Goal: Information Seeking & Learning: Learn about a topic

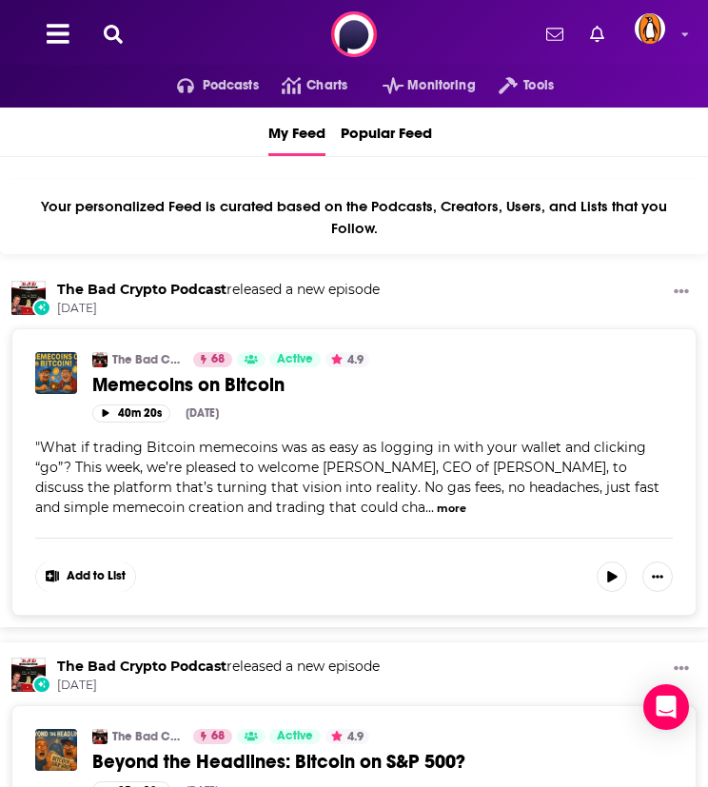
click at [114, 33] on icon at bounding box center [113, 34] width 19 height 19
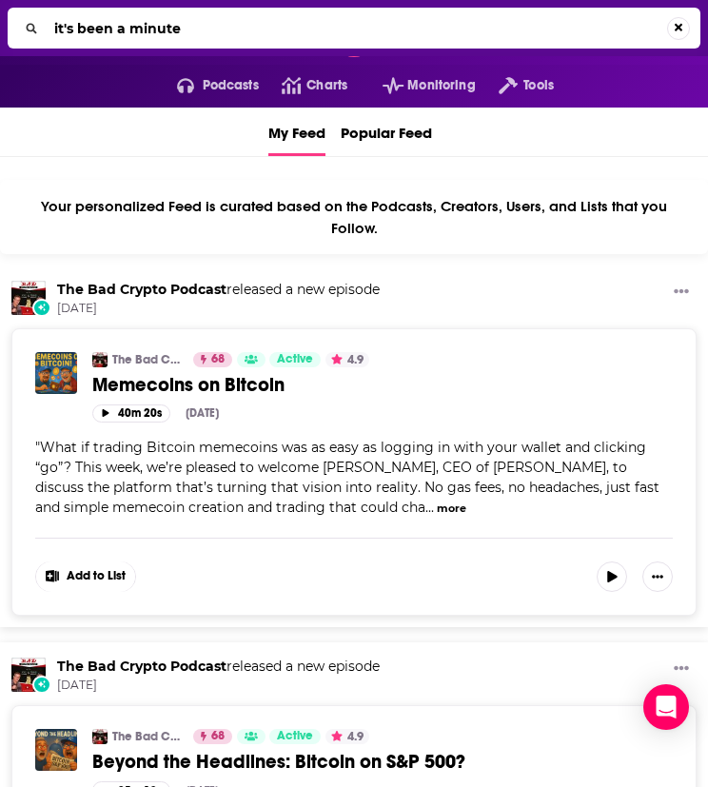
type input "it's been a minute"
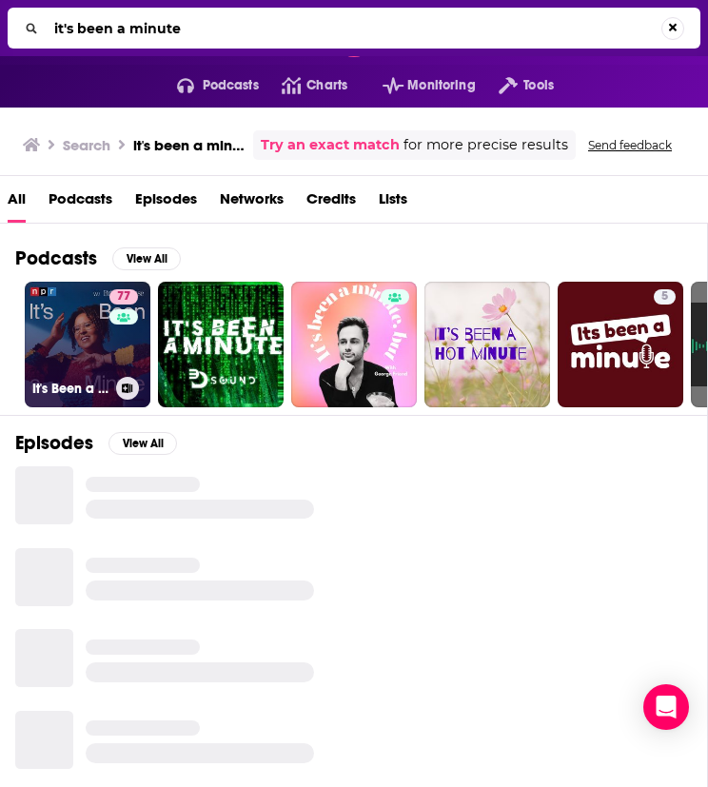
click at [83, 355] on link "77 It's Been a Minute" at bounding box center [88, 345] width 126 height 126
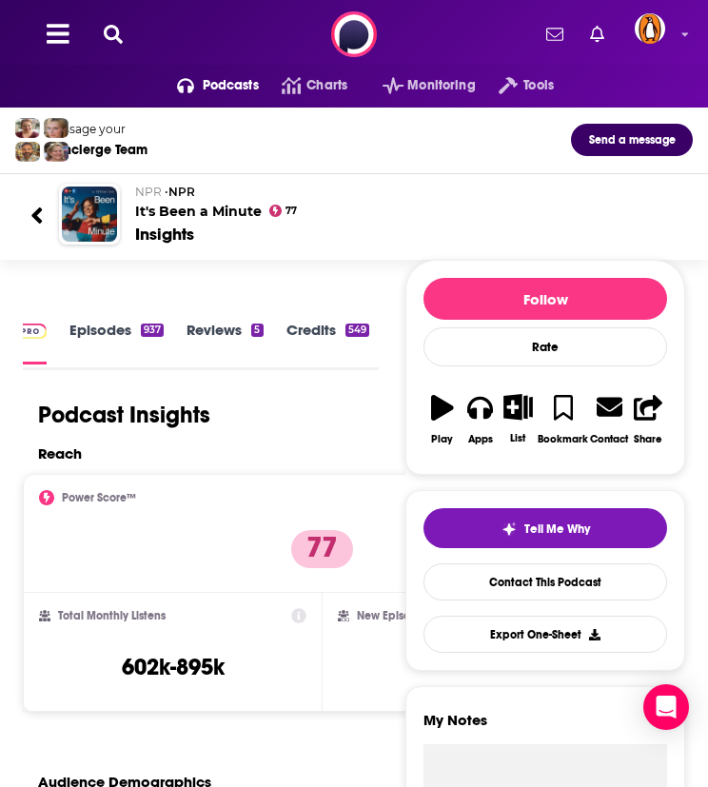
click at [113, 35] on icon at bounding box center [113, 34] width 19 height 19
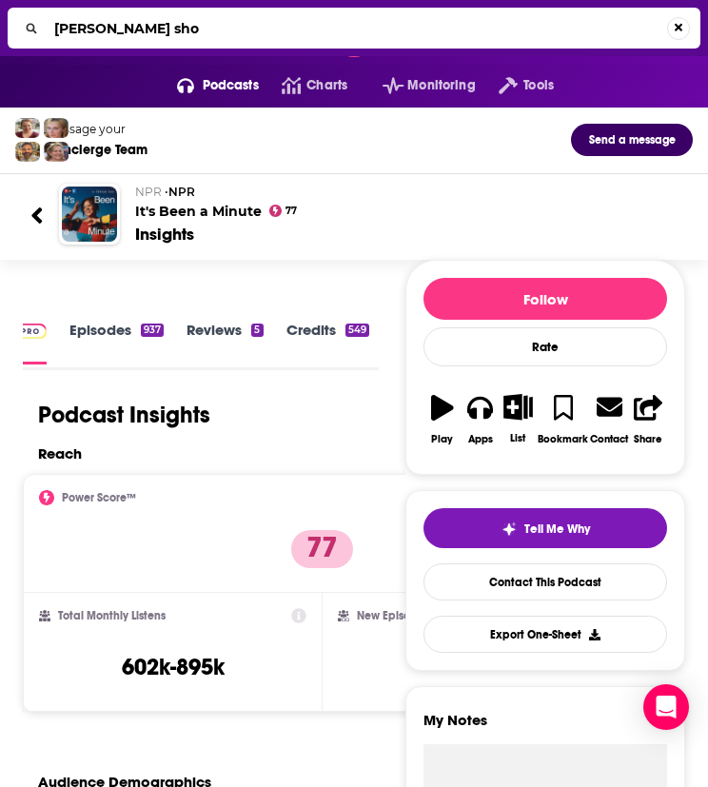
type input "james altucher show"
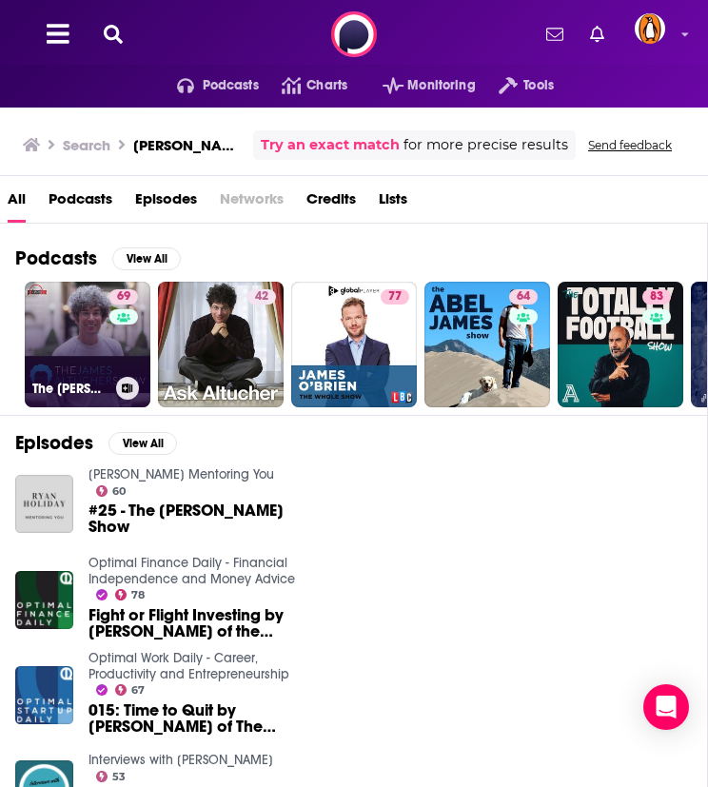
click at [103, 327] on link "69 The James Altucher Show" at bounding box center [88, 345] width 126 height 126
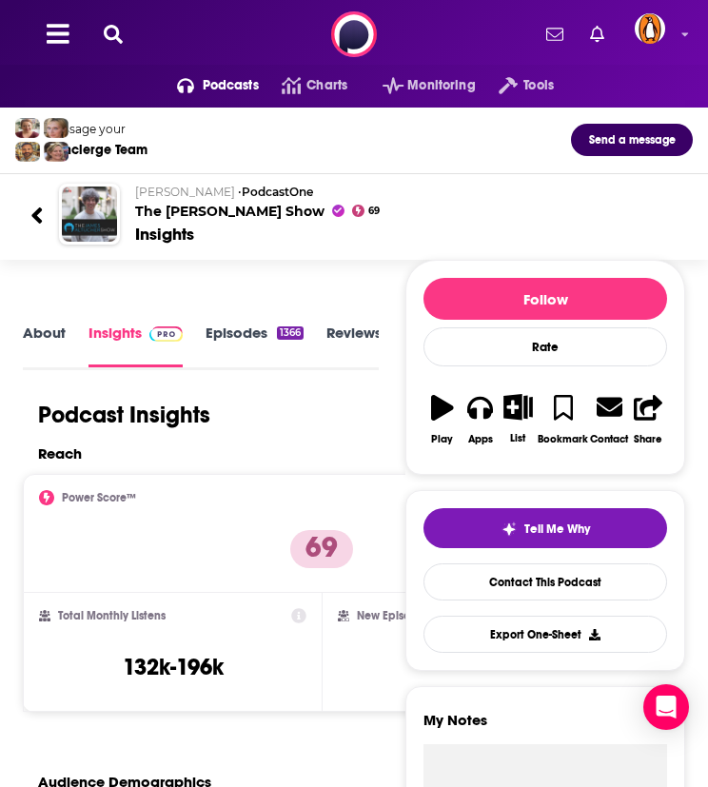
click at [113, 30] on icon at bounding box center [113, 34] width 19 height 19
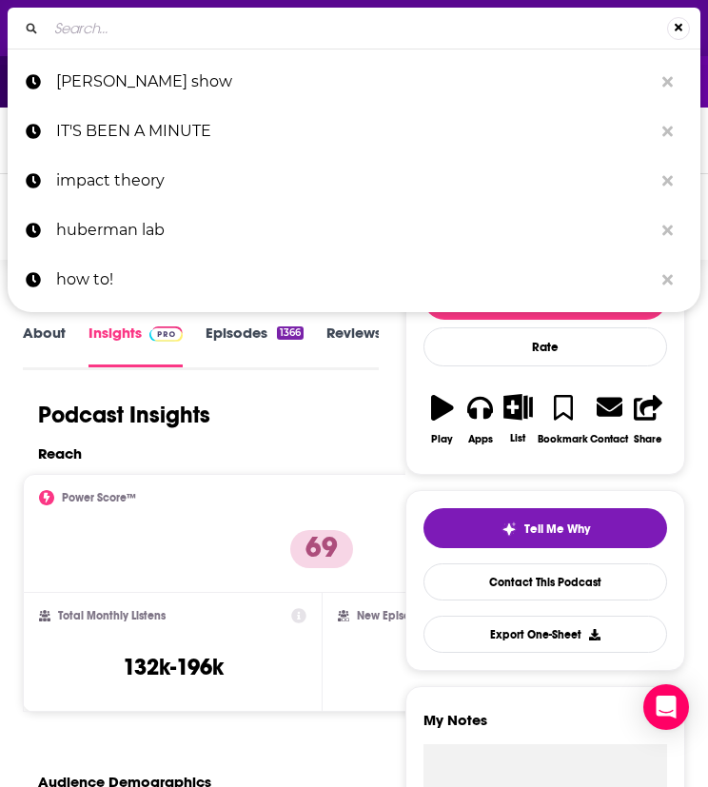
type input "e"
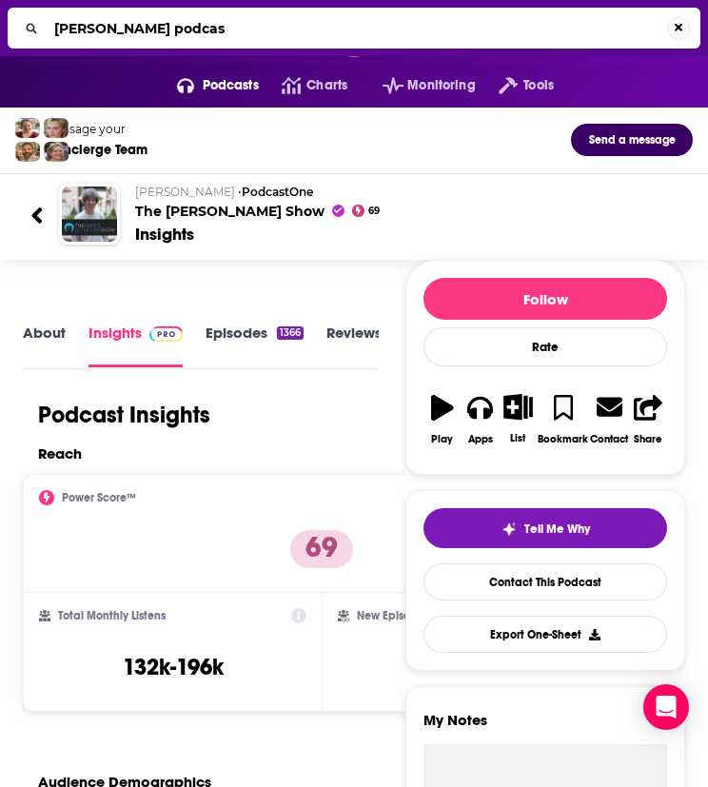
type input "jefferson fisher podcast"
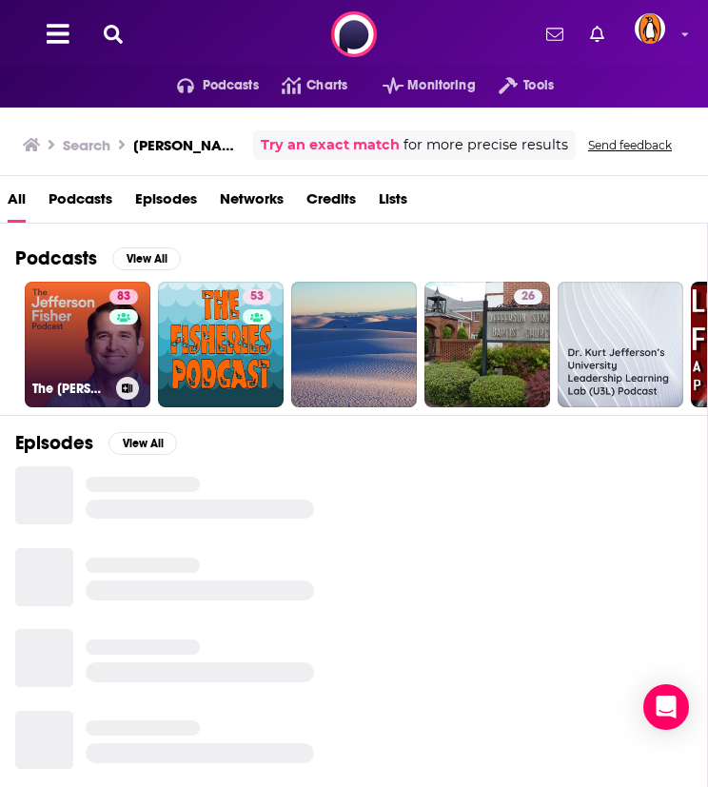
click at [53, 342] on link "83 The Jefferson Fisher Podcast" at bounding box center [88, 345] width 126 height 126
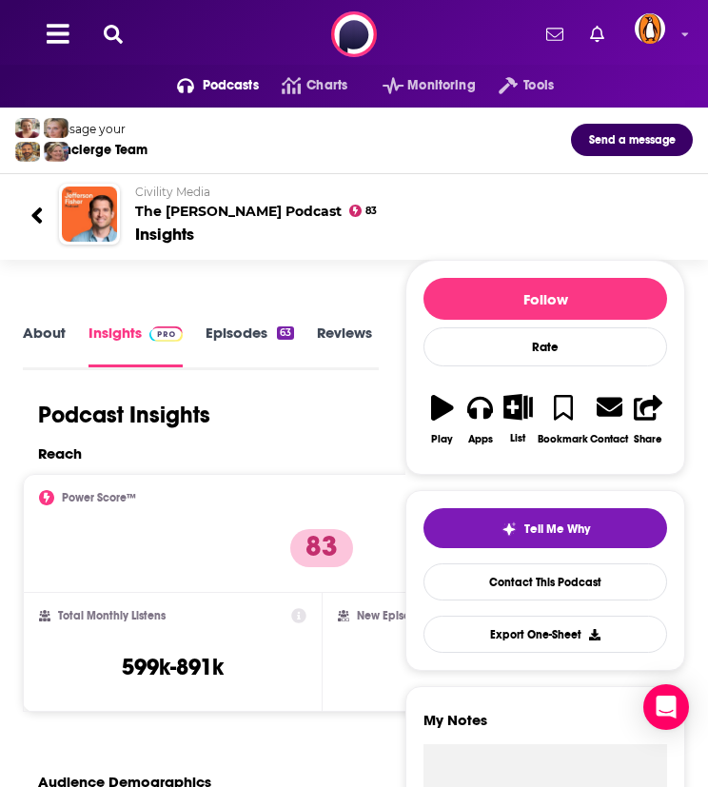
click at [60, 345] on link "About" at bounding box center [44, 345] width 43 height 43
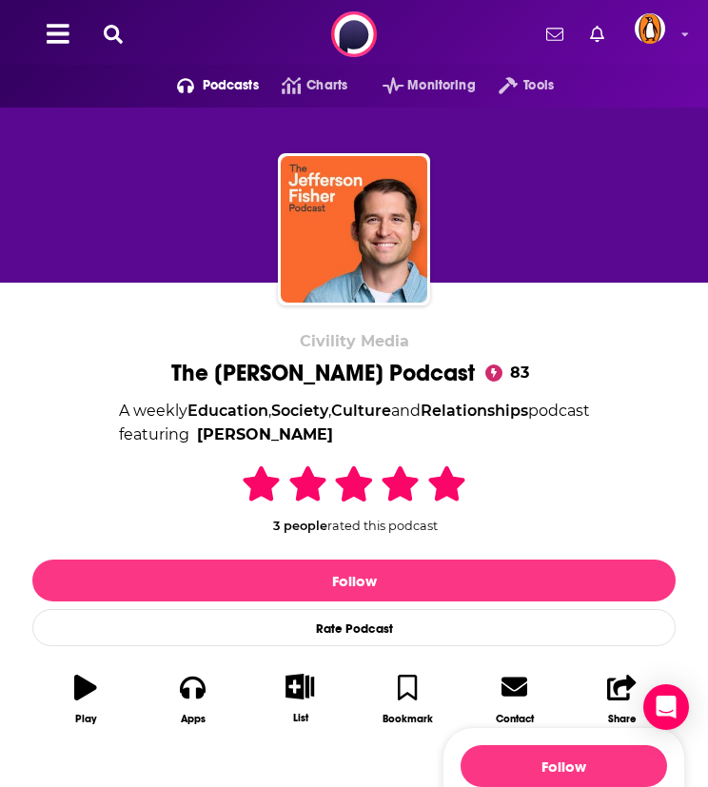
scroll to position [317, 0]
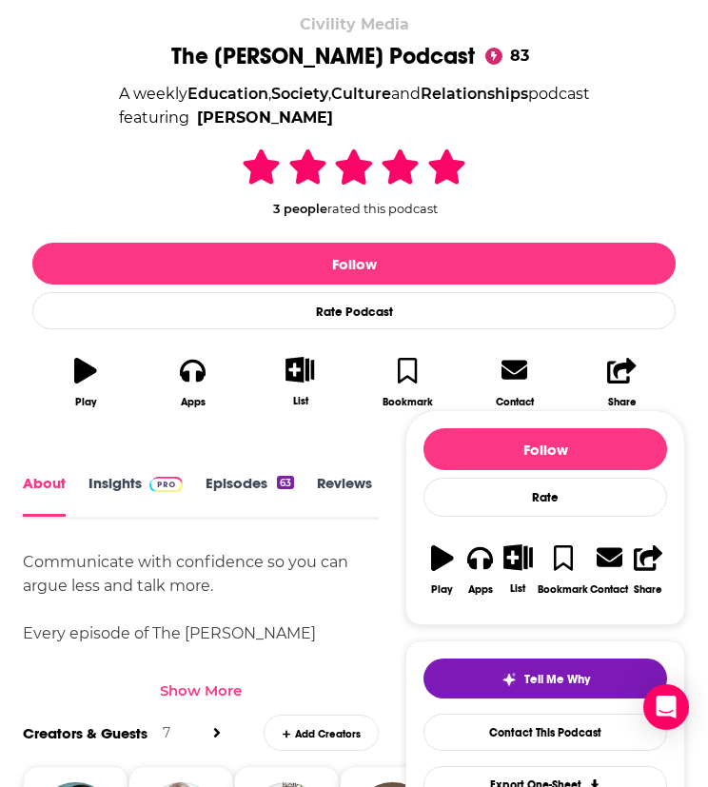
click at [201, 688] on div "Show More" at bounding box center [201, 690] width 82 height 18
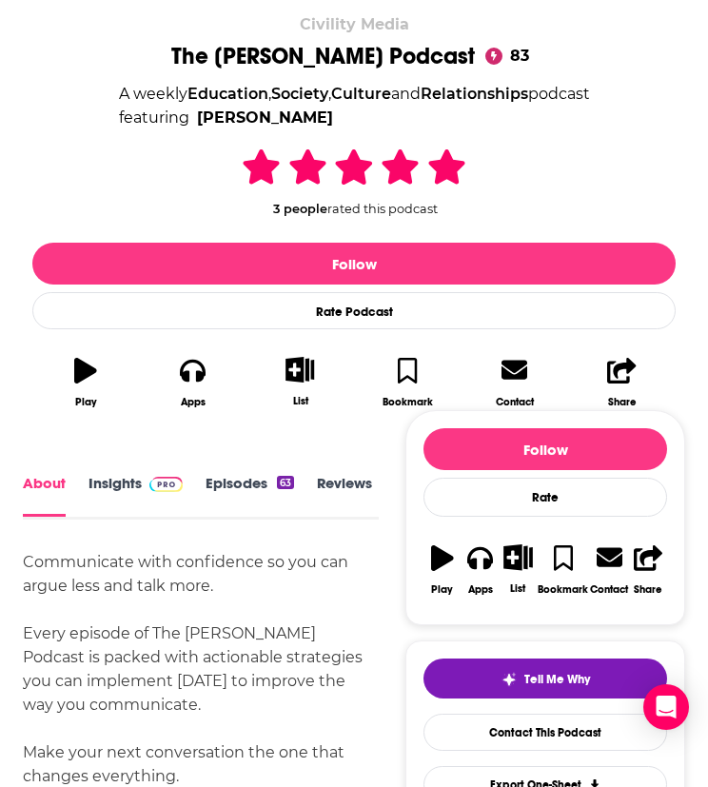
click at [132, 486] on link "Insights" at bounding box center [136, 495] width 94 height 43
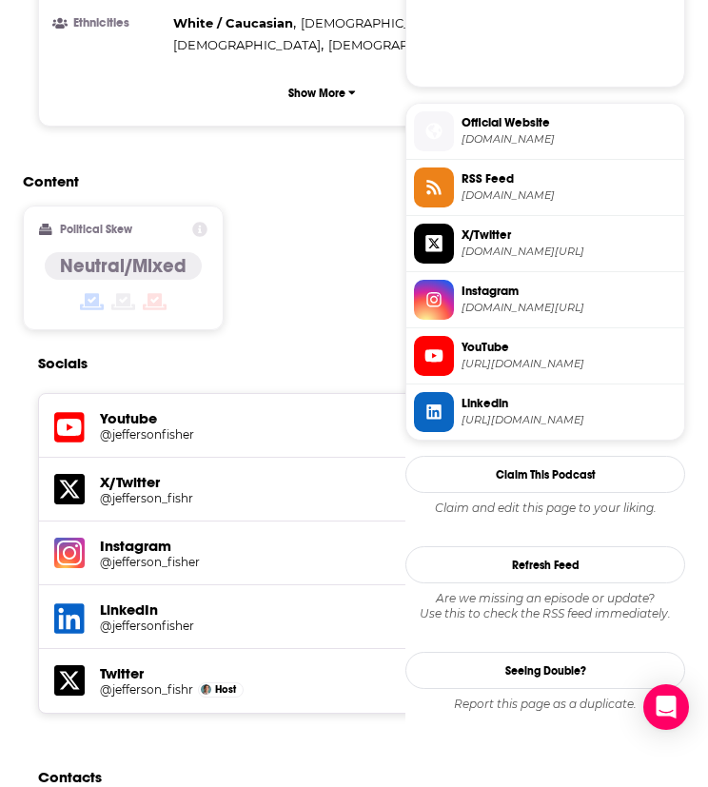
scroll to position [1903, 0]
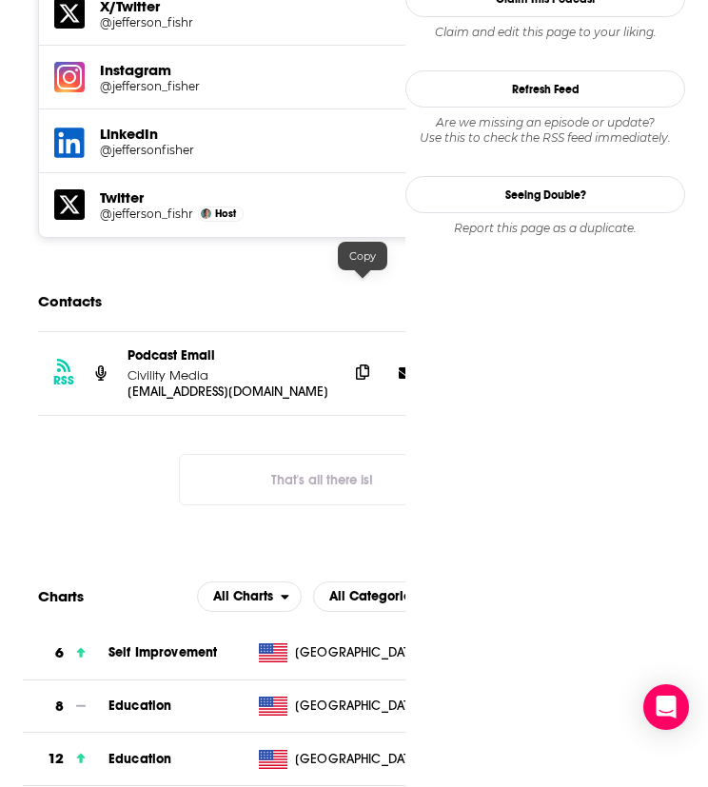
click at [354, 358] on span at bounding box center [362, 372] width 29 height 29
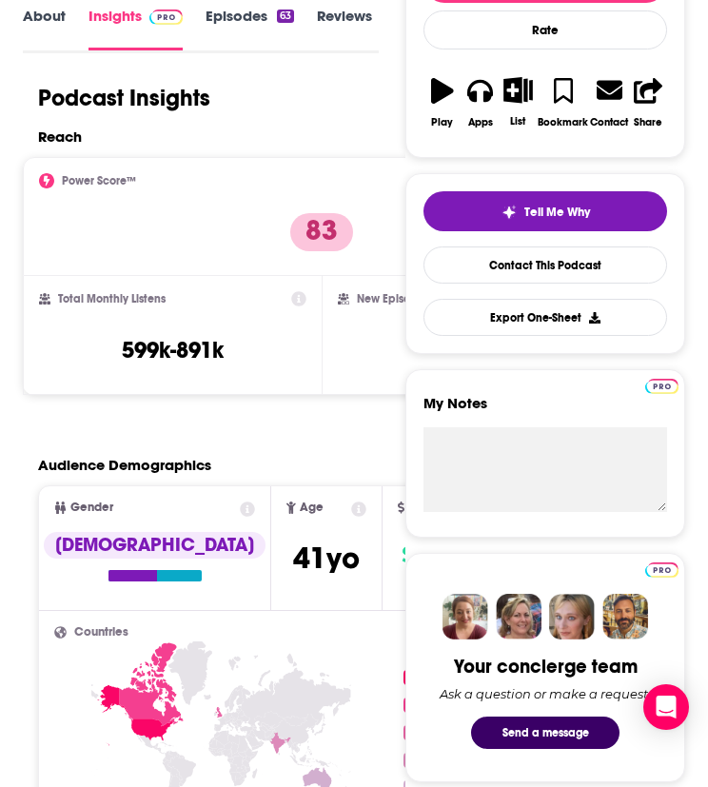
scroll to position [0, 0]
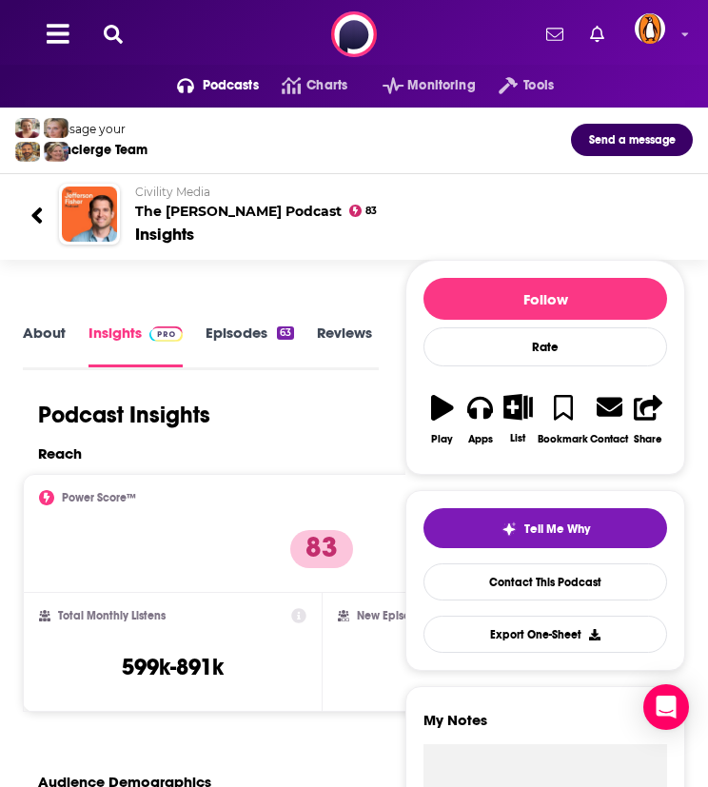
click at [112, 22] on div "Podcasts Charts Monitoring Tools For Business For Podcasters More" at bounding box center [354, 34] width 708 height 69
click at [110, 33] on icon at bounding box center [113, 34] width 19 height 19
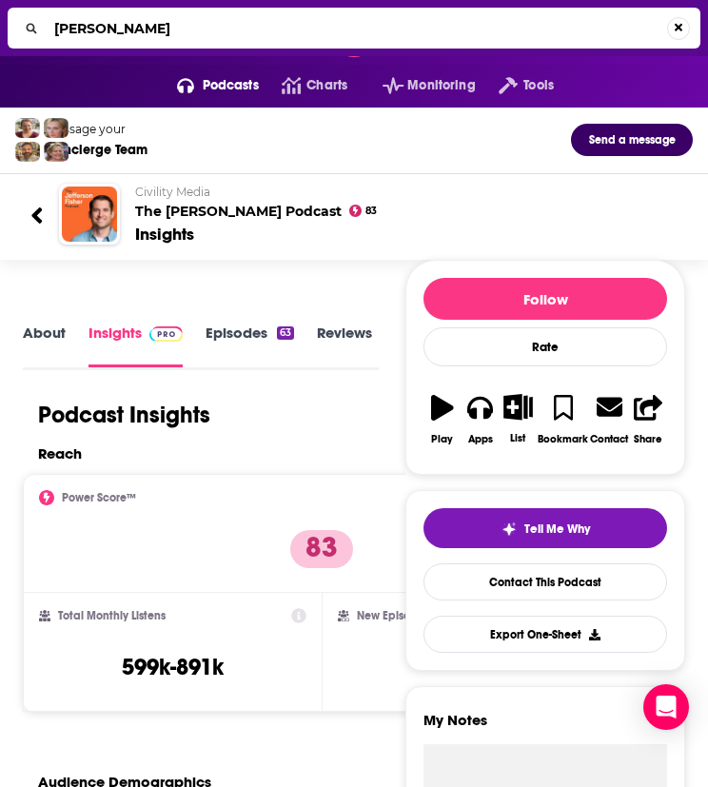
type input "jocko podcast"
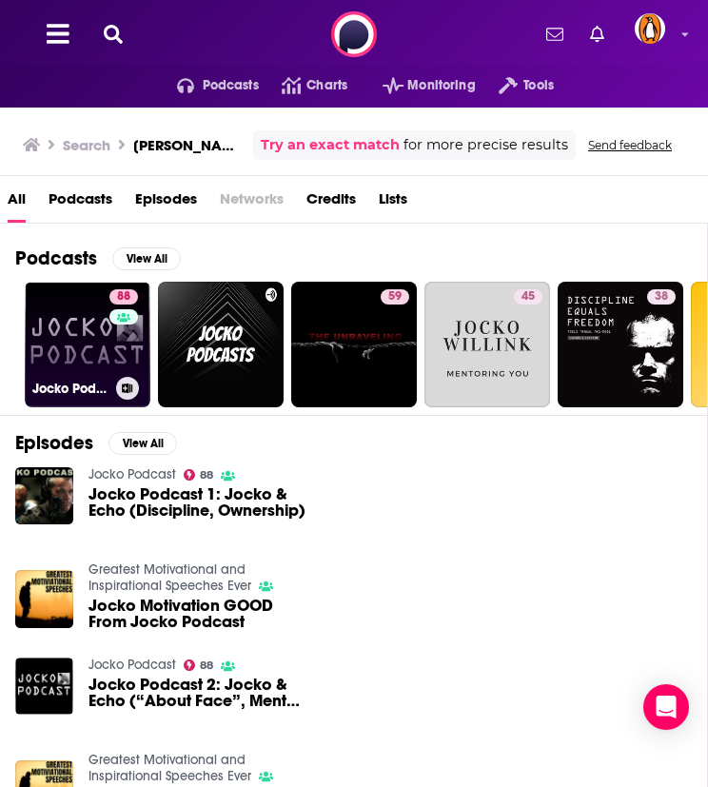
click at [126, 334] on div "88" at bounding box center [125, 333] width 33 height 88
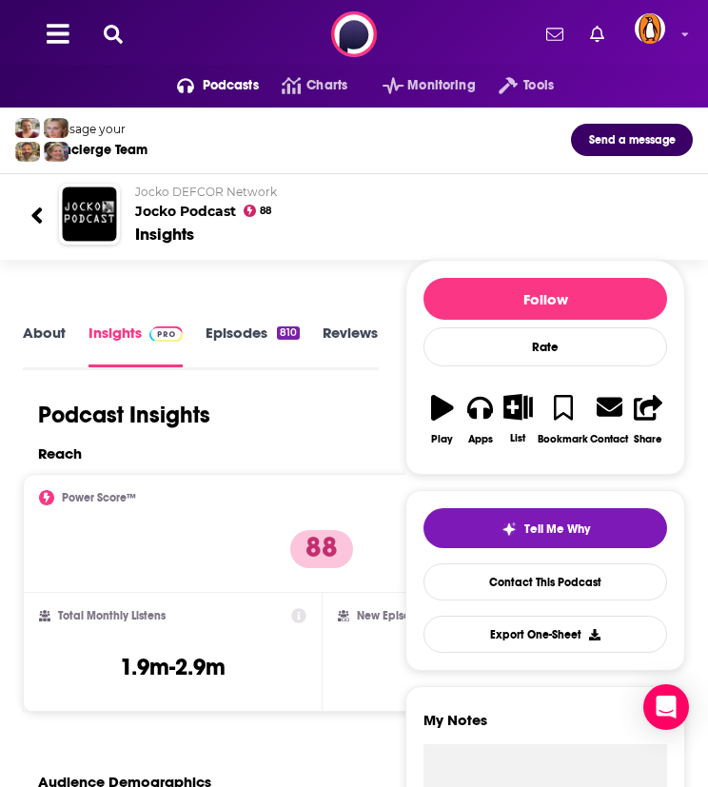
click at [108, 33] on icon at bounding box center [113, 34] width 19 height 19
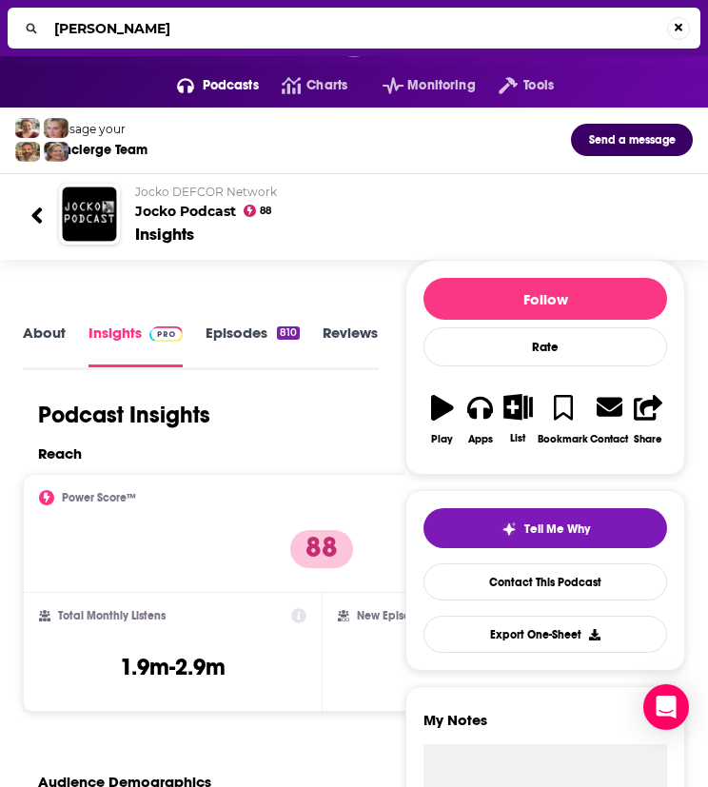
type input "joe rogan"
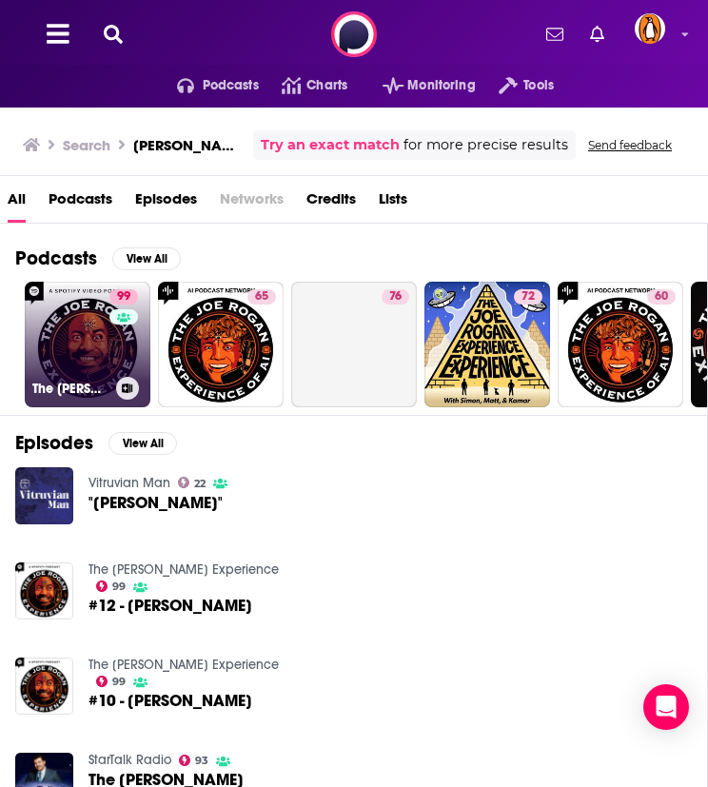
click at [94, 323] on link "99 The Joe Rogan Experience" at bounding box center [88, 345] width 126 height 126
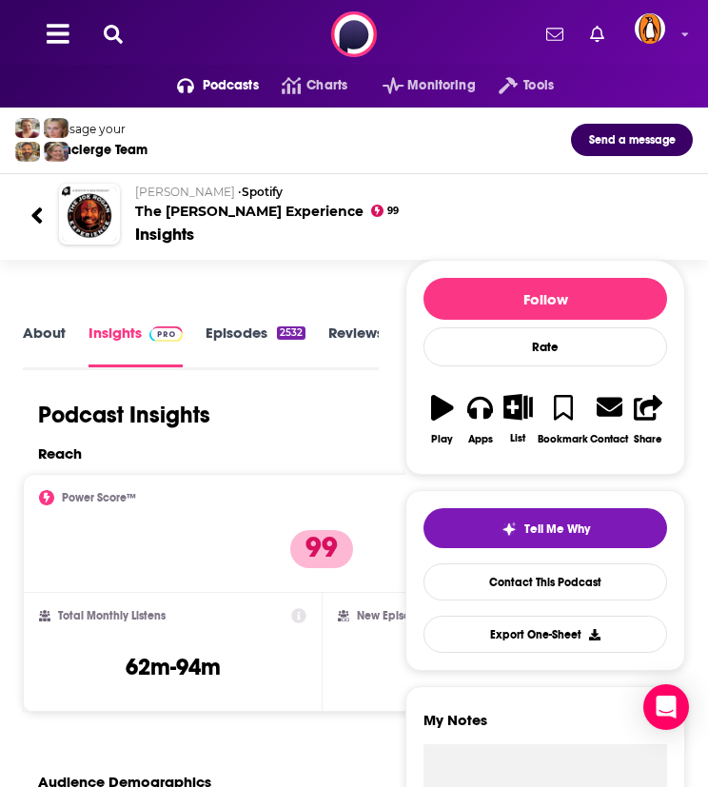
click at [108, 27] on icon at bounding box center [113, 34] width 19 height 19
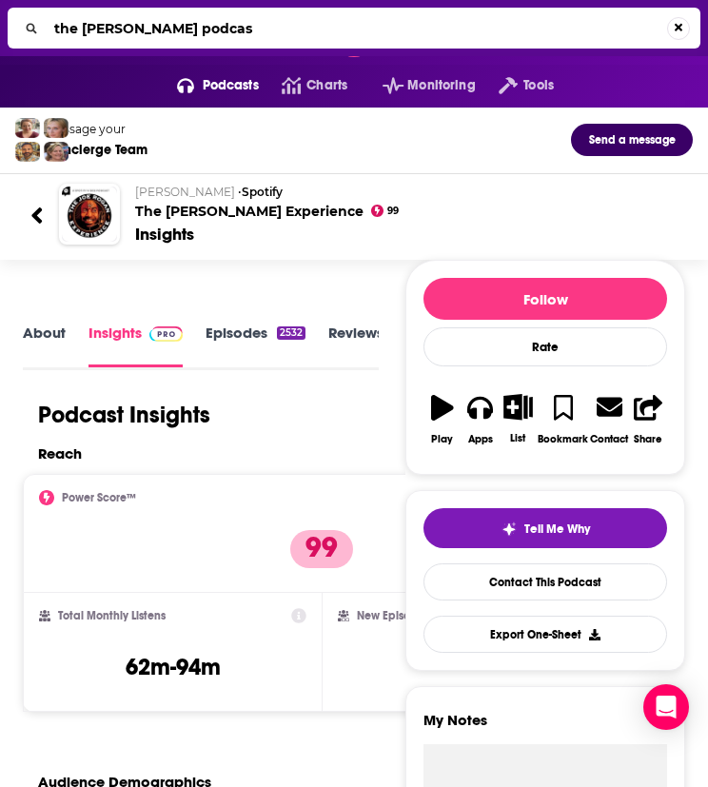
type input "the jordan b peterson podcast"
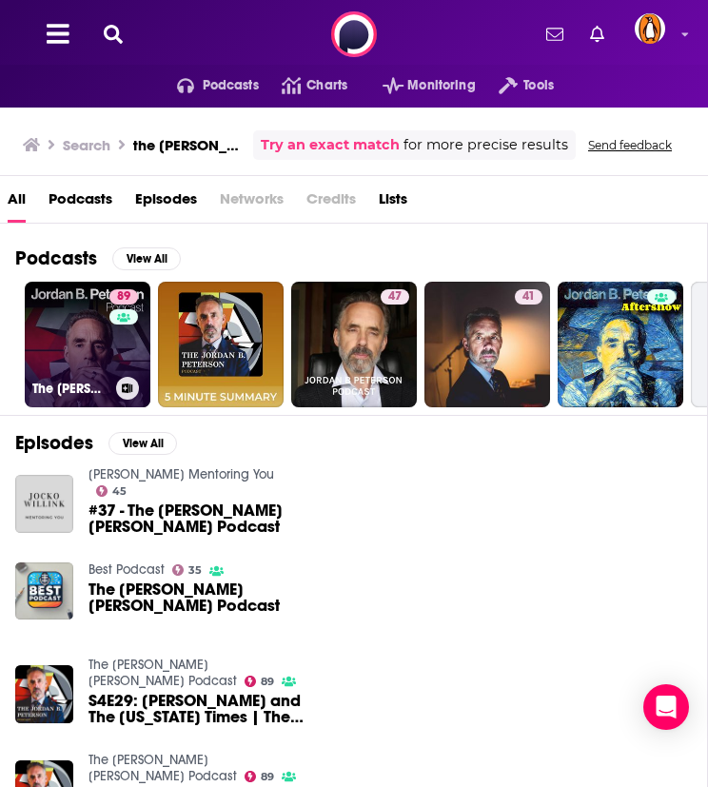
click at [96, 324] on link "89 The Jordan B. Peterson Podcast" at bounding box center [88, 345] width 126 height 126
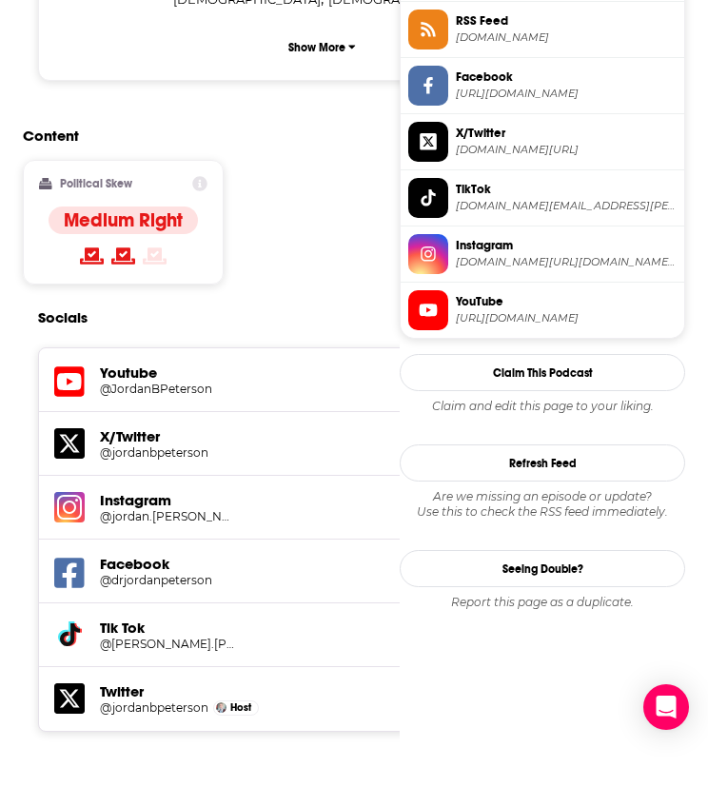
scroll to position [2061, 0]
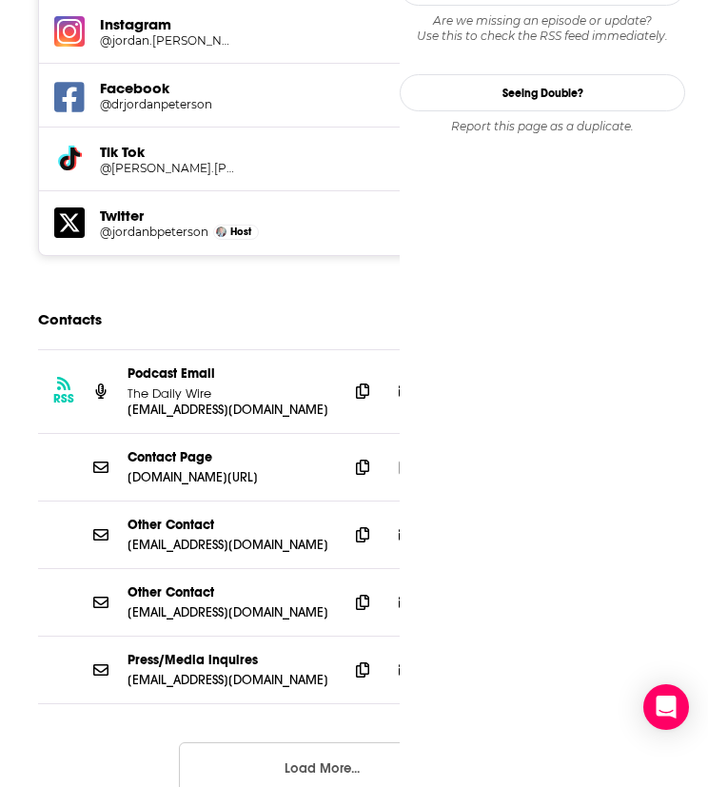
click at [254, 742] on button "Load More..." at bounding box center [322, 767] width 286 height 51
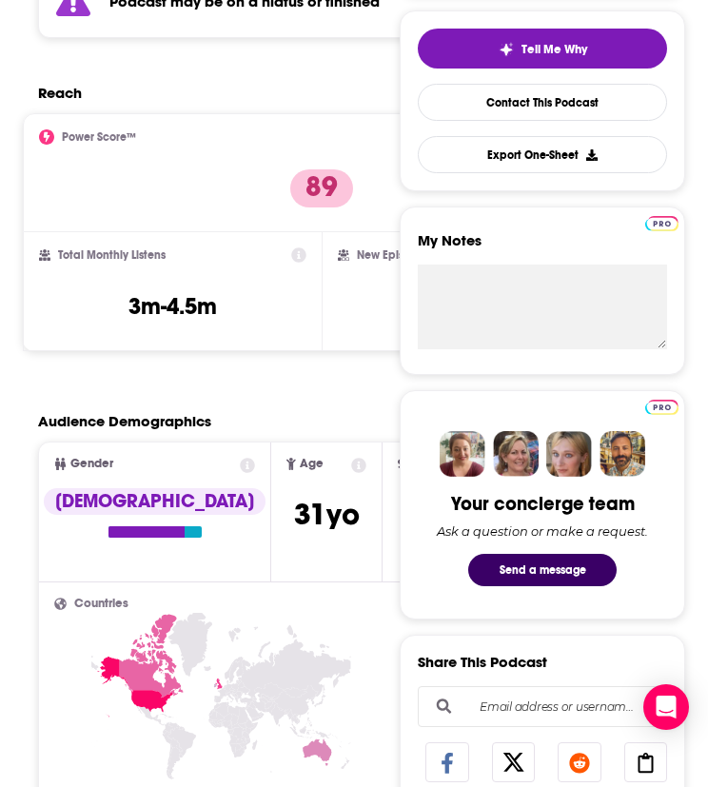
scroll to position [0, 0]
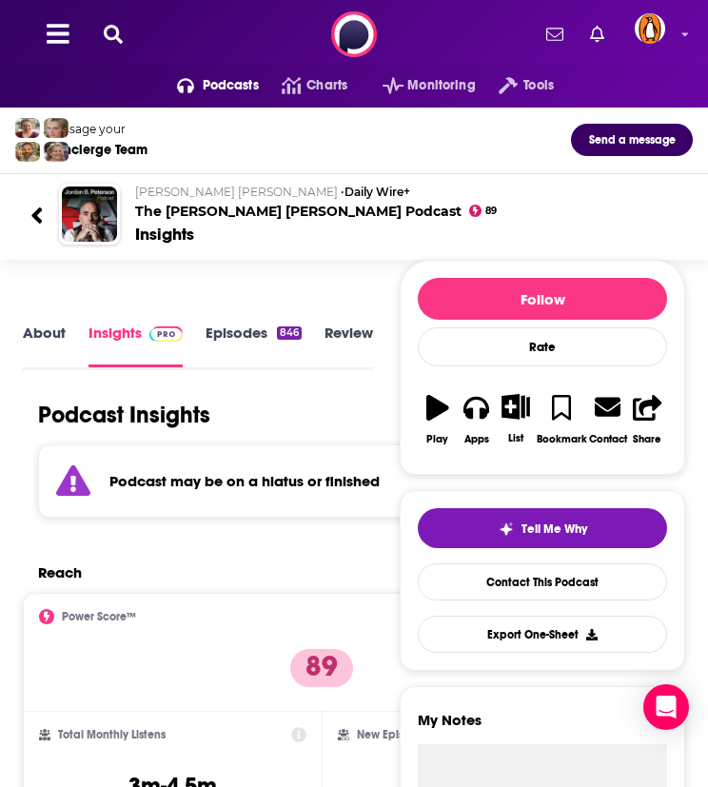
click at [103, 24] on button at bounding box center [113, 35] width 30 height 22
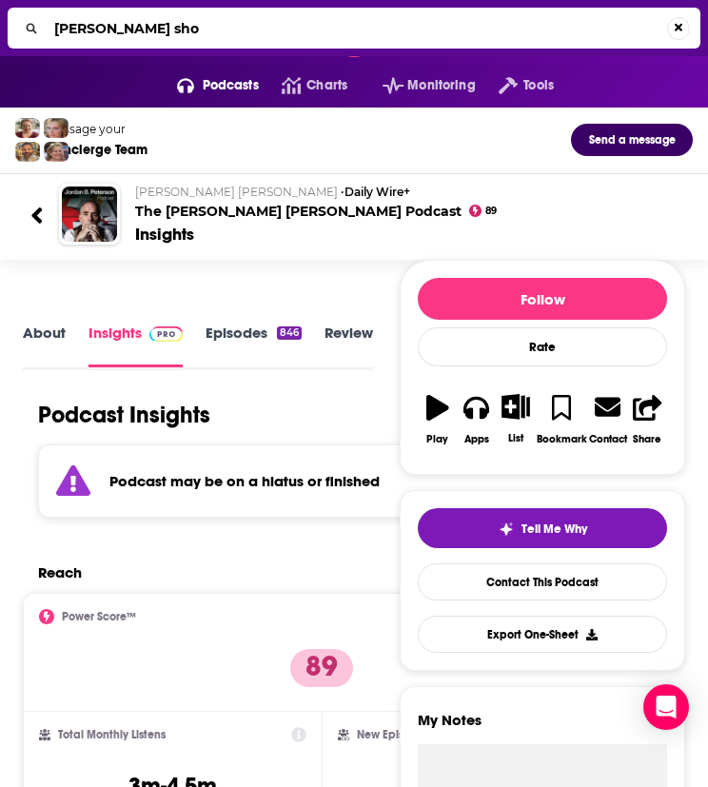
type input "jordan harbinger show"
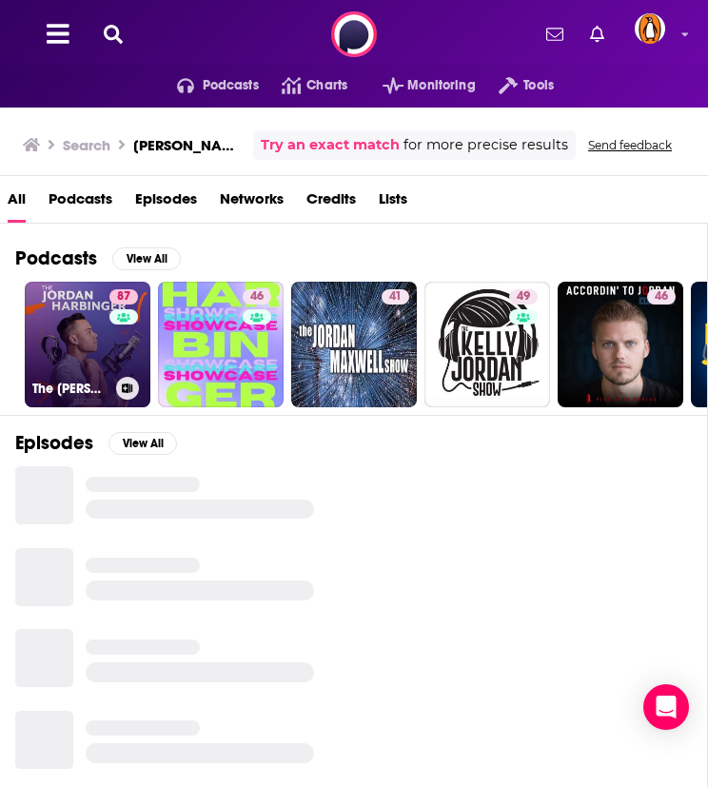
click at [49, 308] on link "87 The Jordan Harbinger Show" at bounding box center [88, 345] width 126 height 126
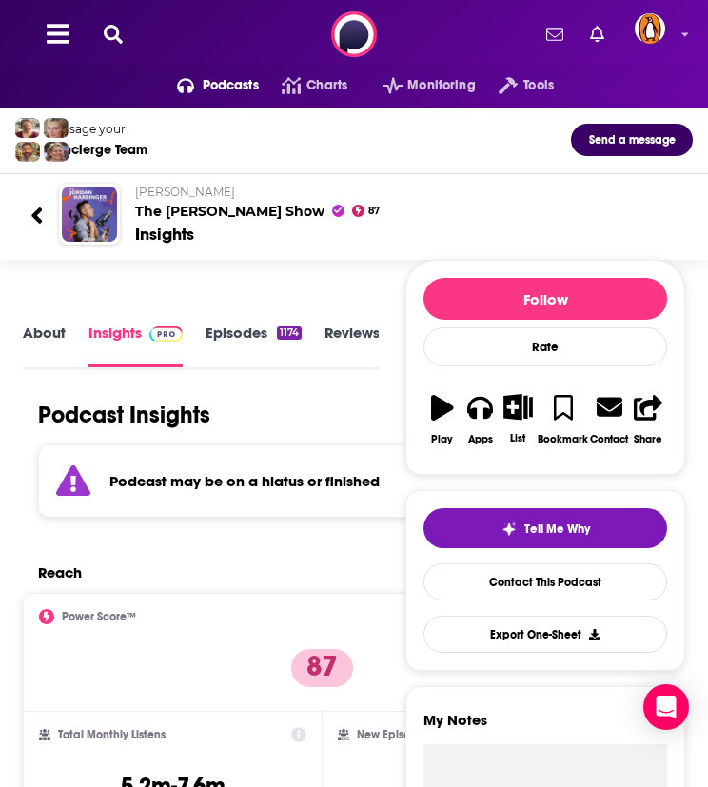
click at [123, 42] on button at bounding box center [113, 35] width 30 height 22
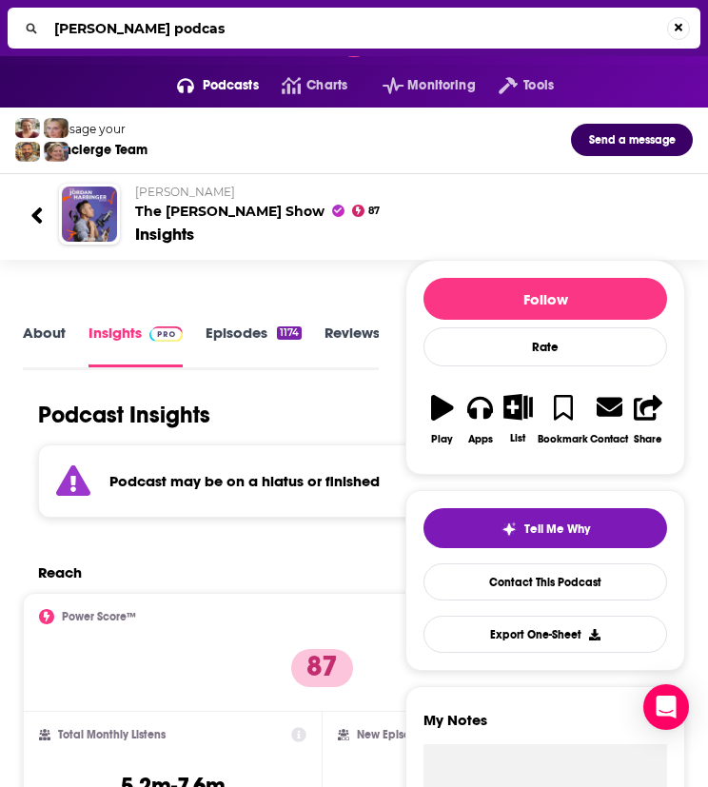
type input "katie couric podcast"
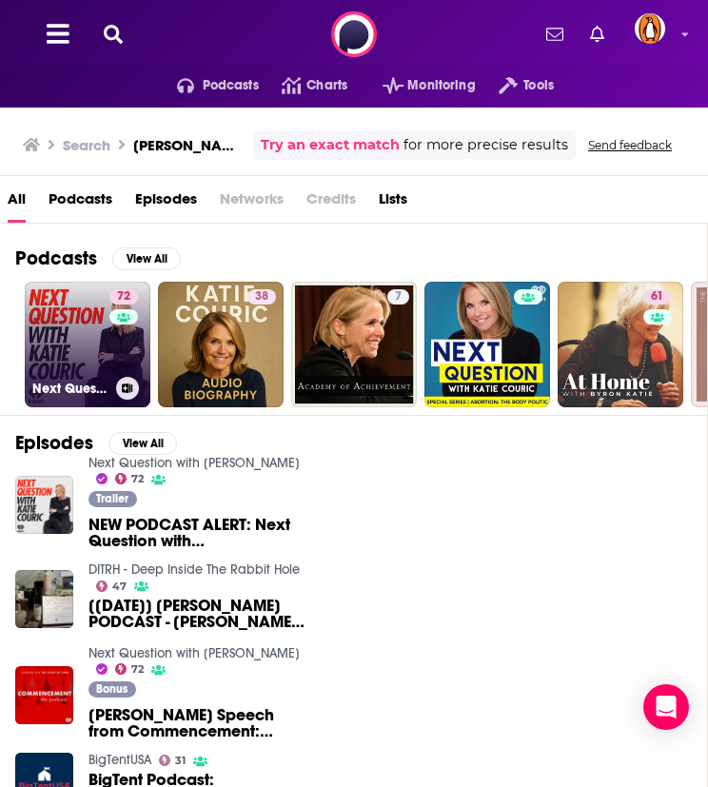
click at [89, 318] on link "72 Next Question with Katie Couric" at bounding box center [88, 345] width 126 height 126
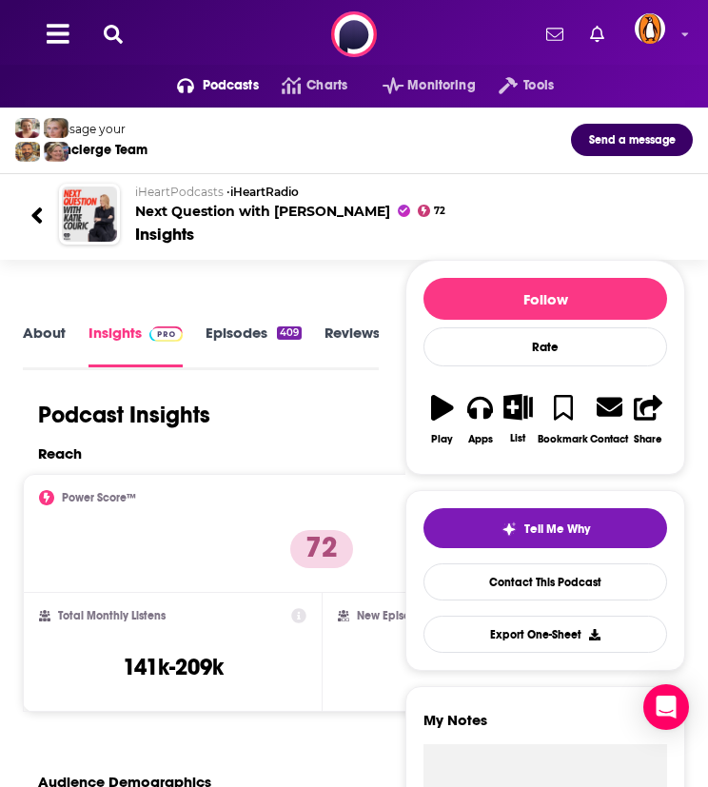
click at [116, 39] on icon at bounding box center [113, 34] width 19 height 19
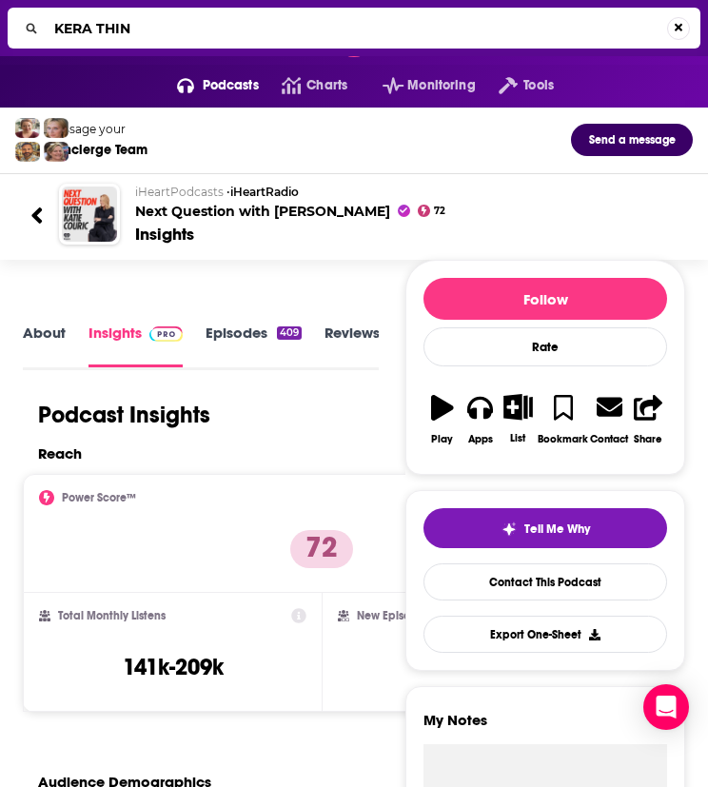
type input "KERA THINK"
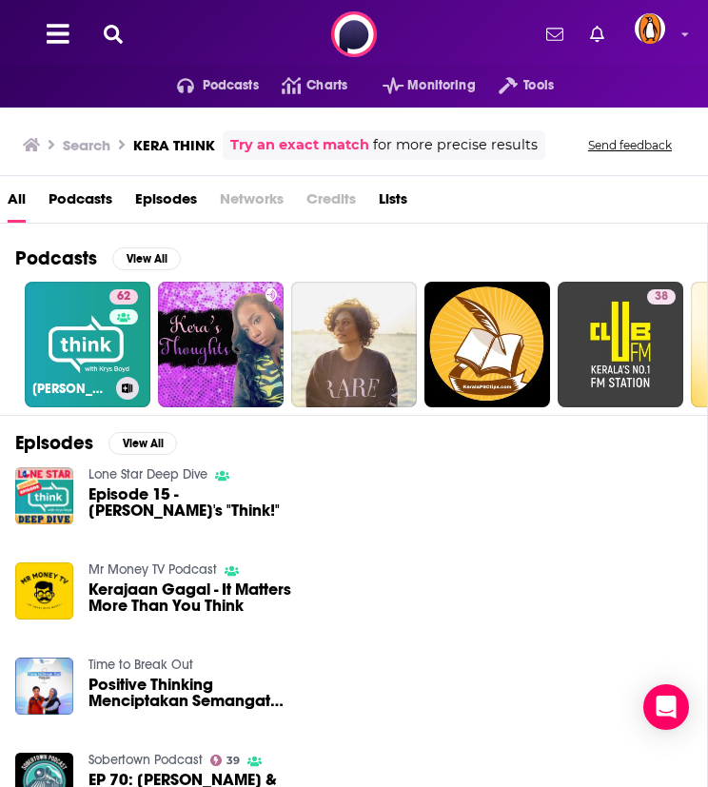
click at [101, 340] on link "62 KERA's Think" at bounding box center [88, 345] width 126 height 126
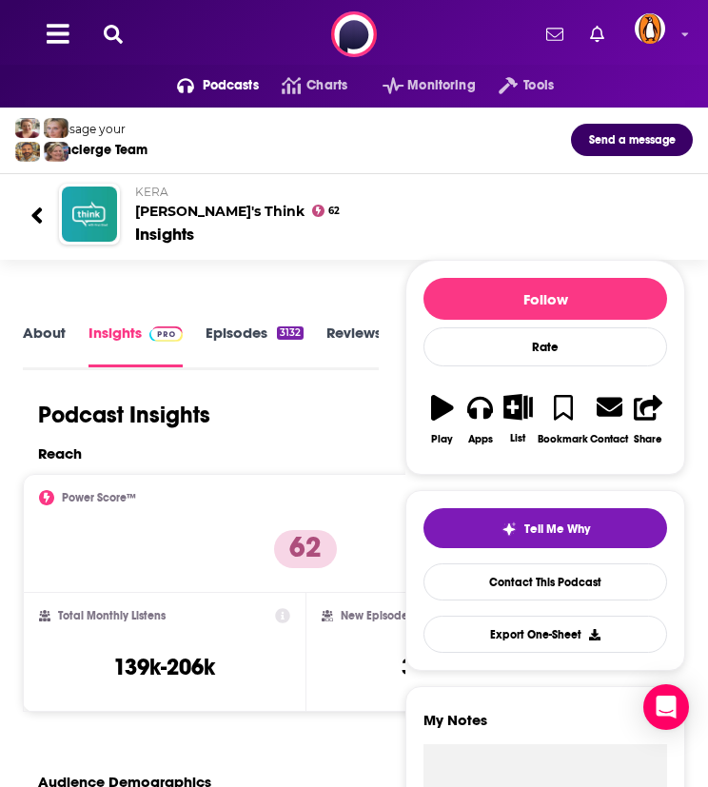
click at [117, 32] on icon at bounding box center [113, 34] width 19 height 19
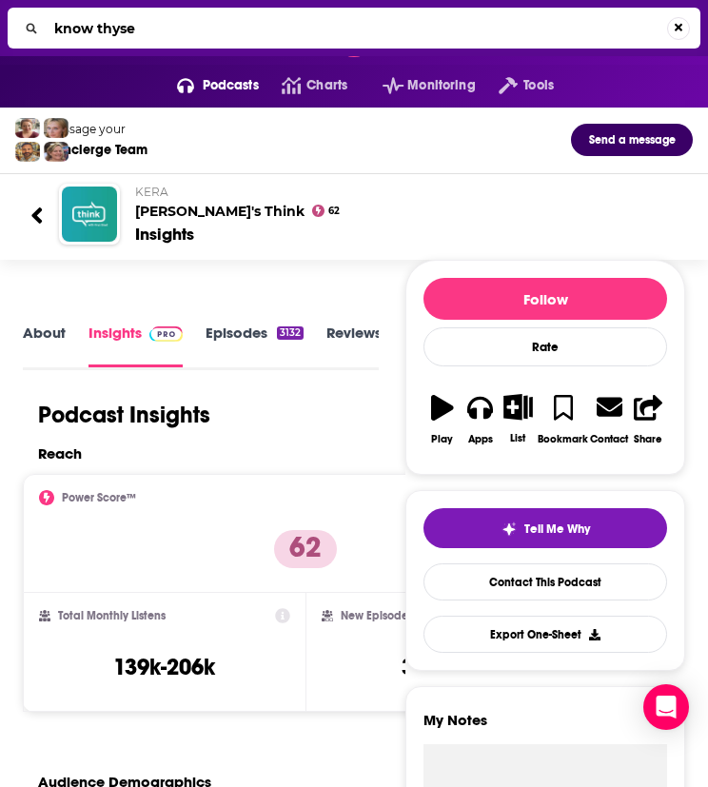
type input "know thysel"
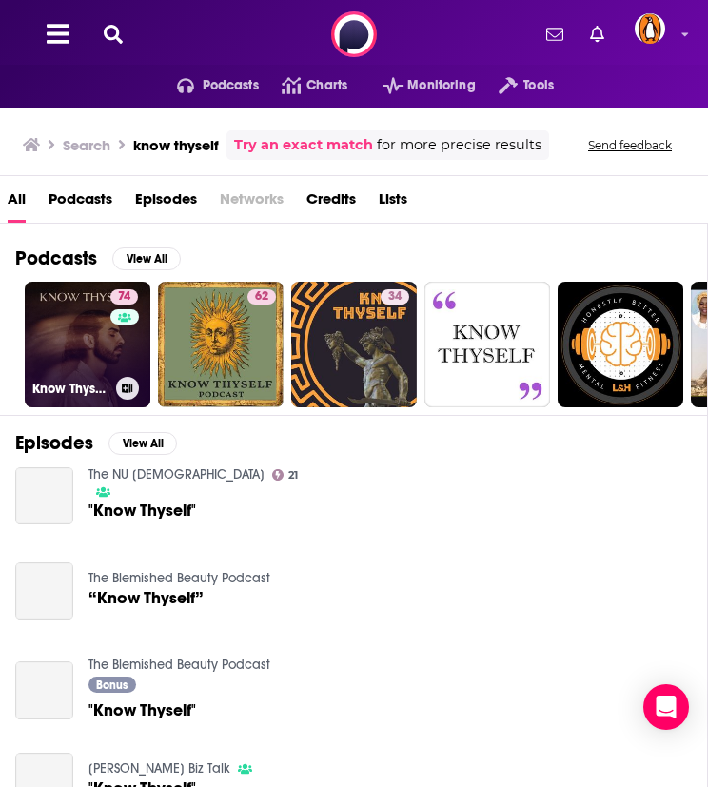
click at [79, 323] on link "74 Know Thyself" at bounding box center [88, 345] width 126 height 126
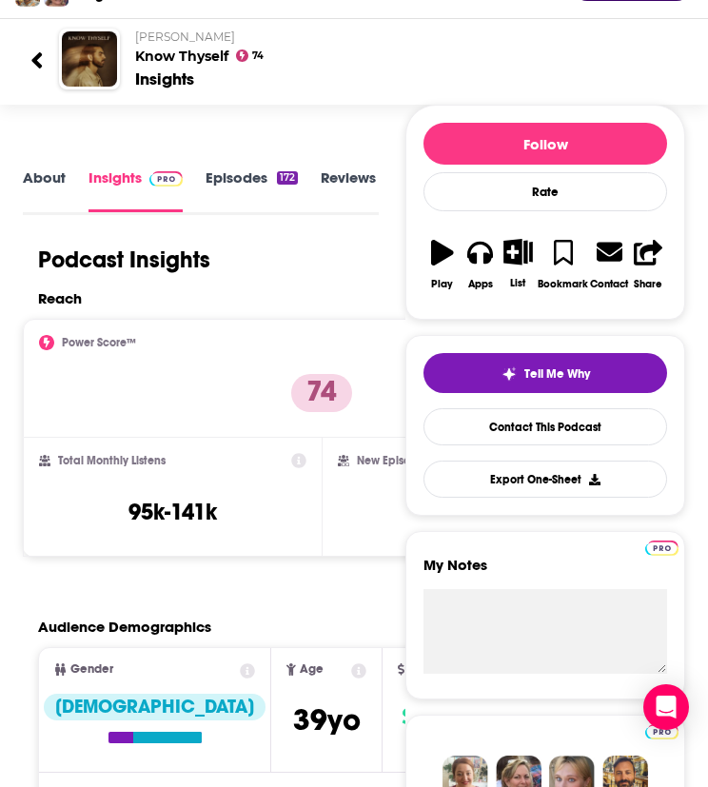
scroll to position [156, 0]
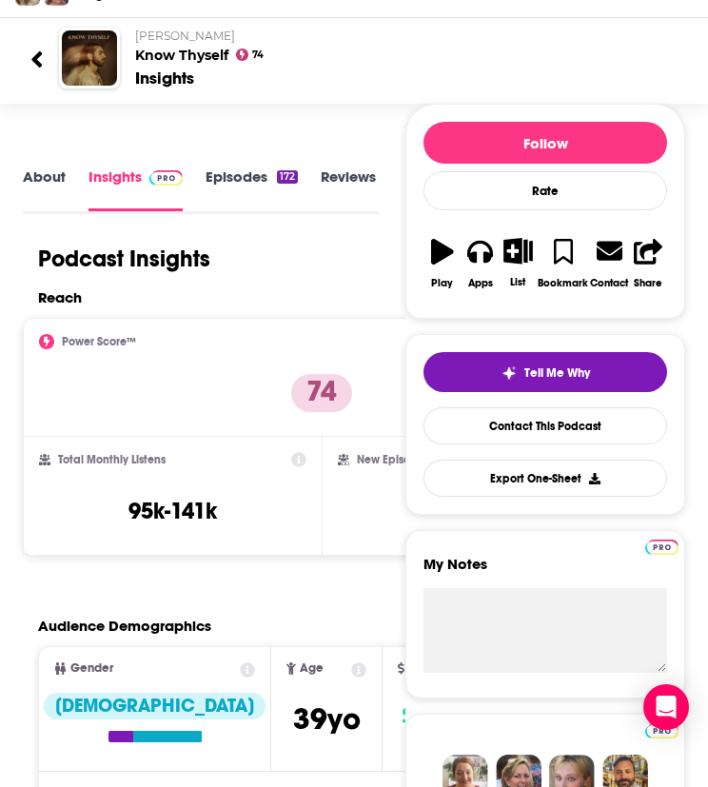
click at [61, 178] on link "About" at bounding box center [44, 189] width 43 height 43
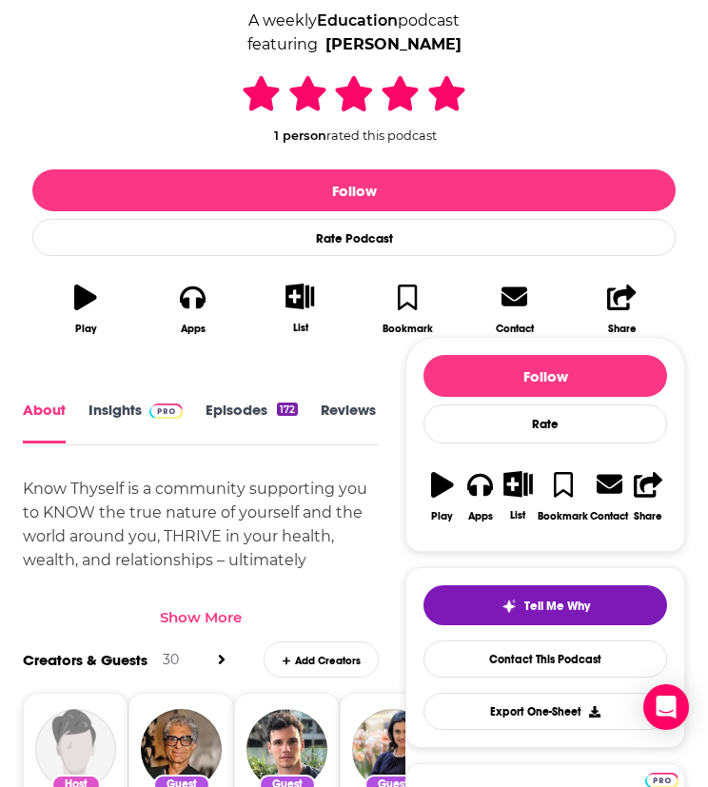
scroll to position [396, 0]
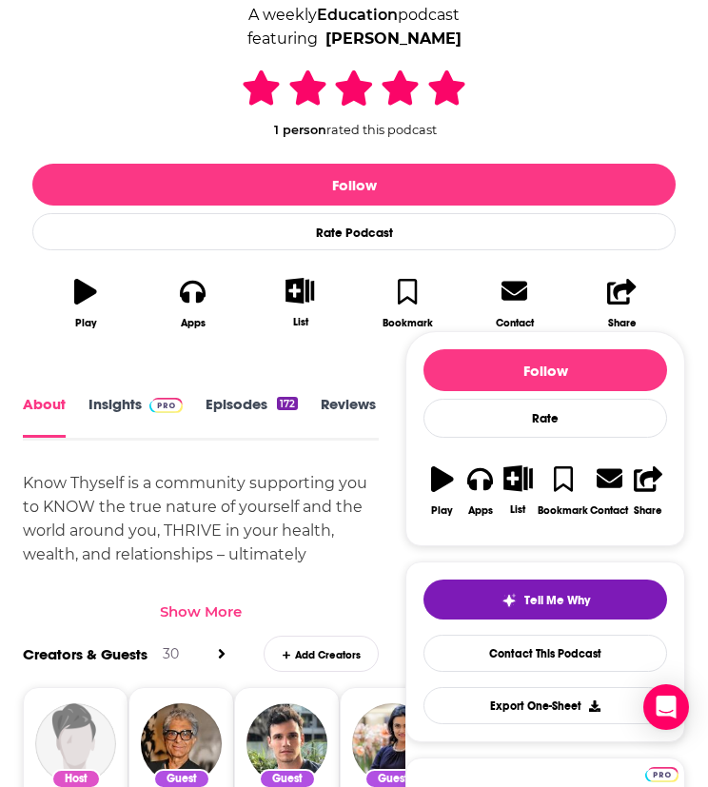
click at [203, 602] on div "Show More" at bounding box center [201, 611] width 82 height 18
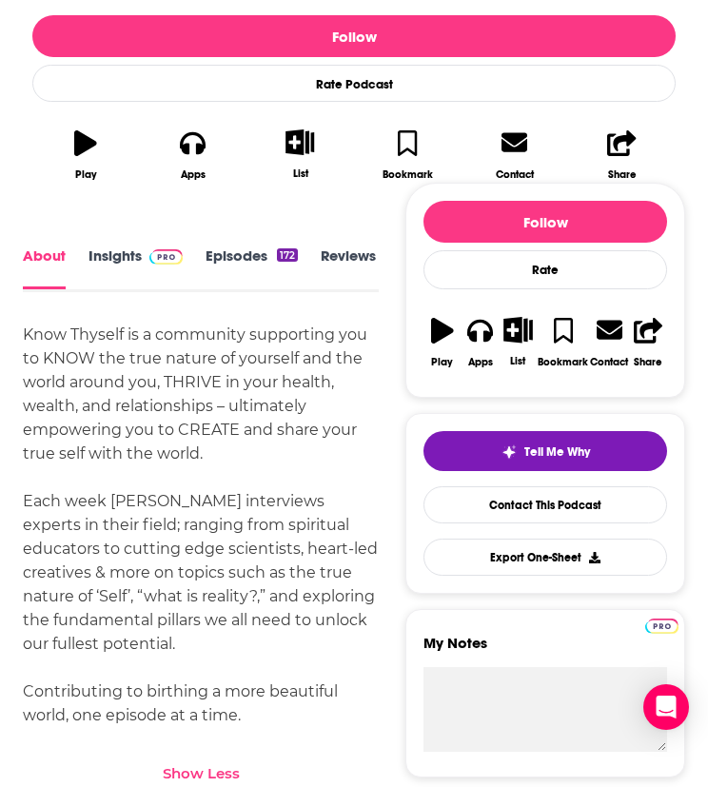
scroll to position [0, 0]
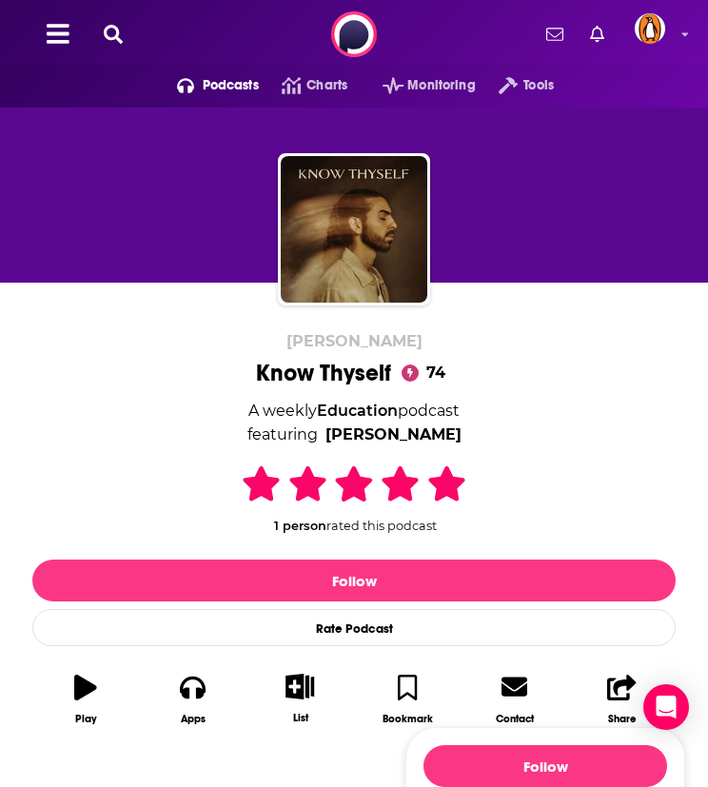
click at [126, 28] on button at bounding box center [113, 35] width 30 height 22
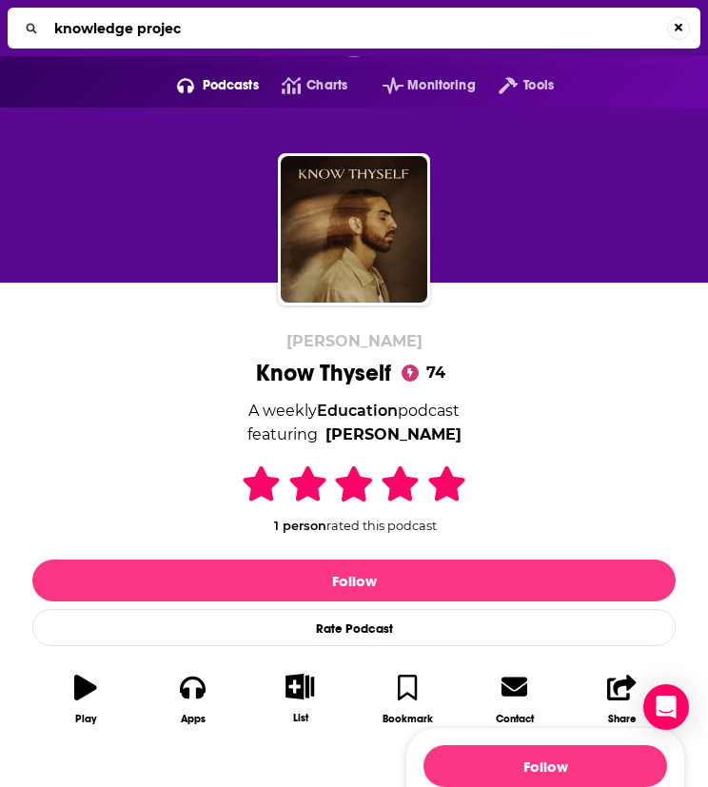
type input "knowledge project"
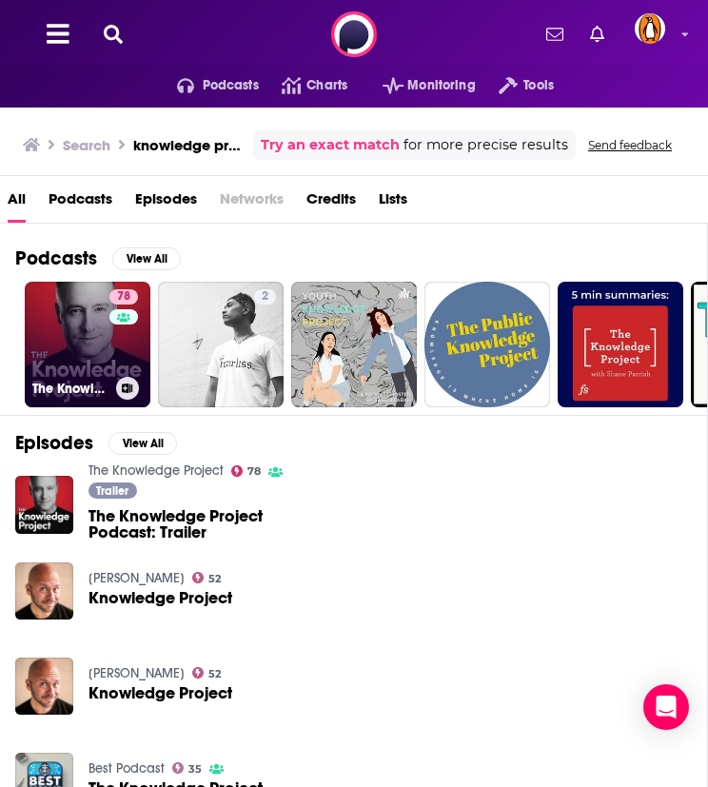
click at [51, 349] on link "78 The Knowledge Project" at bounding box center [88, 345] width 126 height 126
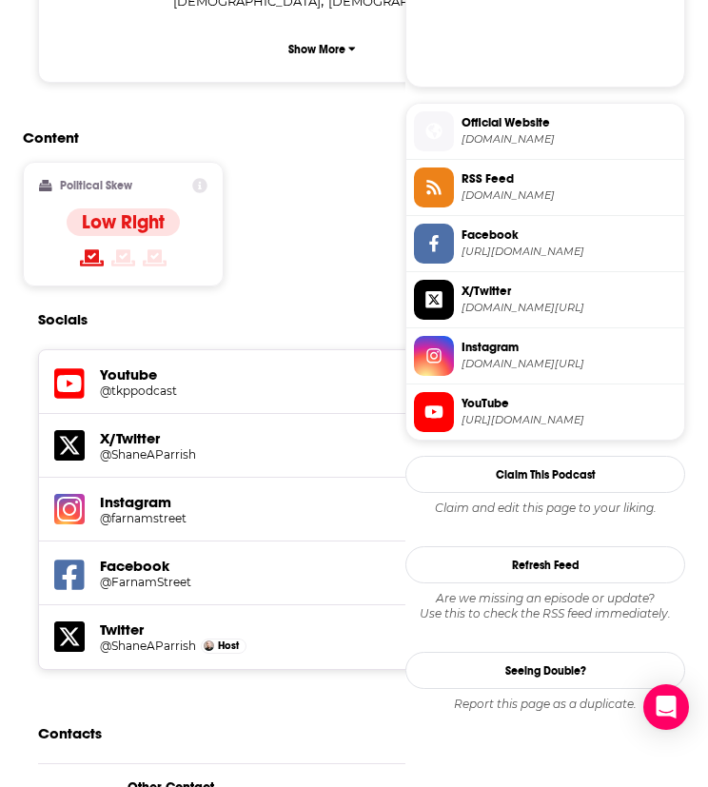
scroll to position [1745, 0]
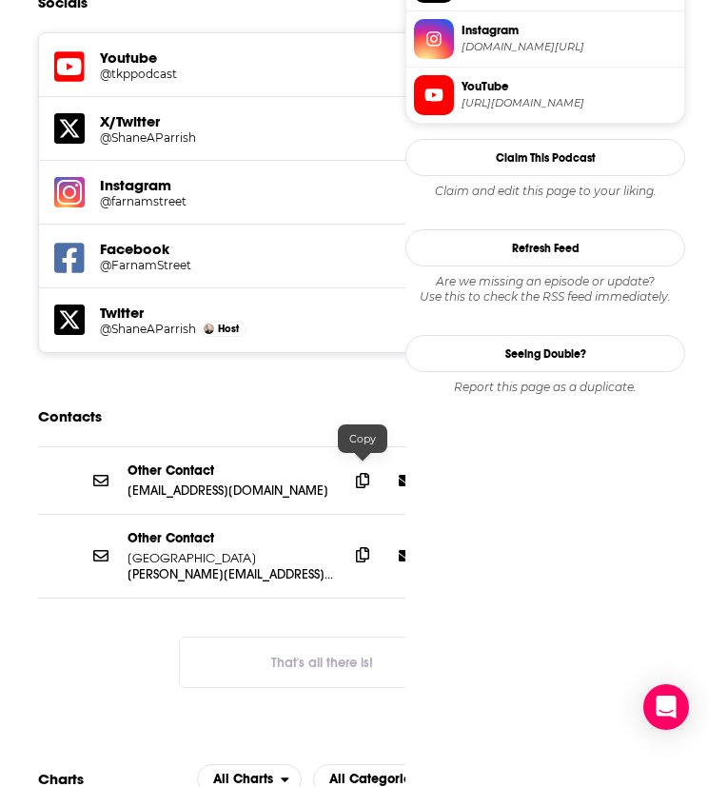
click at [351, 541] on span at bounding box center [362, 555] width 29 height 29
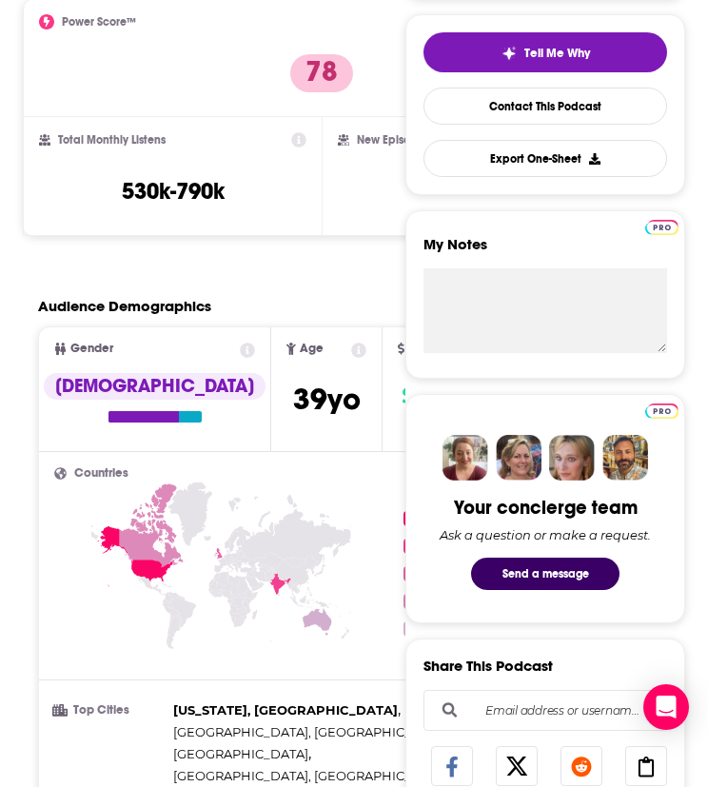
scroll to position [0, 0]
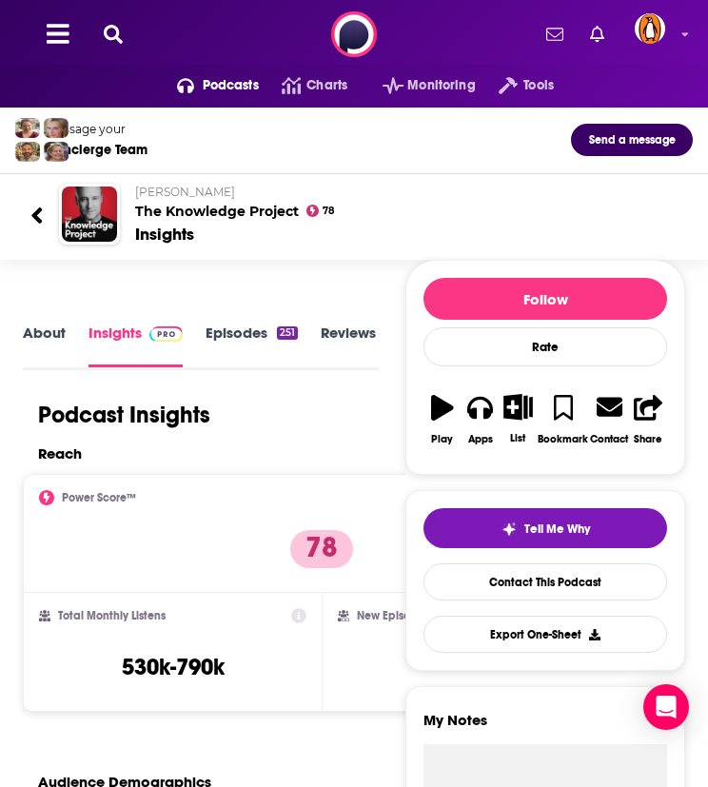
click at [123, 22] on div "Podcasts Charts Monitoring Tools For Business For Podcasters More" at bounding box center [354, 34] width 708 height 69
click at [123, 33] on button at bounding box center [113, 35] width 30 height 22
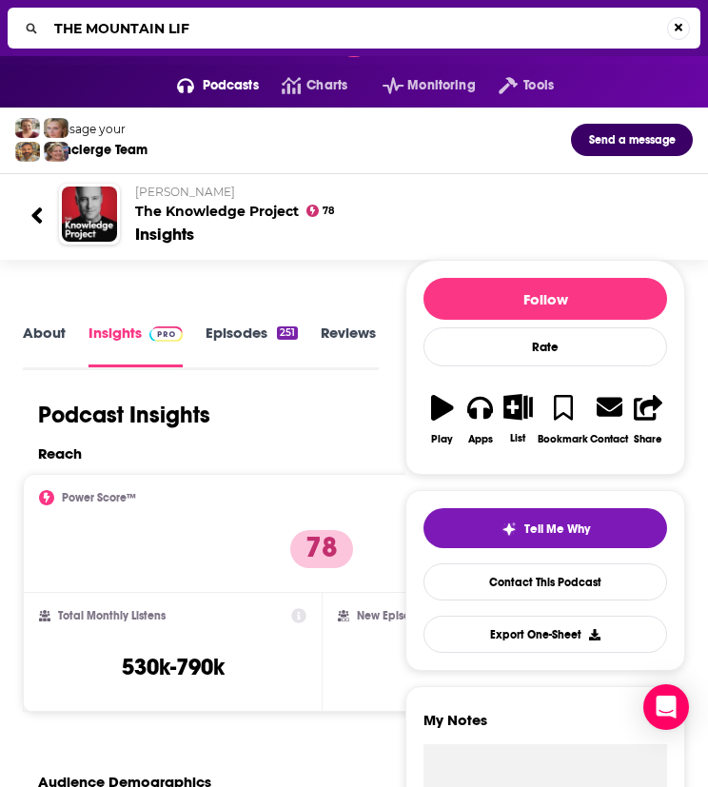
type input "THE MOUNTAIN LIFE"
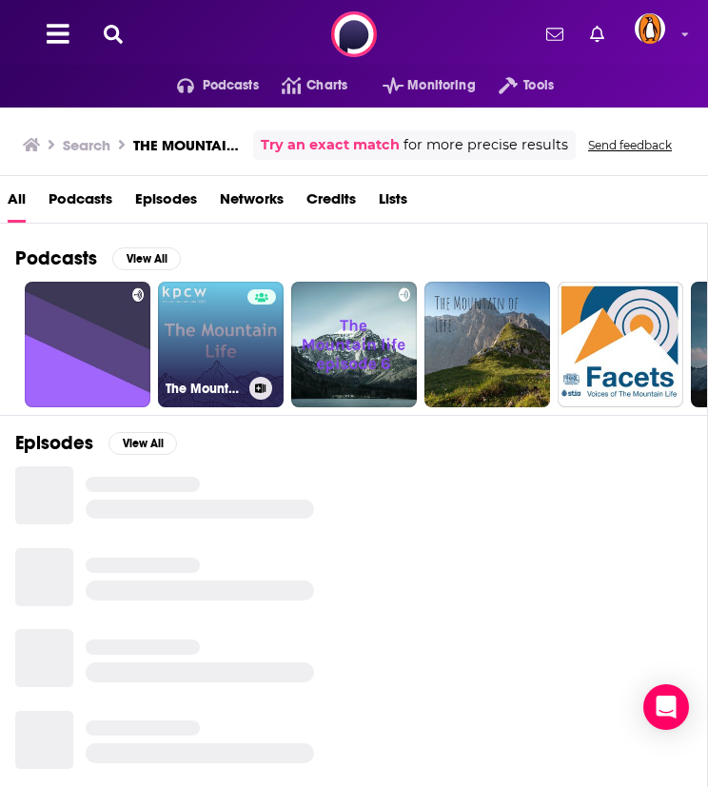
click at [189, 321] on link "The Mountain Life" at bounding box center [221, 345] width 126 height 126
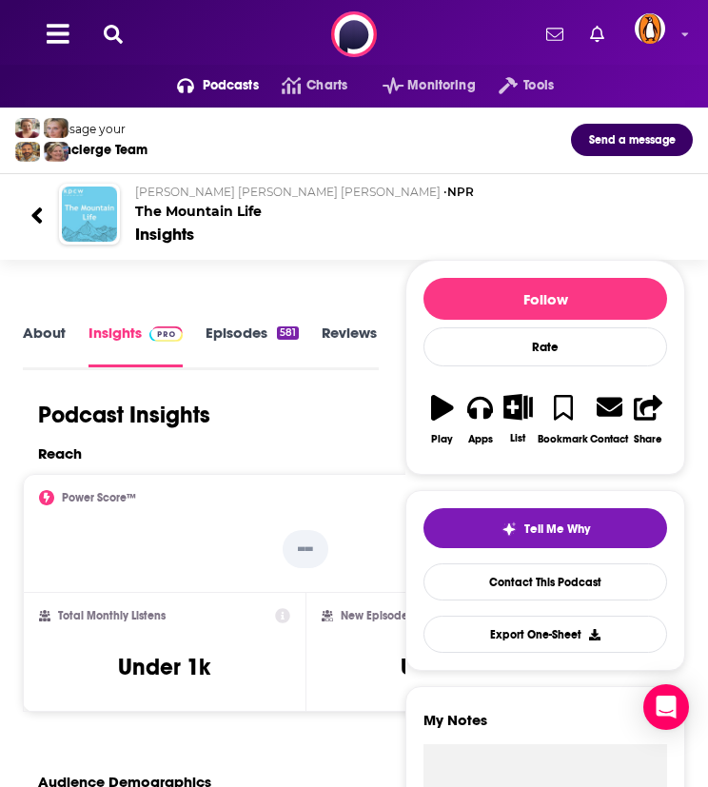
click at [111, 34] on icon at bounding box center [113, 34] width 19 height 19
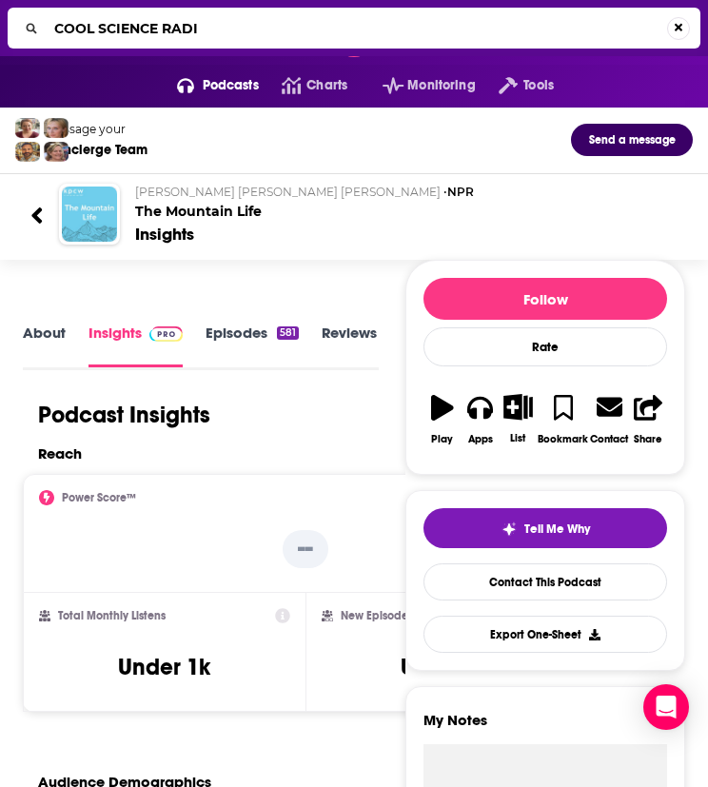
type input "COOL SCIENCE RADIO"
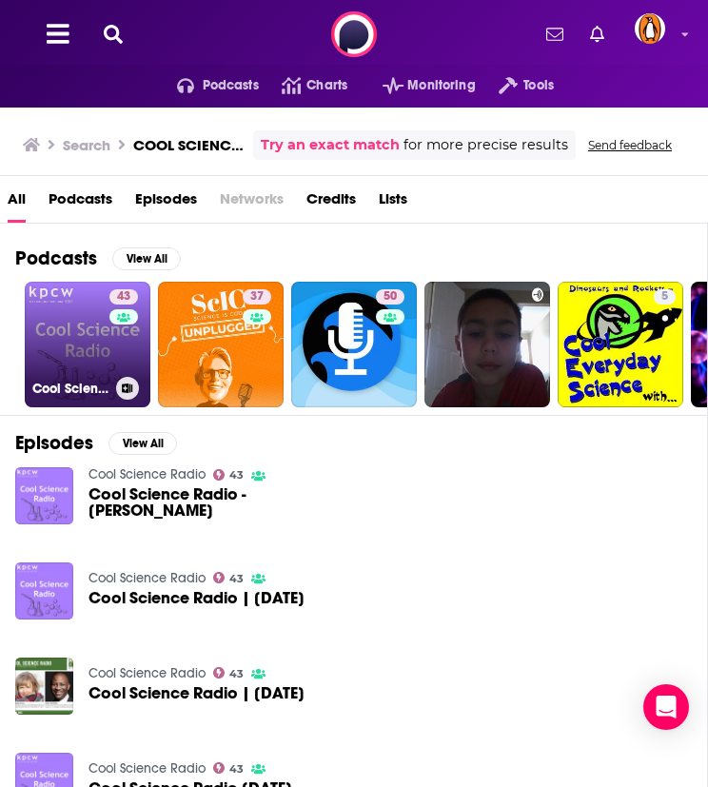
click at [88, 345] on link "43 Cool Science Radio" at bounding box center [88, 345] width 126 height 126
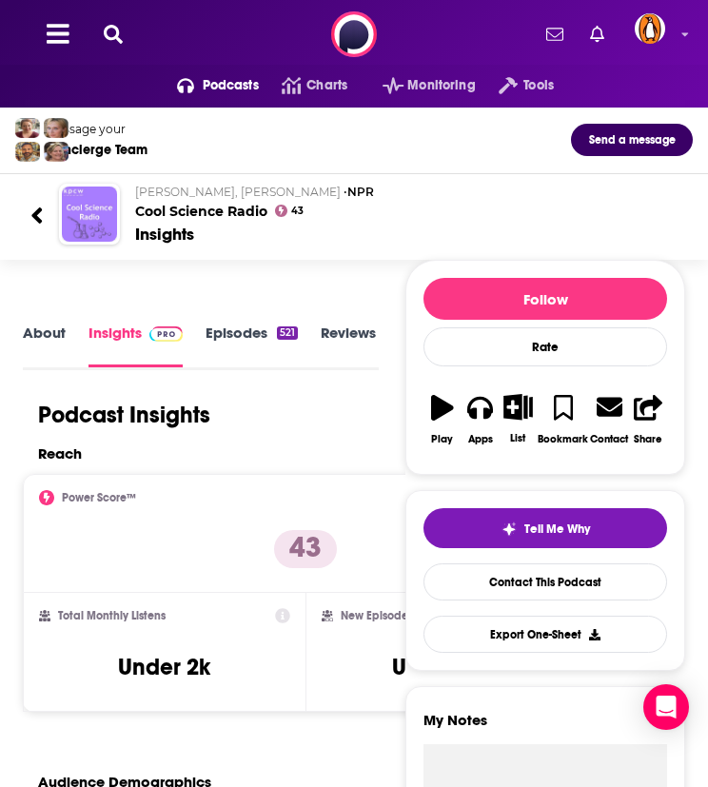
click at [105, 45] on div "Podcasts Charts Monitoring Tools For Business For Podcasters More" at bounding box center [354, 34] width 708 height 69
click at [115, 35] on icon at bounding box center [113, 34] width 19 height 19
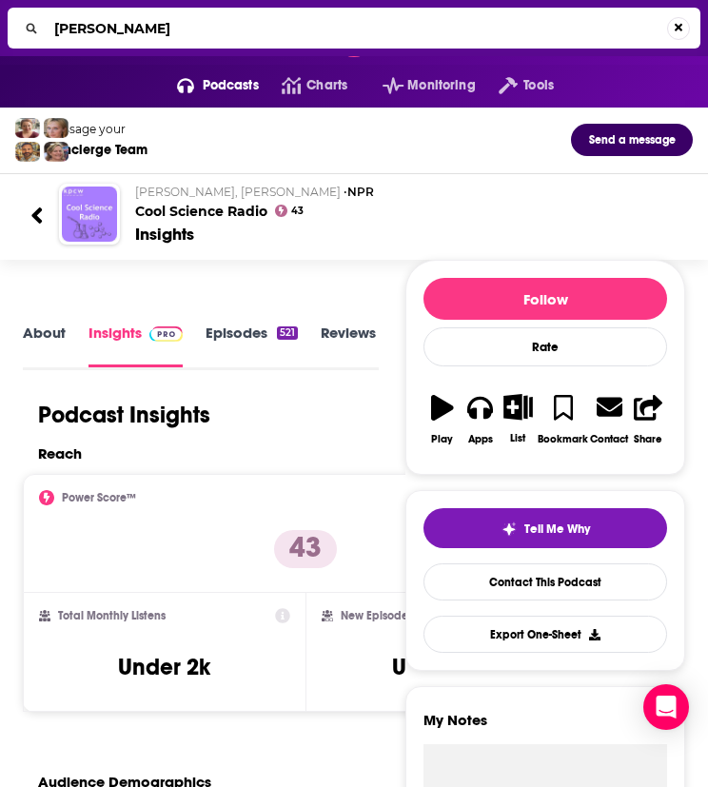
type input "kelly ripa"
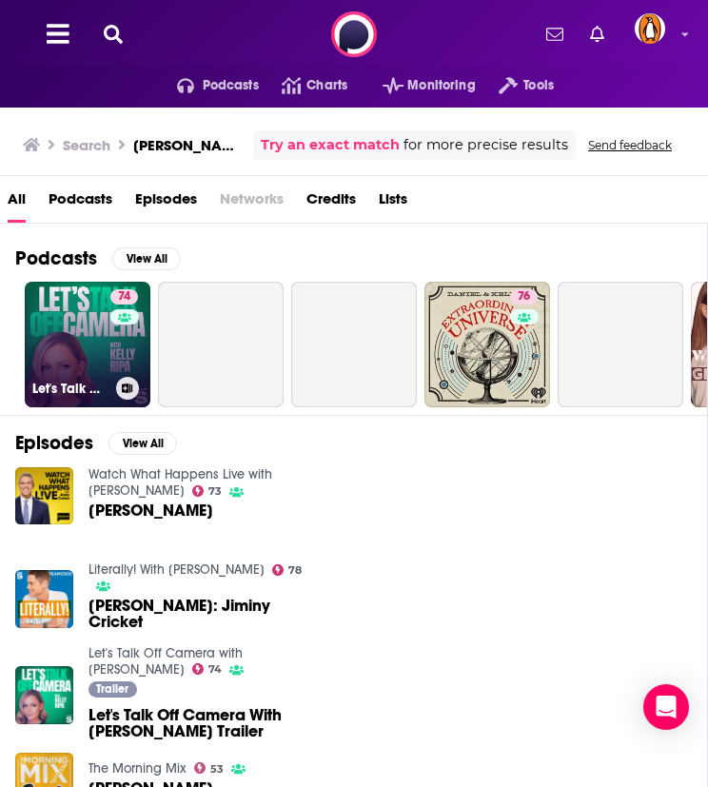
click at [78, 347] on link "74 Let's Talk Off Camera with Kelly Ripa" at bounding box center [88, 345] width 126 height 126
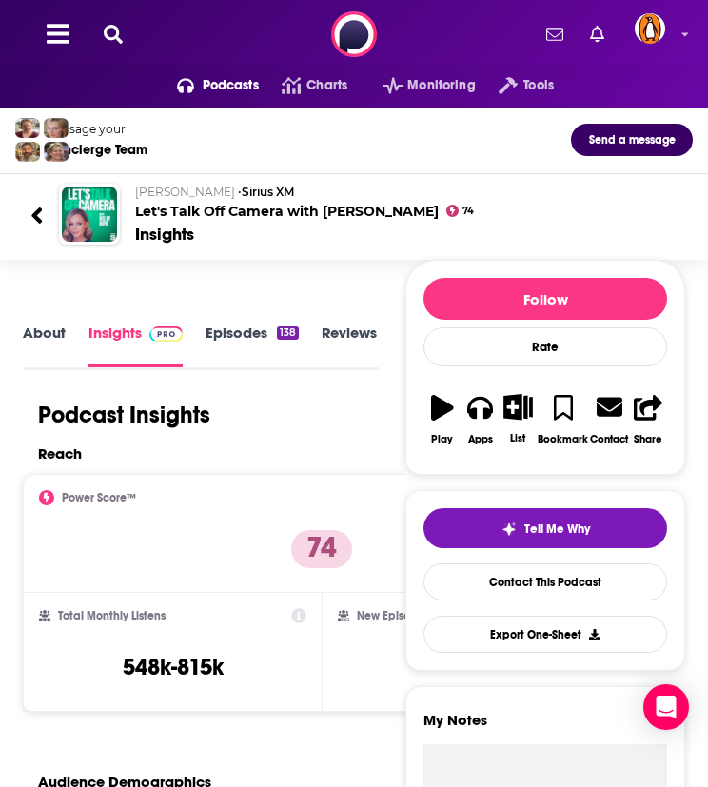
click at [121, 22] on div "Podcasts Charts Monitoring Tools For Business For Podcasters More" at bounding box center [354, 34] width 708 height 69
click at [113, 37] on icon at bounding box center [113, 34] width 19 height 19
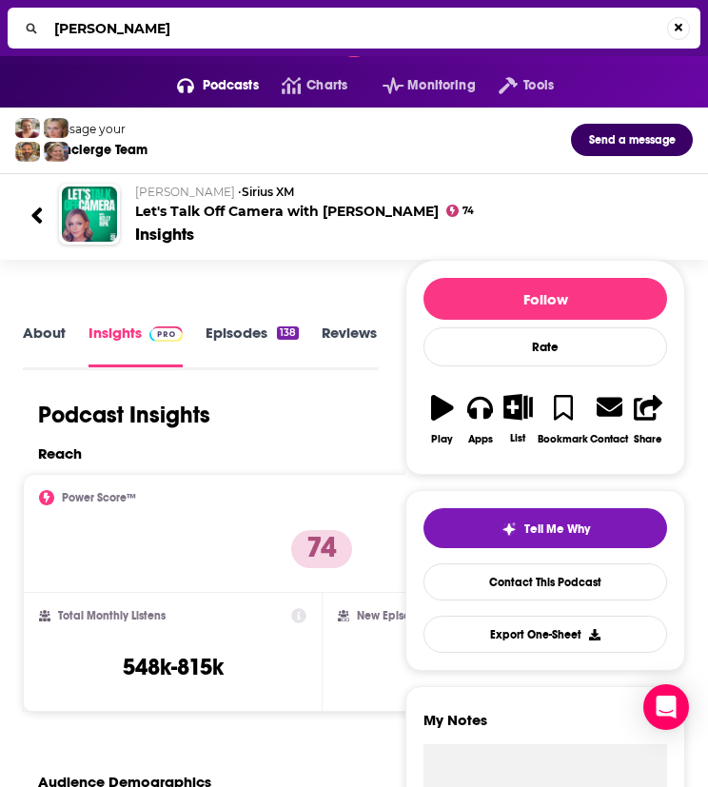
type input "lex fridman"
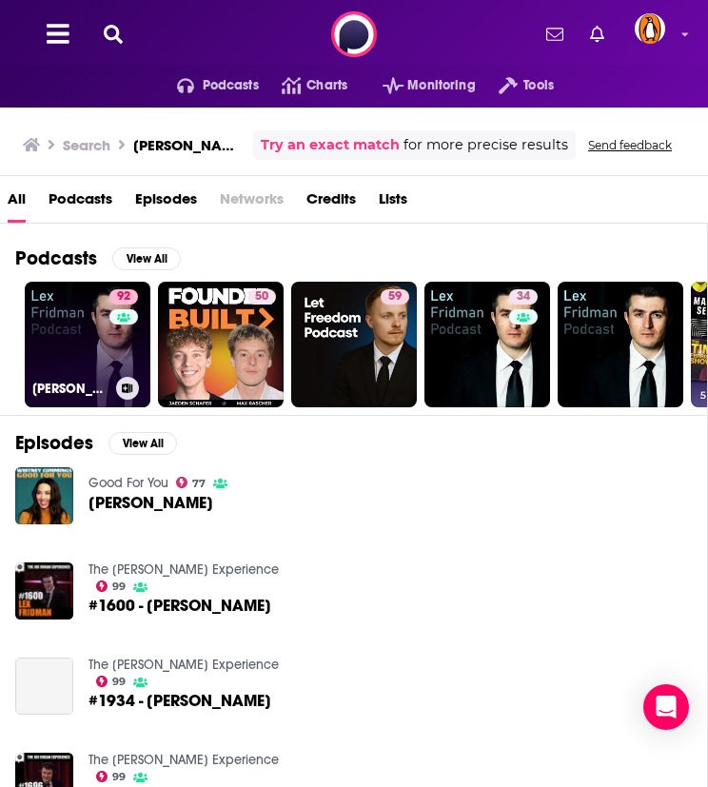
click at [66, 312] on link "92 Lex Fridman Podcast" at bounding box center [88, 345] width 126 height 126
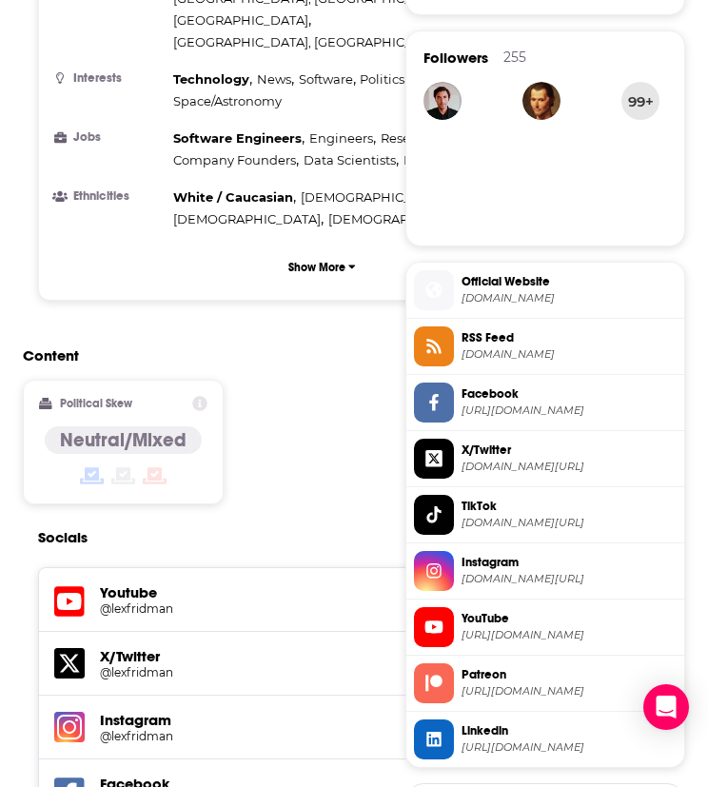
scroll to position [2061, 0]
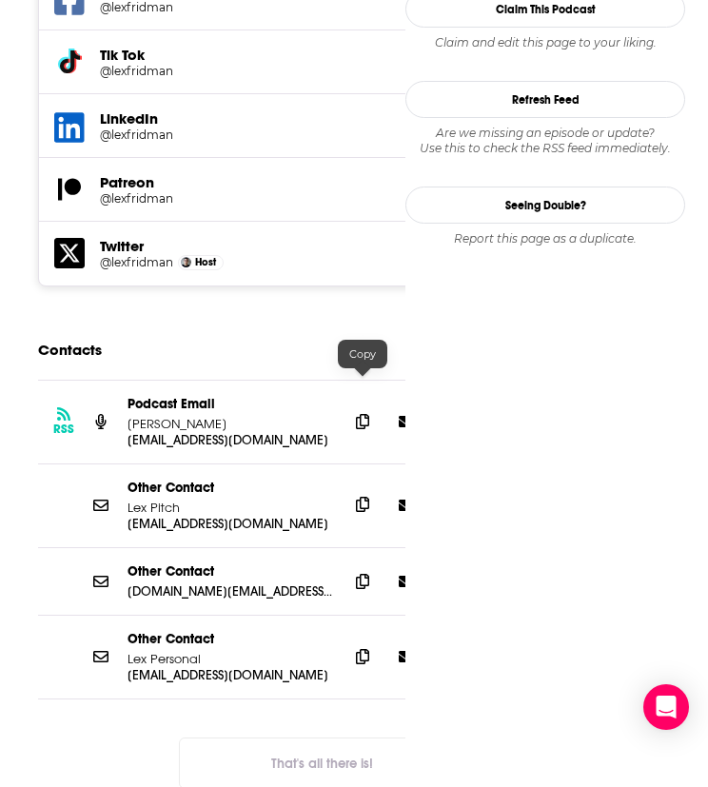
click at [373, 490] on span at bounding box center [362, 504] width 29 height 29
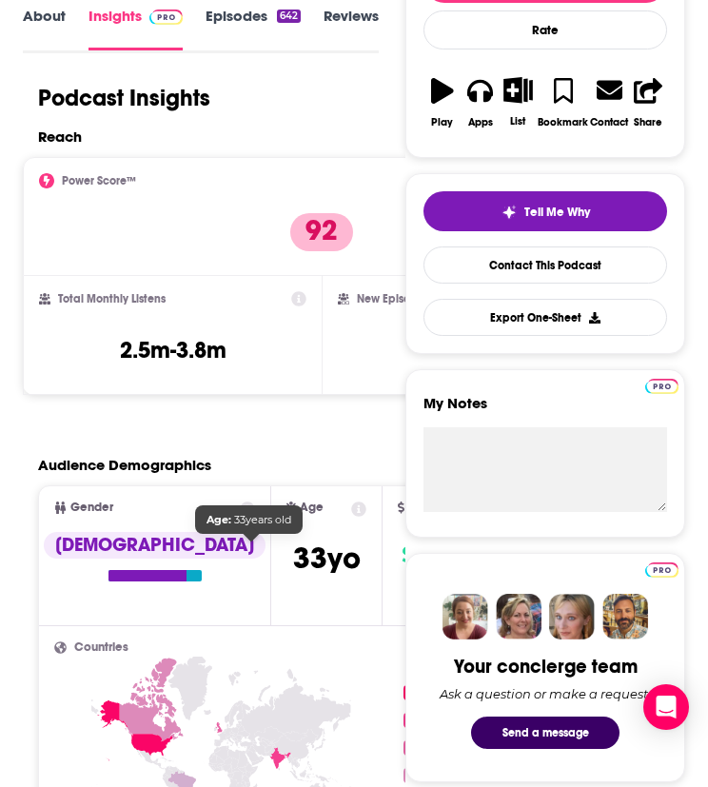
scroll to position [0, 0]
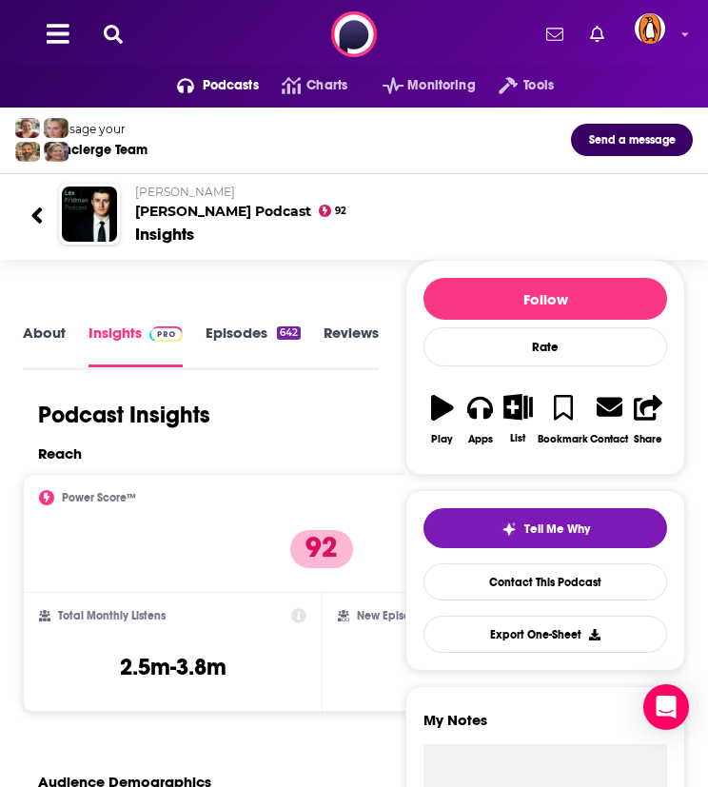
click at [107, 39] on icon at bounding box center [113, 34] width 19 height 19
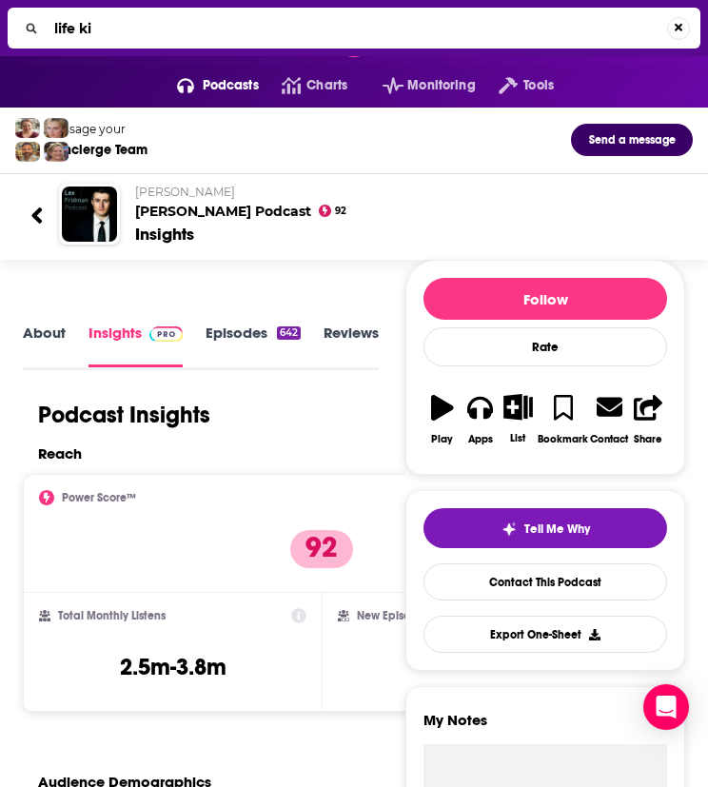
type input "life kit"
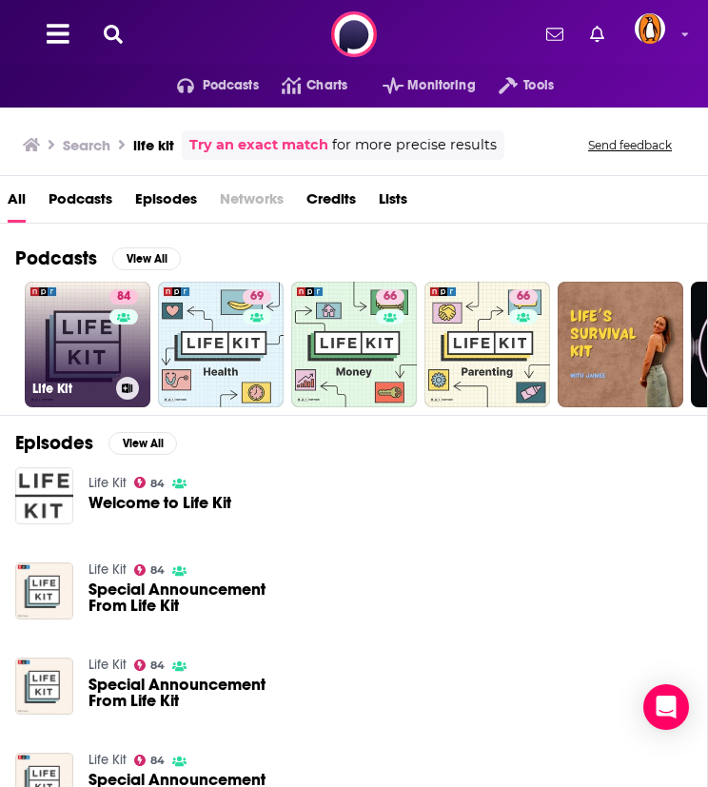
click at [82, 349] on link "84 Life Kit" at bounding box center [88, 345] width 126 height 126
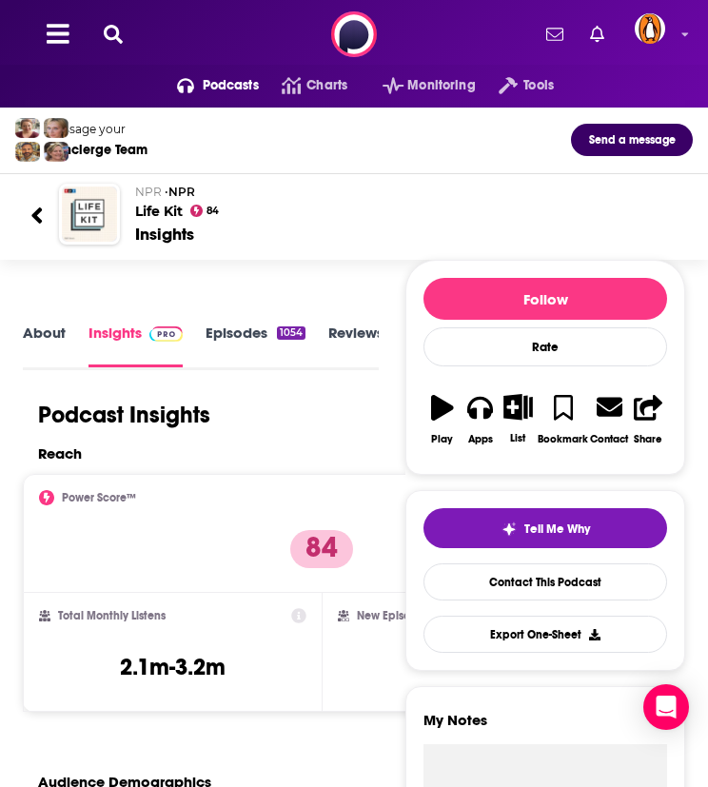
click at [125, 36] on button at bounding box center [113, 35] width 30 height 22
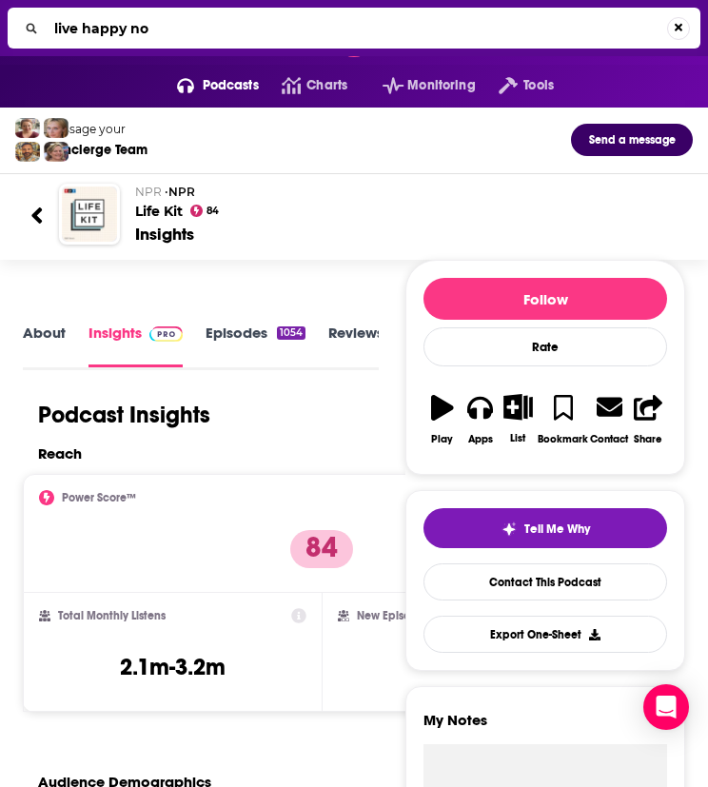
type input "live happy now"
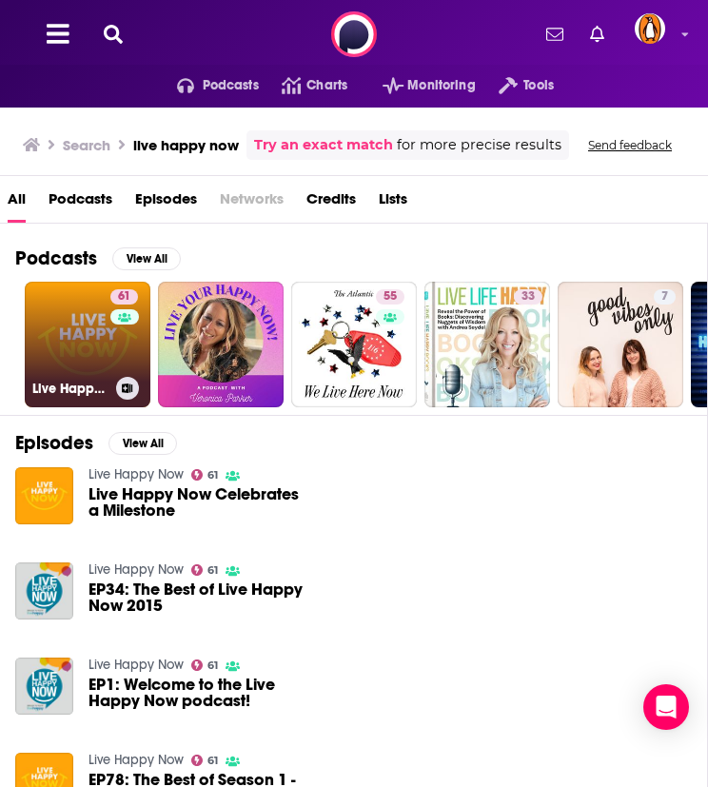
click at [73, 341] on link "61 Live Happy Now" at bounding box center [88, 345] width 126 height 126
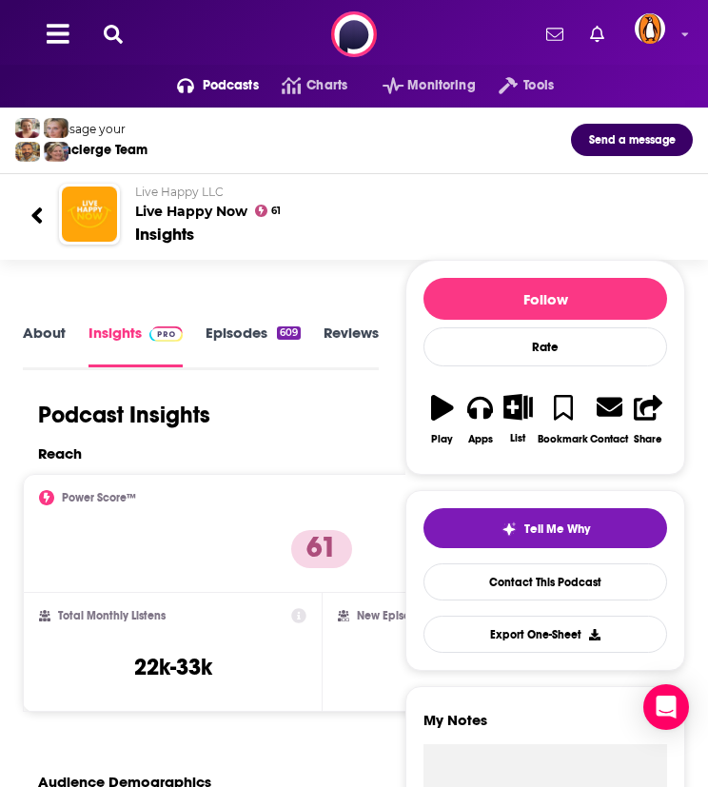
click at [107, 40] on icon at bounding box center [113, 34] width 19 height 19
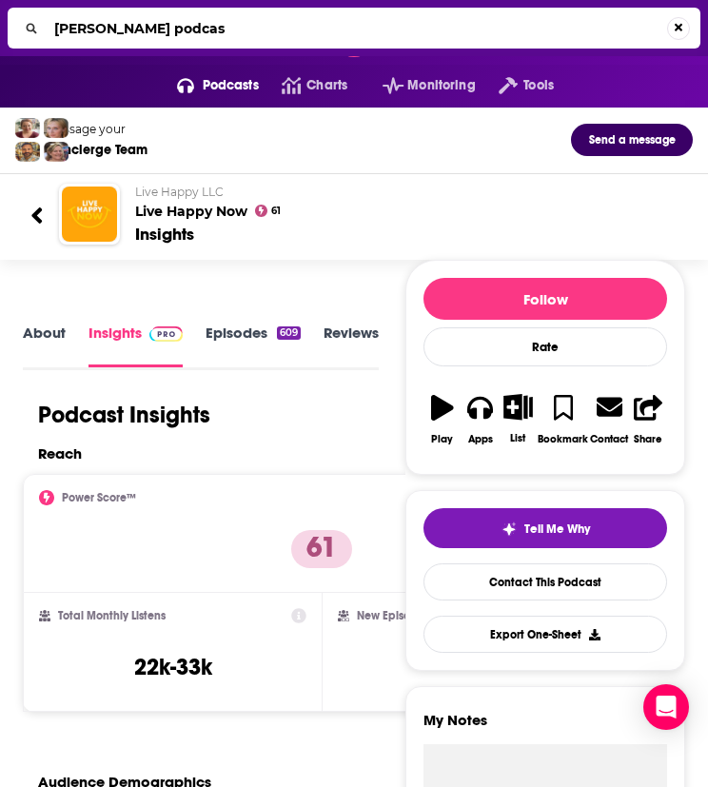
type input "liz moody podcast"
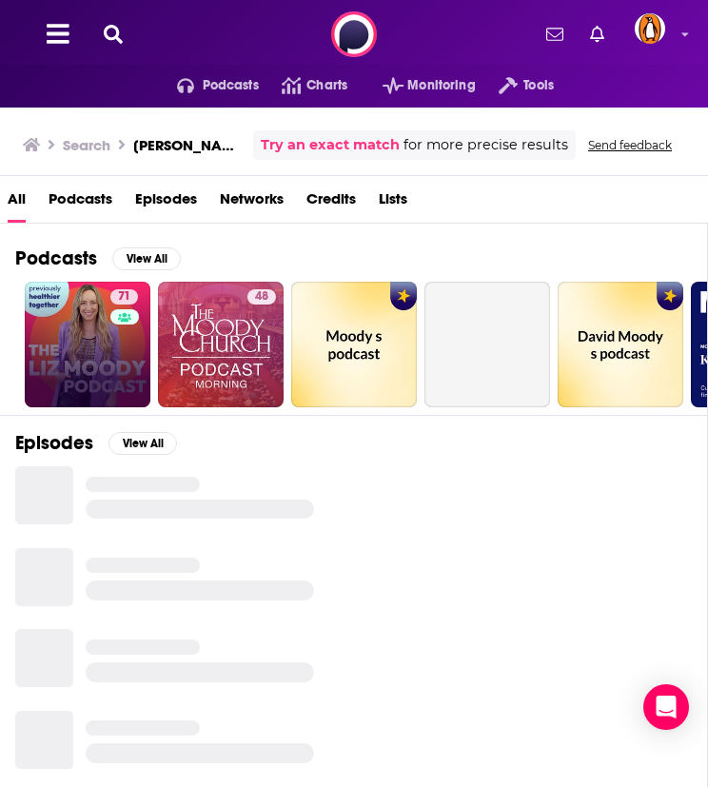
click at [81, 340] on link "71" at bounding box center [88, 345] width 126 height 126
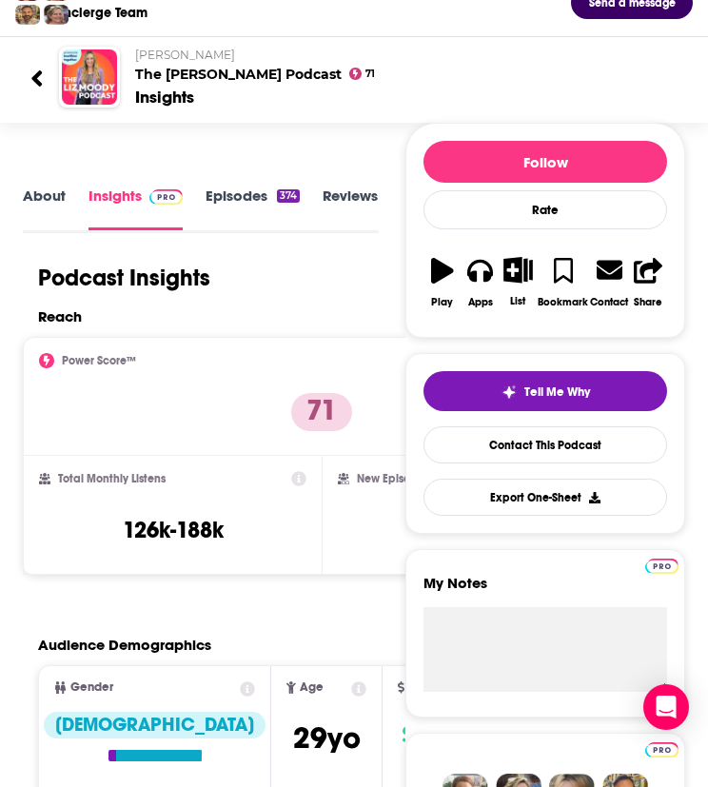
scroll to position [27, 0]
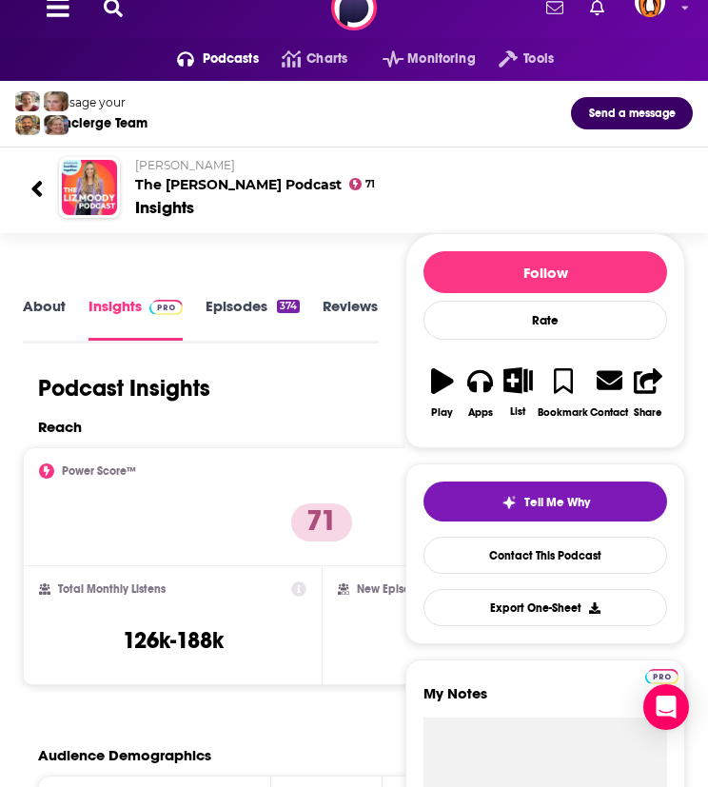
click at [113, 21] on div "Podcasts Charts Monitoring Tools For Business For Podcasters More" at bounding box center [354, 7] width 708 height 69
click at [112, 10] on icon at bounding box center [113, 7] width 19 height 19
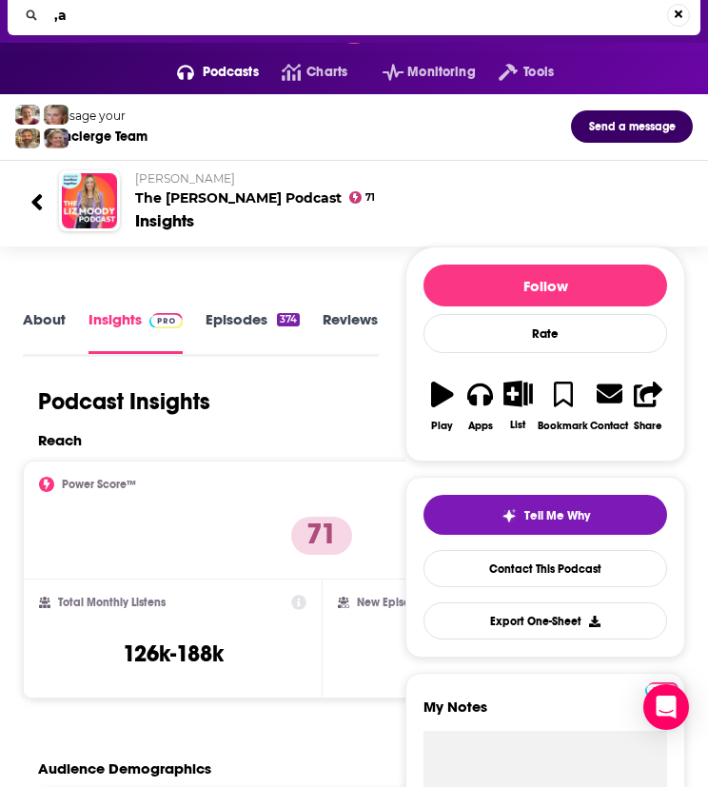
type input ","
type input "making sense with sam harris"
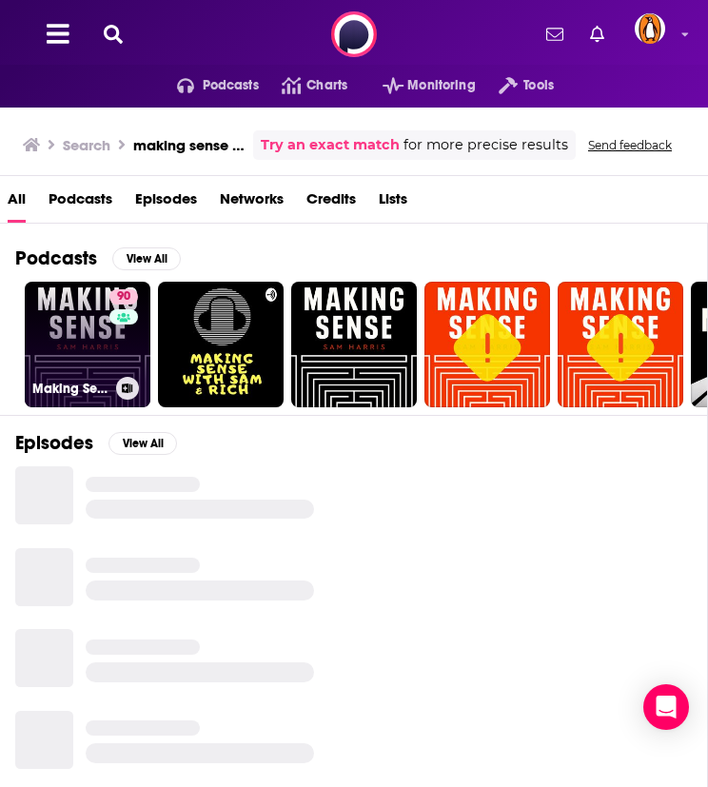
click at [69, 330] on link "90 Making Sense with Sam Harris" at bounding box center [88, 345] width 126 height 126
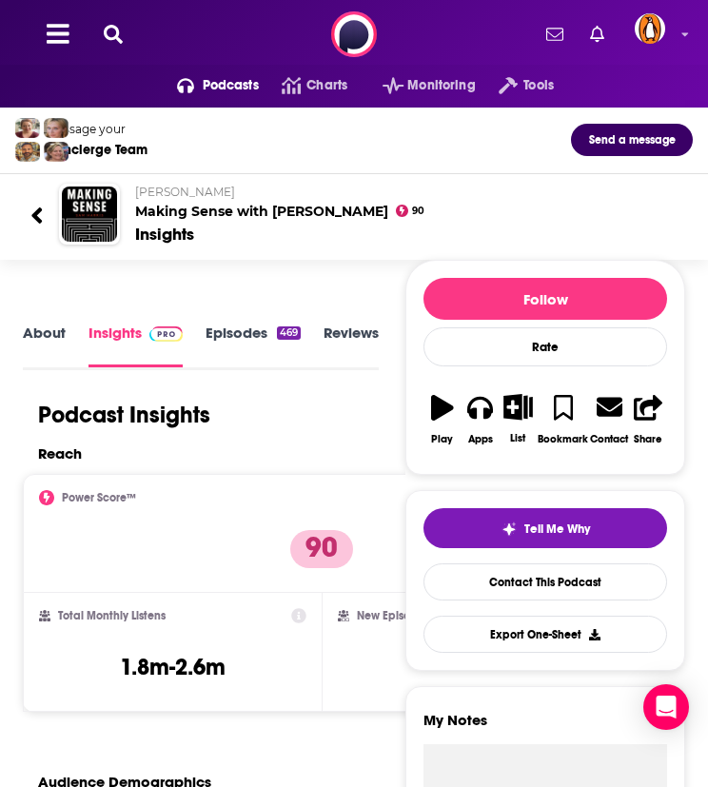
click at [117, 33] on icon at bounding box center [113, 34] width 19 height 19
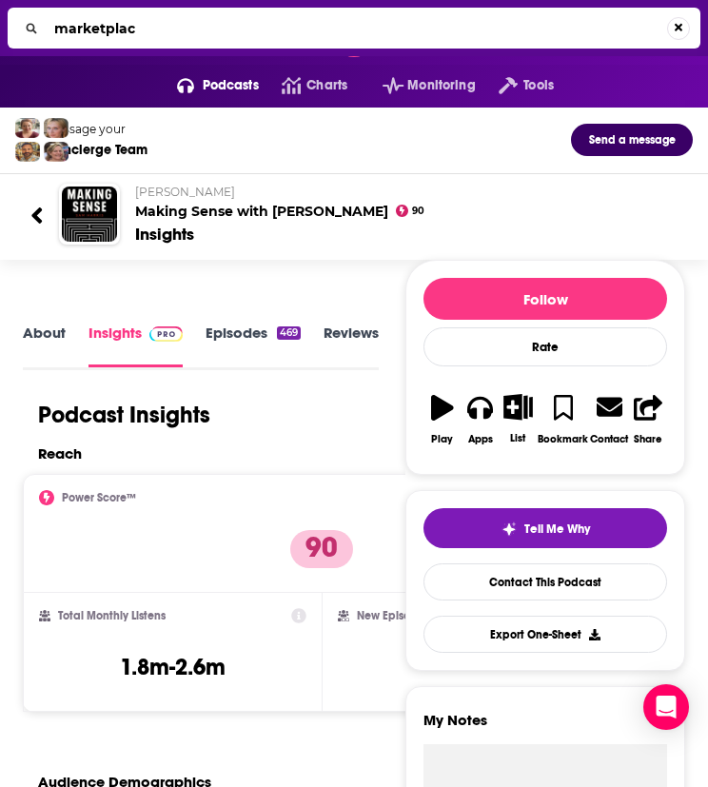
type input "marketplace"
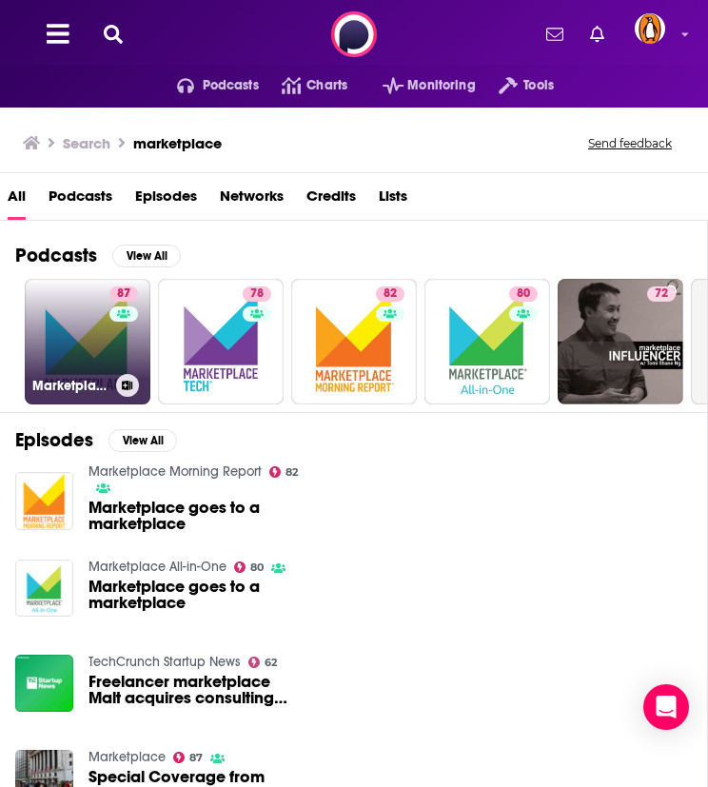
click at [85, 321] on link "87 Marketplace" at bounding box center [88, 342] width 126 height 126
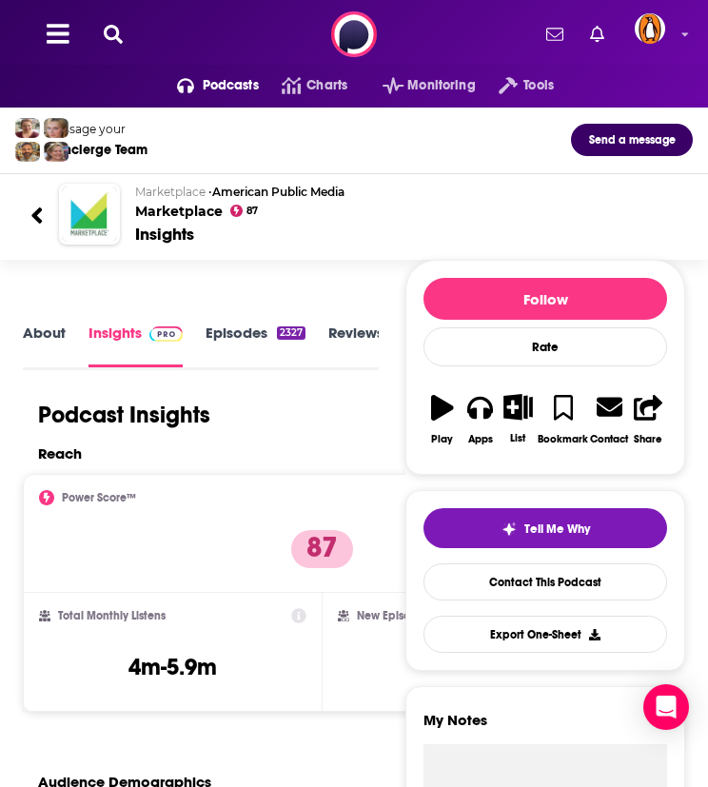
click at [116, 30] on icon at bounding box center [113, 34] width 19 height 19
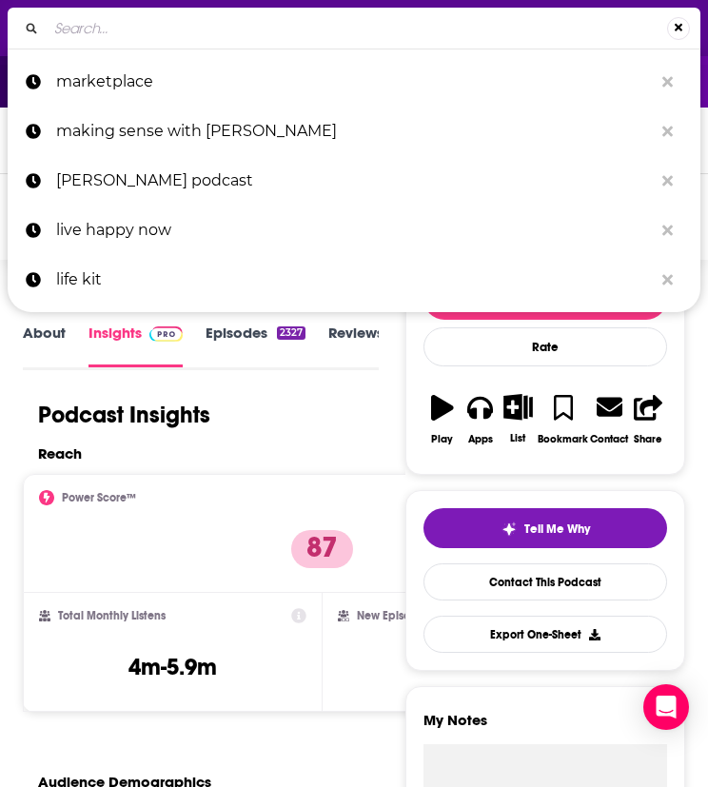
type input "l"
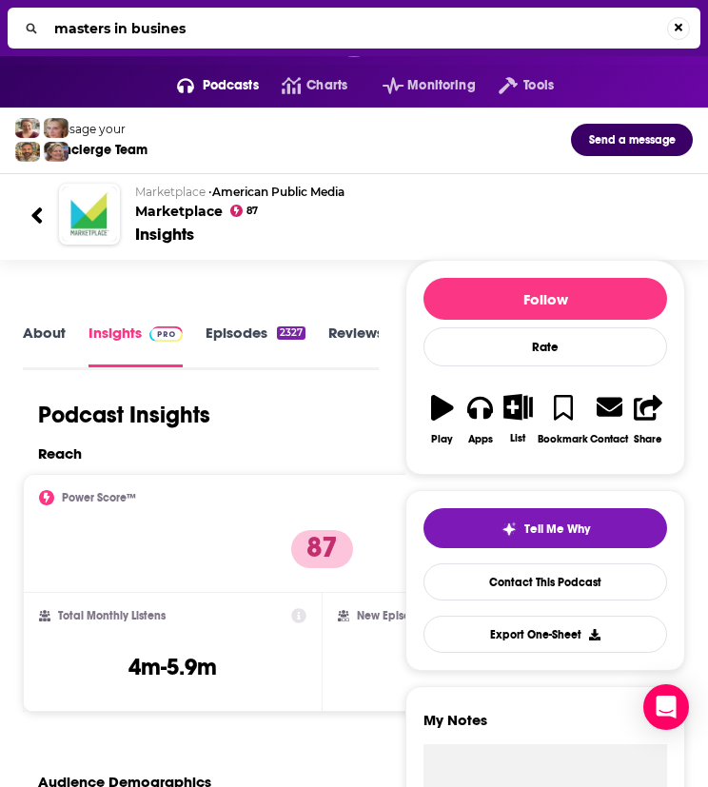
type input "masters in business"
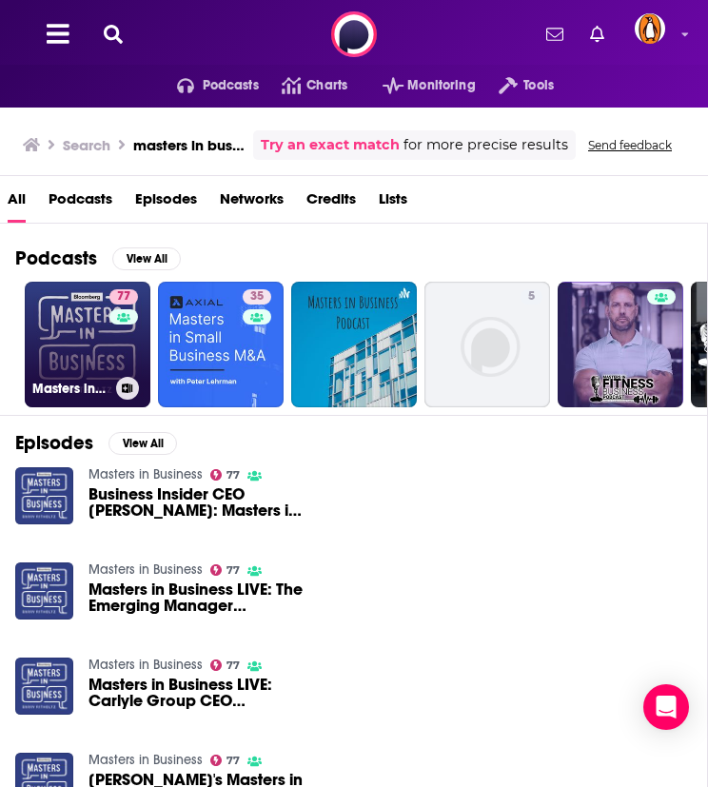
click at [99, 335] on link "77 Masters in Business" at bounding box center [88, 345] width 126 height 126
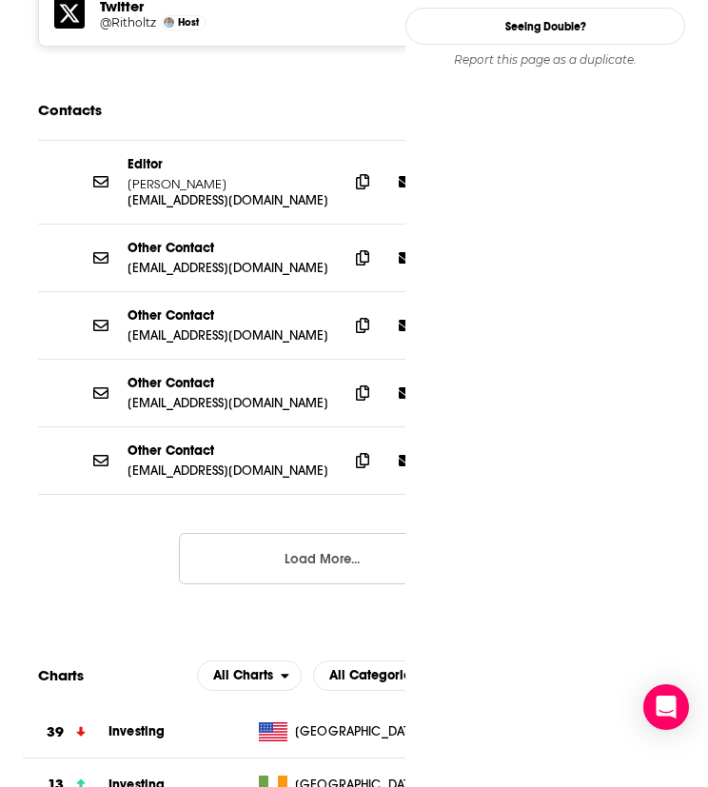
scroll to position [1745, 0]
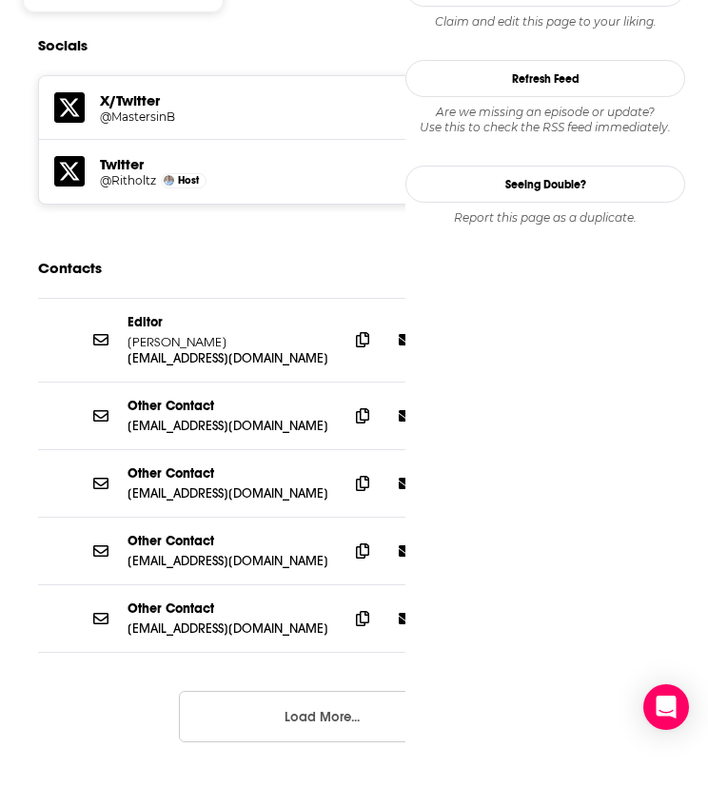
click at [270, 691] on button "Load More..." at bounding box center [322, 716] width 286 height 51
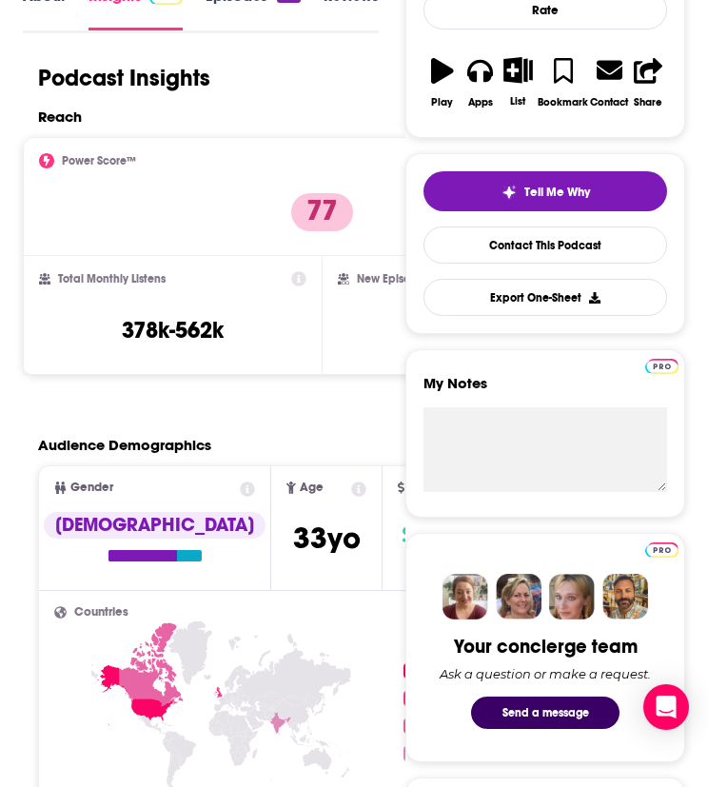
scroll to position [0, 0]
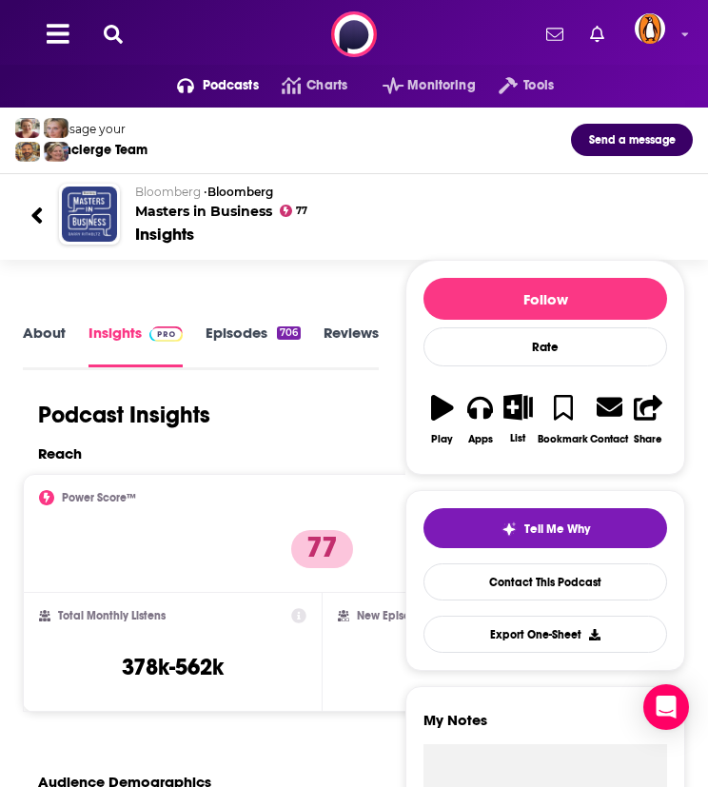
click at [141, 40] on div "Podcasts Charts Monitoring Tools For Business For Podcasters More" at bounding box center [354, 34] width 708 height 69
drag, startPoint x: 141, startPoint y: 40, endPoint x: 117, endPoint y: 33, distance: 24.7
click at [117, 33] on icon at bounding box center [113, 34] width 19 height 19
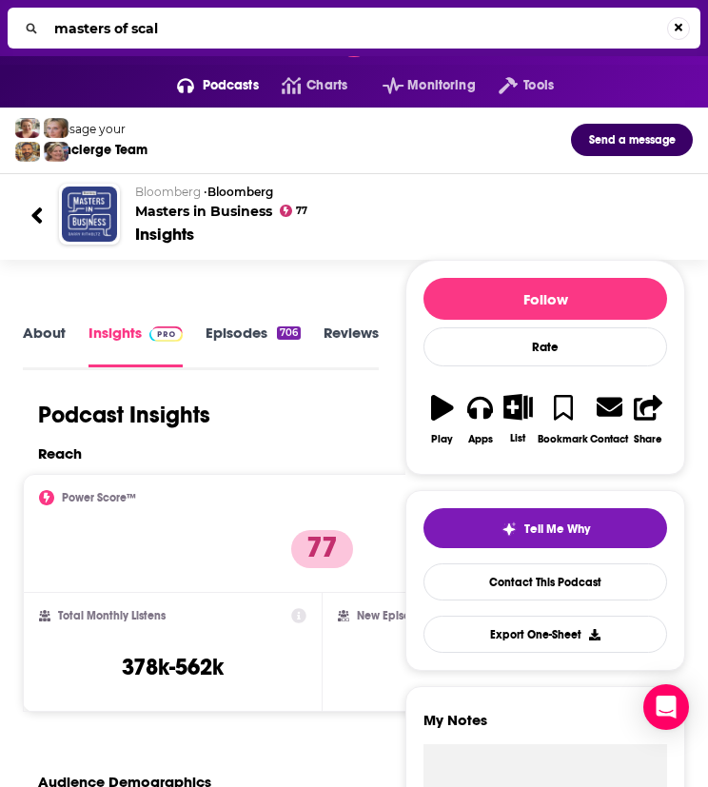
type input "masters of scale"
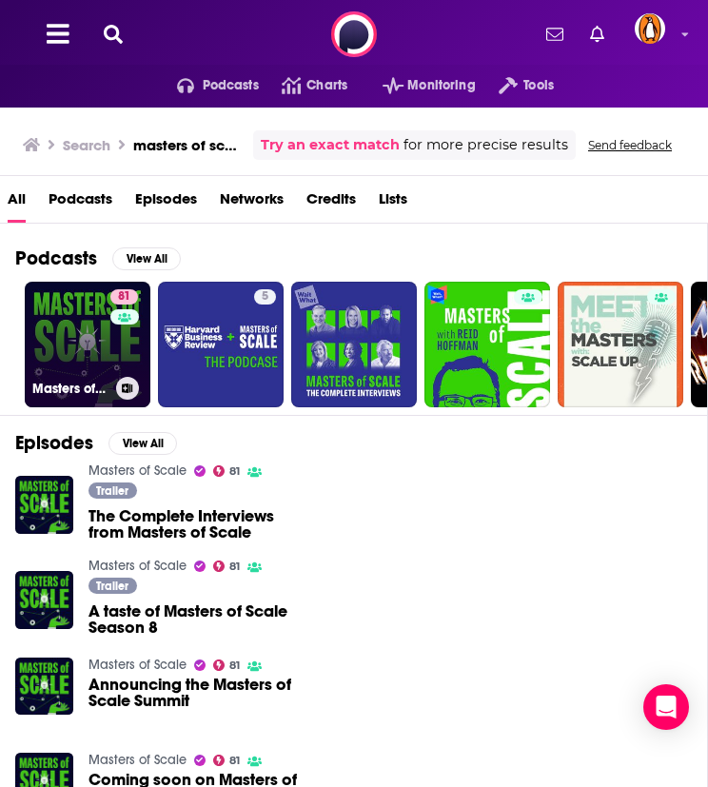
click at [68, 329] on link "81 Masters of Scale" at bounding box center [88, 345] width 126 height 126
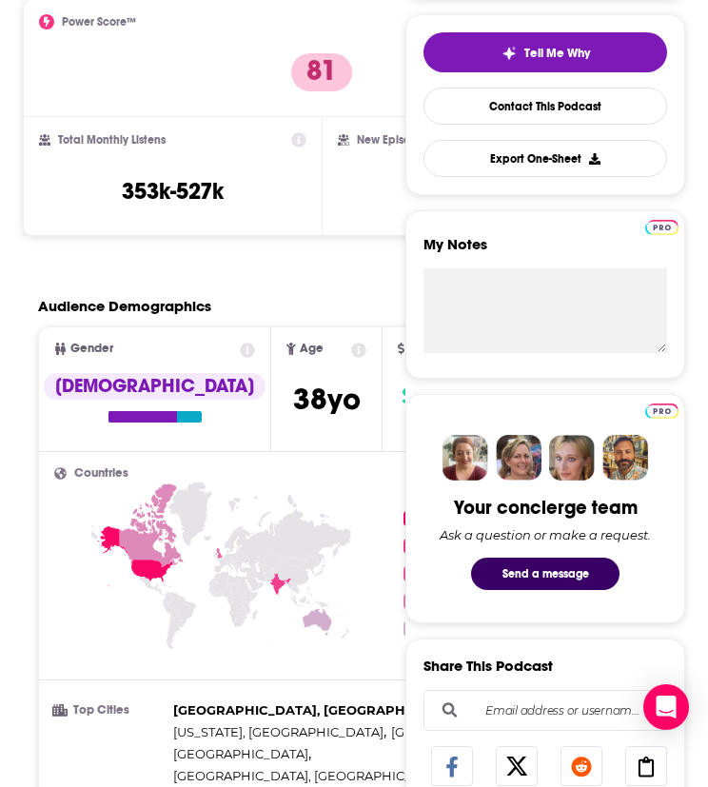
scroll to position [317, 0]
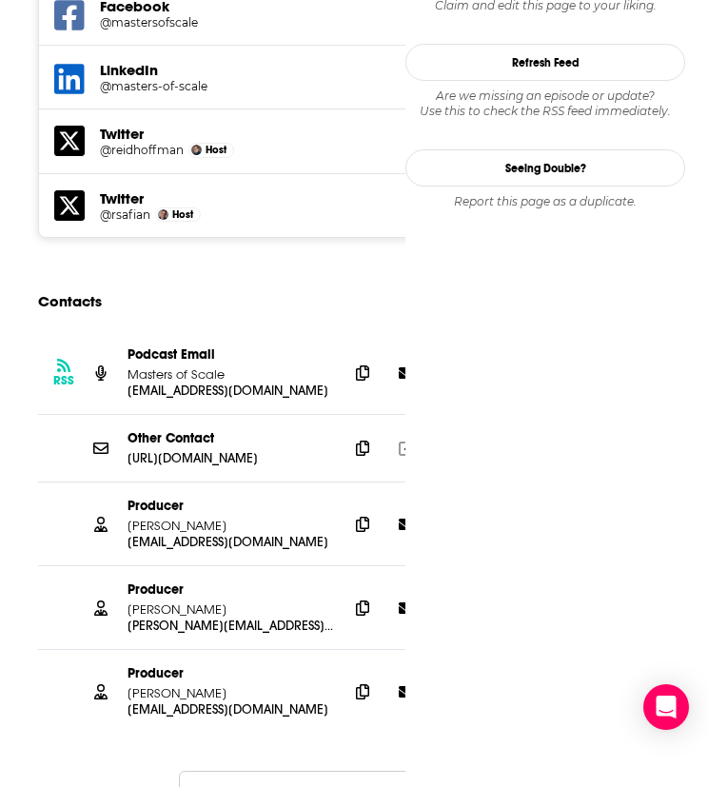
scroll to position [1995, 0]
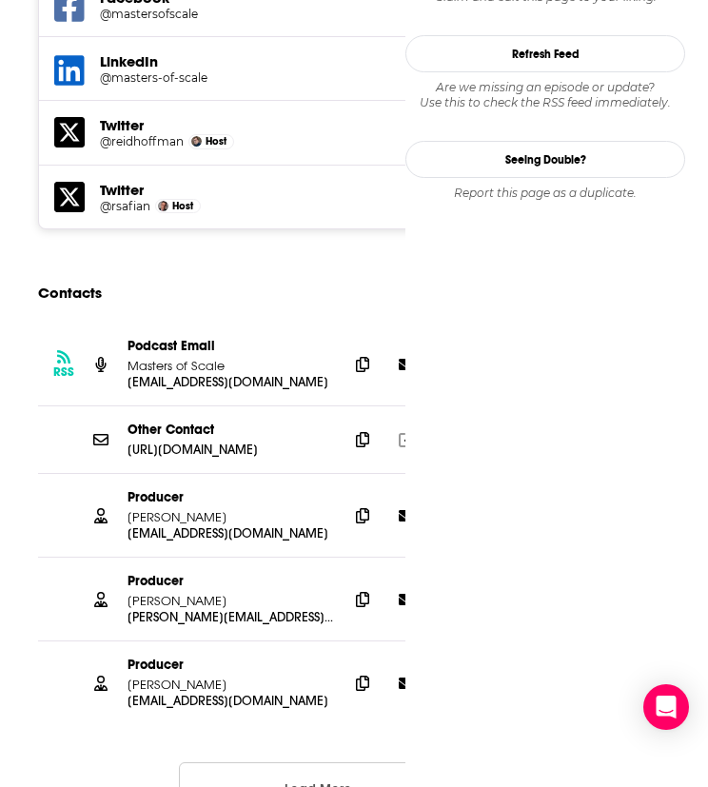
click at [341, 762] on button "Load More..." at bounding box center [322, 787] width 286 height 51
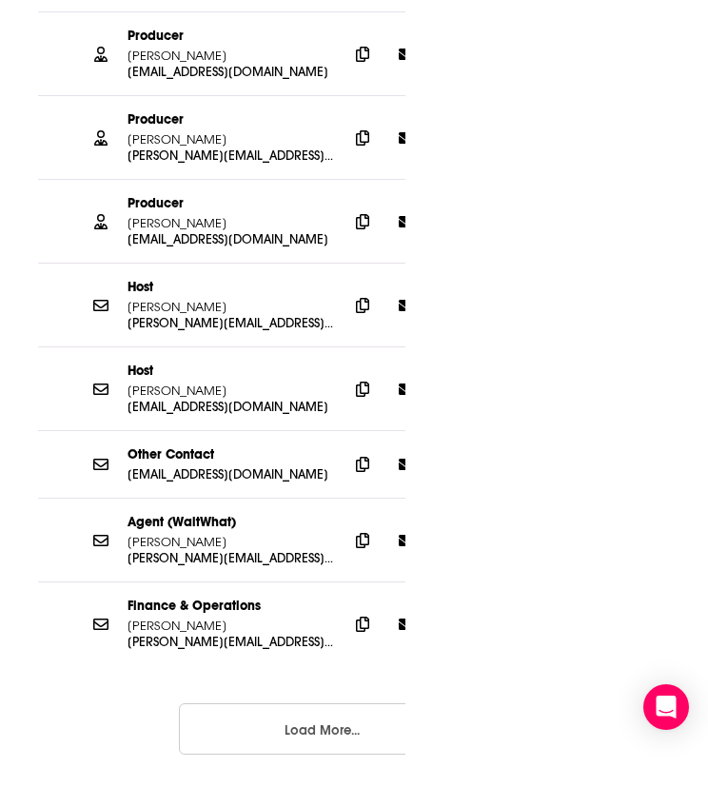
click at [350, 703] on button "Load More..." at bounding box center [322, 728] width 286 height 51
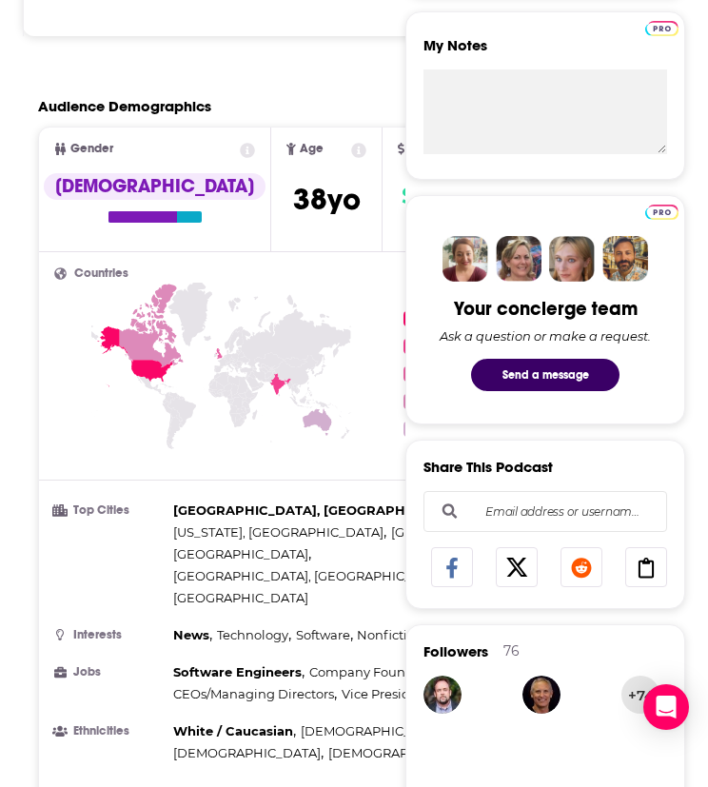
scroll to position [0, 0]
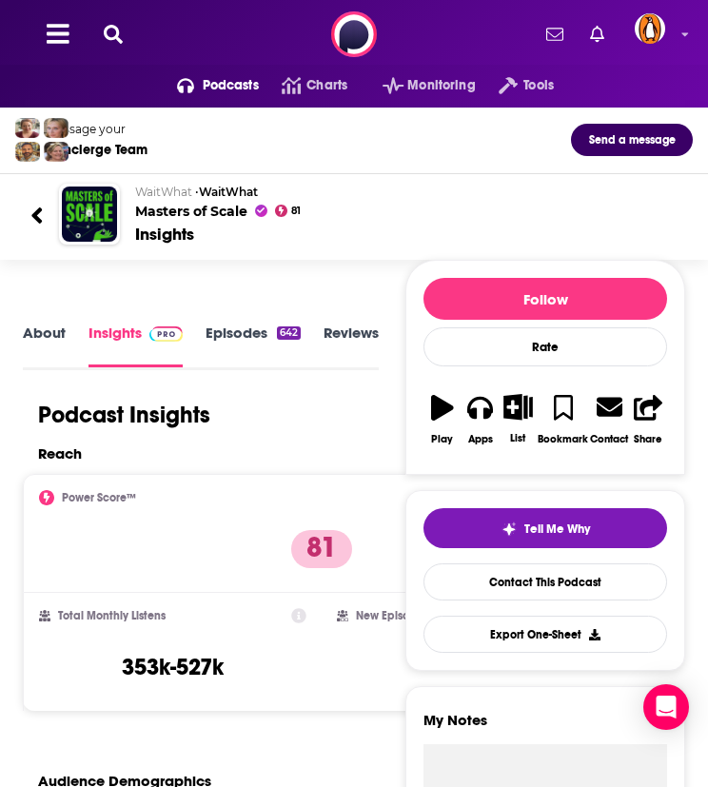
click at [106, 28] on icon at bounding box center [113, 34] width 19 height 19
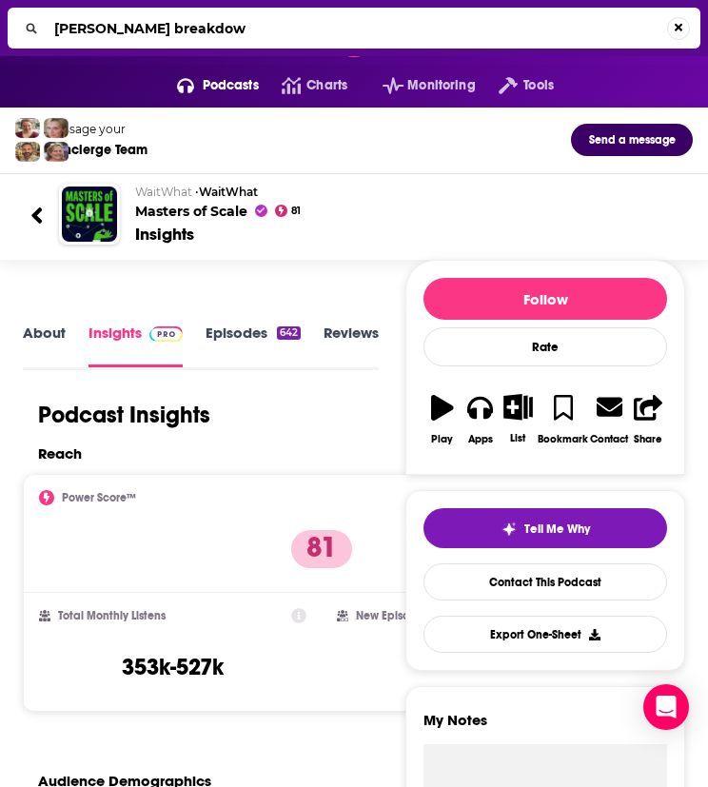
type input "mayim bialik's breakdown"
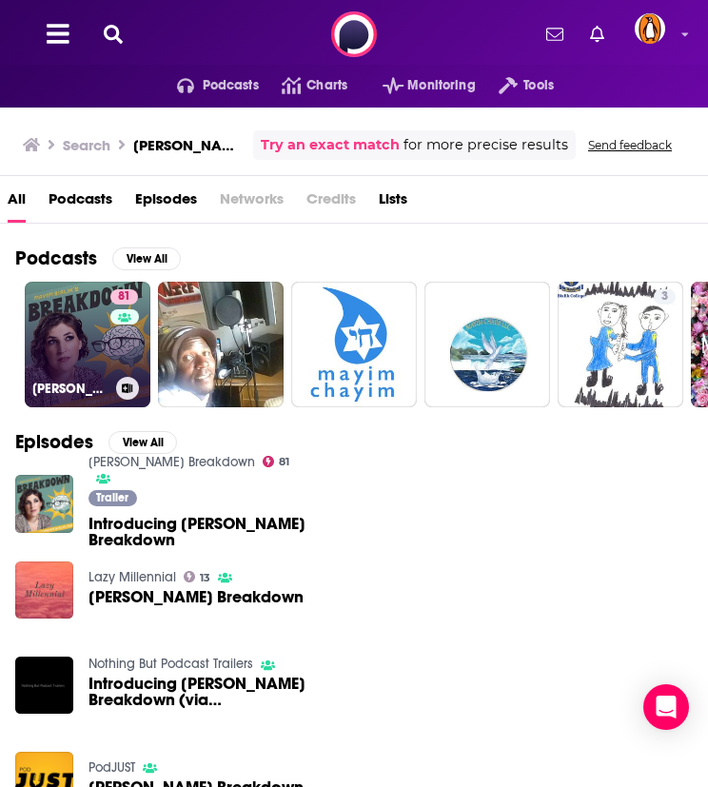
click at [55, 359] on link "81 Mayim Bialik's Breakdown" at bounding box center [88, 345] width 126 height 126
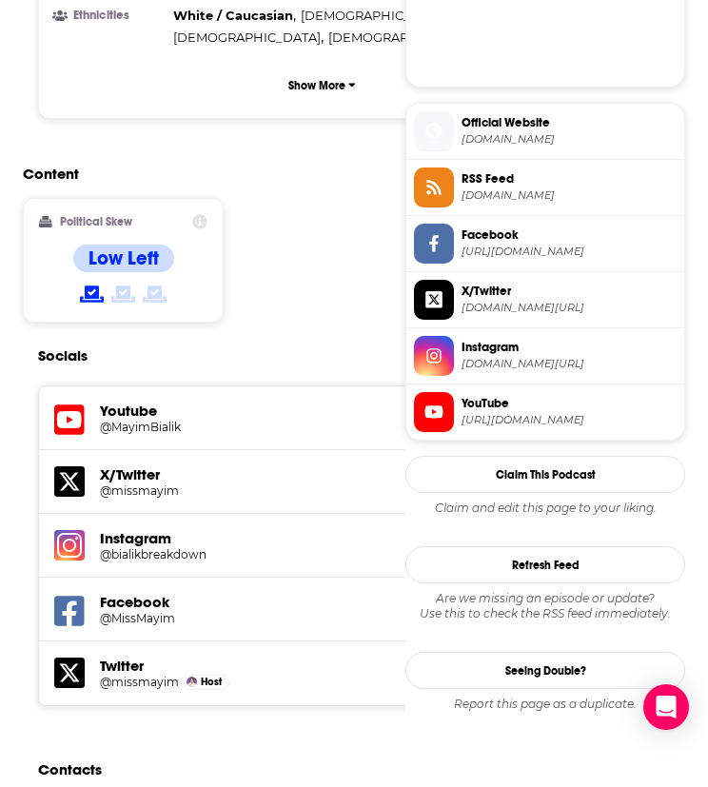
scroll to position [1903, 0]
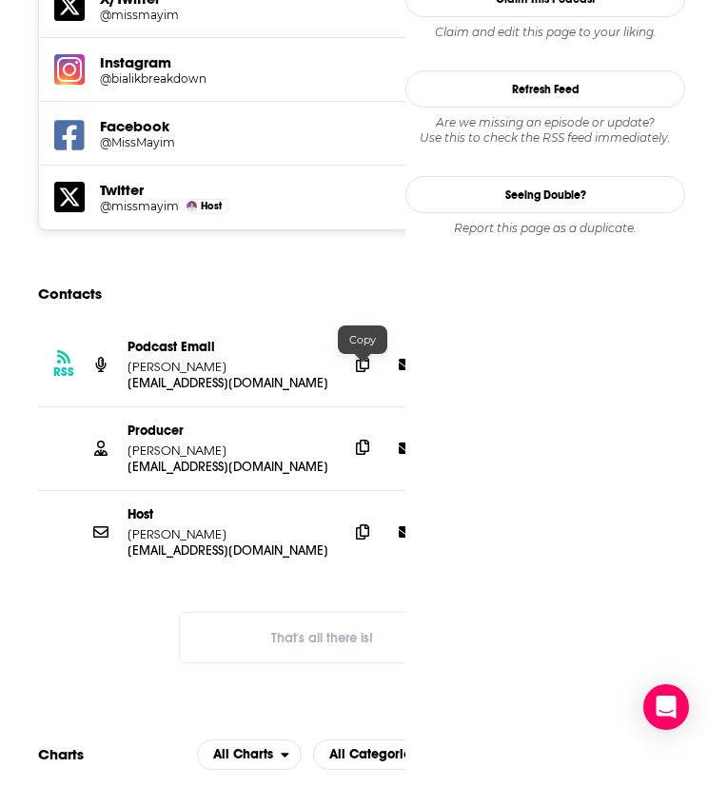
click at [369, 433] on span at bounding box center [362, 447] width 29 height 29
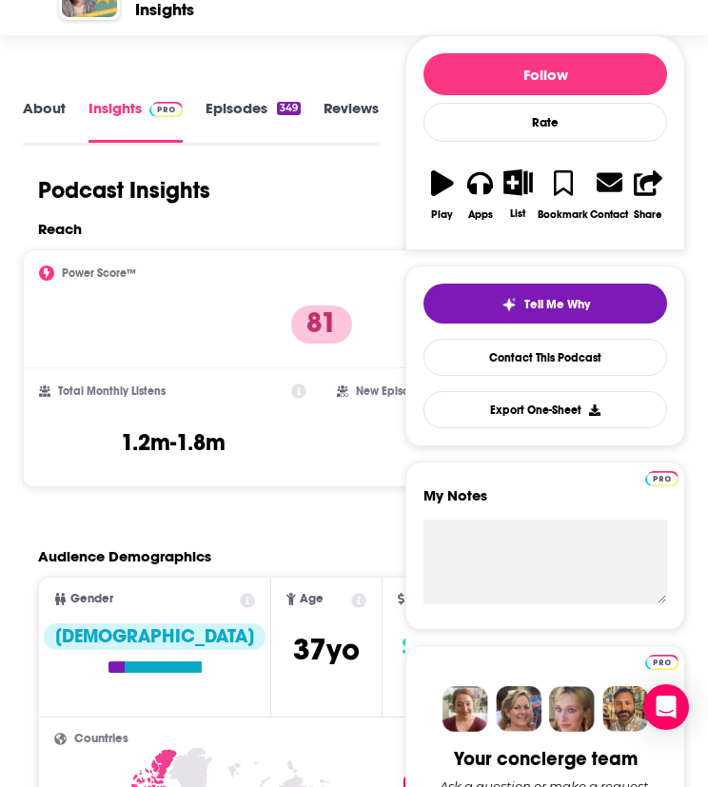
scroll to position [0, 0]
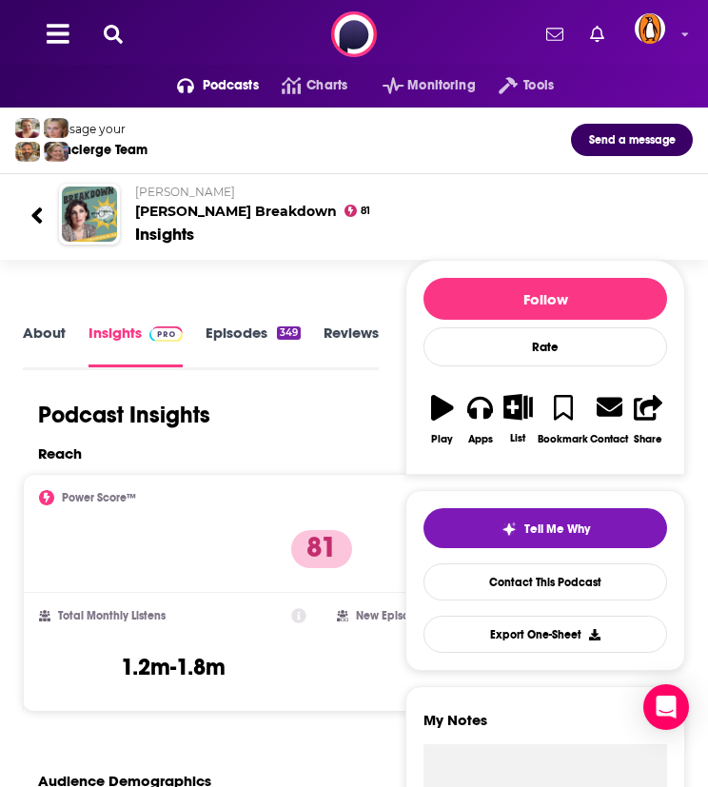
click at [108, 37] on icon at bounding box center [113, 34] width 19 height 19
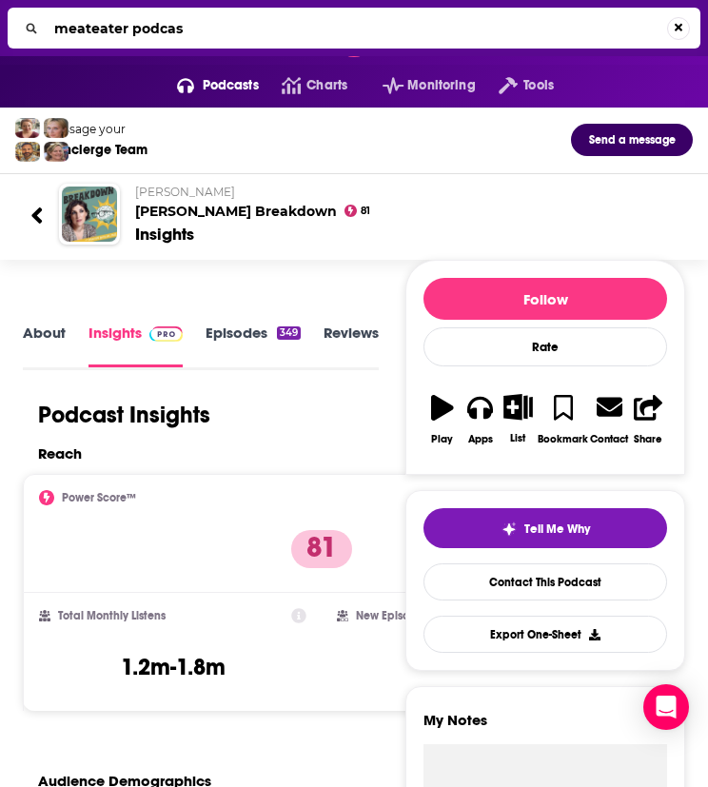
type input "meateater podcast"
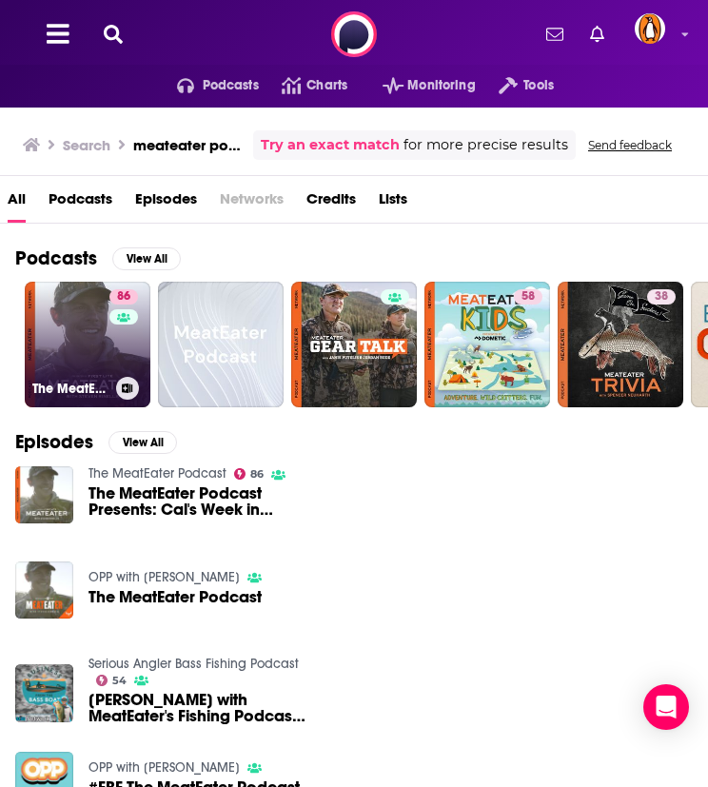
click at [95, 340] on link "86 The MeatEater Podcast" at bounding box center [88, 345] width 126 height 126
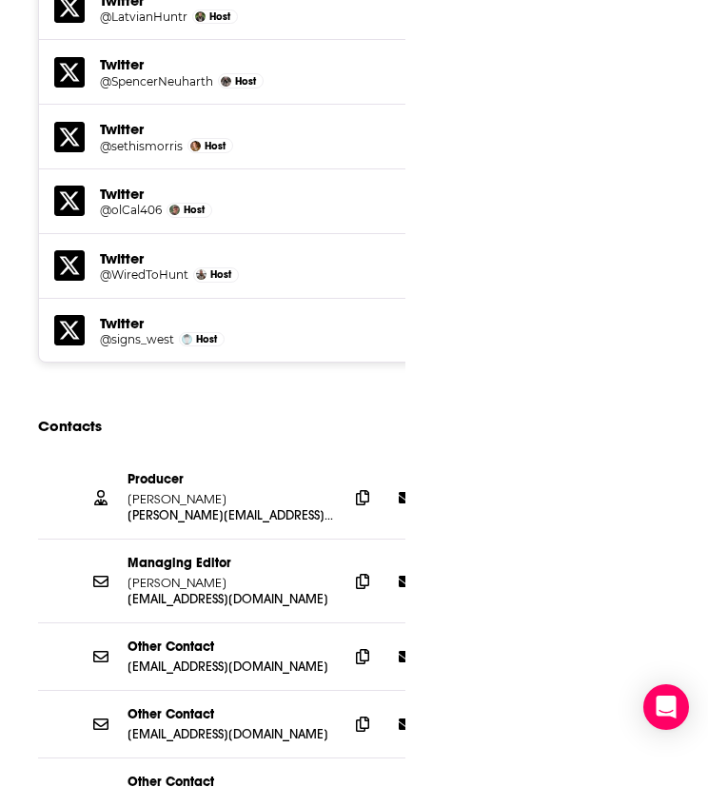
scroll to position [2379, 0]
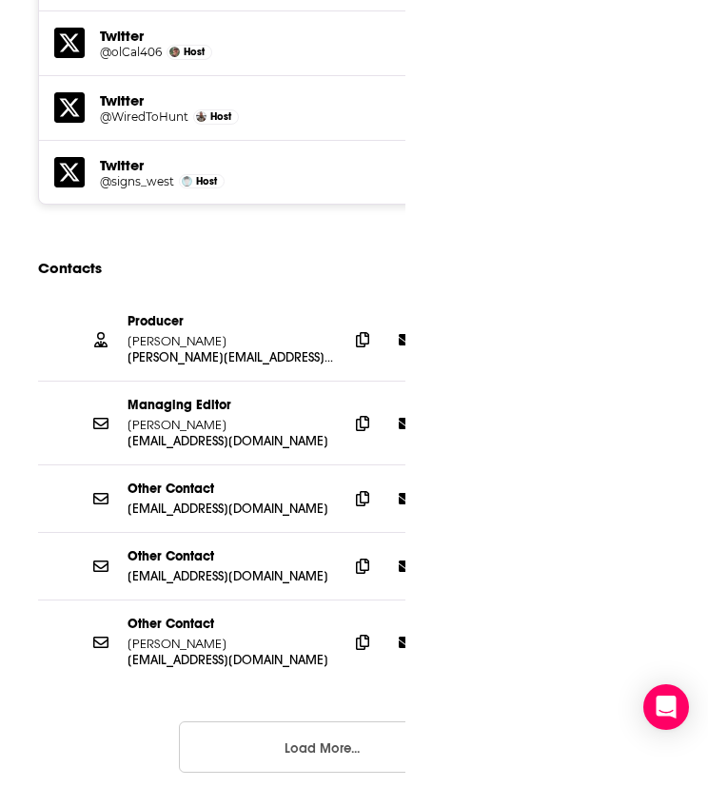
click at [277, 721] on button "Load More..." at bounding box center [322, 746] width 286 height 51
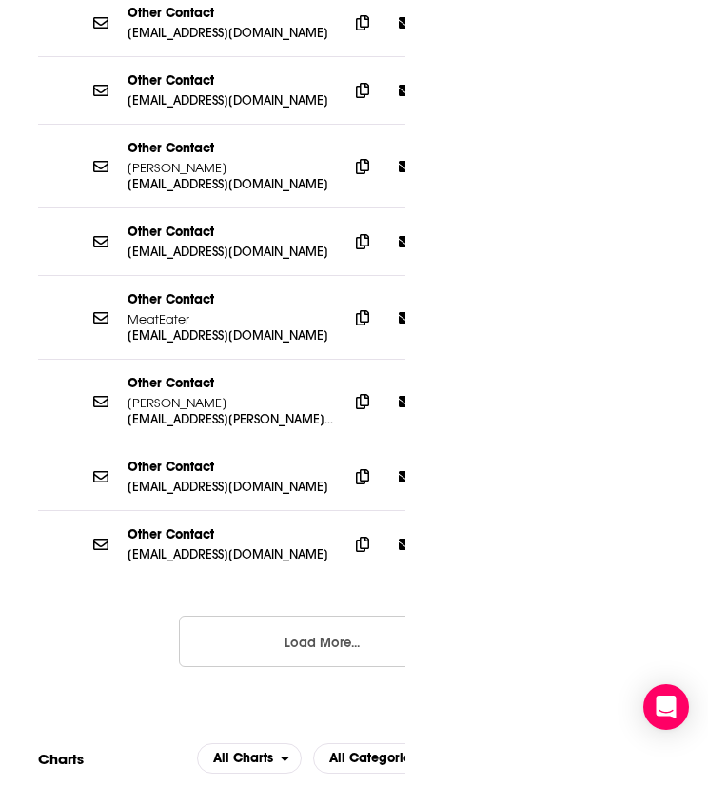
scroll to position [3014, 0]
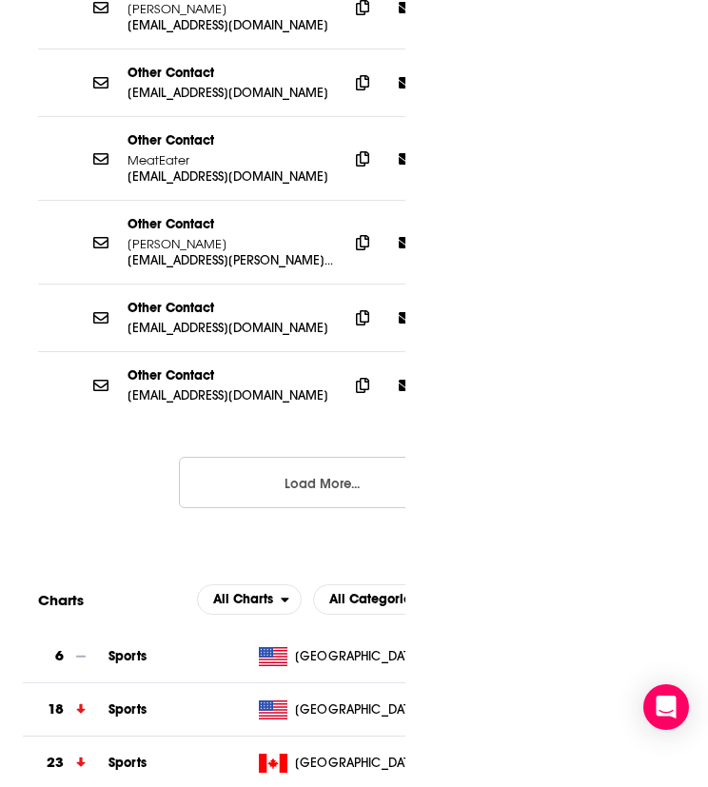
click at [317, 457] on button "Load More..." at bounding box center [322, 482] width 286 height 51
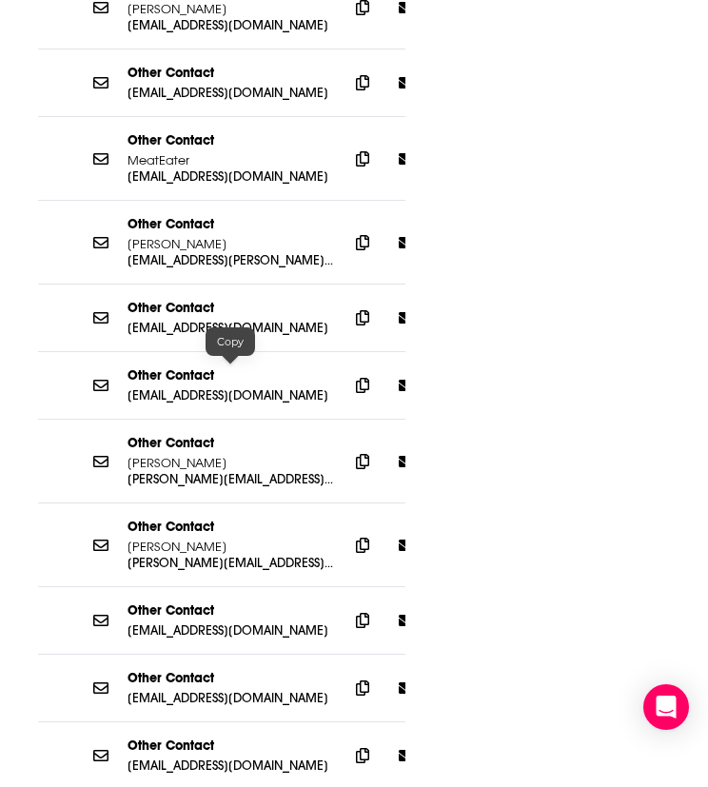
scroll to position [3331, 0]
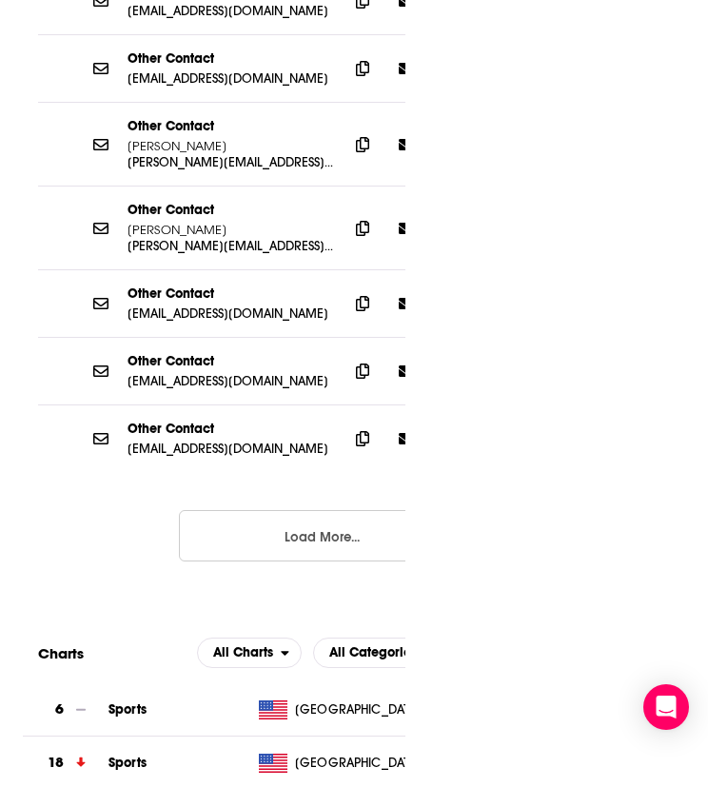
click at [326, 510] on button "Load More..." at bounding box center [322, 535] width 286 height 51
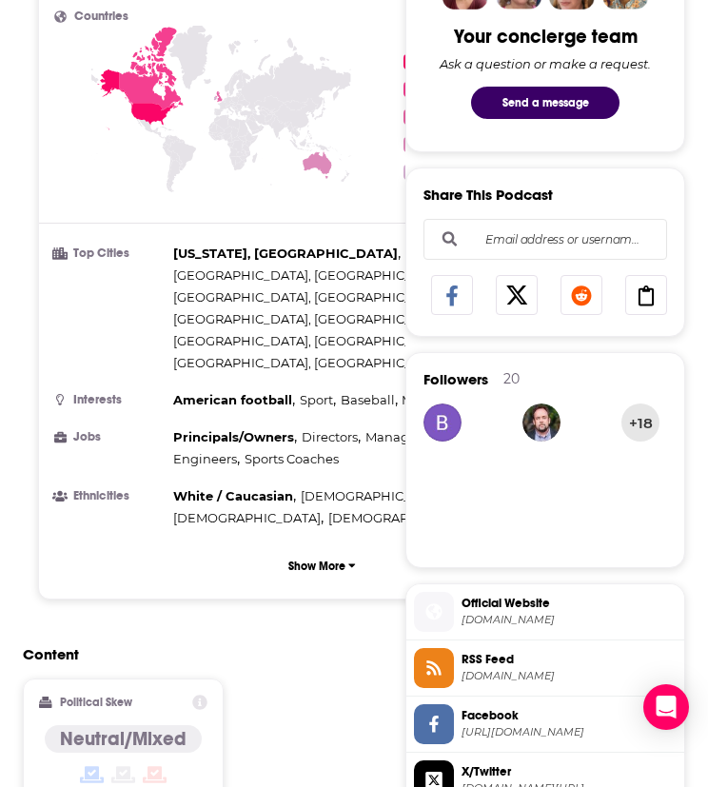
scroll to position [312, 0]
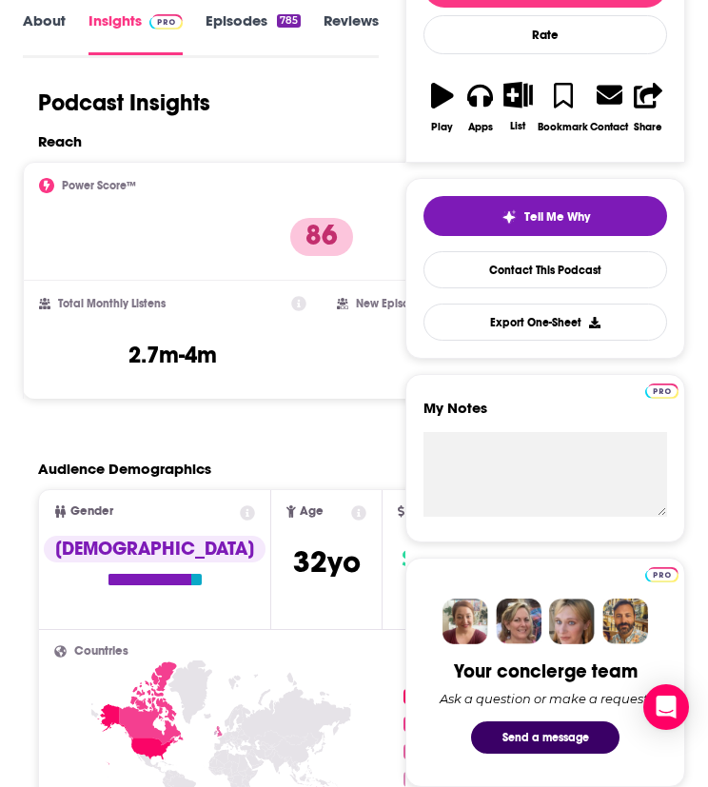
click at [275, 89] on div "Podcast Insights" at bounding box center [193, 103] width 341 height 29
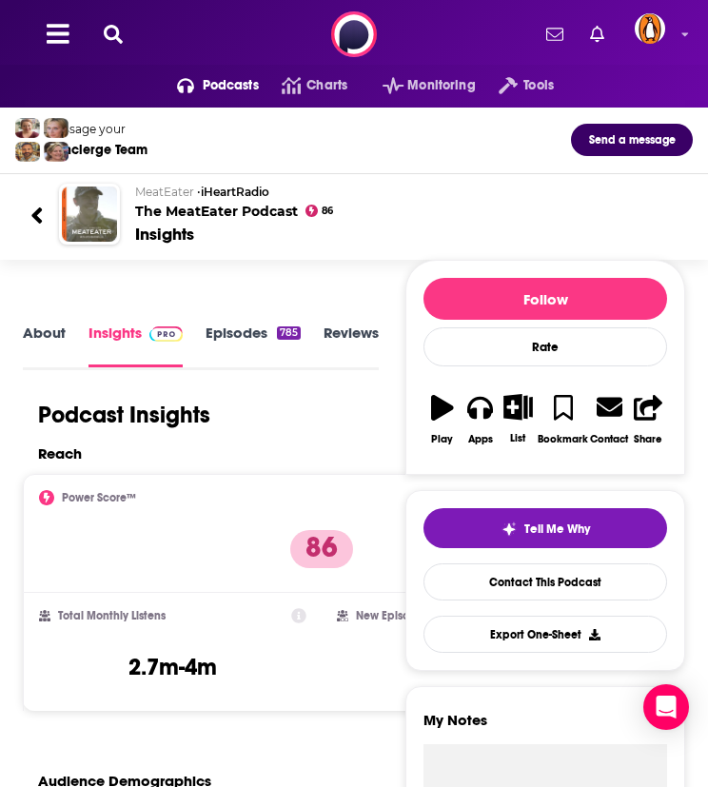
click at [114, 37] on icon at bounding box center [113, 34] width 19 height 19
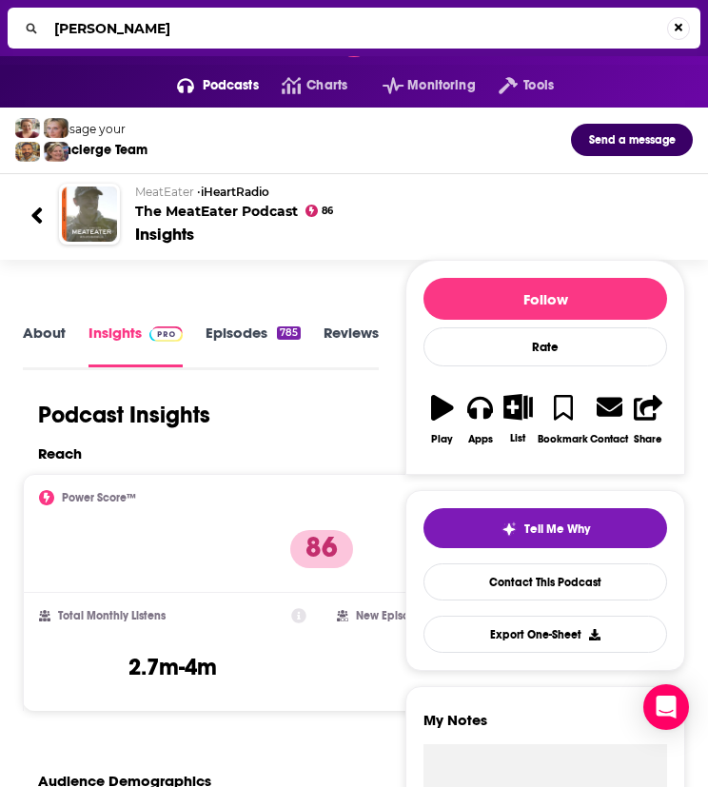
type input "mehdi hasan show"
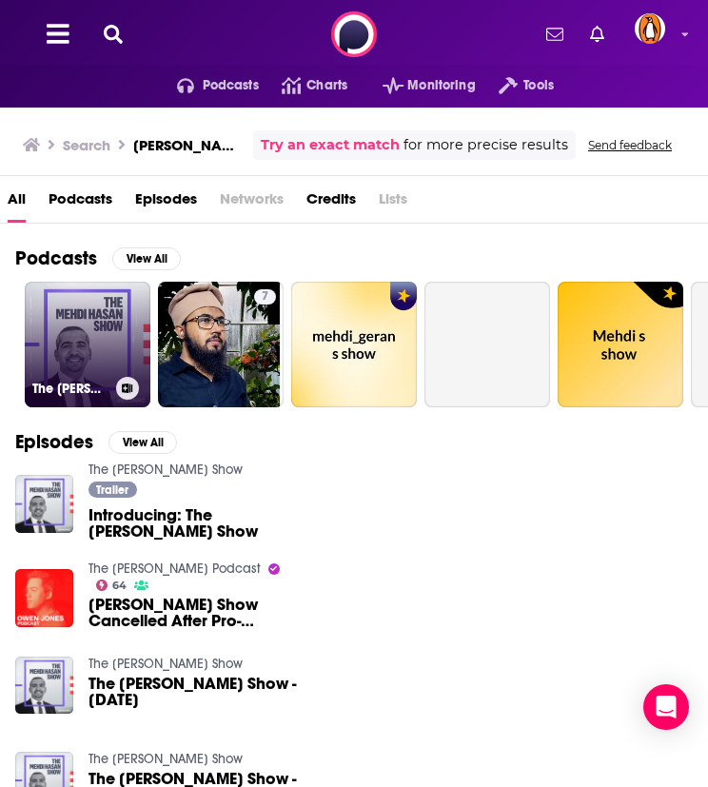
click at [69, 342] on link "The Mehdi Hasan Show" at bounding box center [88, 345] width 126 height 126
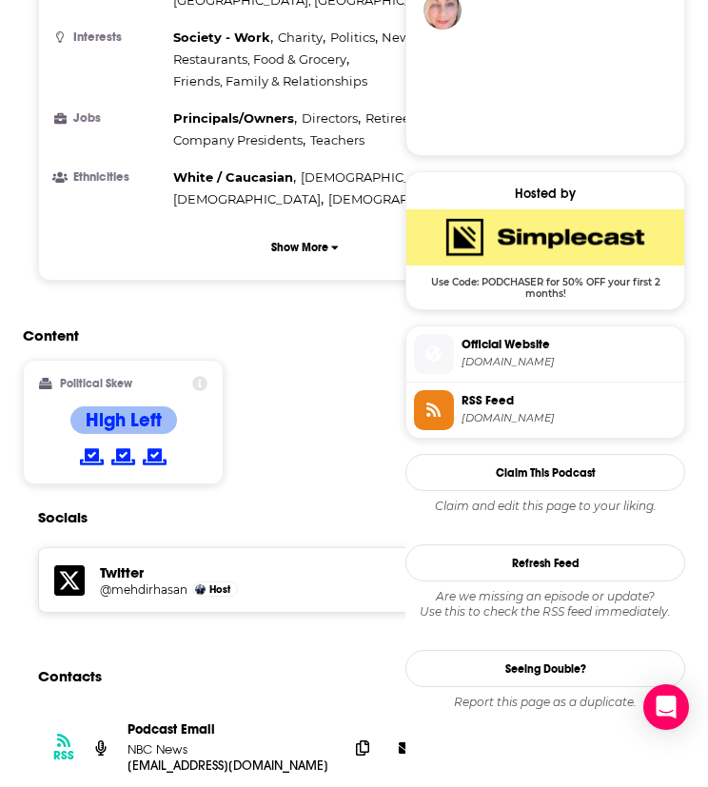
scroll to position [1370, 0]
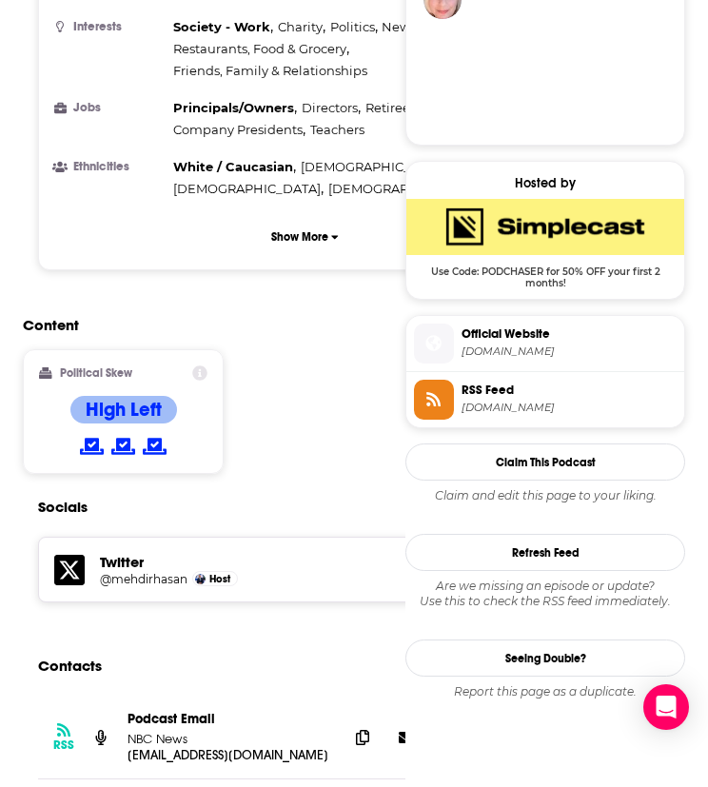
click at [133, 398] on h4 "High Left" at bounding box center [124, 410] width 76 height 24
click at [200, 366] on icon at bounding box center [199, 373] width 15 height 15
click at [289, 366] on div "Content Political Skew High Left" at bounding box center [305, 402] width 564 height 173
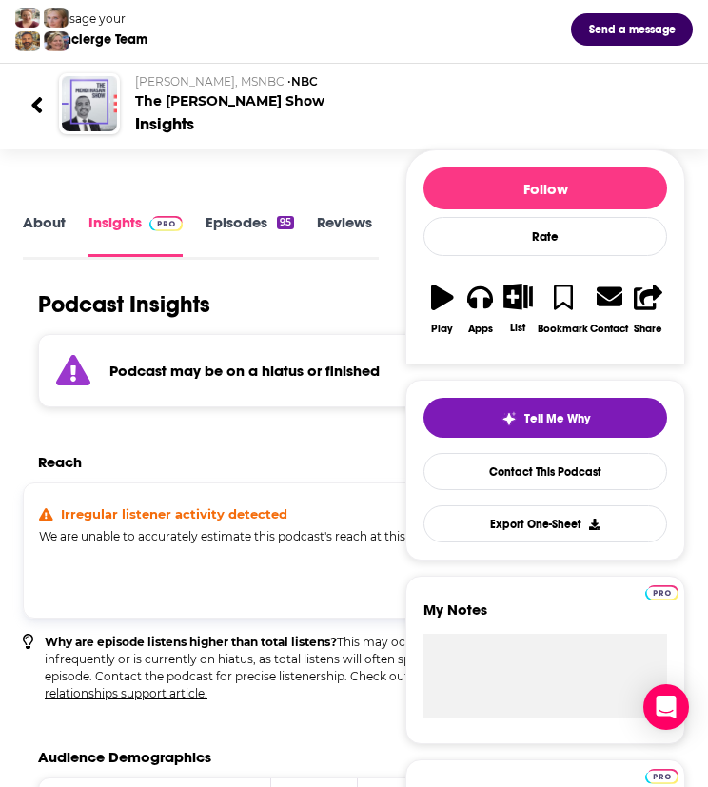
scroll to position [0, 0]
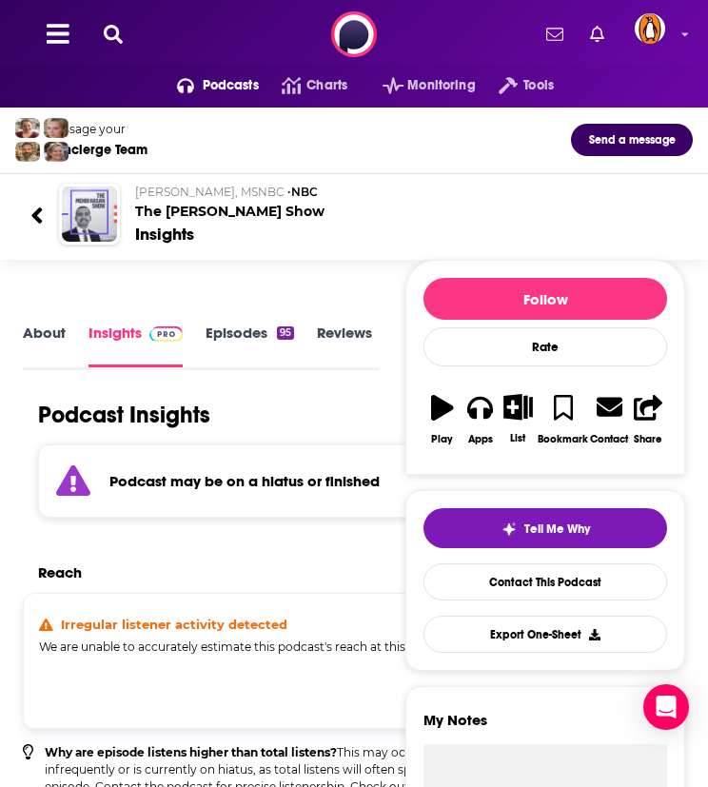
click at [117, 30] on icon at bounding box center [113, 34] width 19 height 19
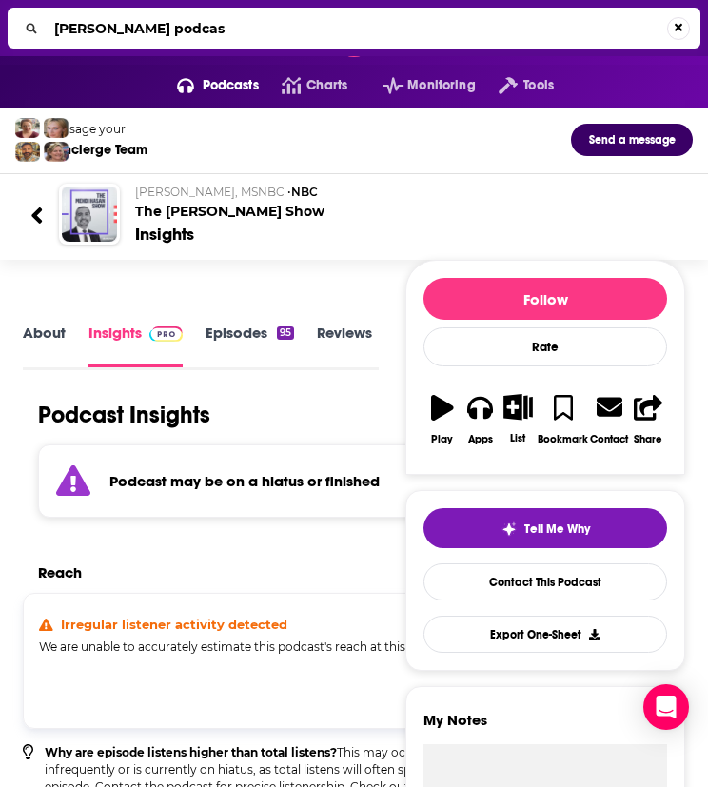
type input "mel robbins podcast"
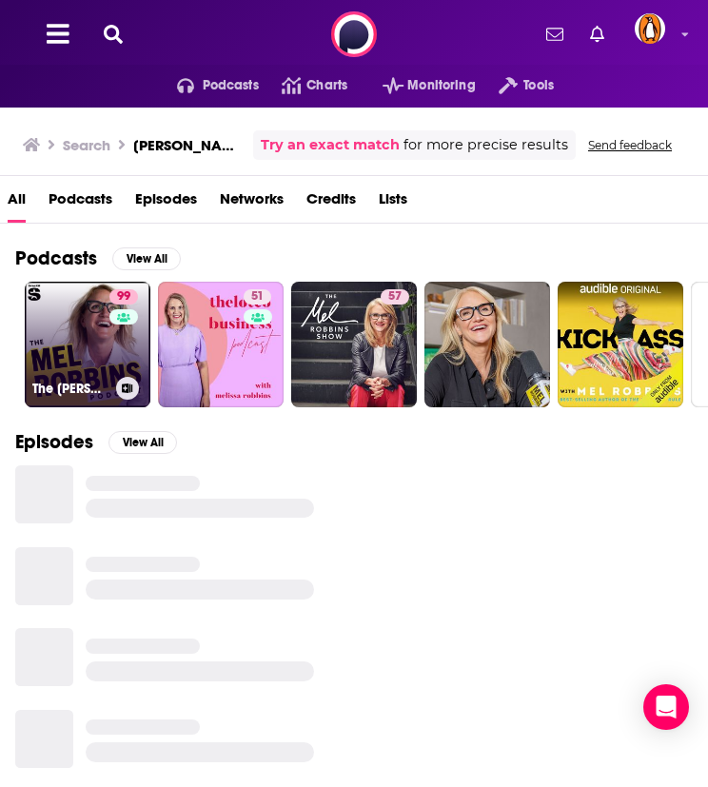
click at [69, 349] on link "99 The Mel Robbins Podcast" at bounding box center [88, 345] width 126 height 126
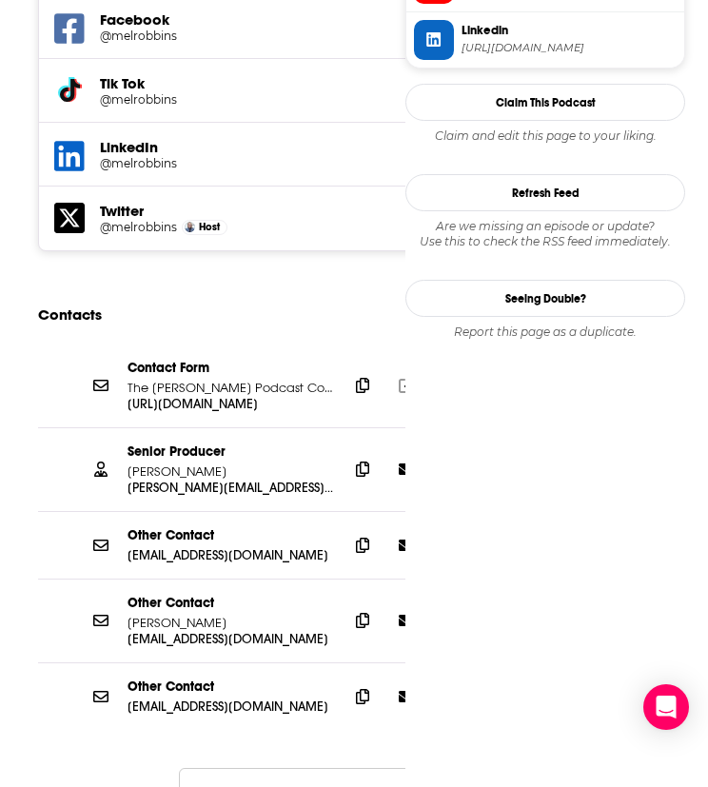
scroll to position [2013, 0]
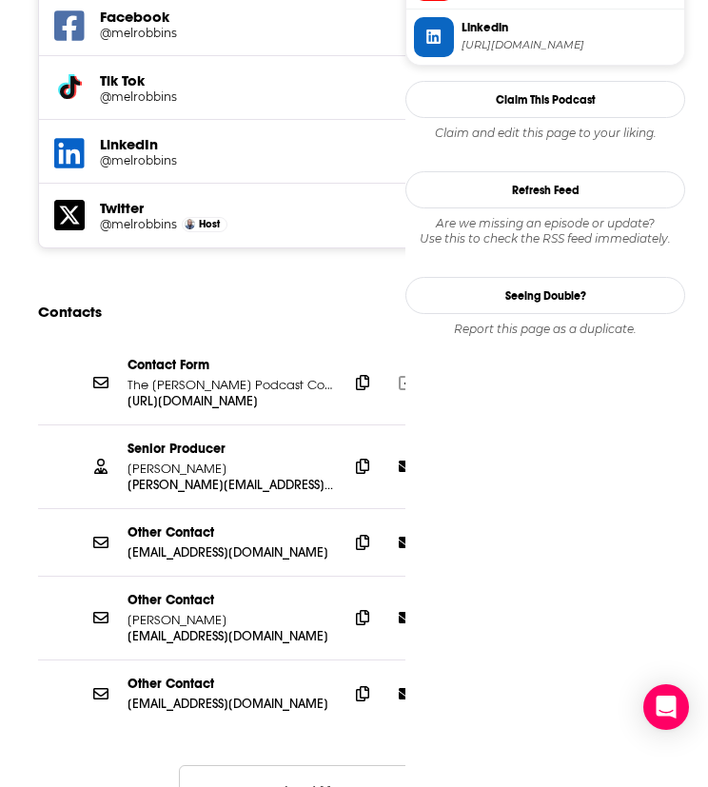
click at [238, 765] on button "Load More..." at bounding box center [322, 790] width 286 height 51
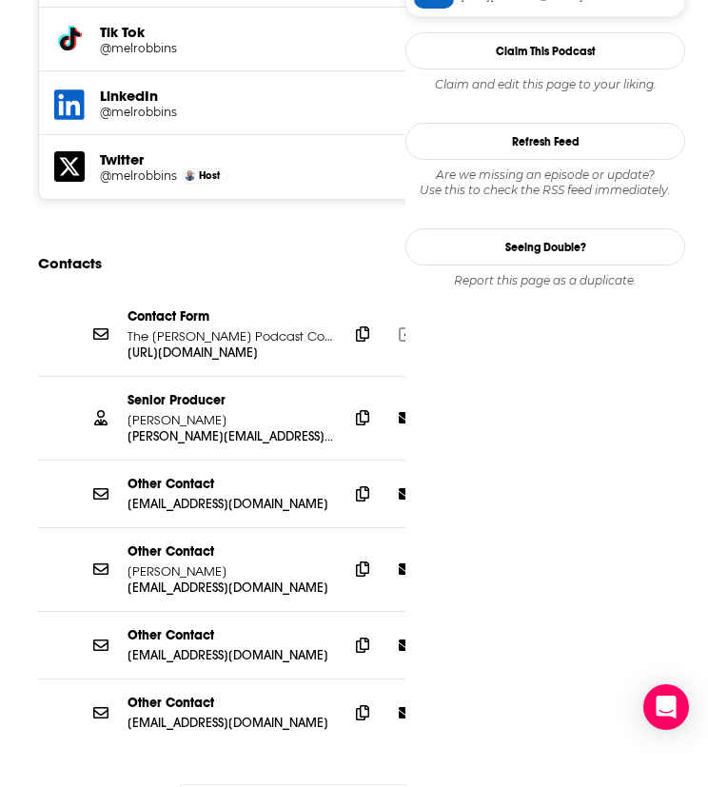
scroll to position [2089, 0]
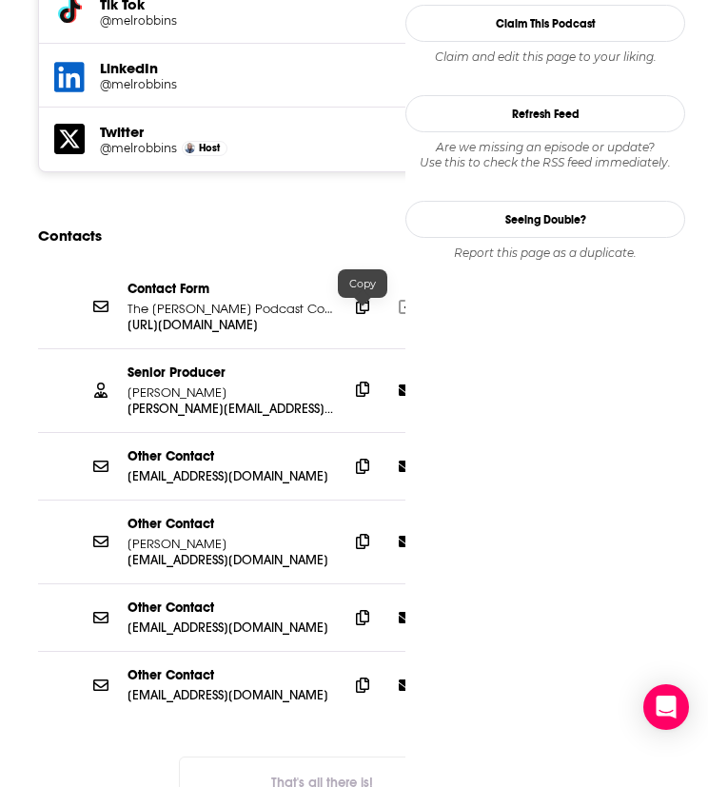
click at [362, 375] on span at bounding box center [362, 389] width 29 height 29
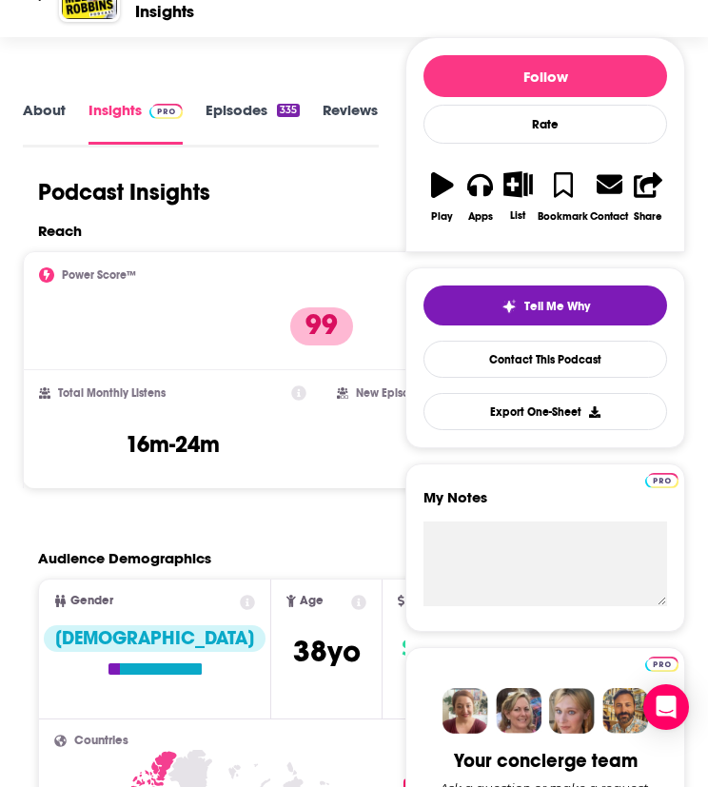
scroll to position [0, 0]
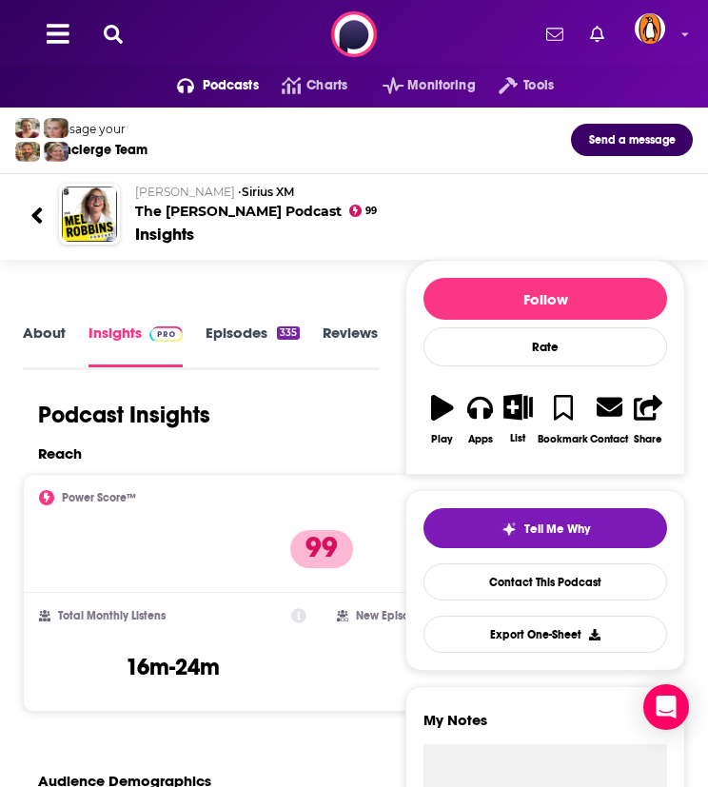
click at [109, 25] on icon at bounding box center [113, 34] width 19 height 19
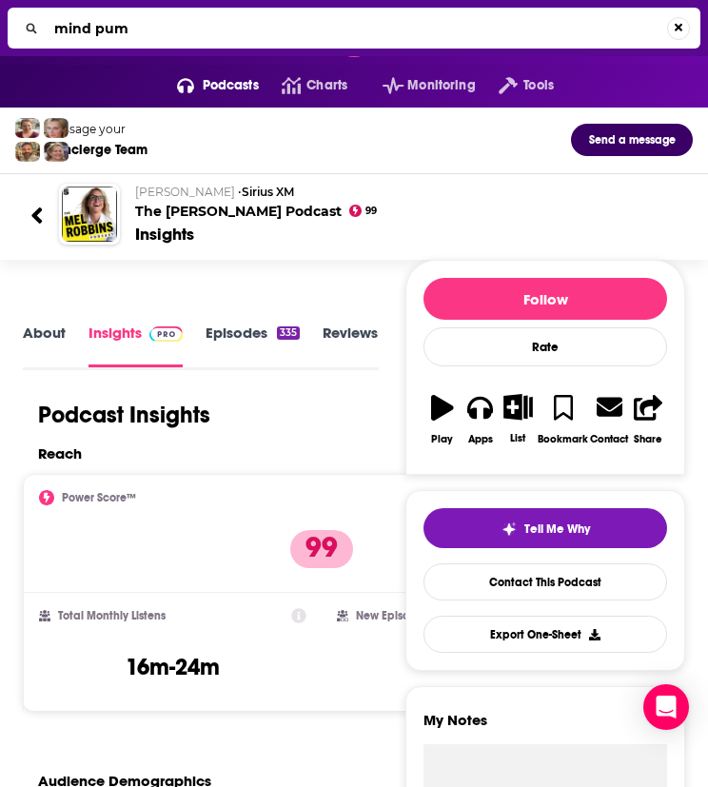
type input "mind pump"
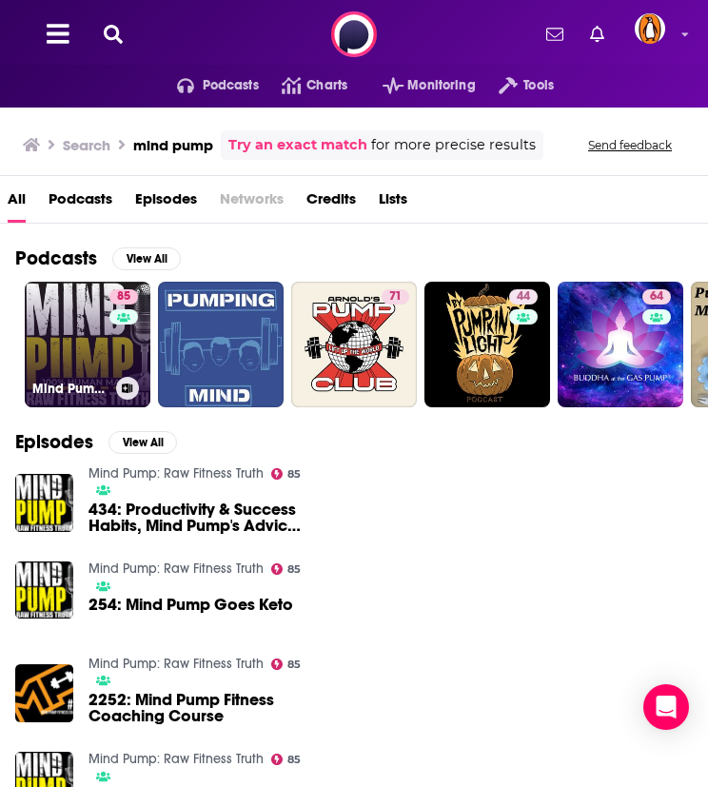
click at [97, 334] on link "85 Mind Pump: Raw Fitness Truth" at bounding box center [88, 345] width 126 height 126
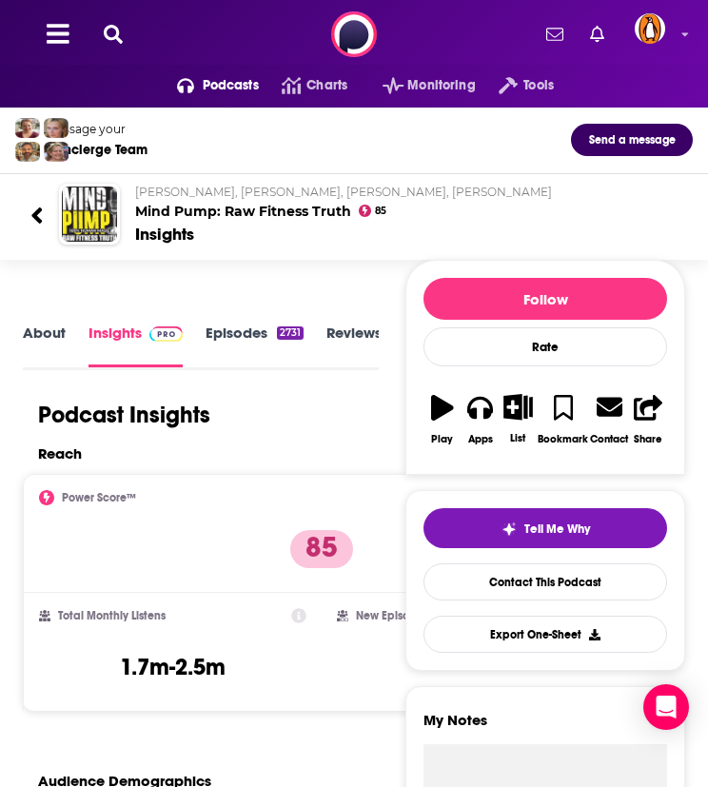
click at [112, 29] on icon at bounding box center [113, 34] width 19 height 19
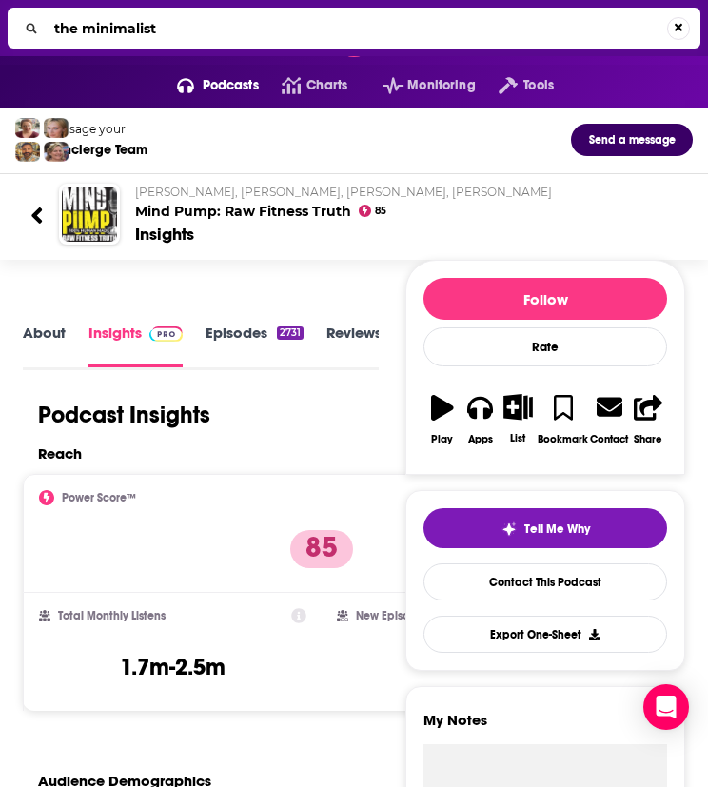
type input "the minimalists"
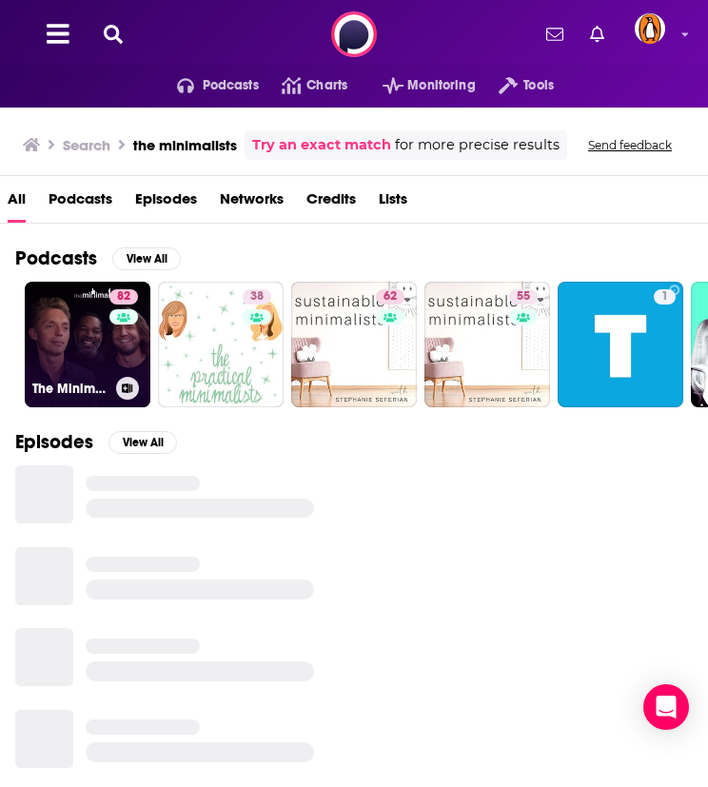
click at [68, 345] on link "82 The Minimalists" at bounding box center [88, 345] width 126 height 126
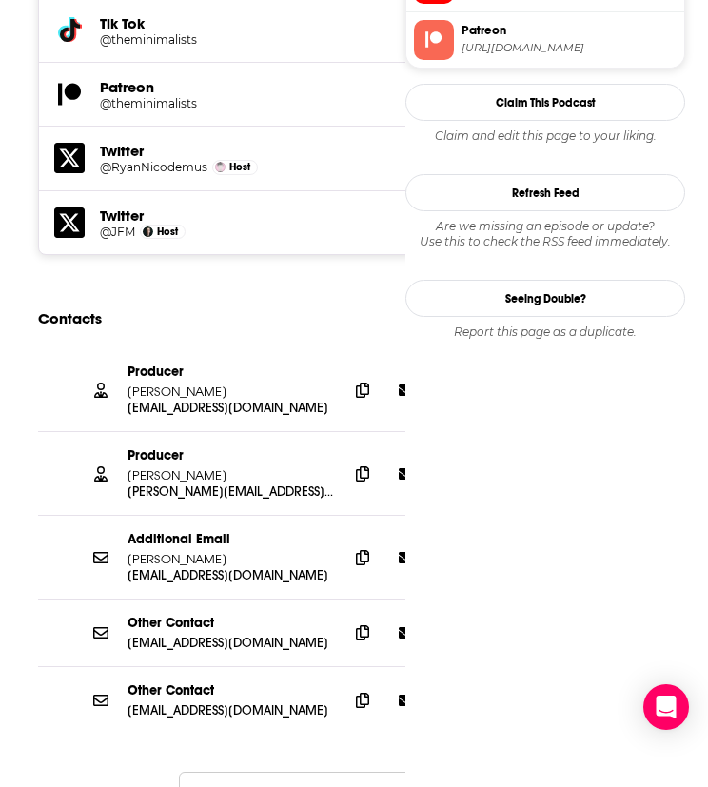
scroll to position [2103, 0]
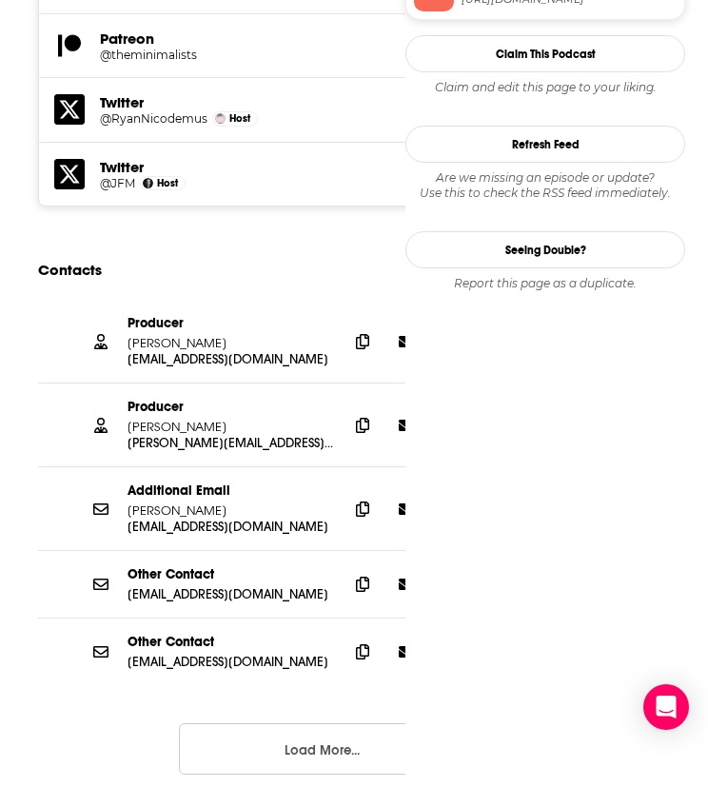
click at [236, 723] on button "Load More..." at bounding box center [322, 748] width 286 height 51
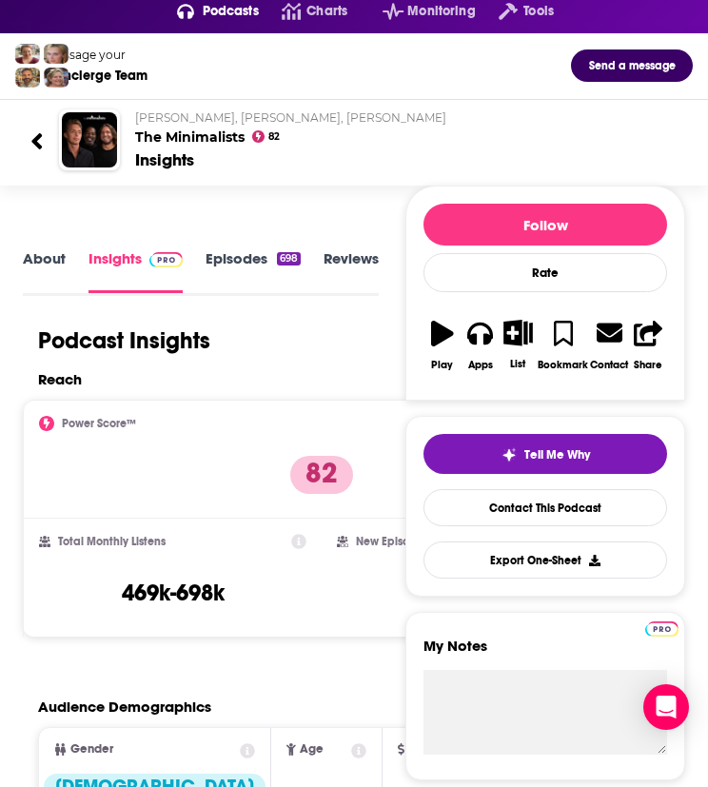
scroll to position [56, 0]
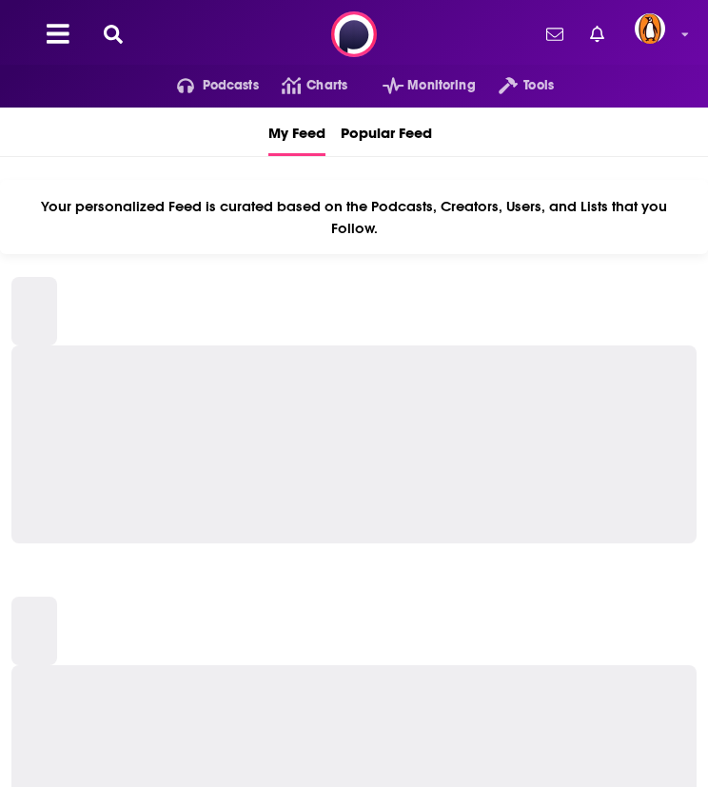
click at [118, 44] on button at bounding box center [113, 35] width 30 height 22
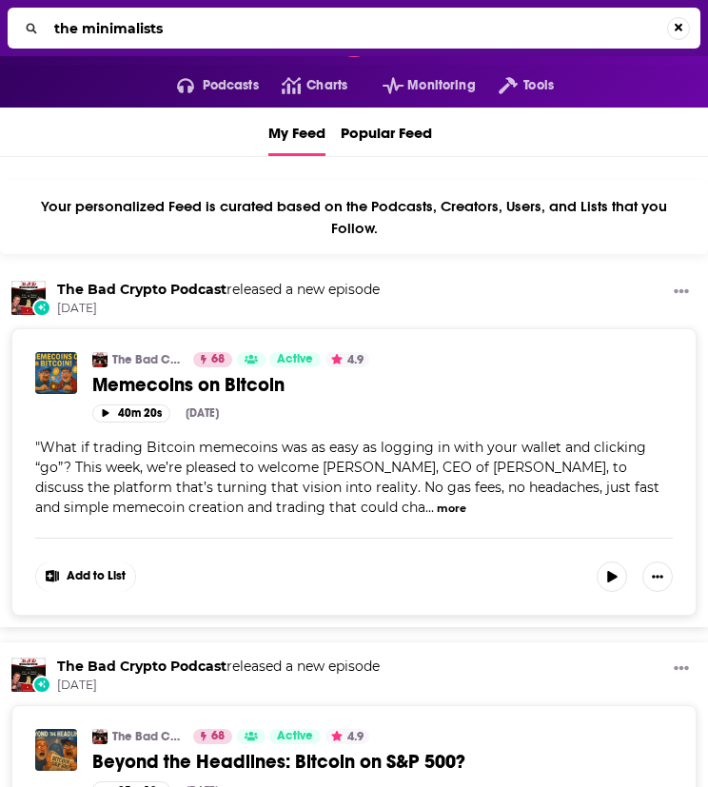
type input "the minimalists"
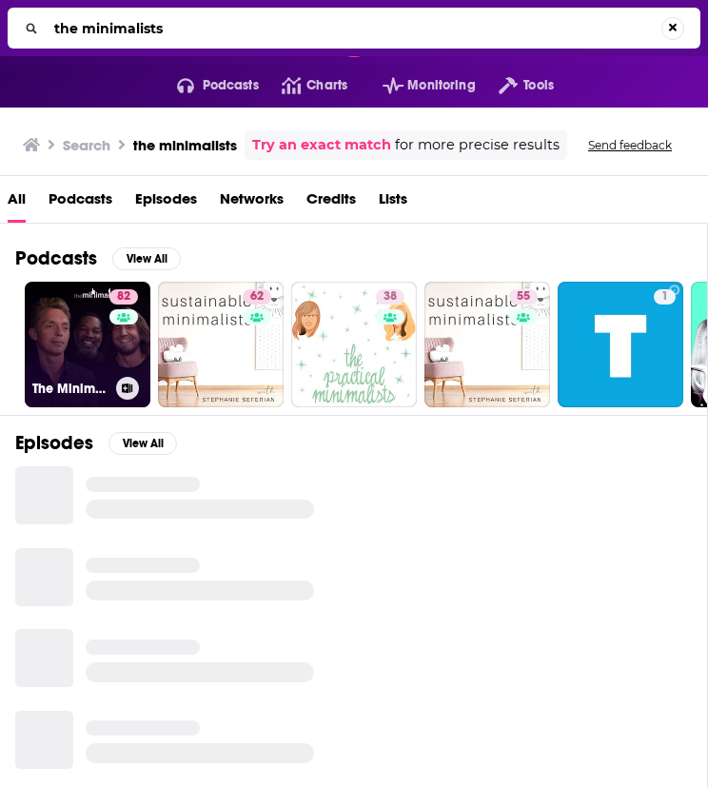
click at [49, 341] on link "82 The Minimalists" at bounding box center [88, 345] width 126 height 126
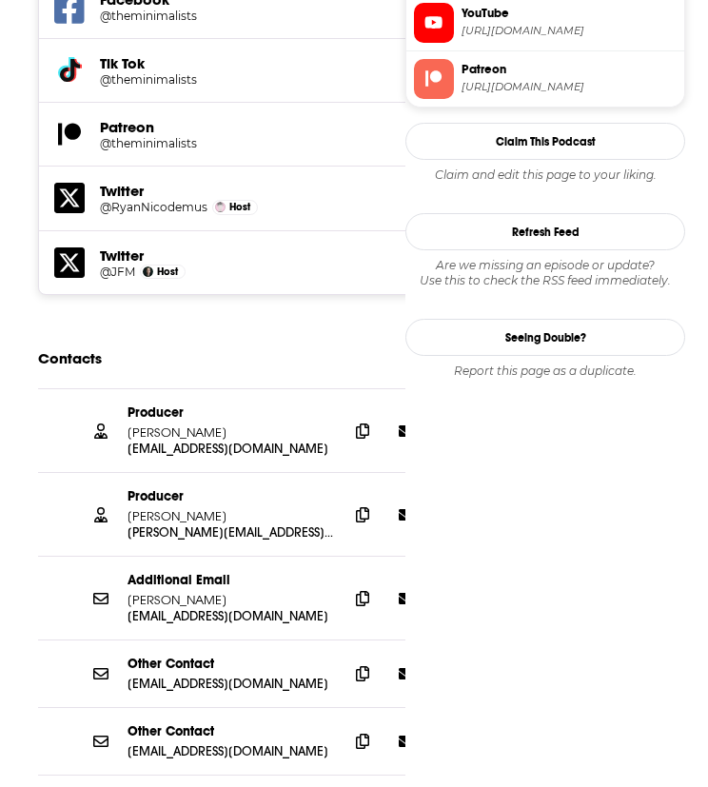
scroll to position [2017, 0]
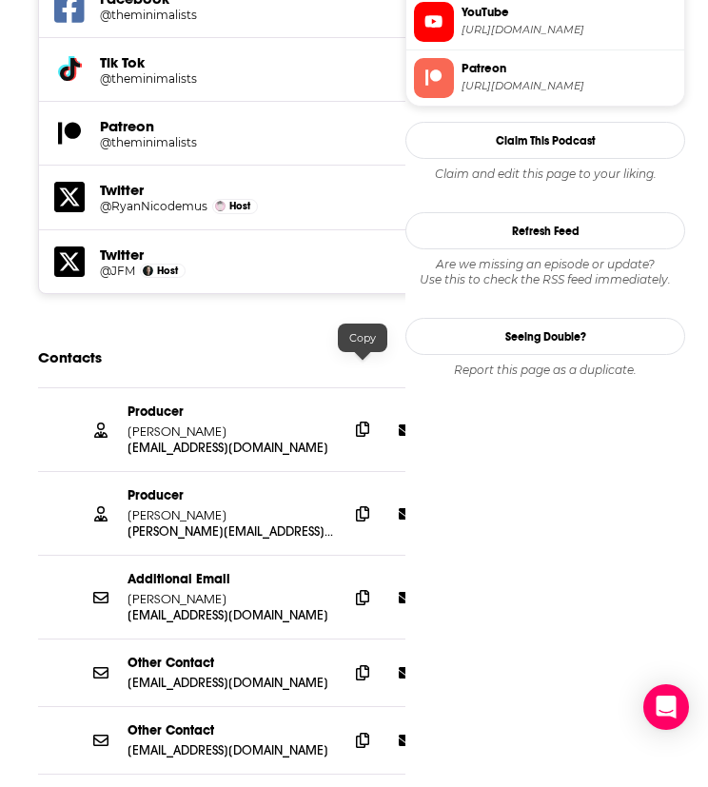
click at [365, 422] on icon at bounding box center [362, 429] width 13 height 15
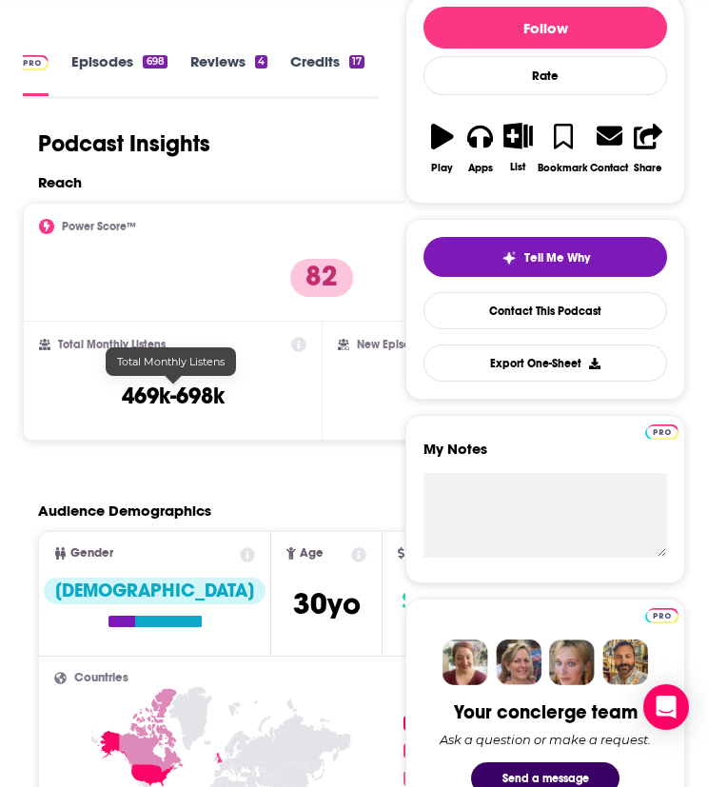
scroll to position [0, 0]
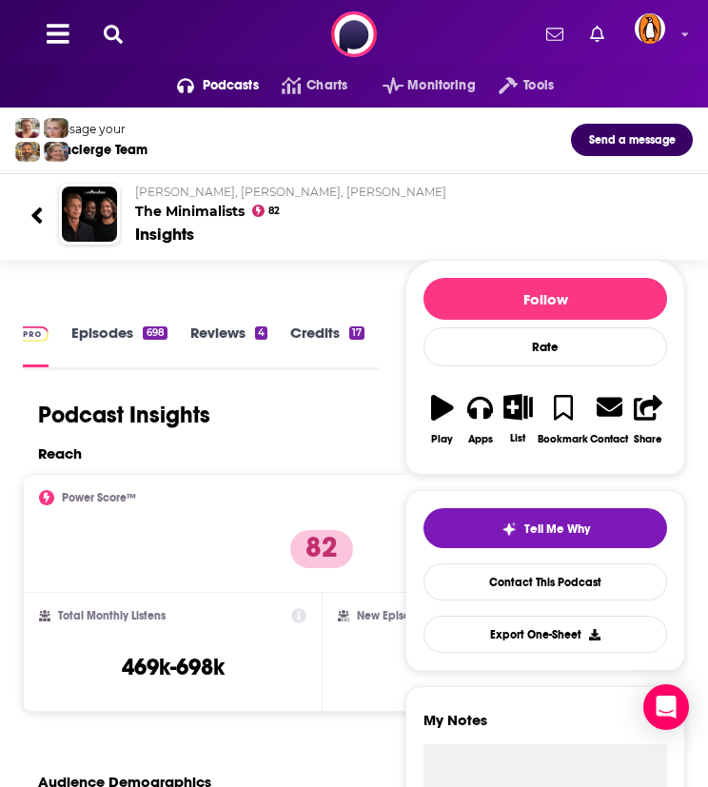
click at [99, 32] on button at bounding box center [113, 35] width 30 height 22
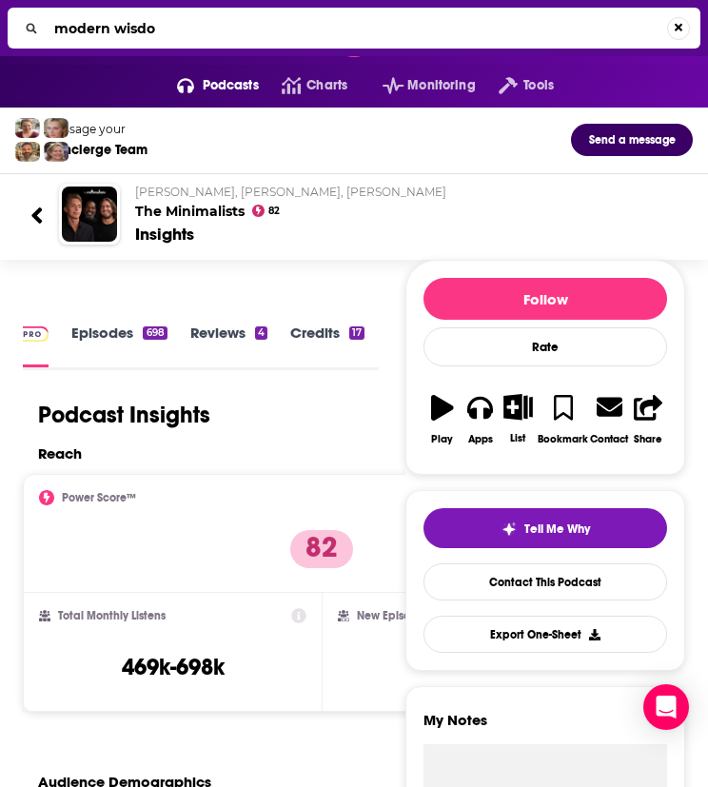
type input "modern wisdom"
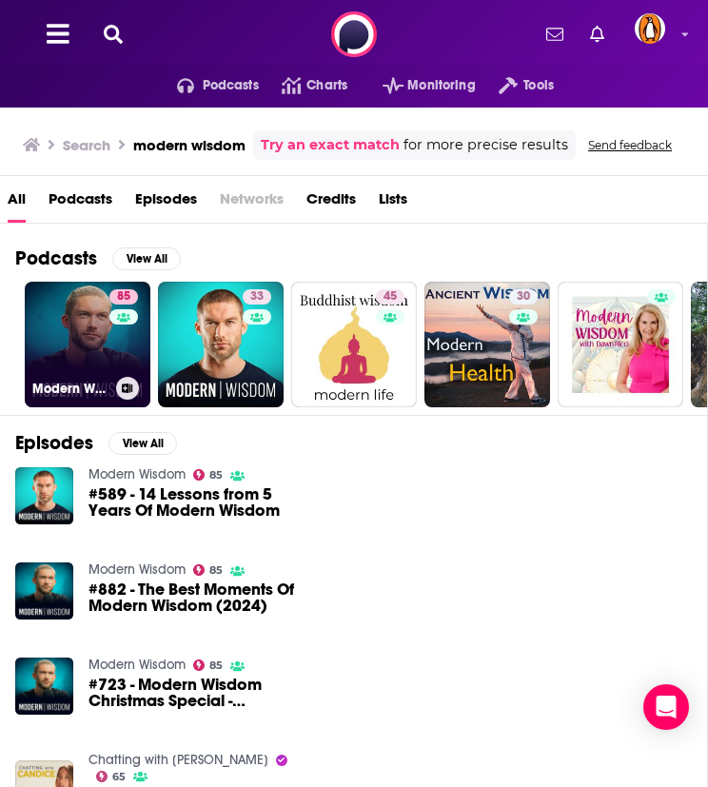
click at [59, 325] on link "85 Modern Wisdom" at bounding box center [88, 345] width 126 height 126
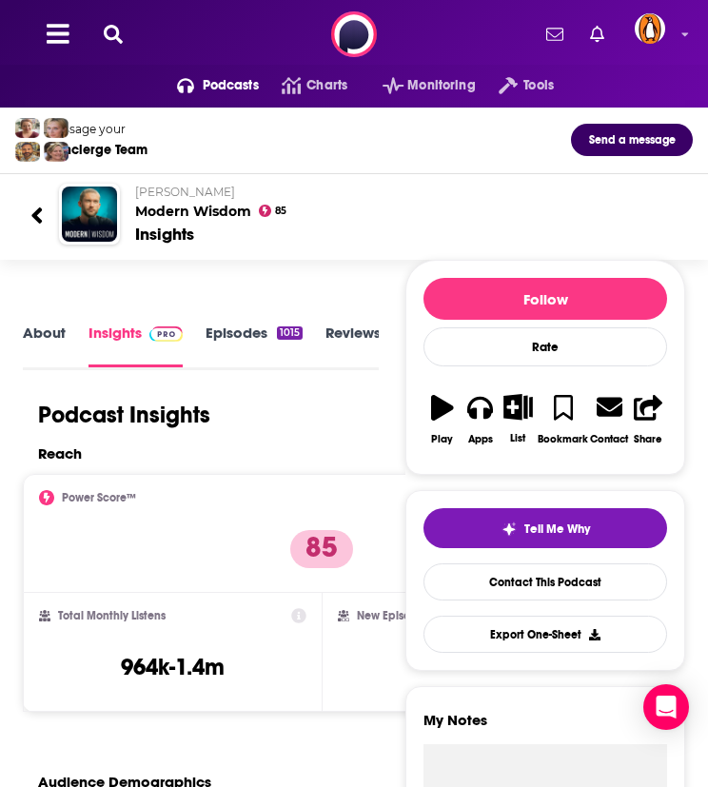
click at [114, 29] on icon at bounding box center [113, 34] width 19 height 19
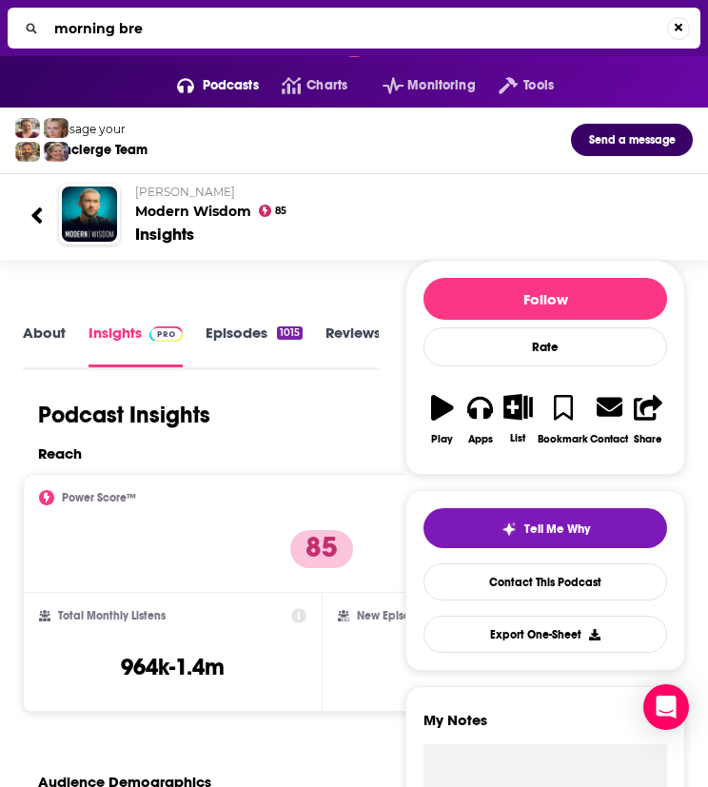
type input "morning brew"
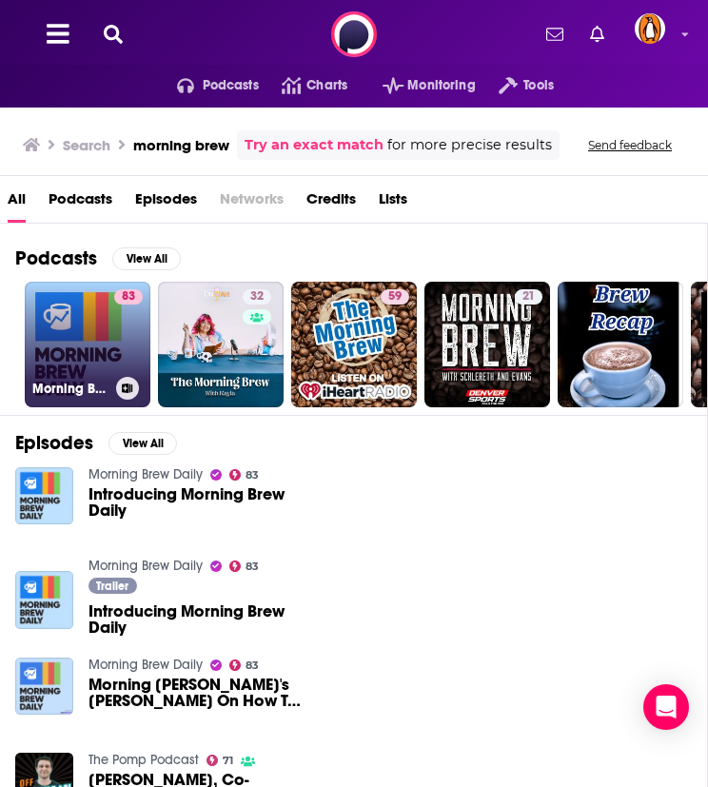
click at [84, 345] on link "83 Morning Brew Daily" at bounding box center [88, 345] width 126 height 126
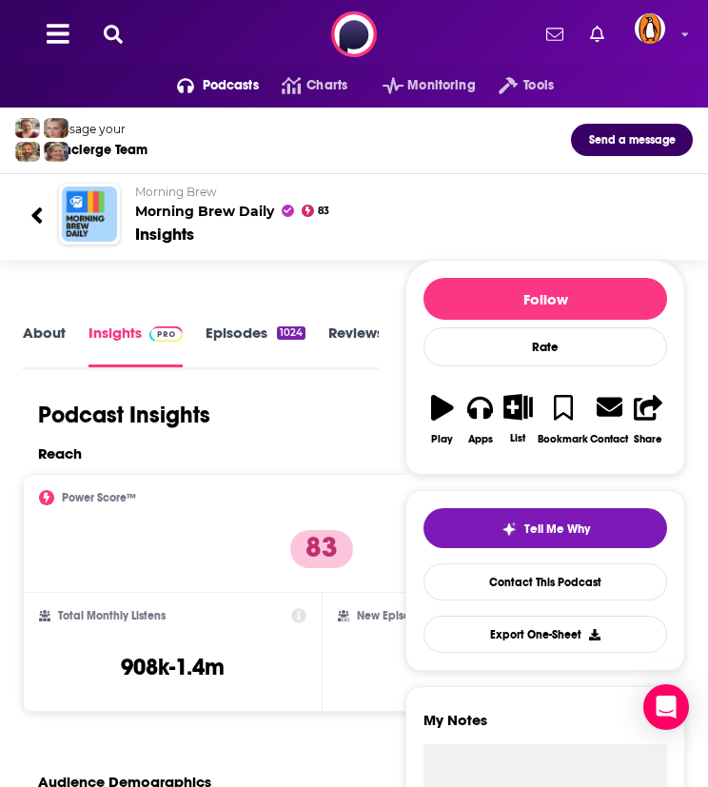
click at [113, 29] on icon at bounding box center [113, 34] width 19 height 19
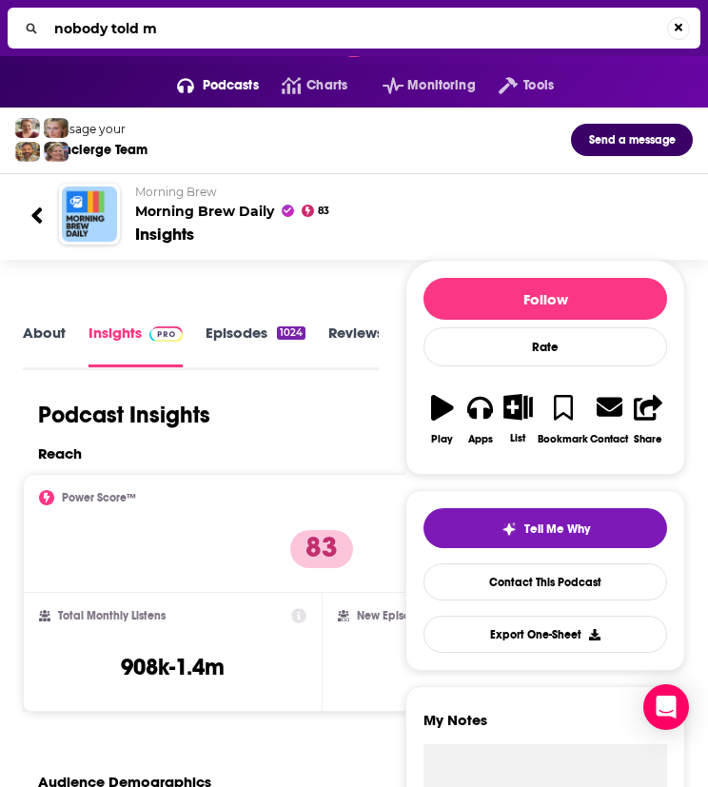
type input "nobody told me"
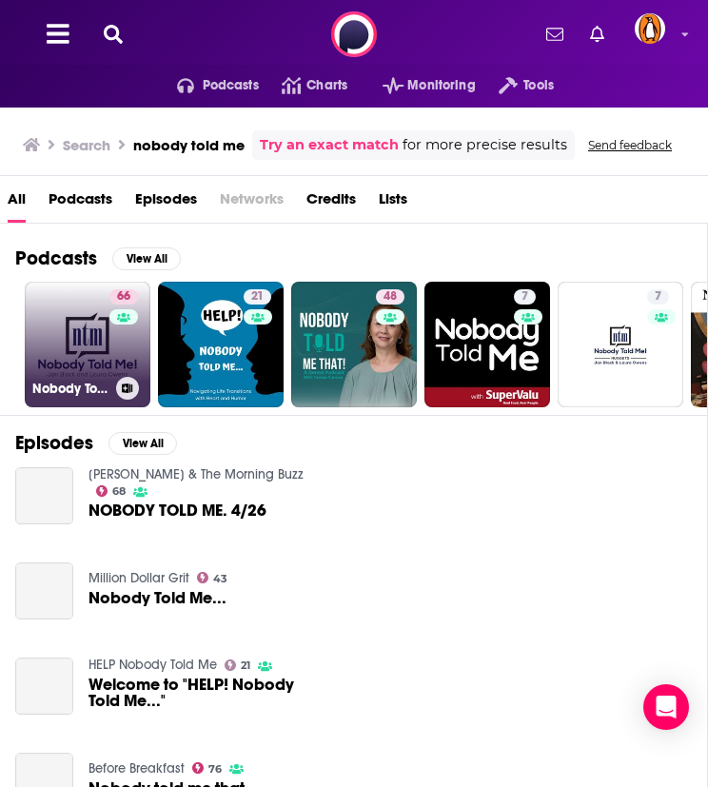
click at [82, 314] on link "66 Nobody Told Me!" at bounding box center [88, 345] width 126 height 126
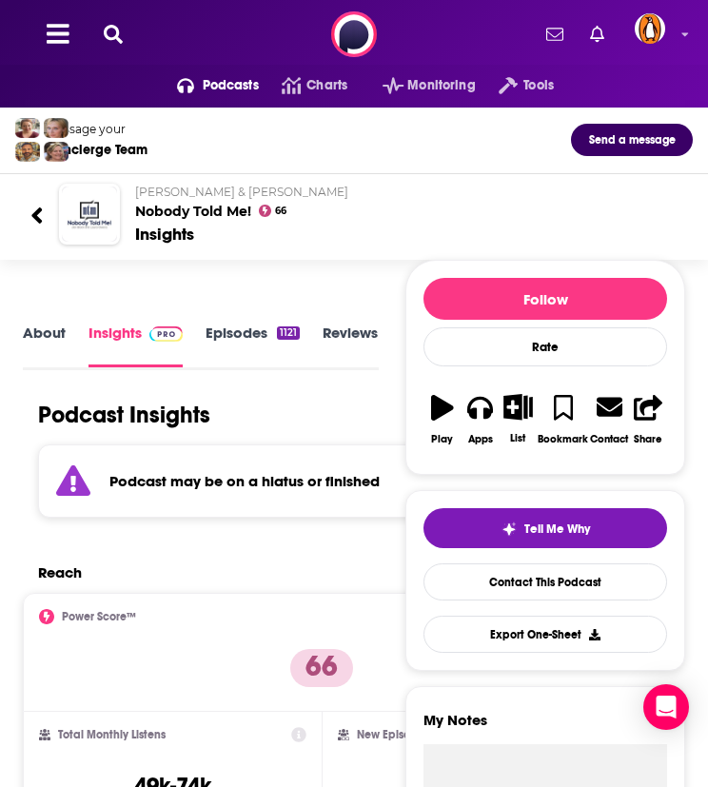
click at [114, 30] on icon at bounding box center [113, 34] width 19 height 19
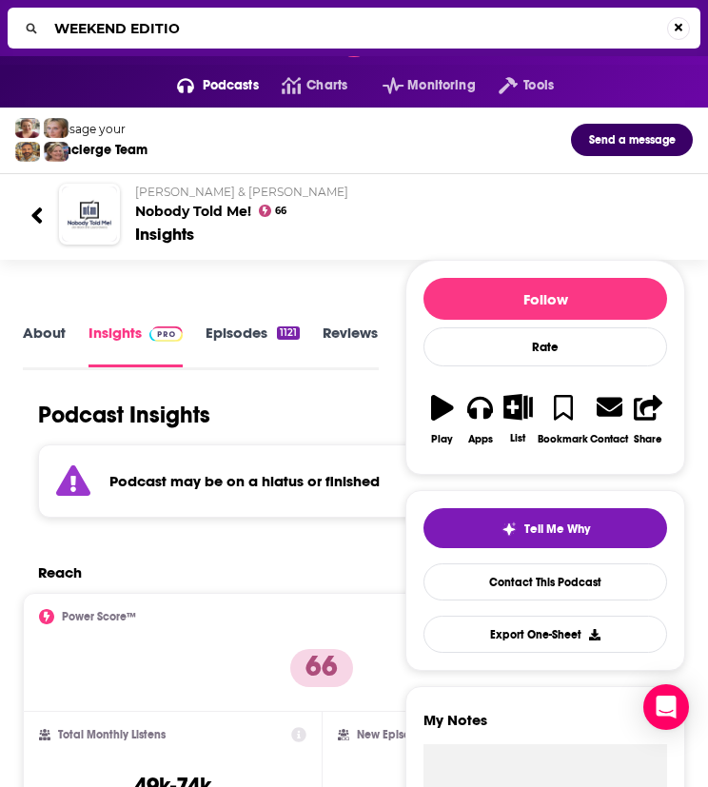
type input "WEEKEND EDITION"
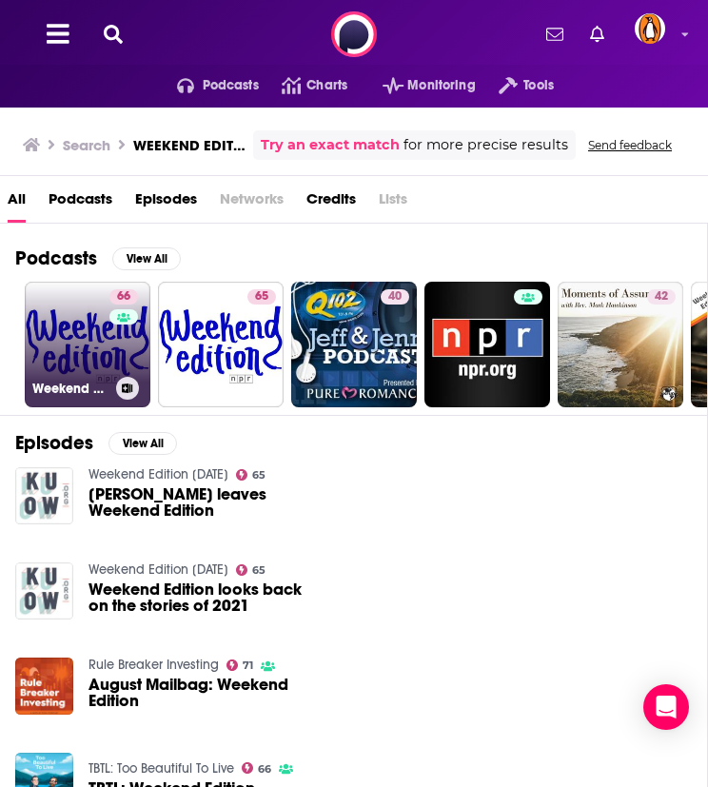
click at [60, 336] on link "66 Weekend Edition Saturday" at bounding box center [88, 345] width 126 height 126
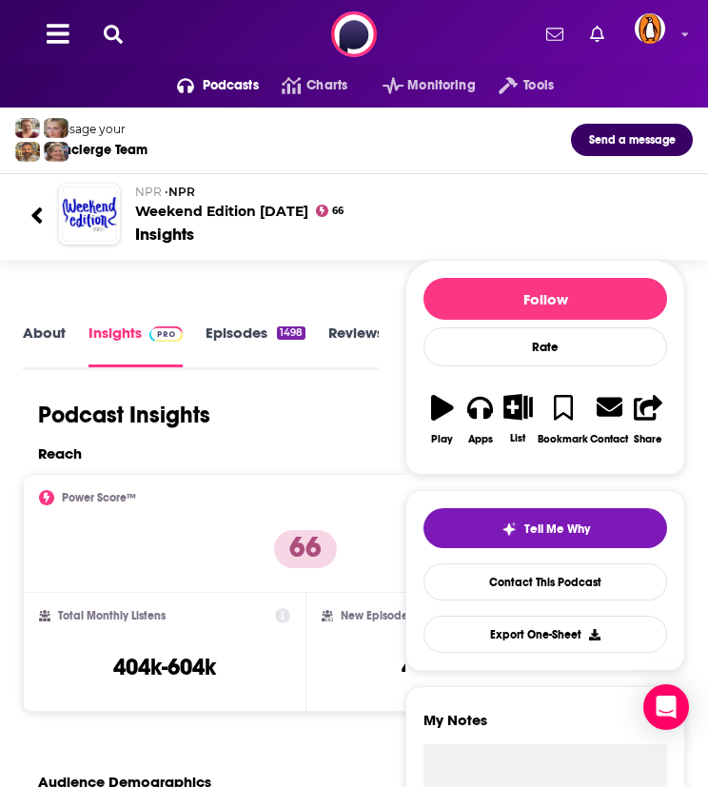
click at [104, 25] on icon at bounding box center [113, 34] width 19 height 19
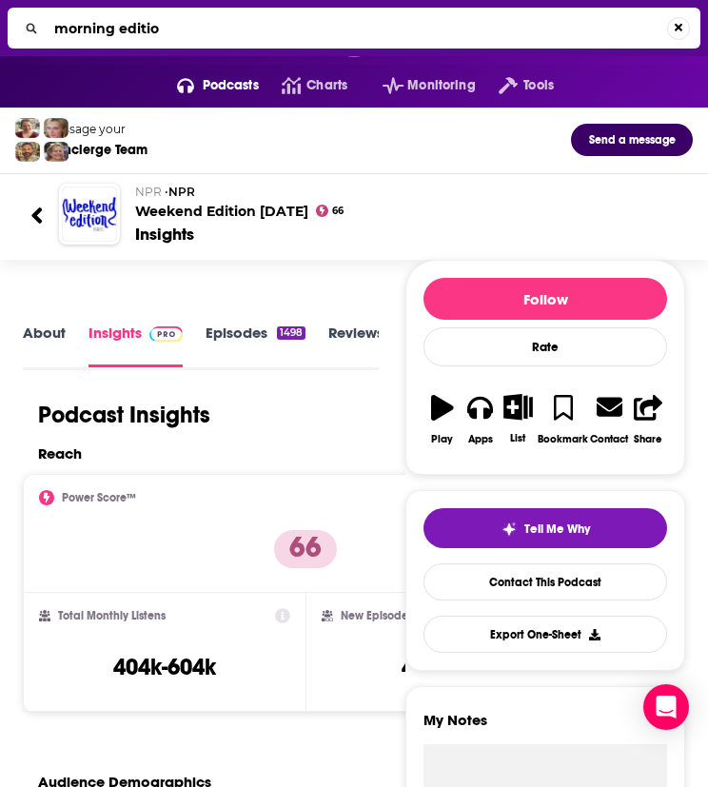
type input "morning edition"
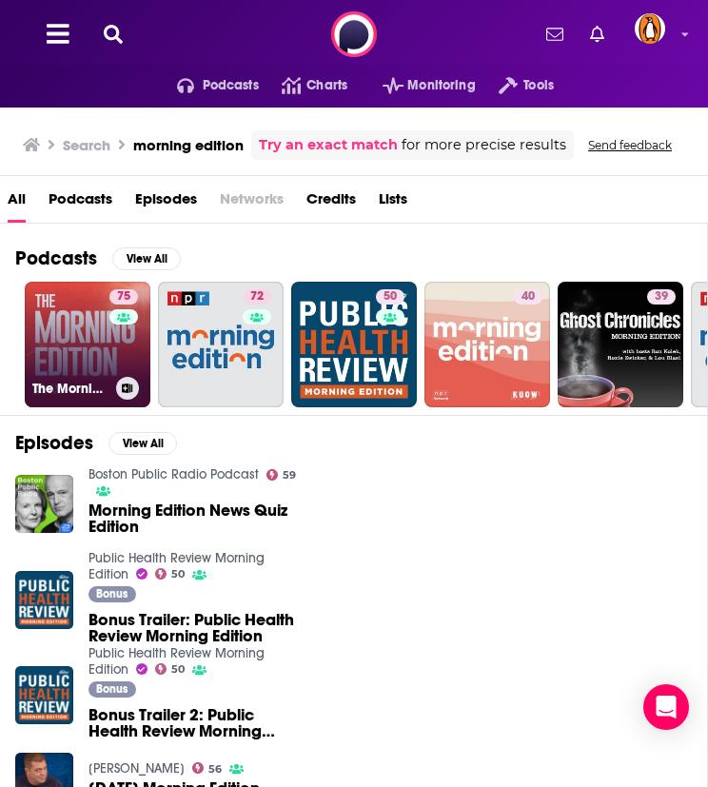
click at [53, 315] on link "75 The Morning Edition" at bounding box center [88, 345] width 126 height 126
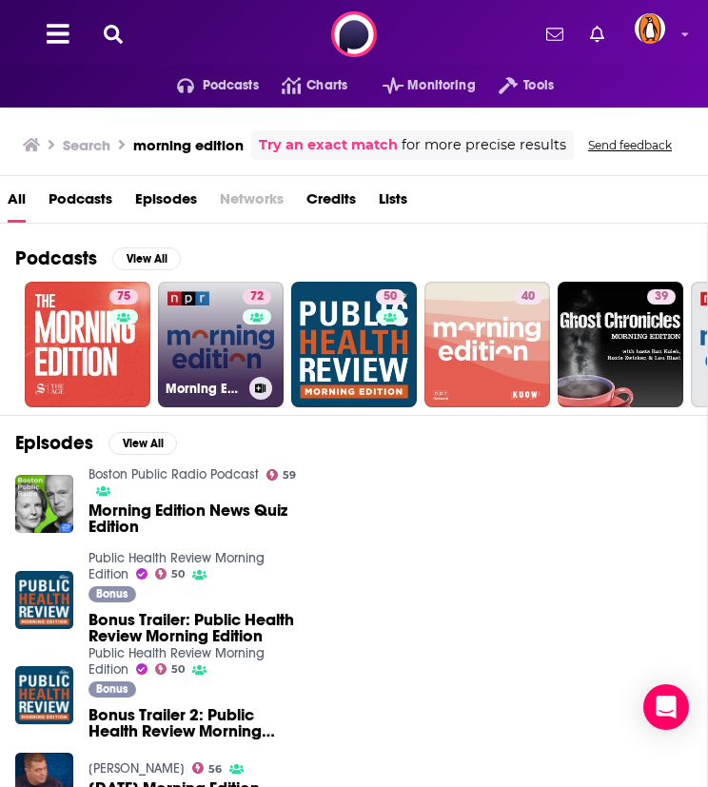
click at [193, 319] on link "72 Morning Edition" at bounding box center [221, 345] width 126 height 126
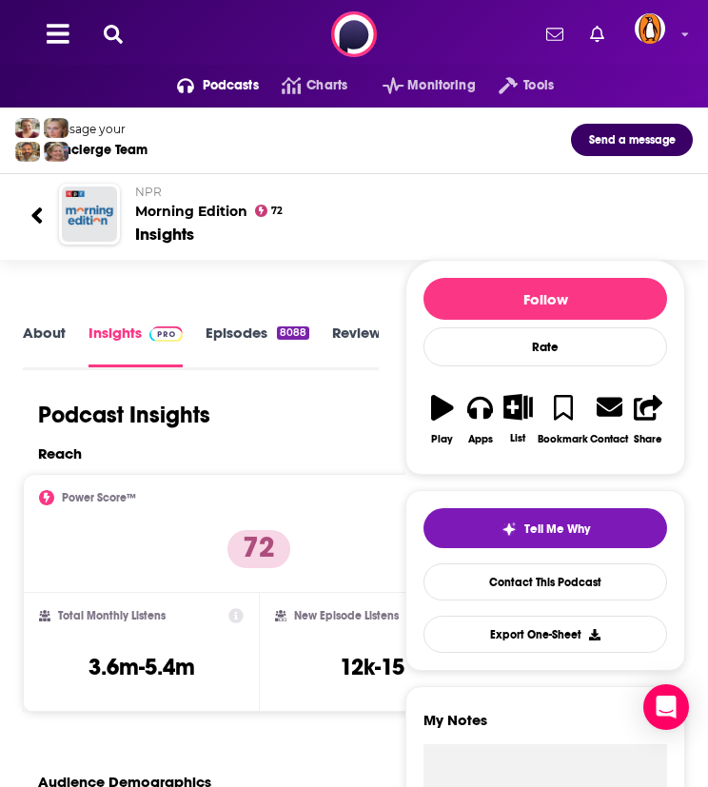
click at [224, 33] on div "Podcasts Charts Monitoring Tools For Business For Podcasters More" at bounding box center [354, 34] width 708 height 69
click at [115, 33] on icon at bounding box center [113, 34] width 19 height 19
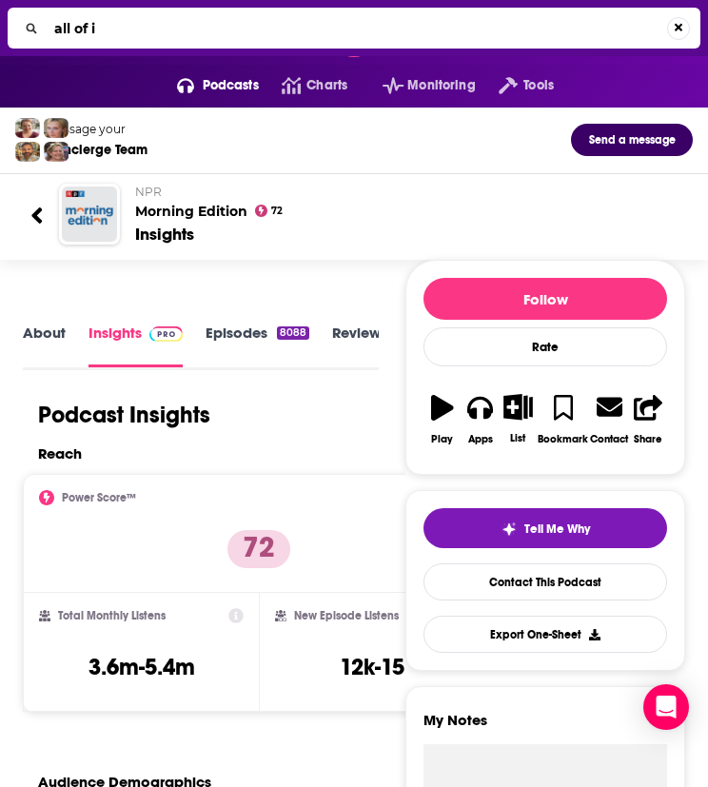
type input "all of it"
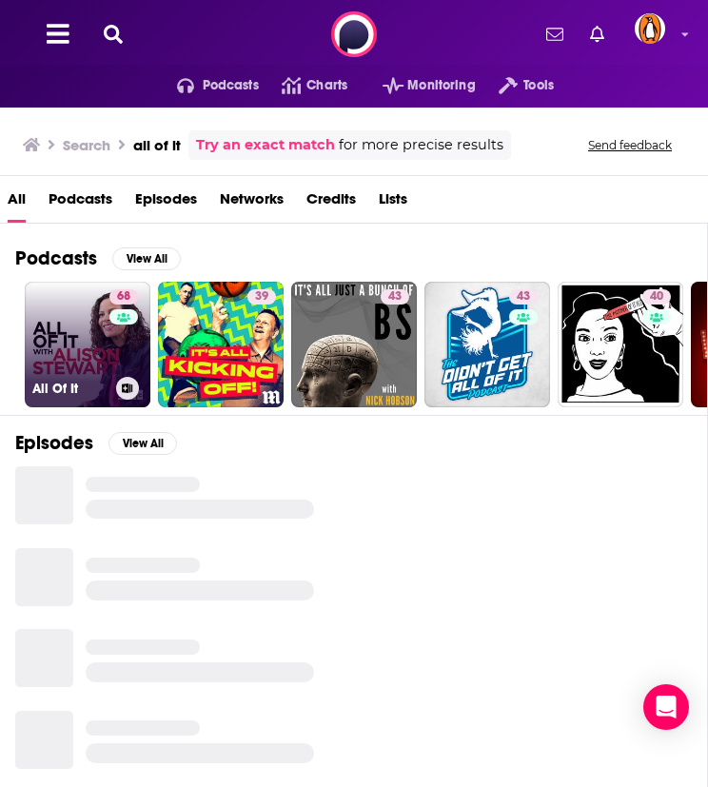
click at [88, 361] on link "68 All Of It" at bounding box center [88, 345] width 126 height 126
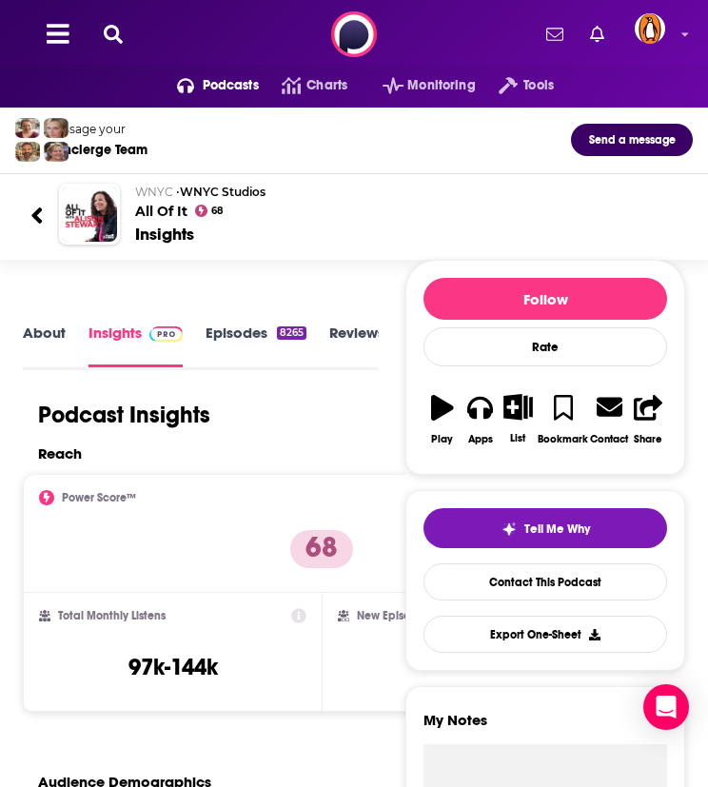
click at [179, 55] on div "Podcasts Charts Monitoring Tools For Business For Podcasters More" at bounding box center [354, 34] width 708 height 69
click at [118, 36] on icon at bounding box center [113, 34] width 19 height 19
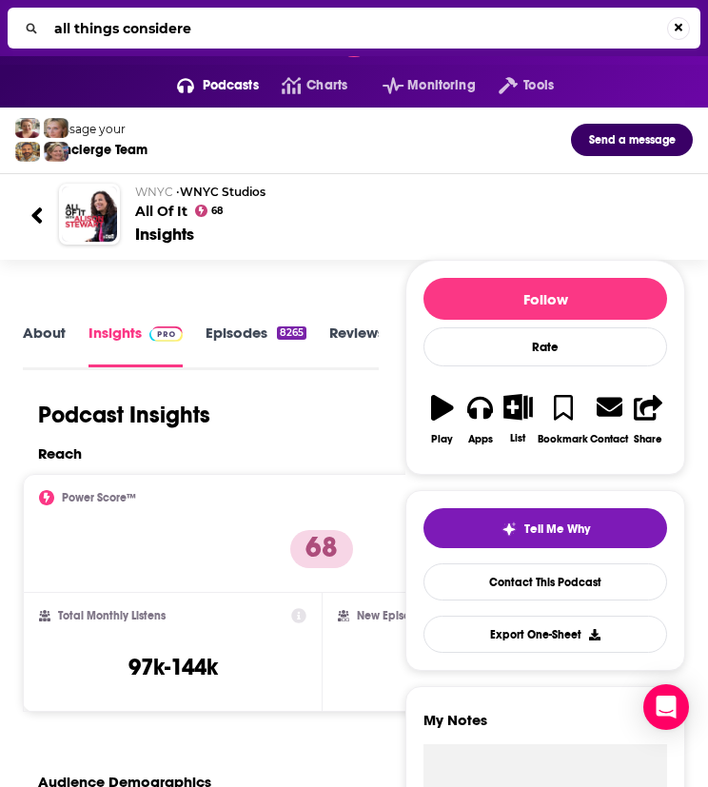
type input "all things considered"
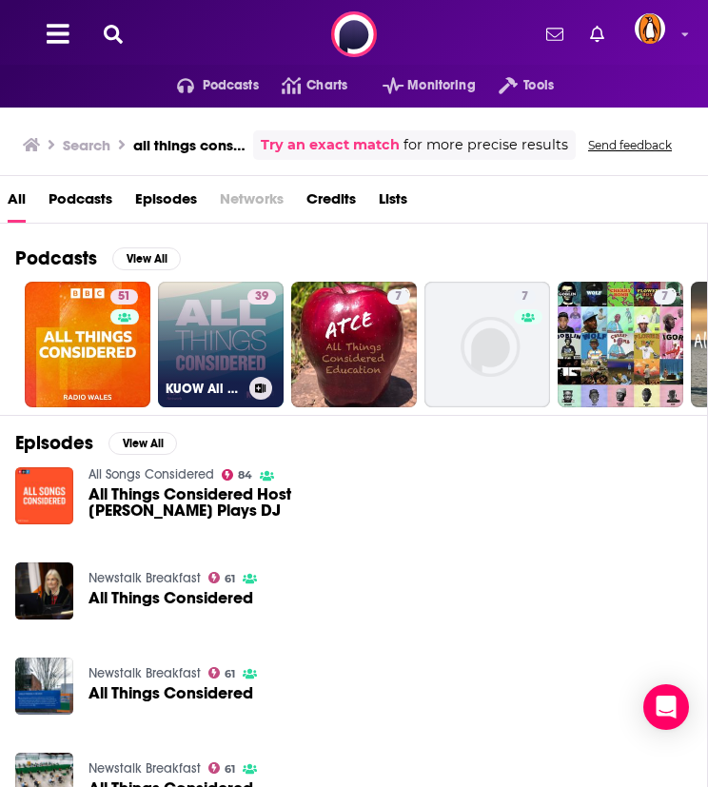
click at [206, 333] on link "39 KUOW All Things Considered" at bounding box center [221, 345] width 126 height 126
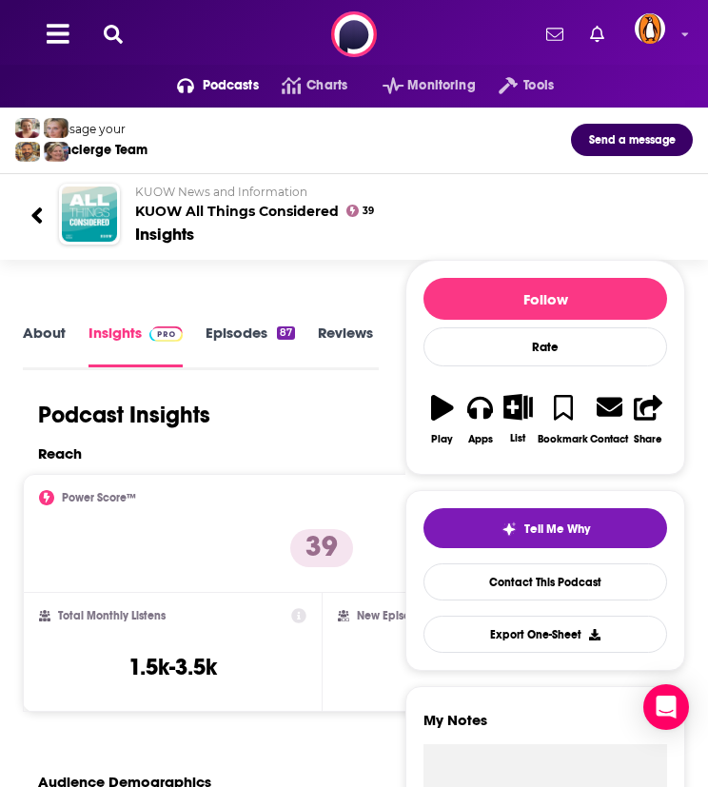
click at [236, 21] on div "Podcasts Charts Monitoring Tools For Business For Podcasters More" at bounding box center [354, 34] width 708 height 69
click at [117, 20] on div "Podcasts Charts Monitoring Tools For Business For Podcasters More" at bounding box center [354, 34] width 708 height 69
click at [114, 25] on icon at bounding box center [113, 34] width 19 height 19
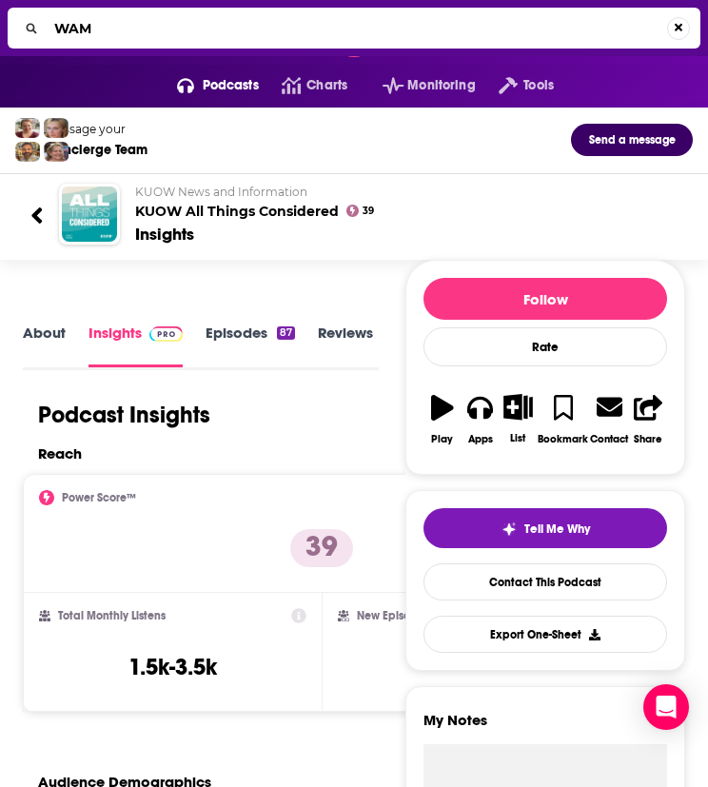
type input "WAMU"
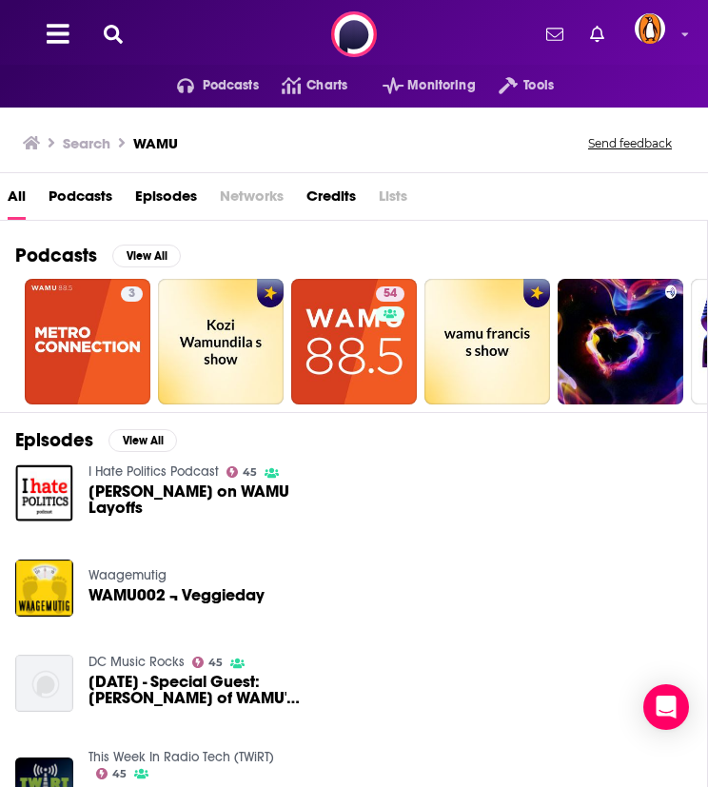
click at [112, 32] on icon at bounding box center [113, 34] width 19 height 19
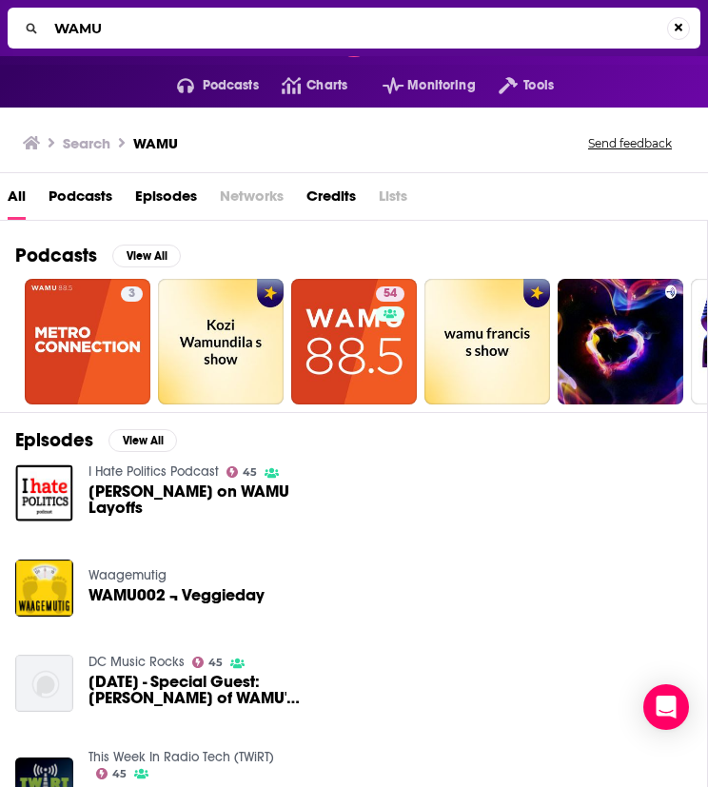
click at [112, 32] on input "WAMU" at bounding box center [357, 28] width 621 height 30
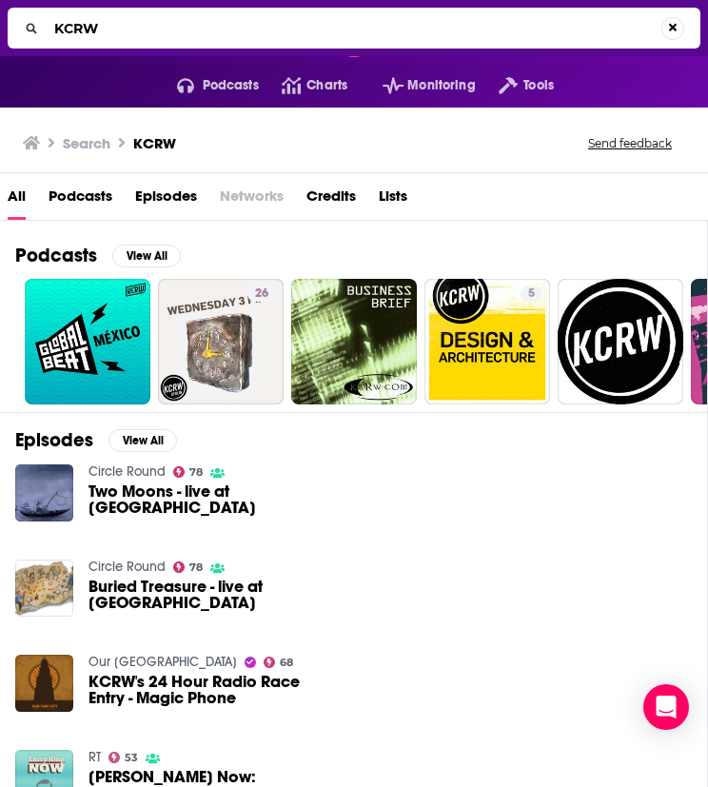
click at [91, 23] on input "KCRW" at bounding box center [354, 28] width 615 height 30
click at [91, 23] on input "KCRW" at bounding box center [357, 28] width 621 height 30
type input "p"
type input "office hours"
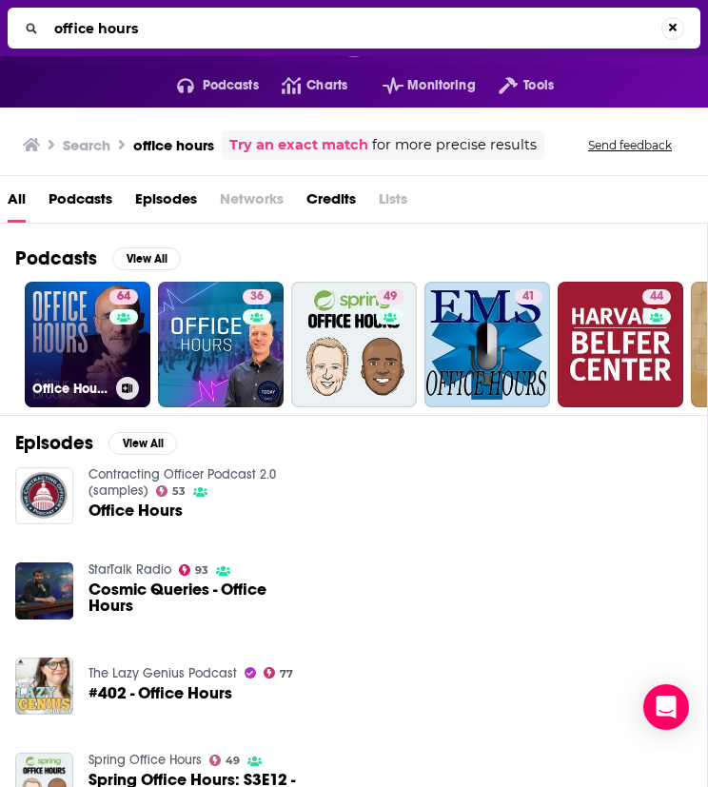
click at [70, 311] on link "64 Office Hours with Arthur Brooks" at bounding box center [88, 345] width 126 height 126
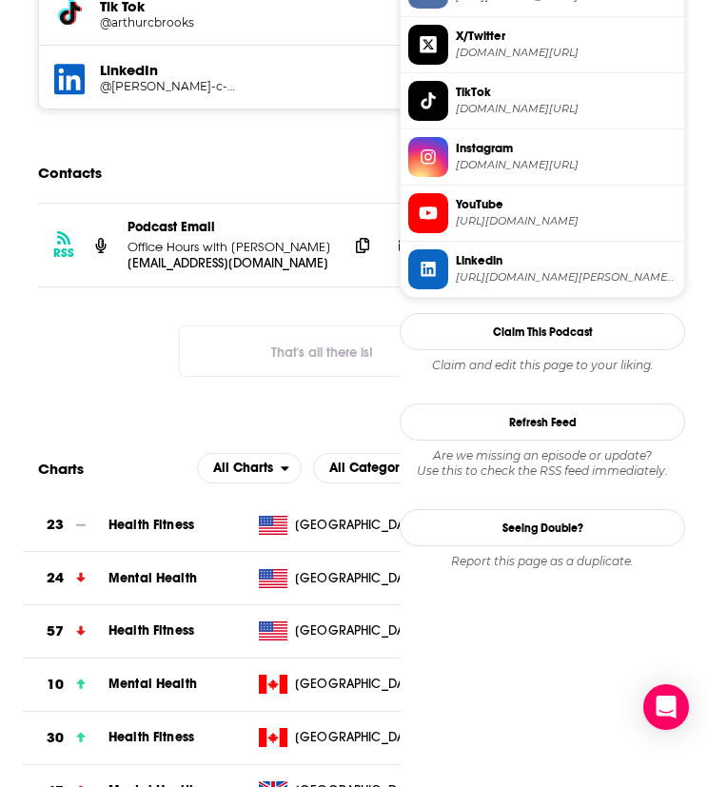
scroll to position [1684, 0]
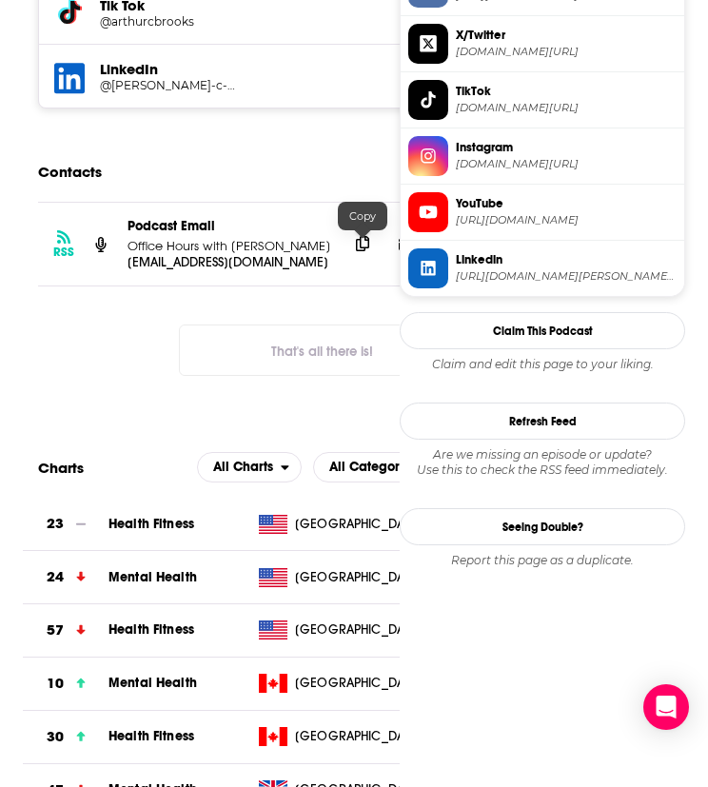
click at [364, 244] on icon at bounding box center [362, 243] width 13 height 15
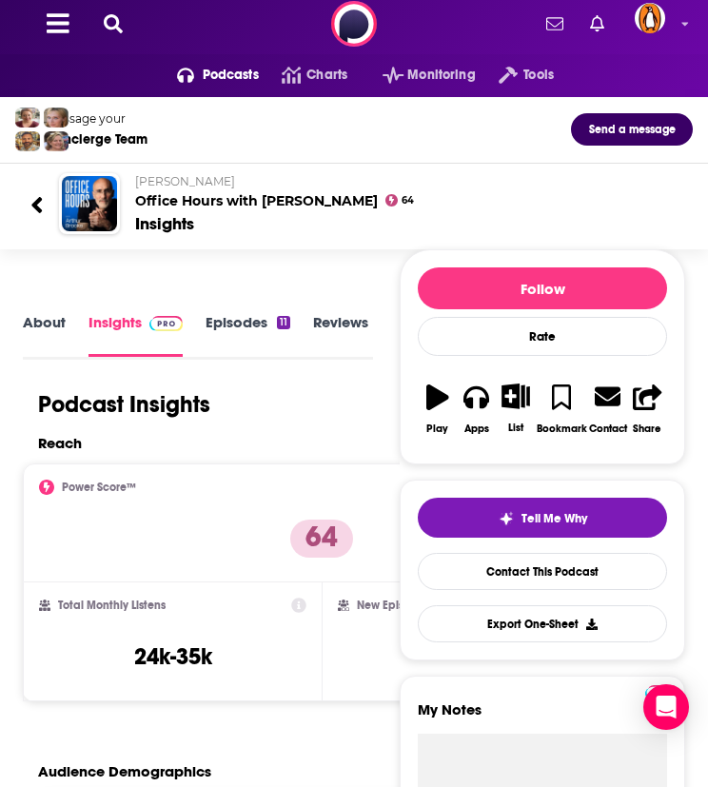
scroll to position [0, 0]
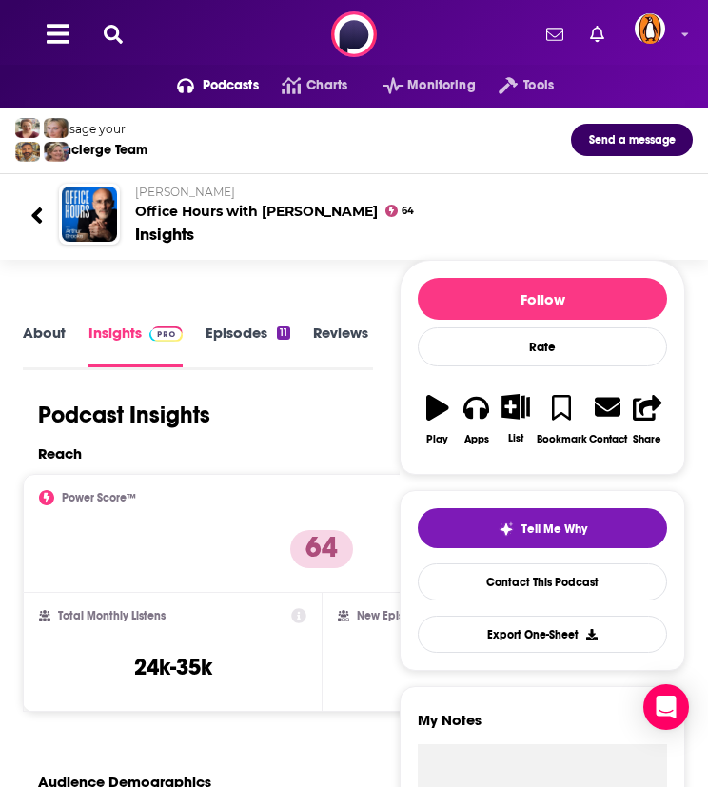
click at [111, 33] on icon at bounding box center [113, 34] width 19 height 19
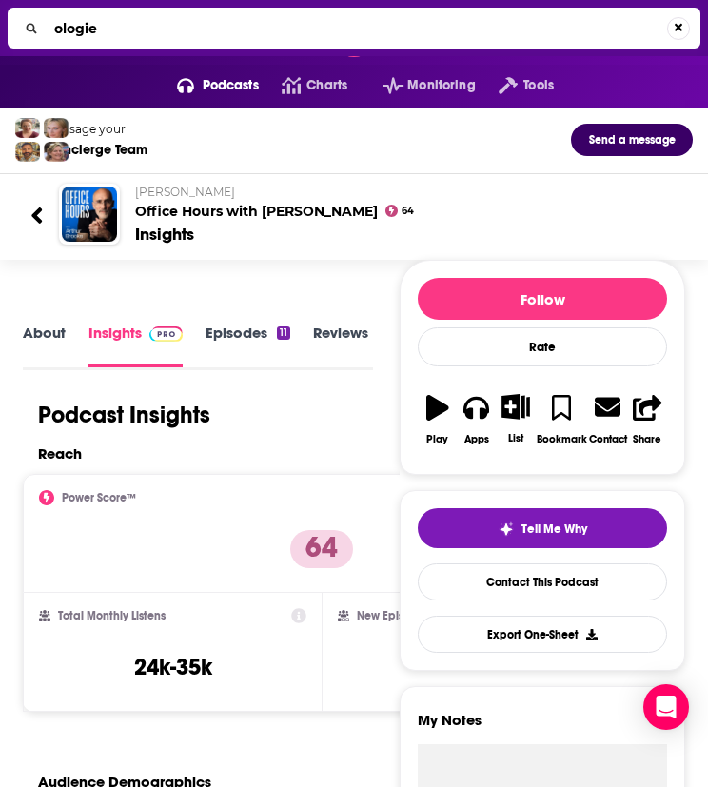
type input "ologies"
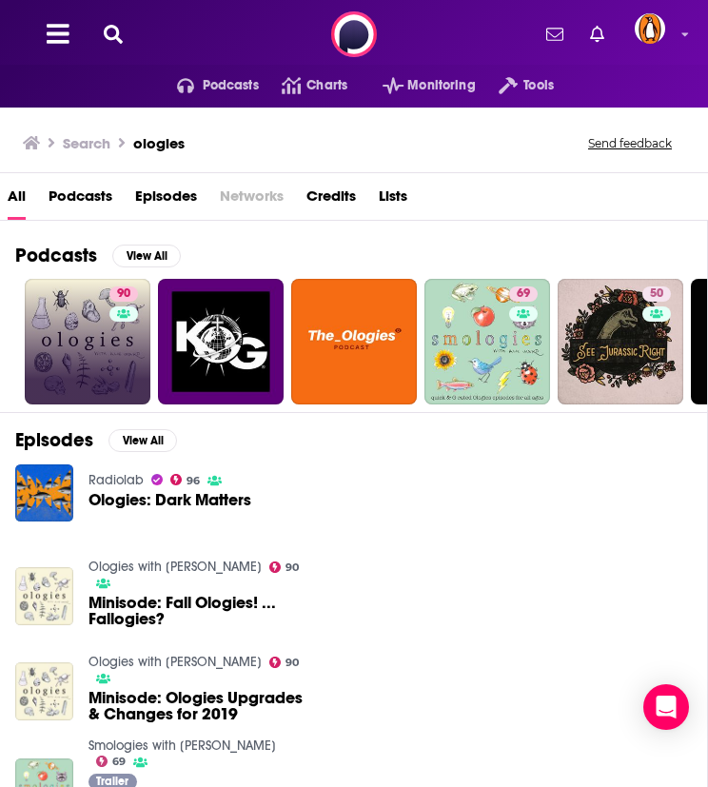
click at [98, 318] on link "90" at bounding box center [88, 342] width 126 height 126
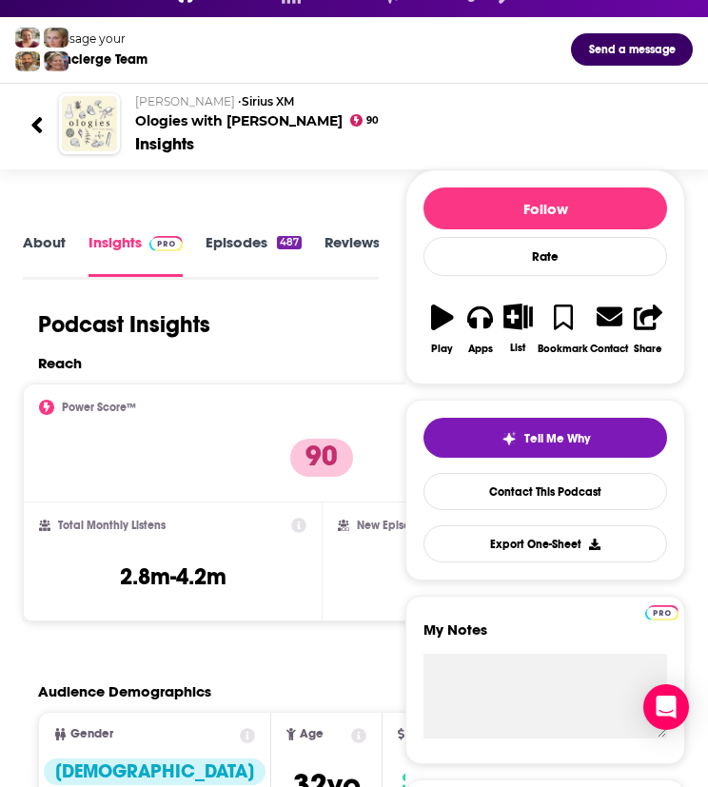
scroll to position [91, 0]
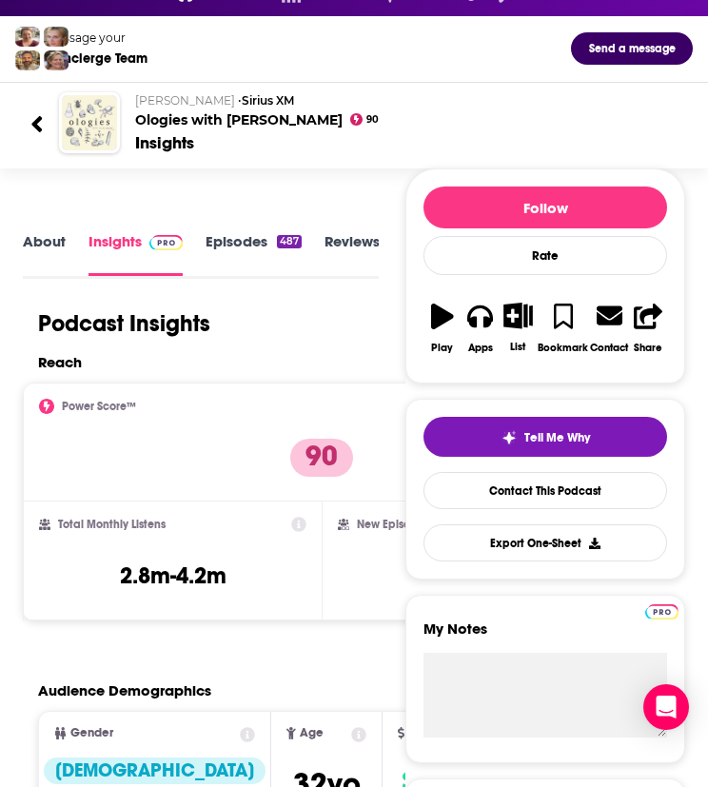
click at [30, 245] on link "About" at bounding box center [44, 254] width 43 height 44
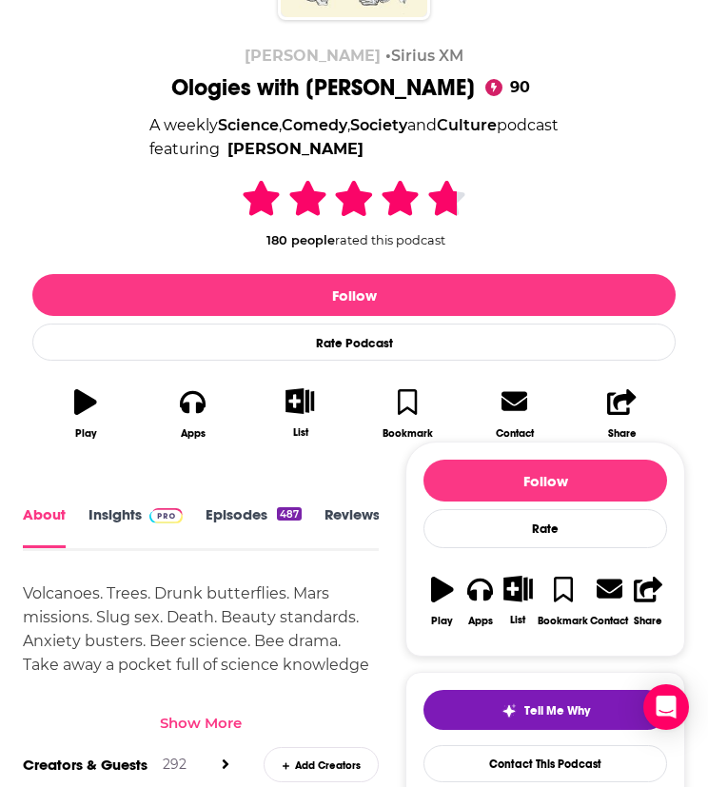
scroll to position [379, 0]
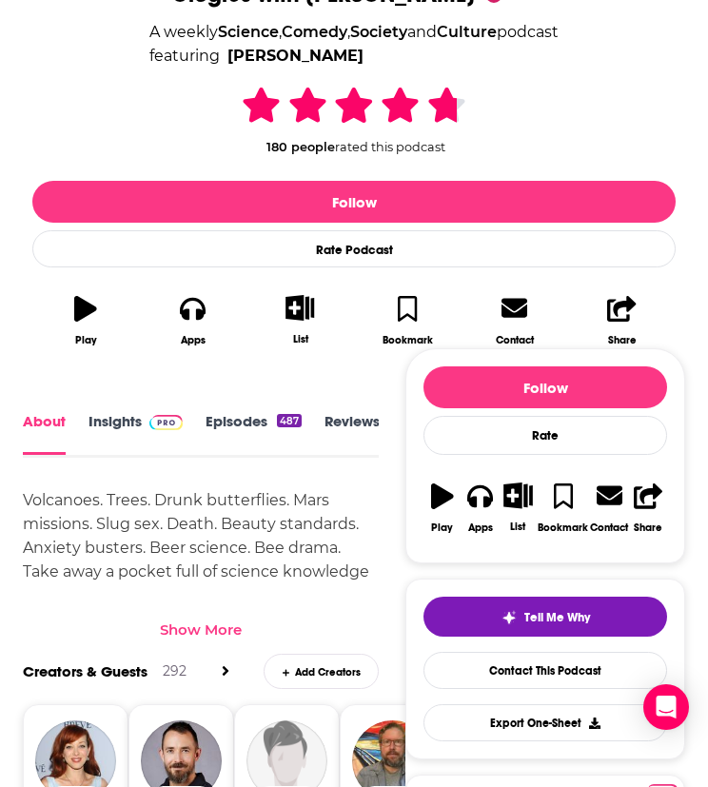
click at [187, 629] on div "Show More" at bounding box center [201, 630] width 82 height 18
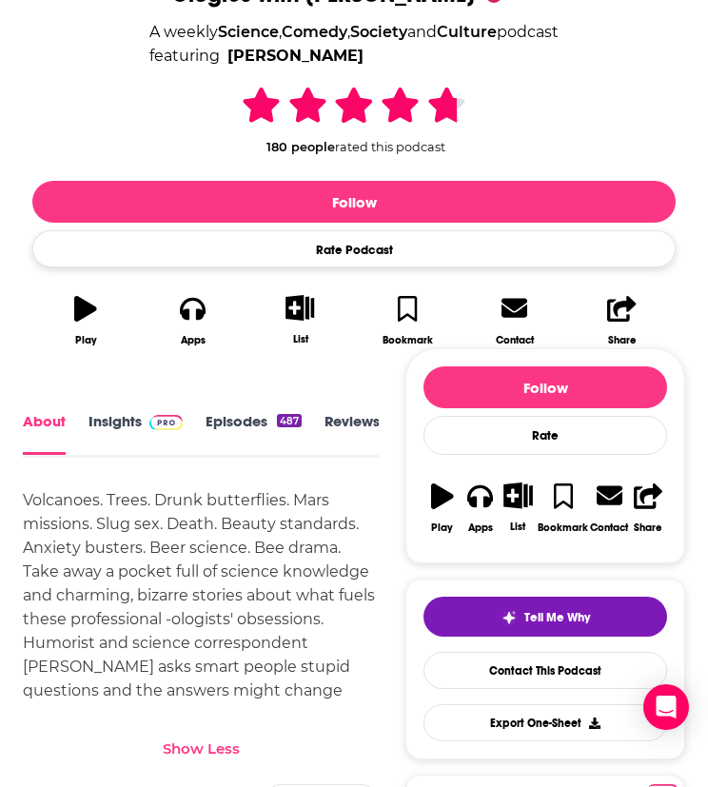
scroll to position [0, 0]
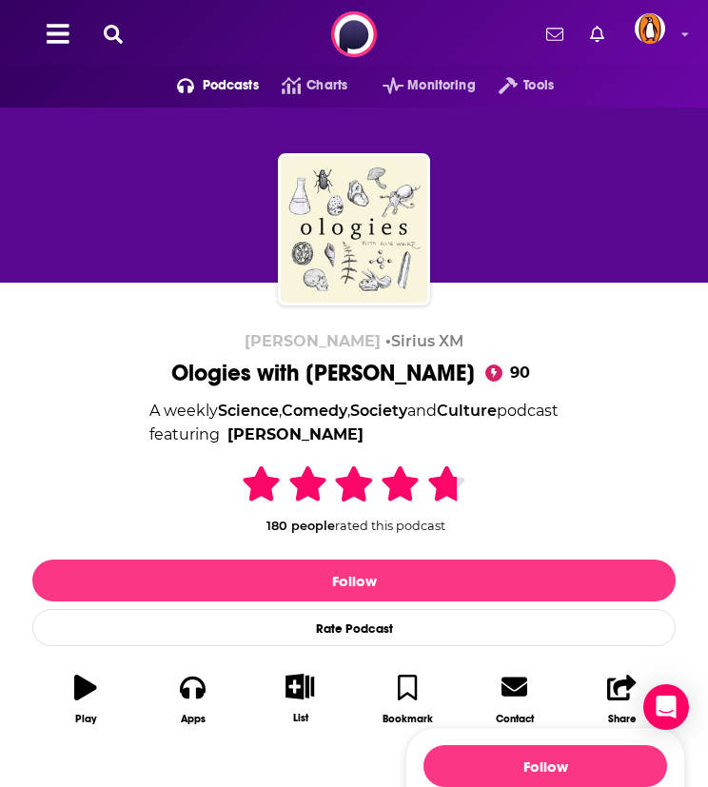
click at [121, 26] on icon at bounding box center [113, 34] width 19 height 19
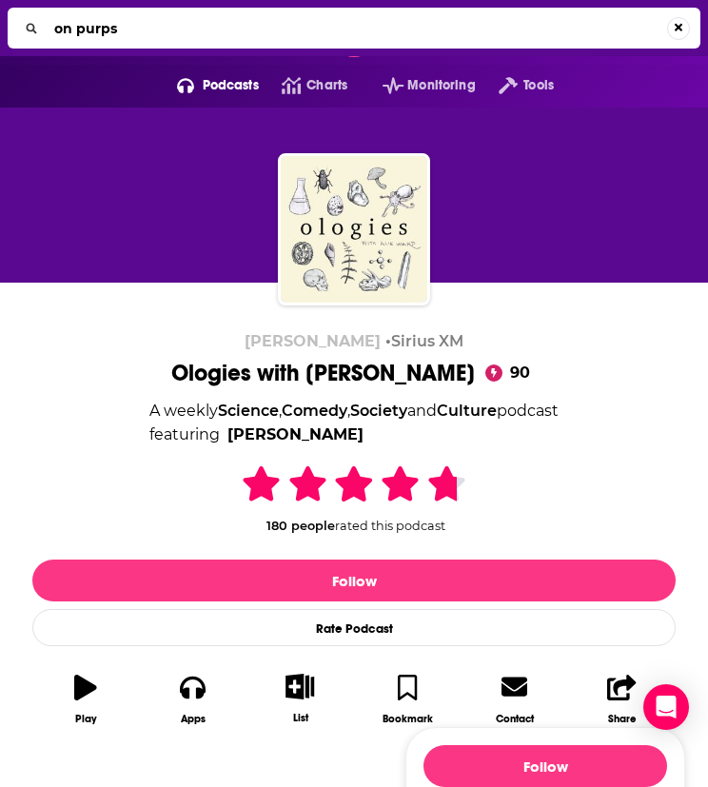
type input "on purpse"
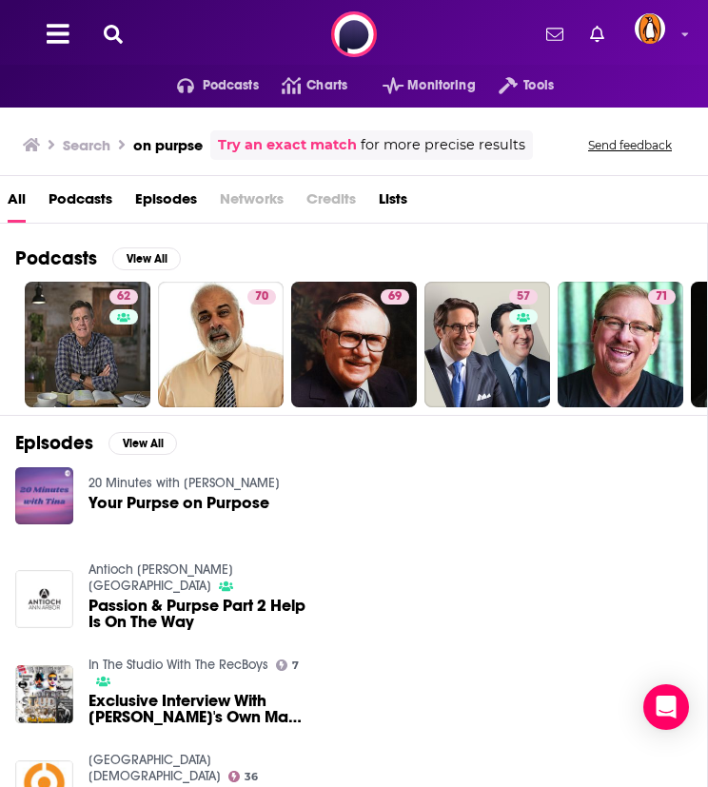
click at [109, 24] on button at bounding box center [113, 35] width 30 height 22
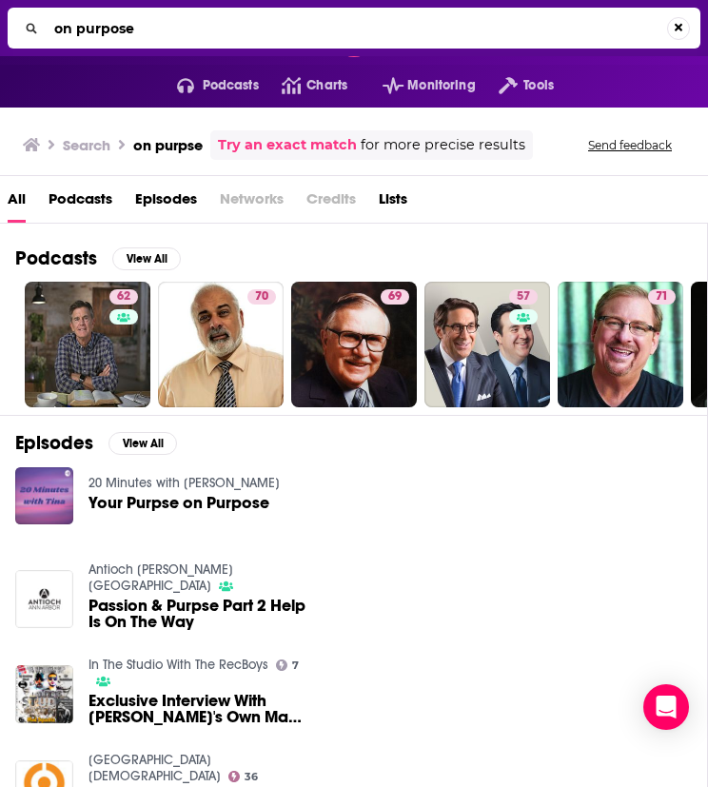
type input "on purpose"
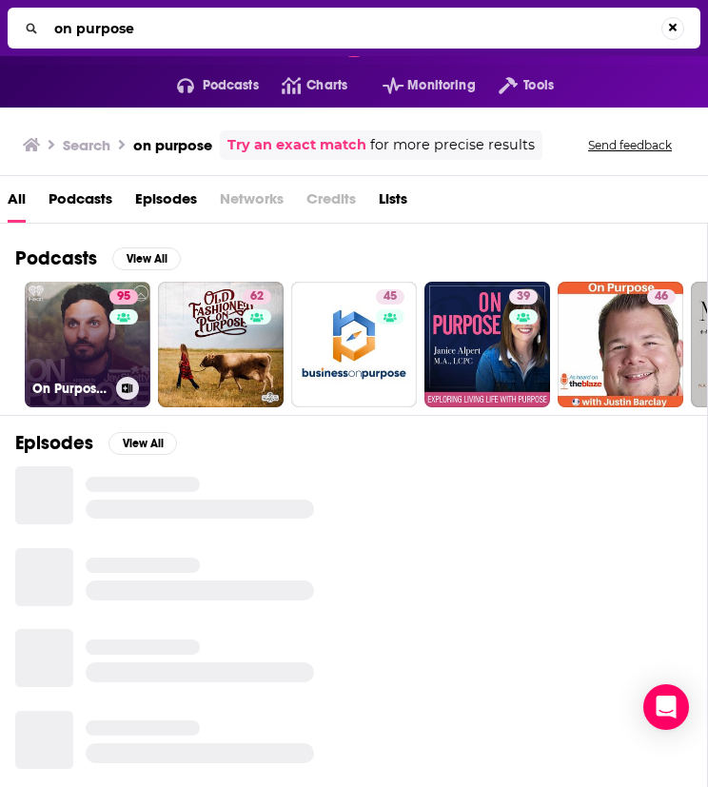
click at [84, 341] on link "95 On Purpose with Jay Shetty" at bounding box center [88, 345] width 126 height 126
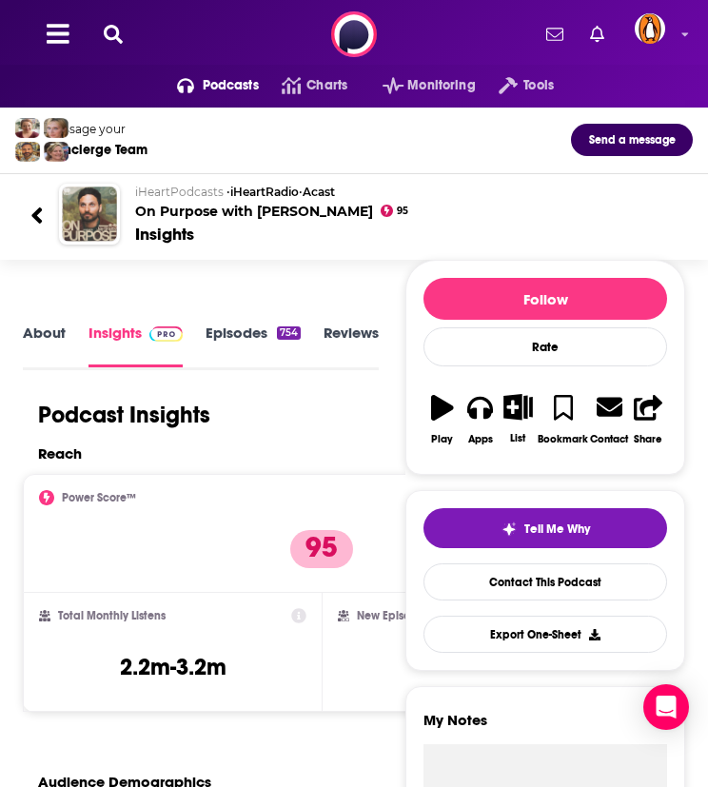
click at [114, 30] on icon at bounding box center [113, 34] width 19 height 19
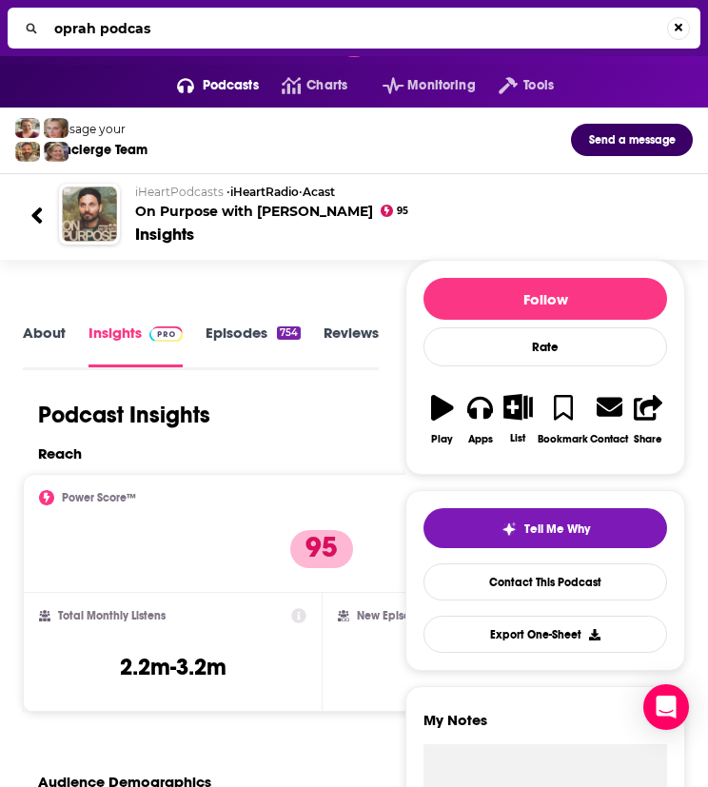
type input "oprah podcast"
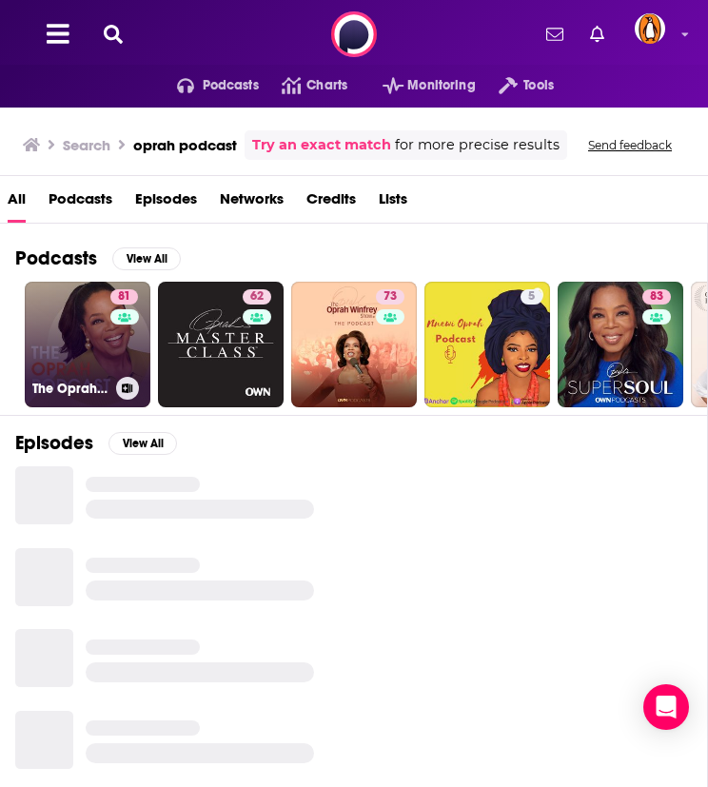
click at [79, 345] on link "81 The Oprah Podcast" at bounding box center [88, 345] width 126 height 126
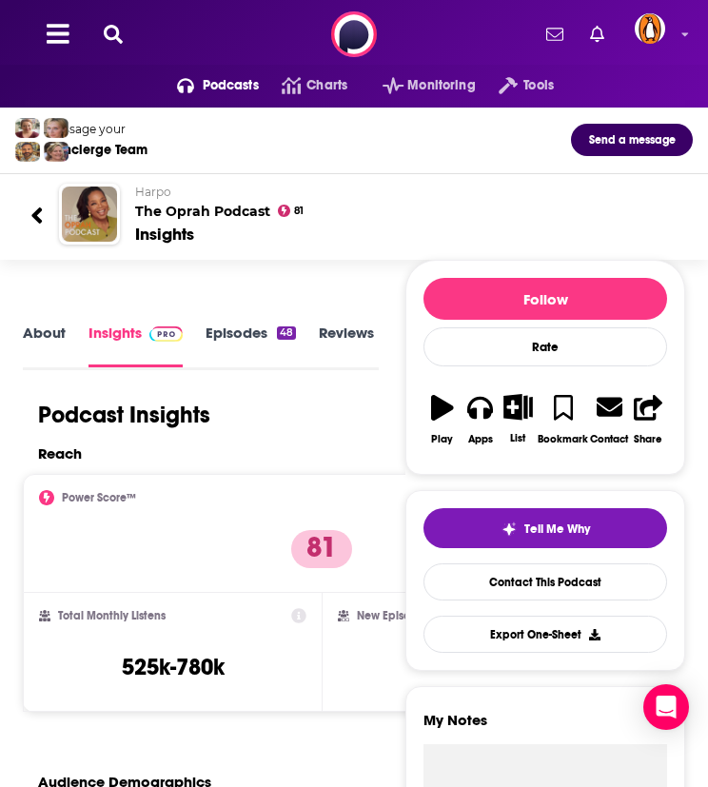
click at [106, 32] on icon at bounding box center [113, 34] width 19 height 19
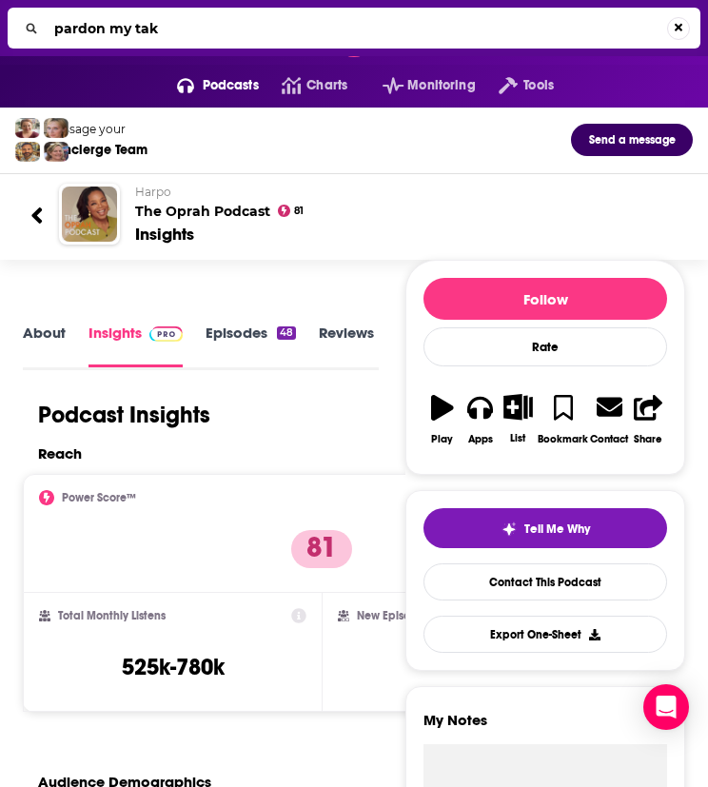
type input "pardon my take"
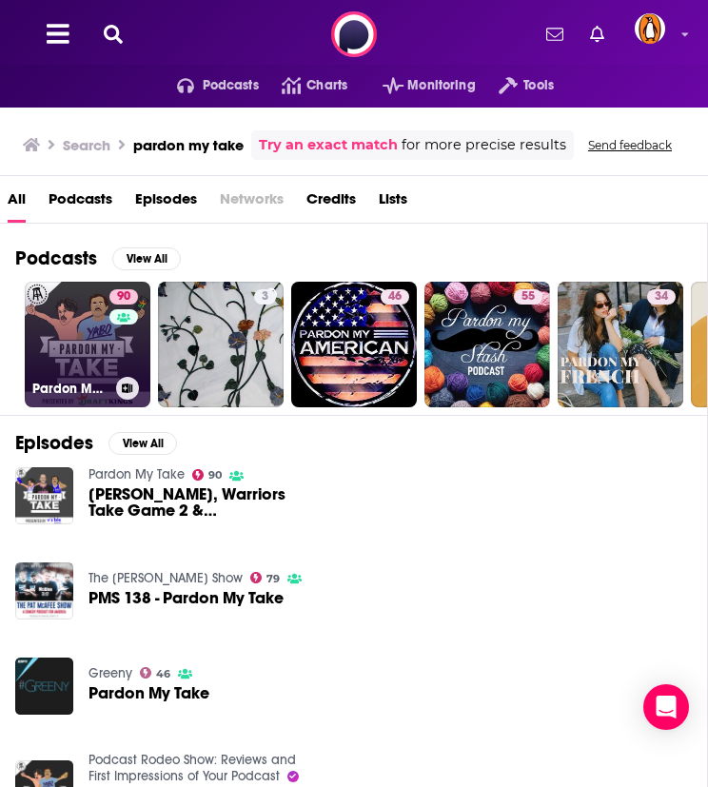
click at [72, 349] on link "90 Pardon My Take" at bounding box center [88, 345] width 126 height 126
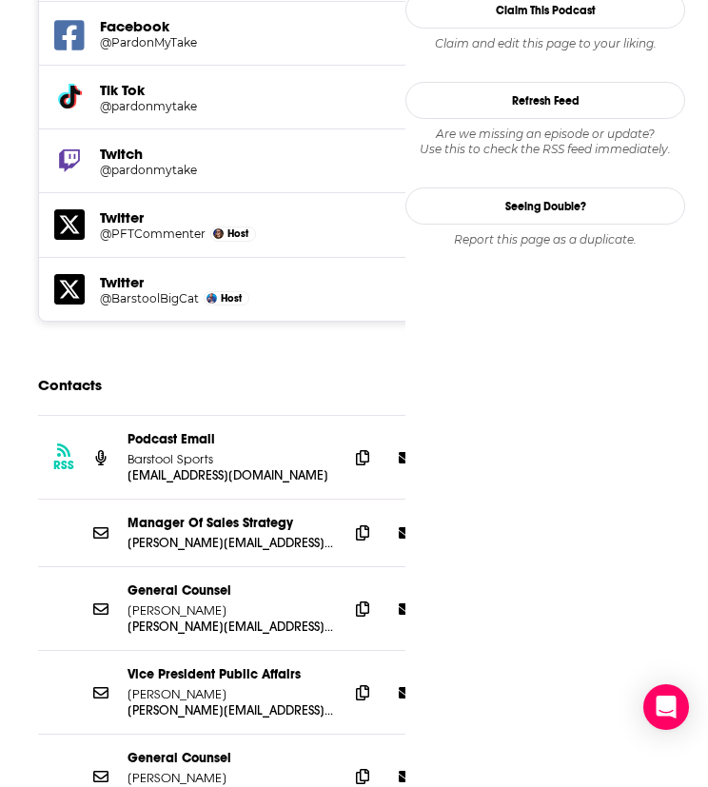
scroll to position [2105, 0]
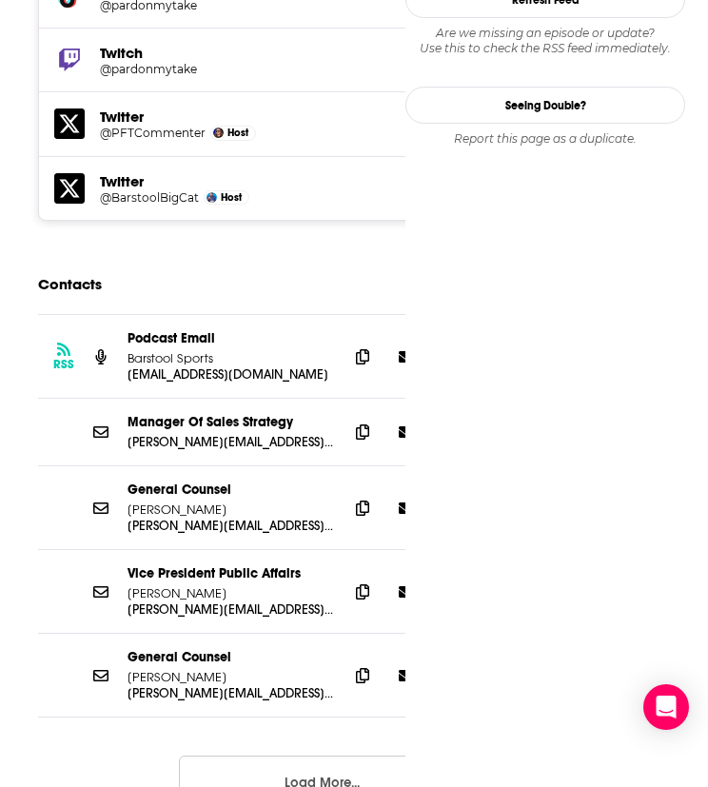
click at [305, 756] on button "Load More..." at bounding box center [322, 781] width 286 height 51
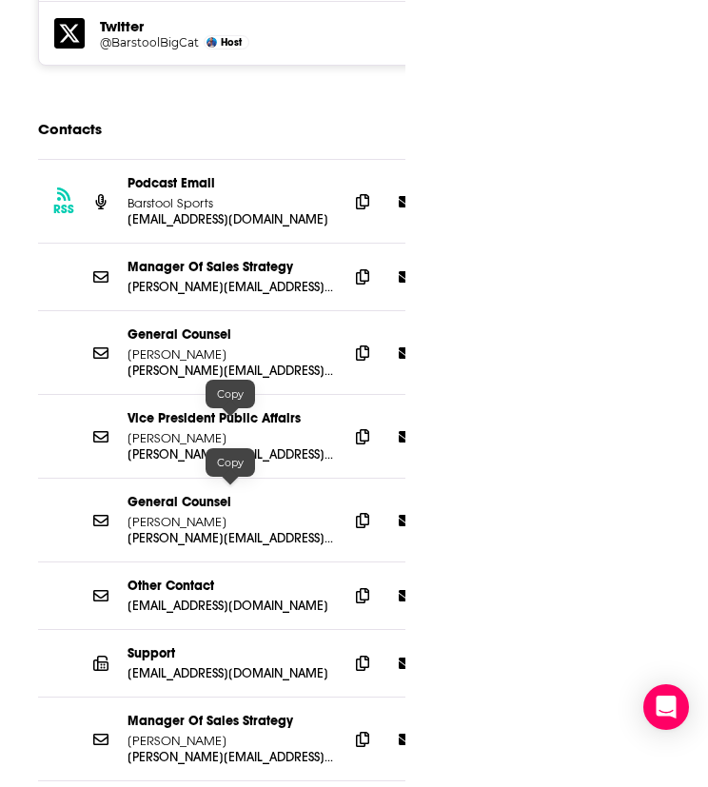
scroll to position [2272, 0]
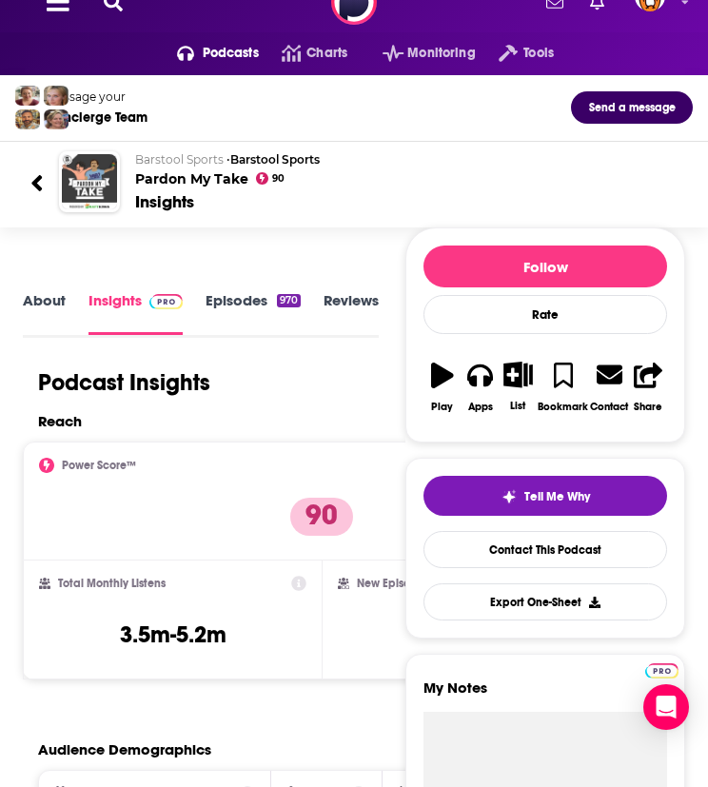
click at [118, 3] on icon at bounding box center [113, 1] width 19 height 19
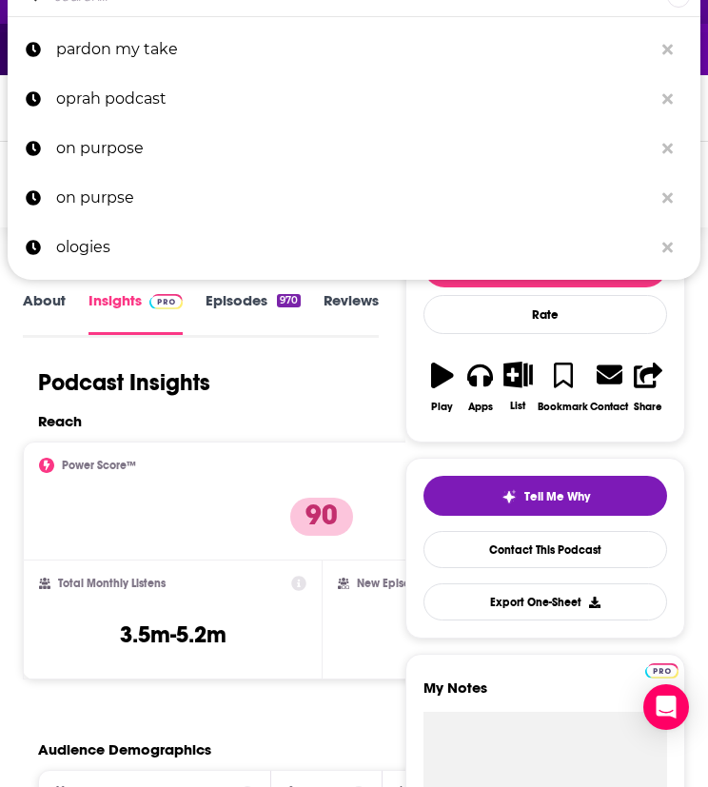
scroll to position [13, 0]
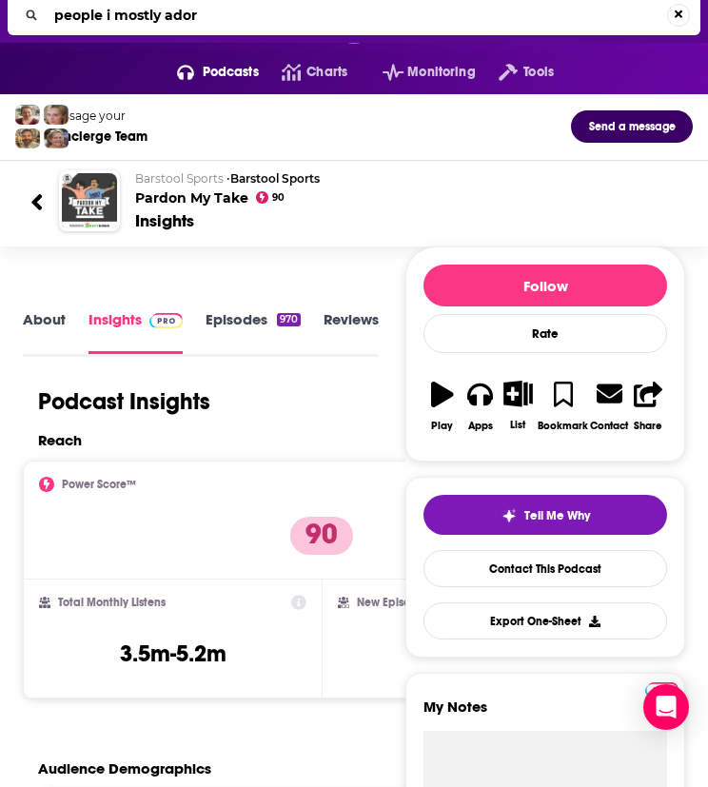
type input "people i mostly adore"
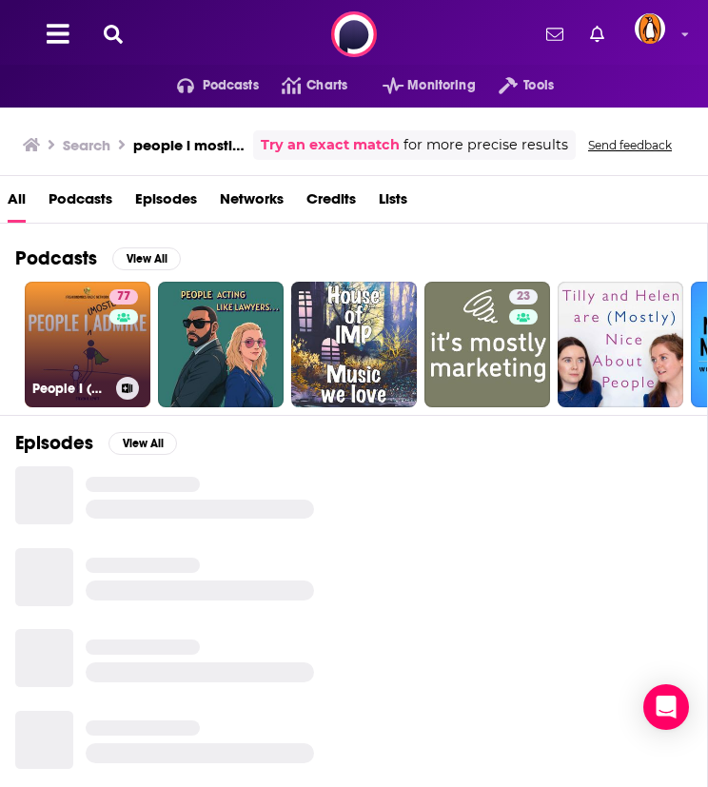
click at [73, 311] on link "77 People I (Mostly) Admire" at bounding box center [88, 345] width 126 height 126
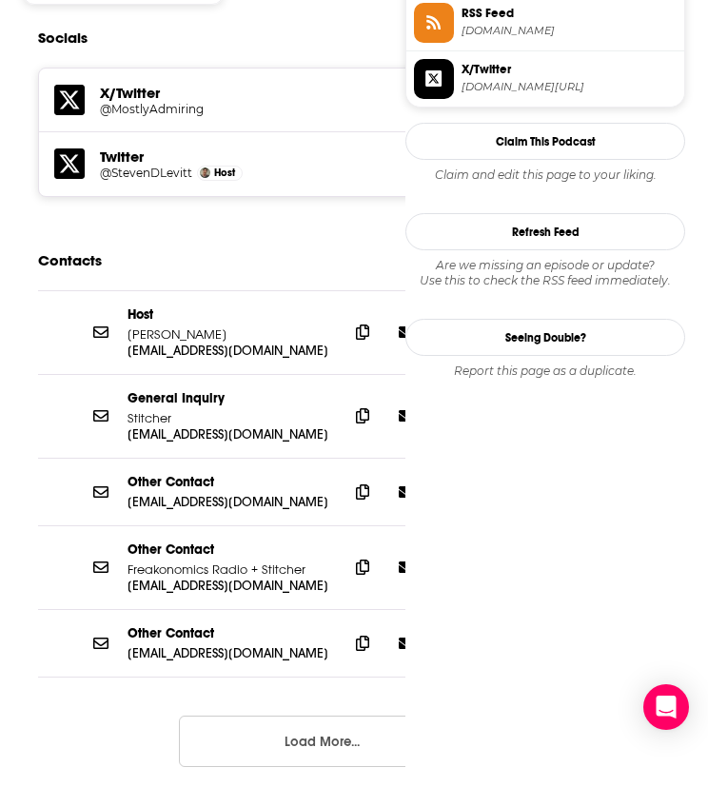
scroll to position [1751, 0]
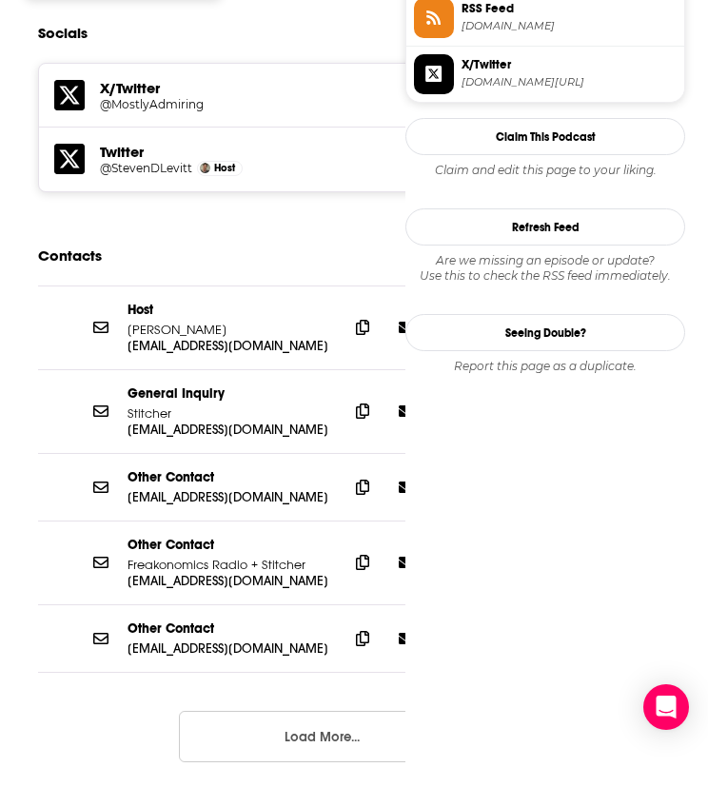
click at [286, 711] on button "Load More..." at bounding box center [322, 736] width 286 height 51
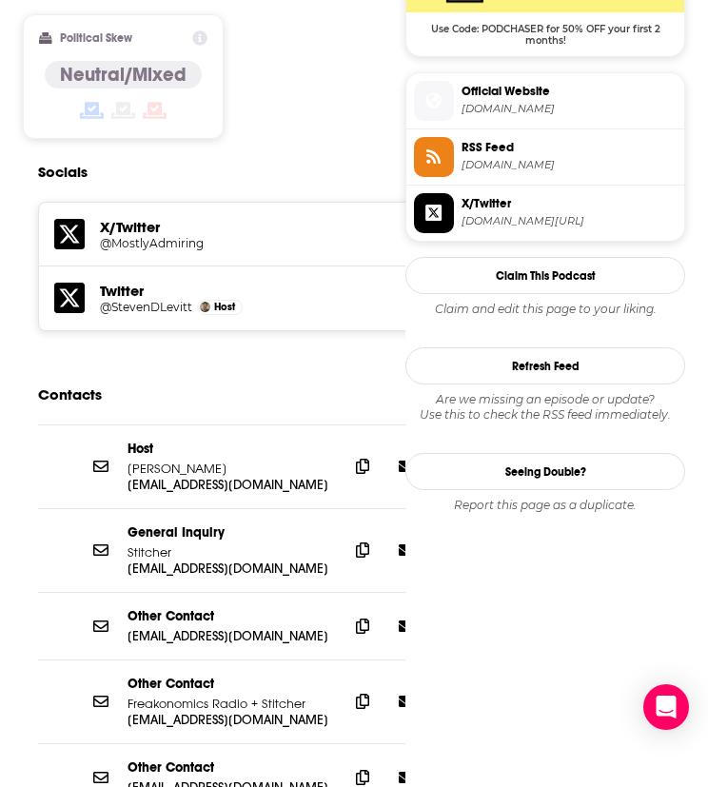
scroll to position [1735, 0]
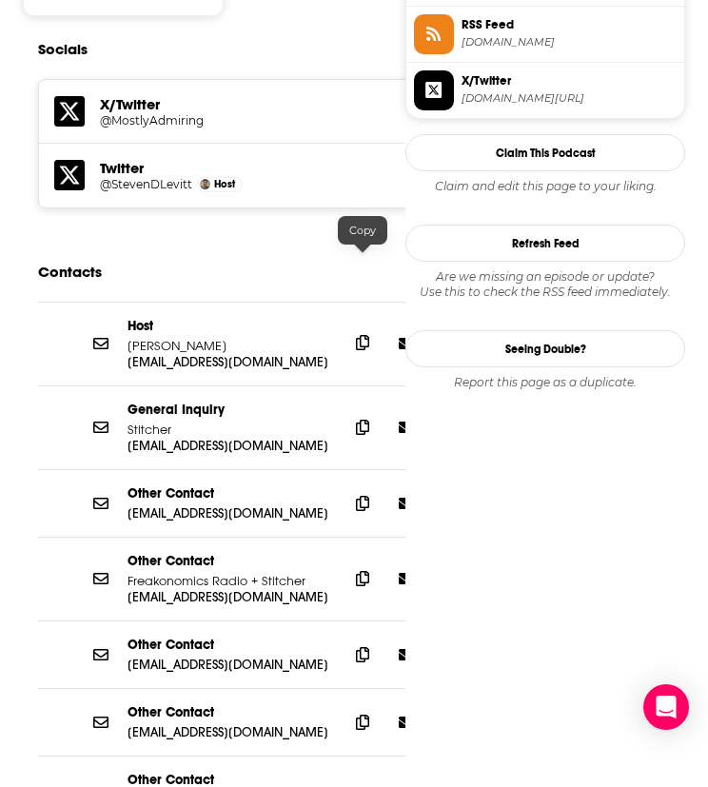
click at [358, 335] on icon at bounding box center [362, 342] width 13 height 15
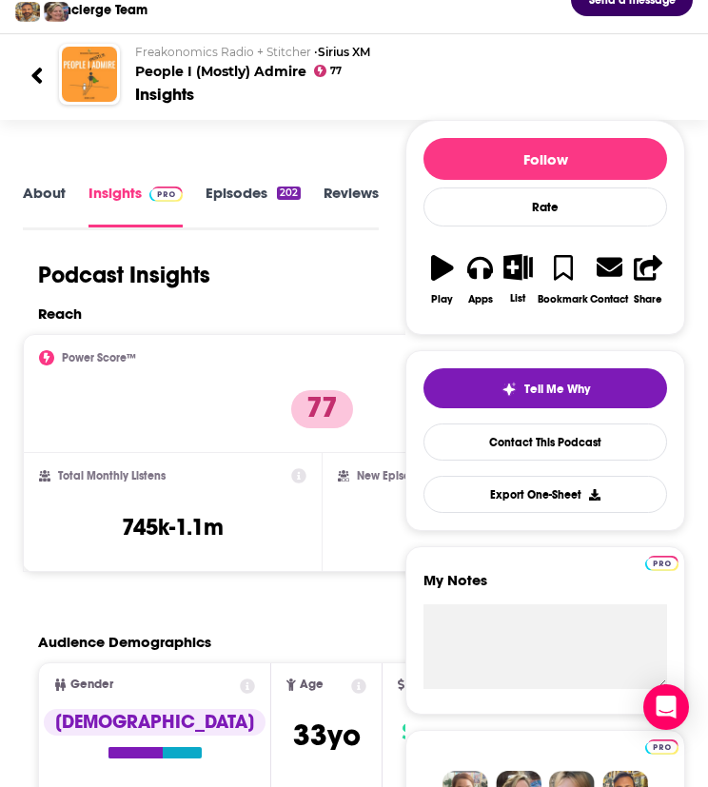
scroll to position [0, 0]
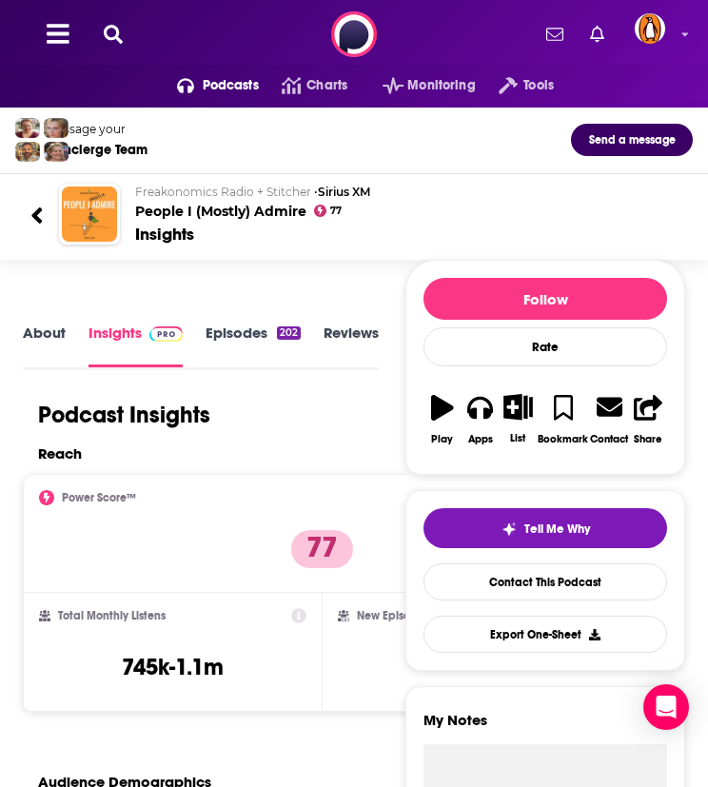
click at [115, 25] on icon at bounding box center [113, 34] width 19 height 19
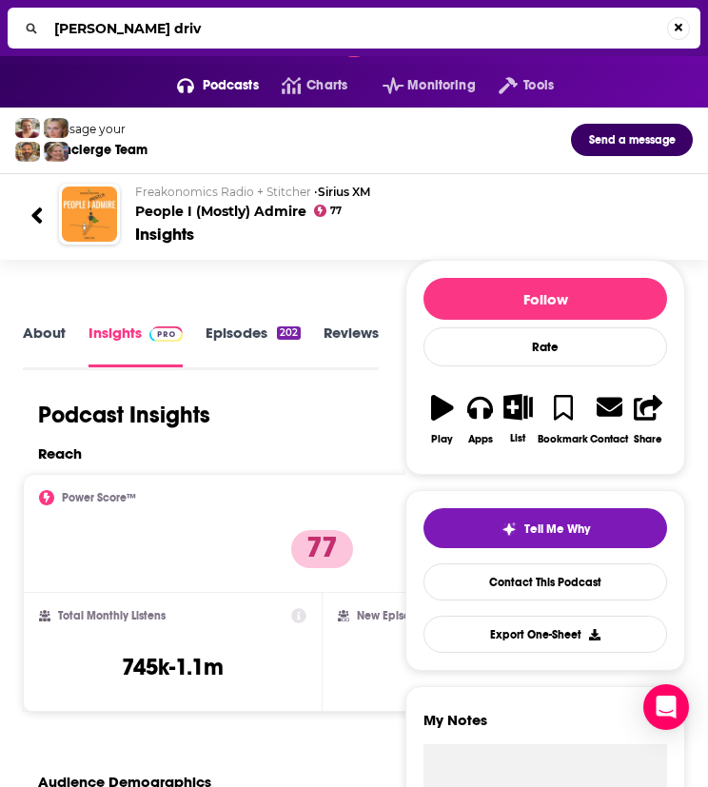
type input "peter attia drive"
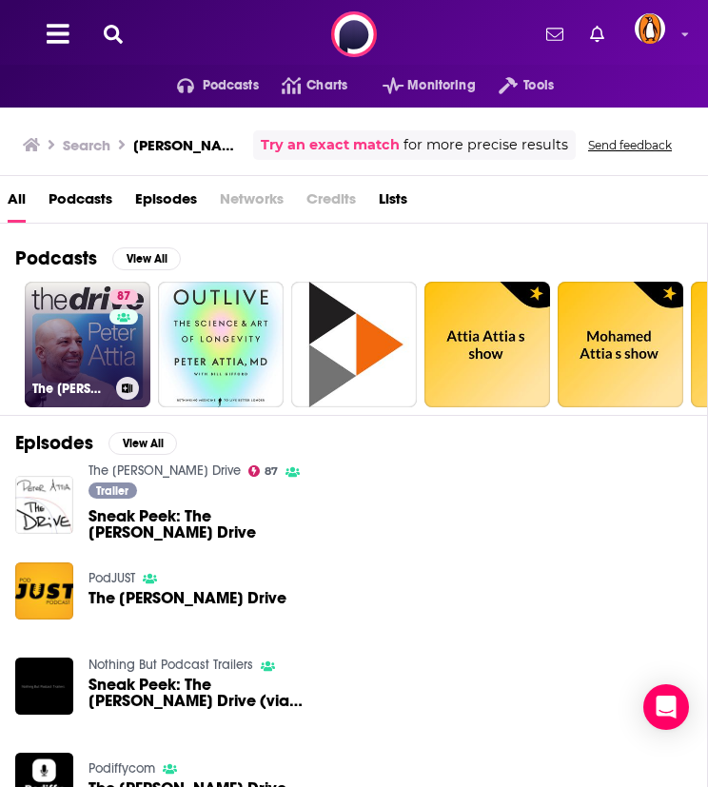
click at [92, 324] on link "87 The Peter Attia Drive" at bounding box center [88, 345] width 126 height 126
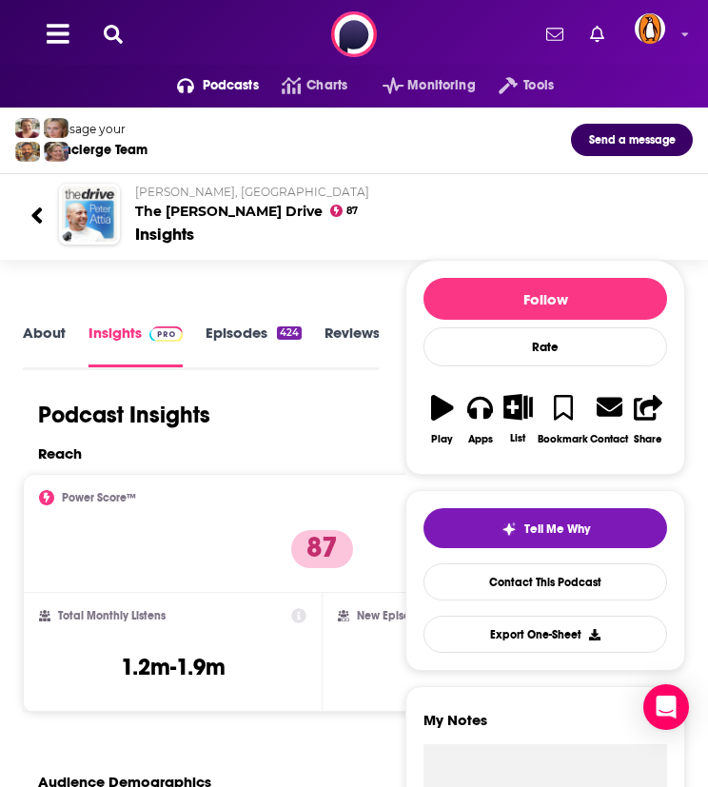
click at [118, 30] on icon at bounding box center [113, 34] width 19 height 19
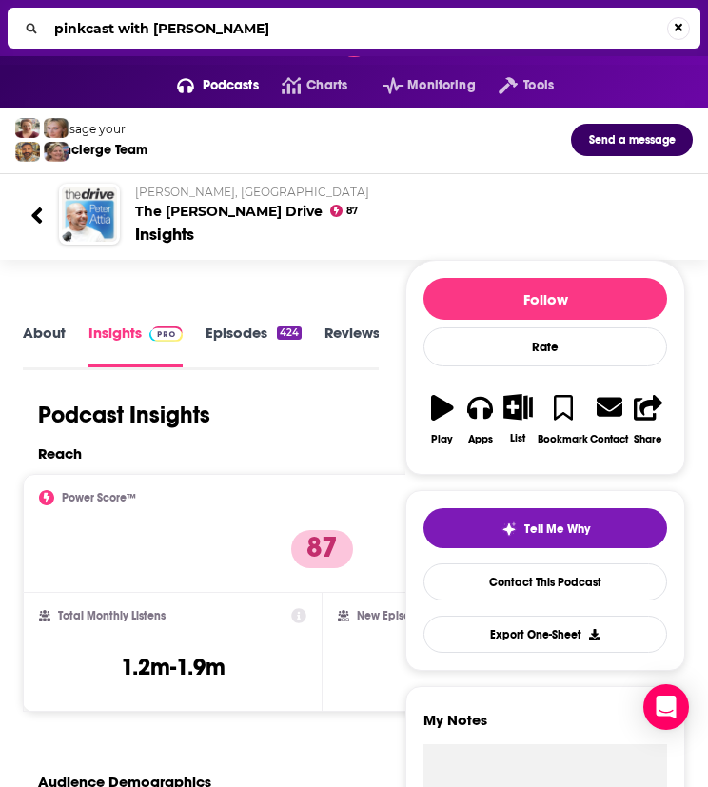
type input "pinkcast with daniel pink"
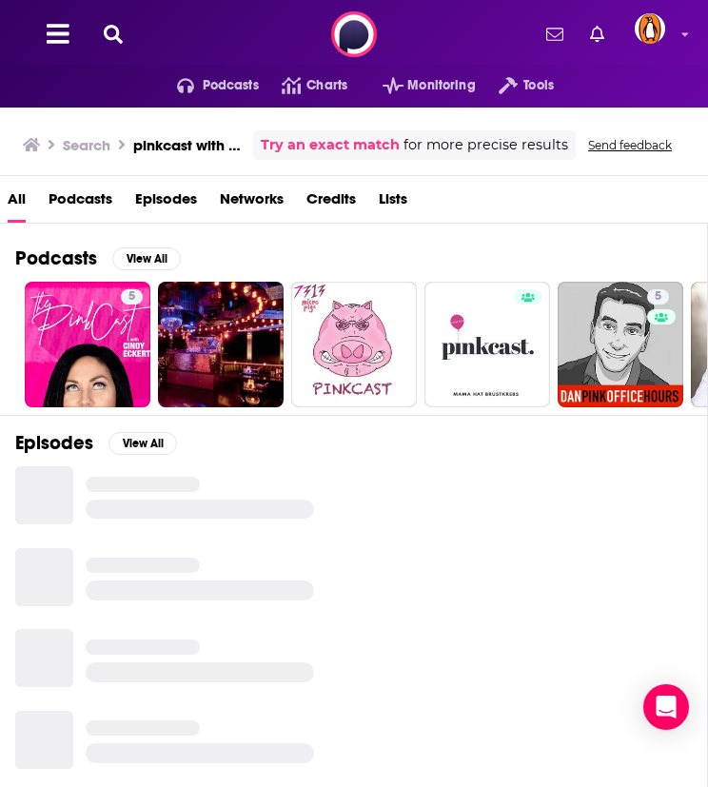
click at [122, 29] on button at bounding box center [113, 35] width 30 height 22
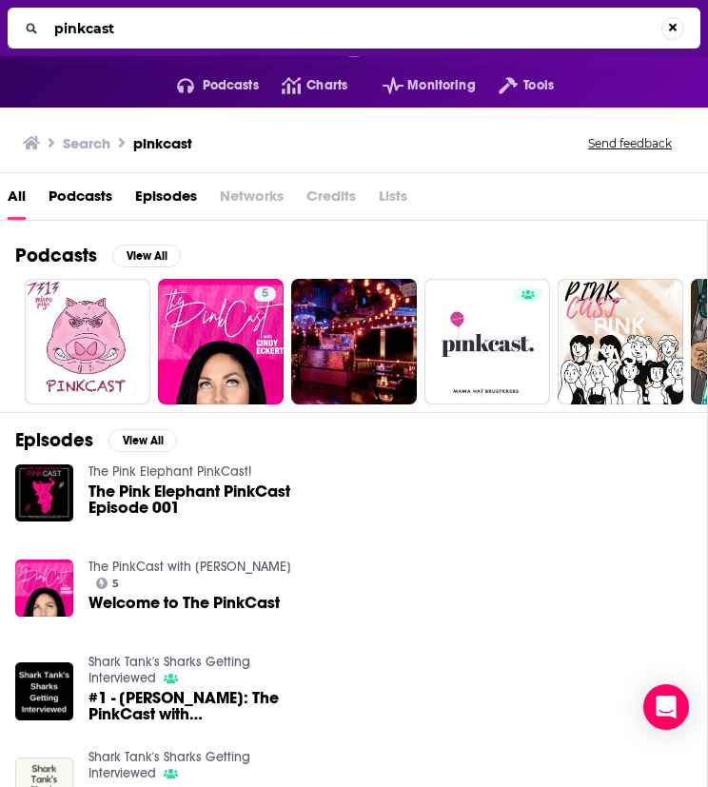
click at [89, 37] on input "pinkcast" at bounding box center [354, 28] width 615 height 30
click at [89, 37] on input "pinkcast" at bounding box center [357, 28] width 621 height 30
type input "plain english"
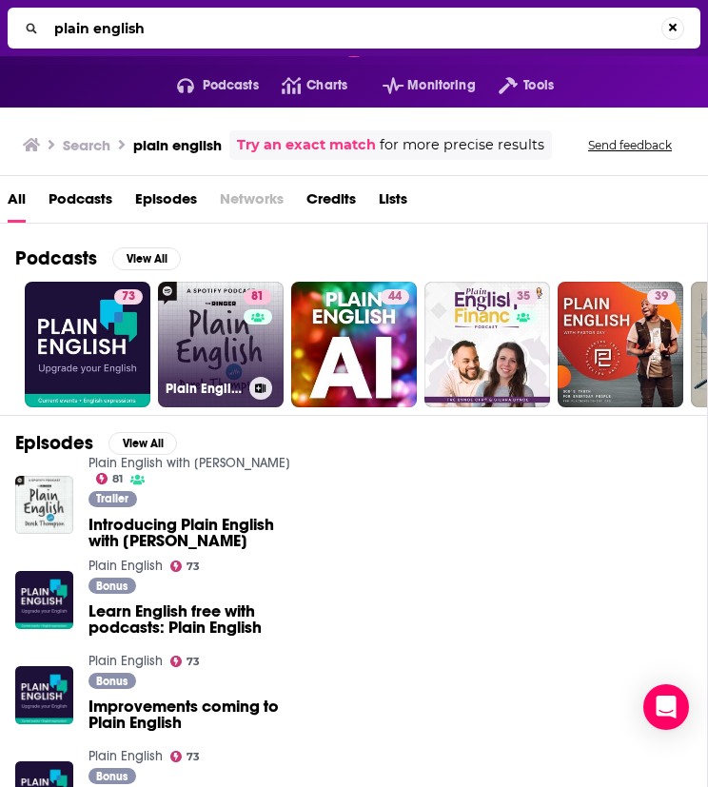
click at [244, 351] on div "81" at bounding box center [260, 333] width 32 height 88
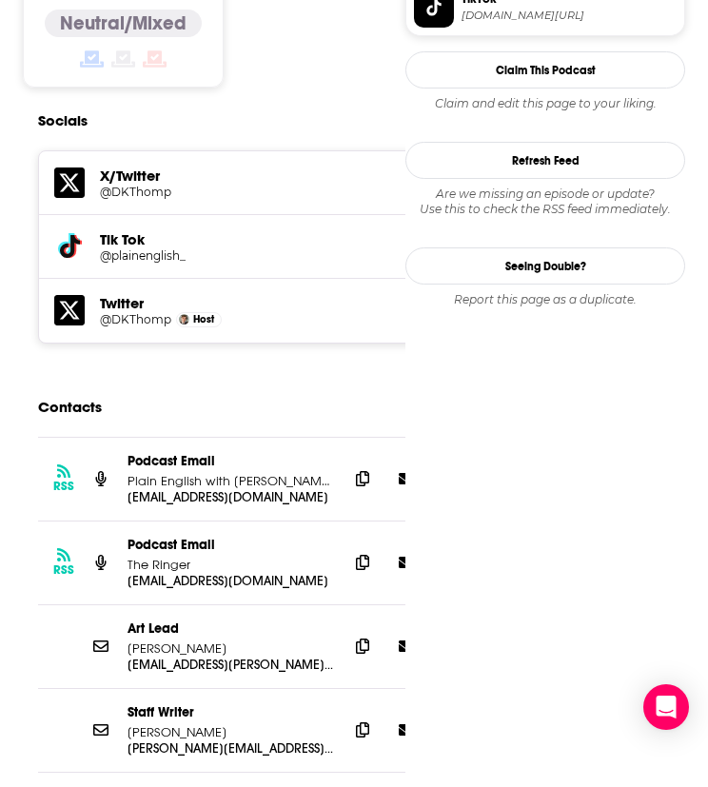
scroll to position [1800, 0]
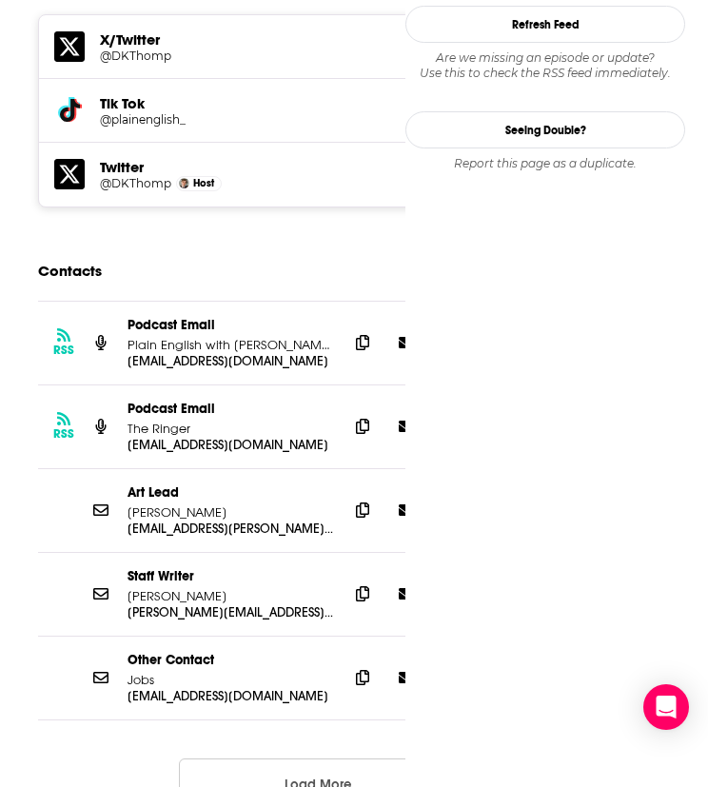
click at [263, 759] on button "Load More..." at bounding box center [322, 784] width 286 height 51
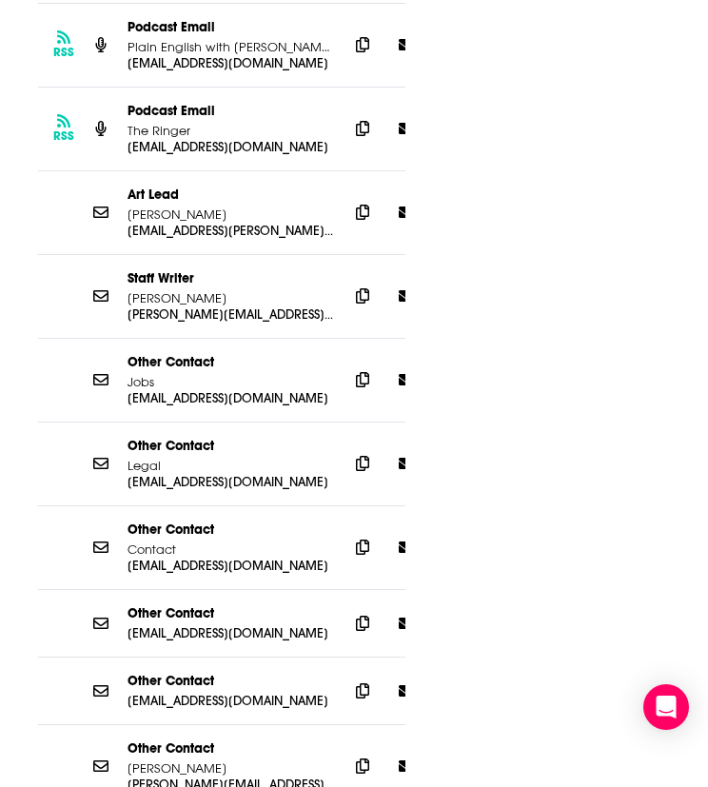
scroll to position [0, 0]
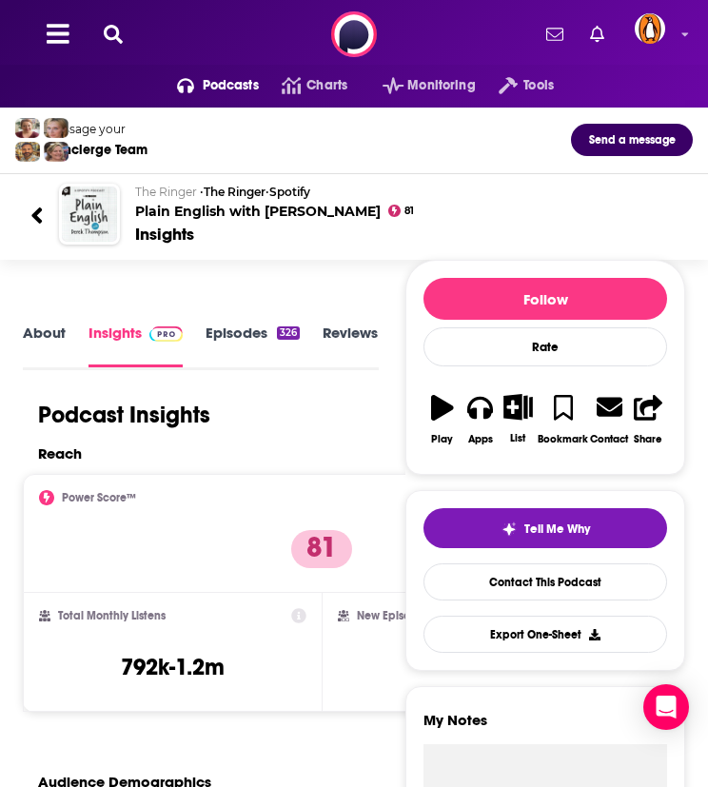
click at [114, 24] on button at bounding box center [113, 35] width 30 height 22
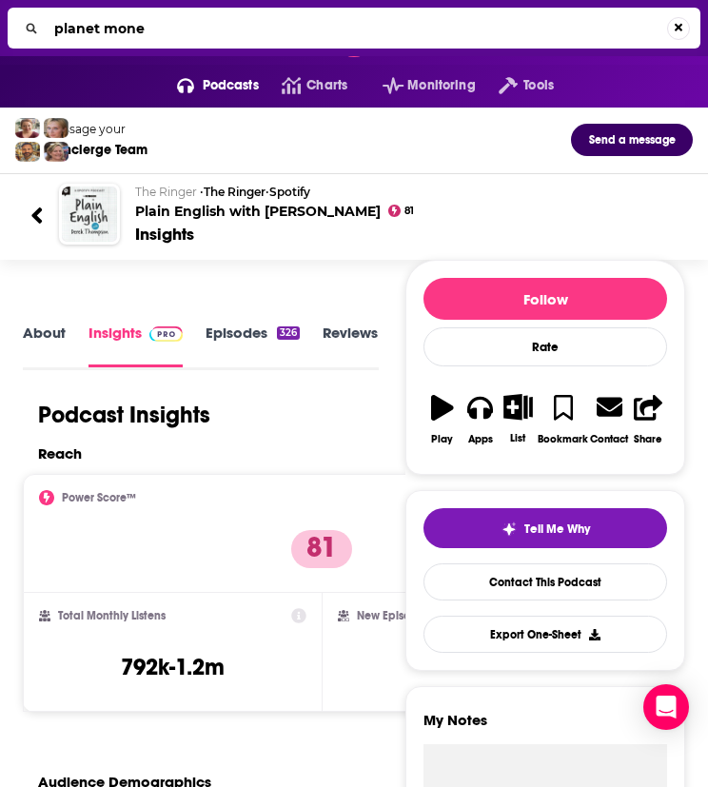
type input "planet money"
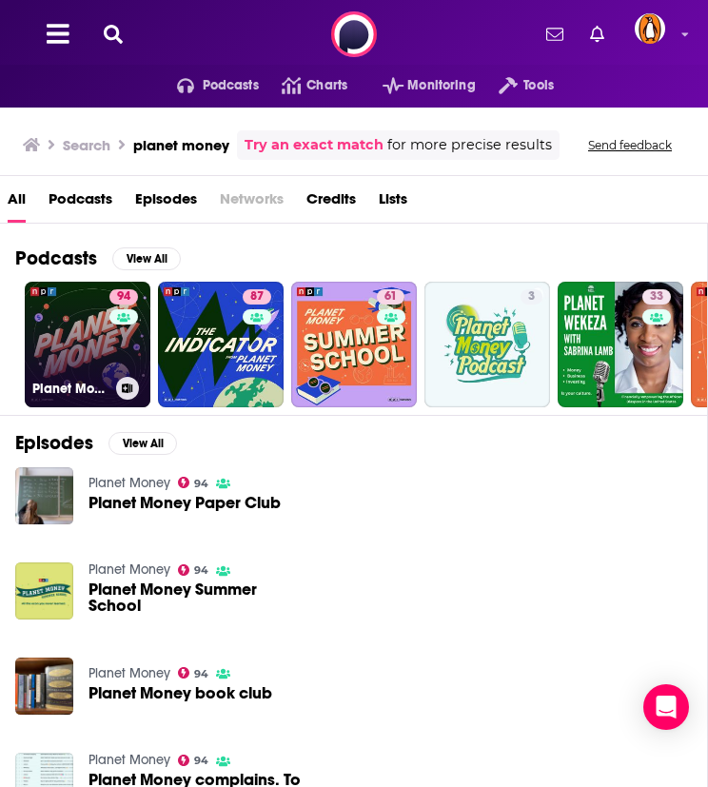
click at [66, 348] on link "94 Planet Money" at bounding box center [88, 345] width 126 height 126
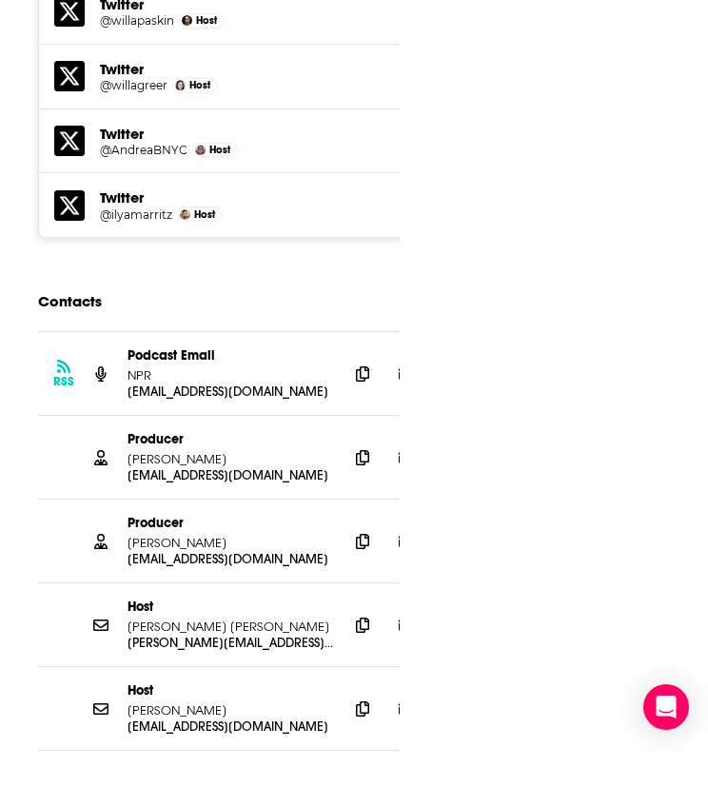
scroll to position [4342, 0]
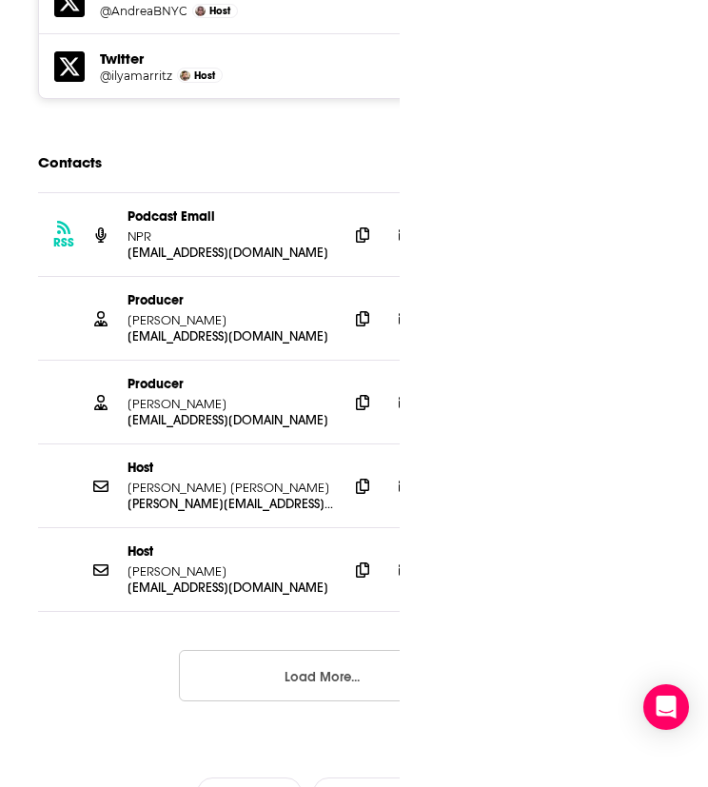
click at [276, 650] on button "Load More..." at bounding box center [322, 675] width 286 height 51
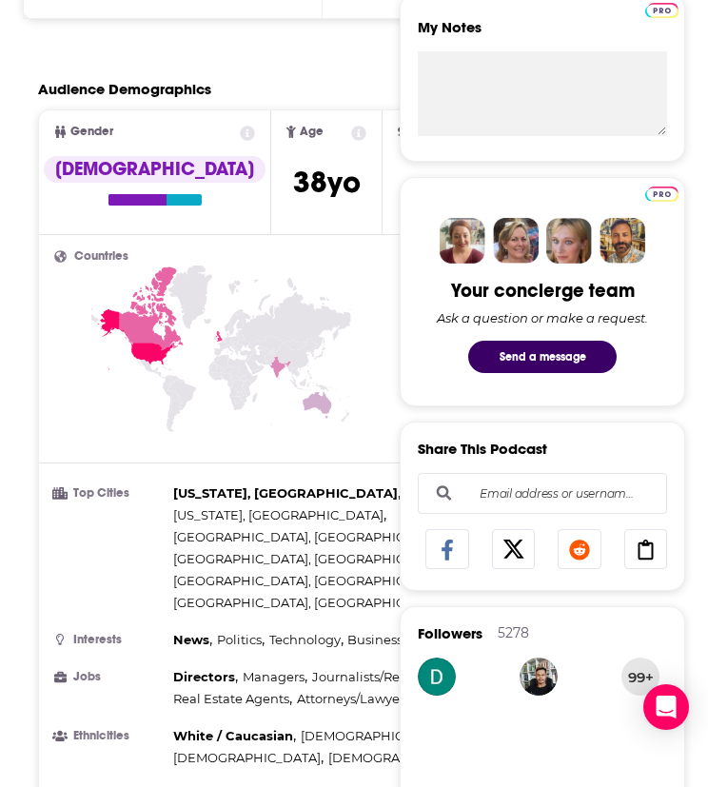
scroll to position [0, 0]
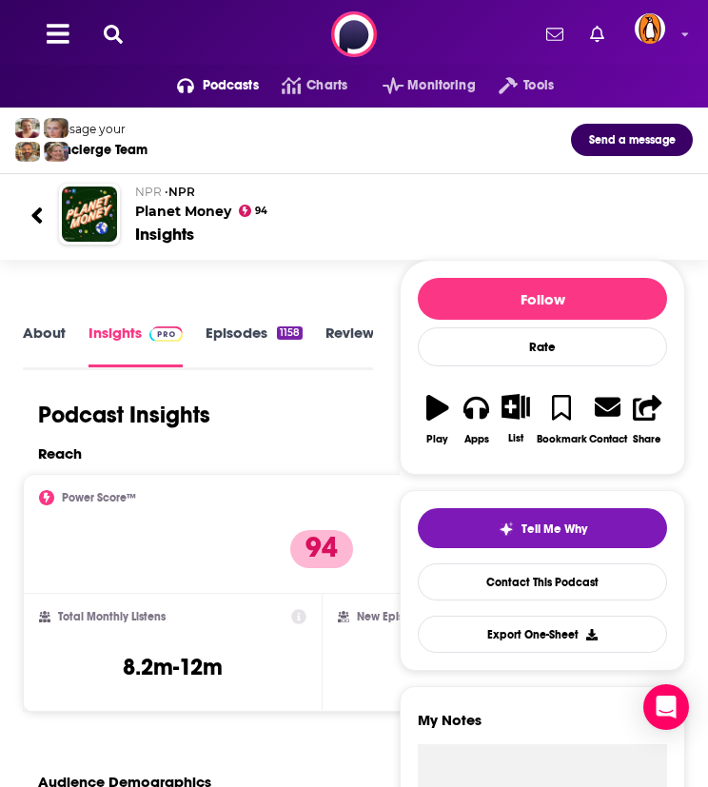
click at [106, 24] on button at bounding box center [113, 35] width 30 height 22
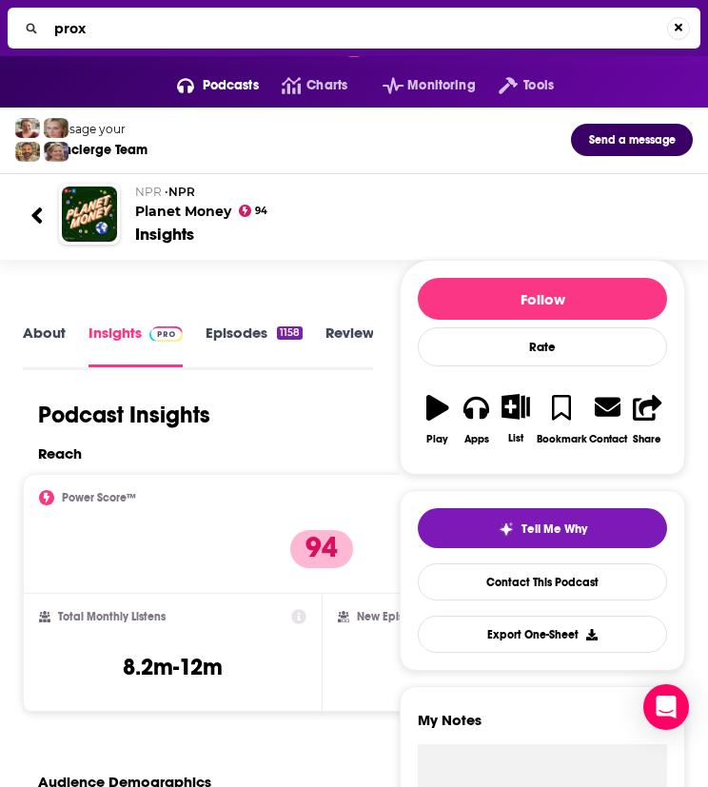
type input "proxy"
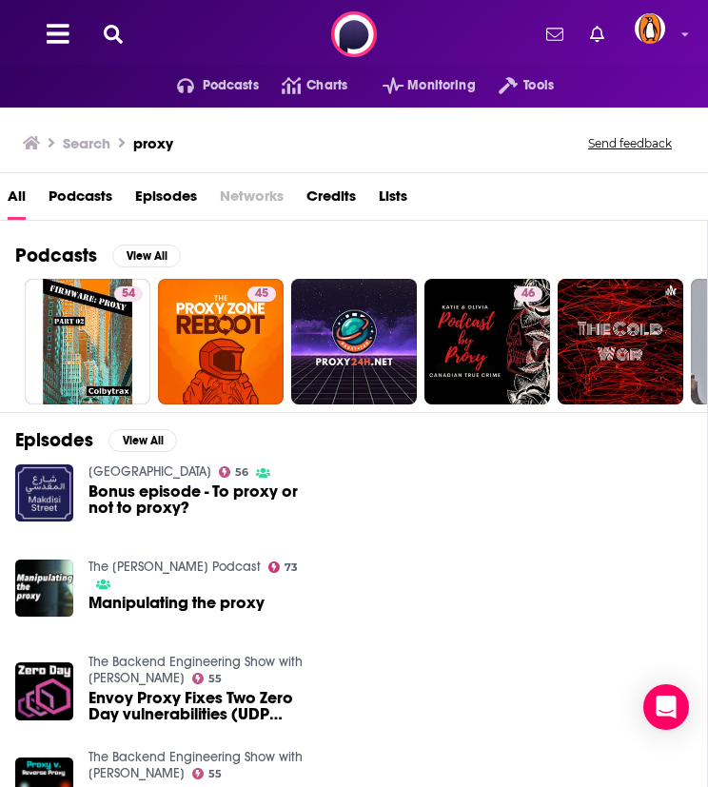
click at [112, 33] on icon at bounding box center [113, 34] width 19 height 19
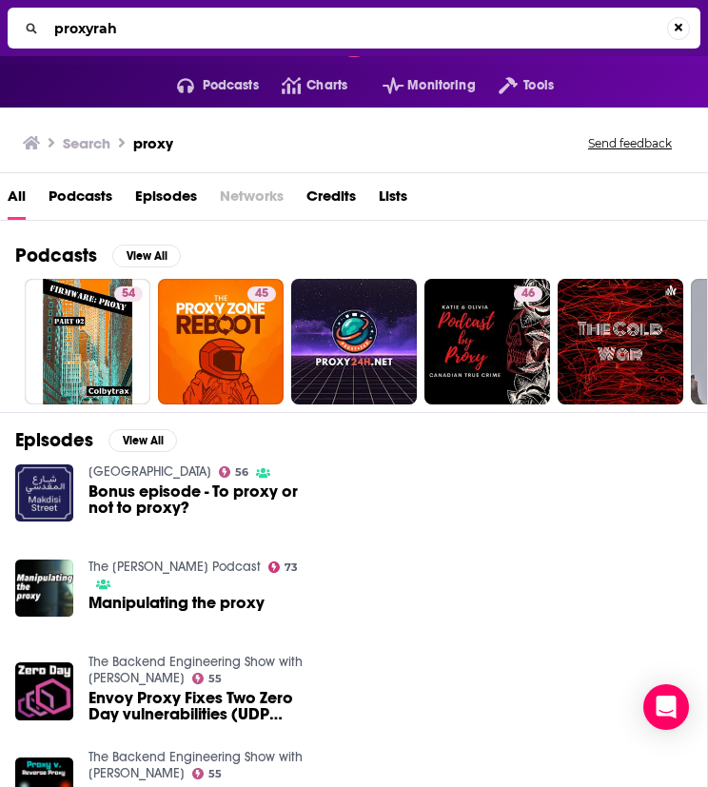
click at [112, 33] on input "proxyrah" at bounding box center [357, 28] width 621 height 30
type input "[PERSON_NAME]"
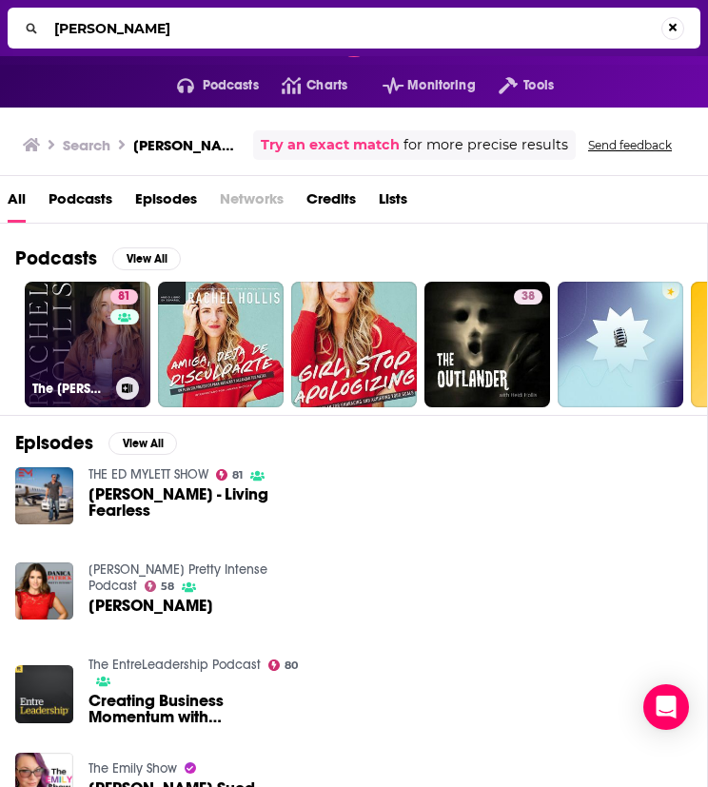
click at [53, 337] on link "81 The Rachel Hollis Podcast" at bounding box center [88, 345] width 126 height 126
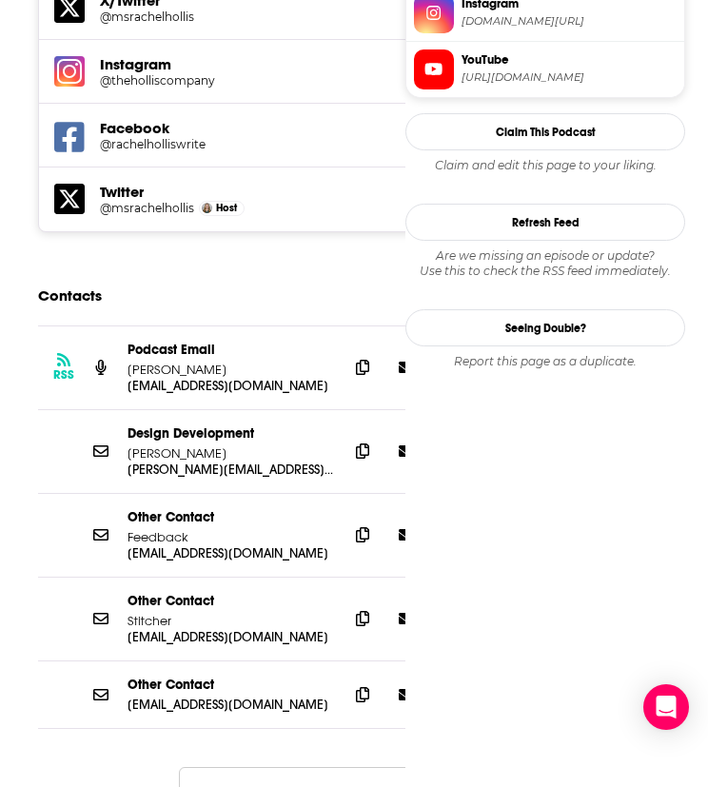
scroll to position [1949, 0]
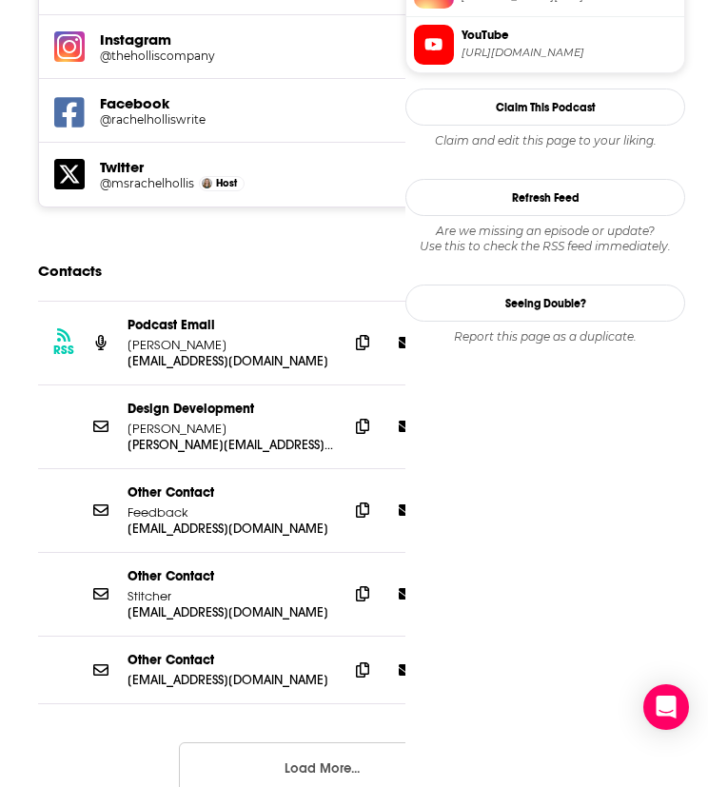
click at [292, 742] on button "Load More..." at bounding box center [322, 767] width 286 height 51
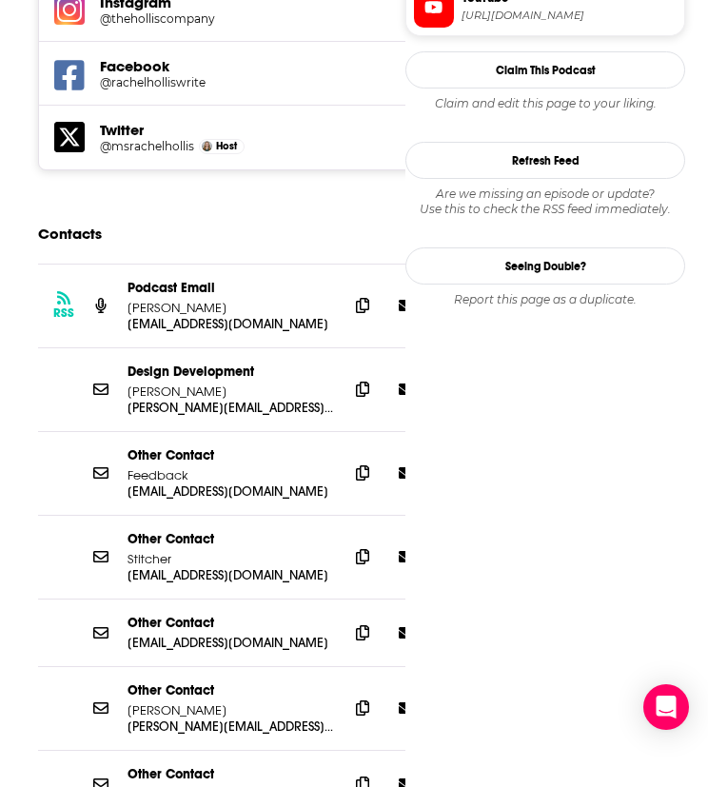
scroll to position [1987, 0]
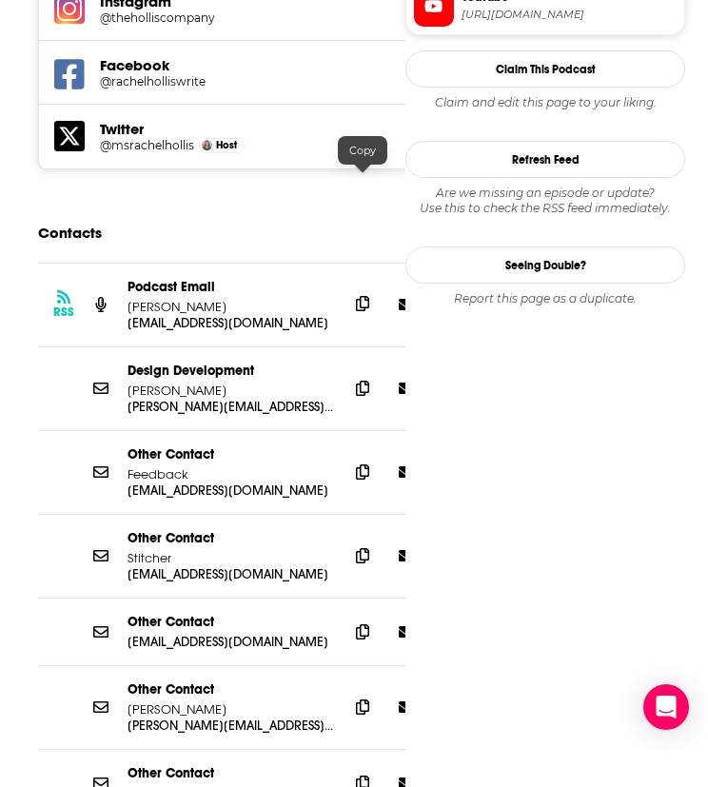
click at [365, 296] on icon at bounding box center [362, 303] width 13 height 15
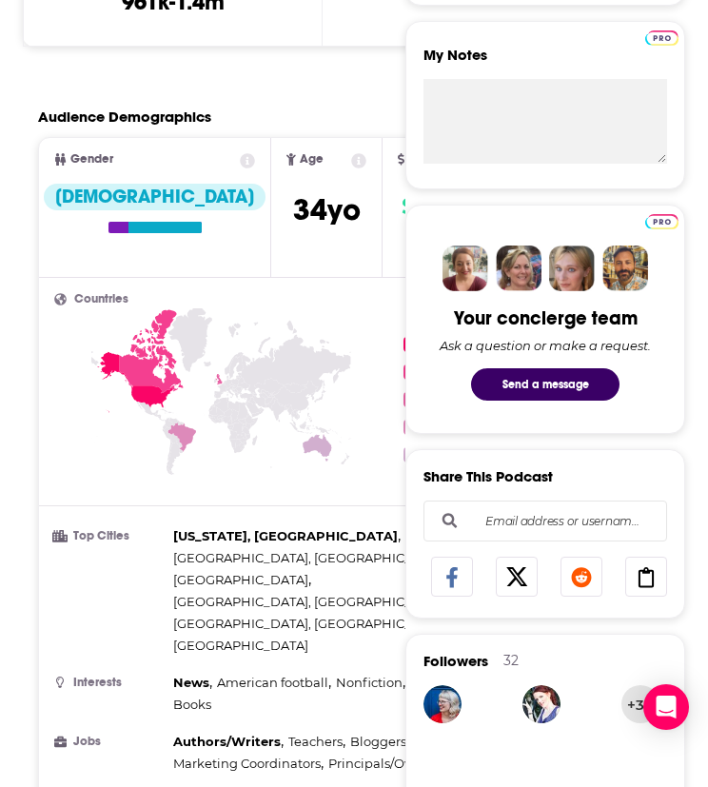
scroll to position [0, 0]
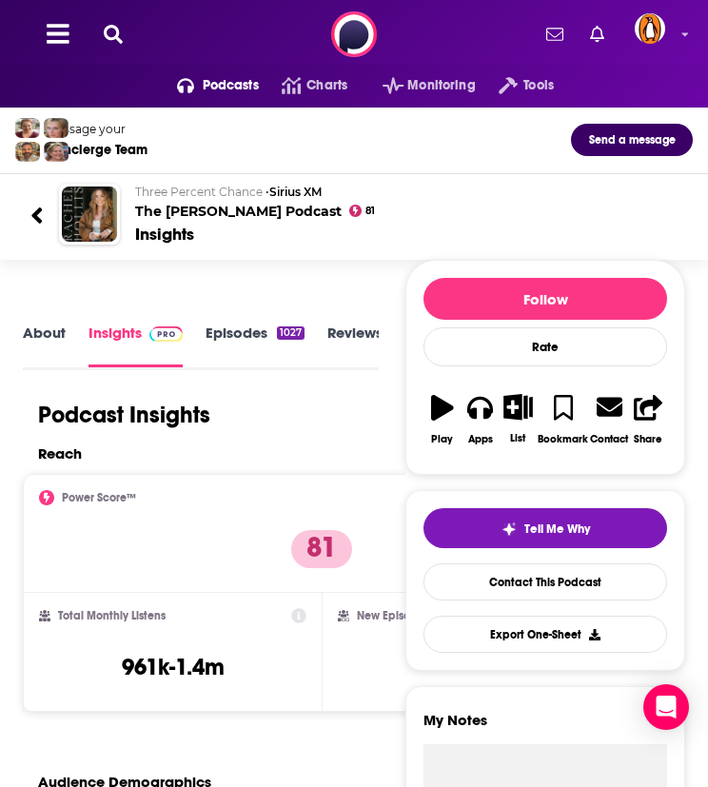
click at [111, 30] on icon at bounding box center [113, 34] width 19 height 19
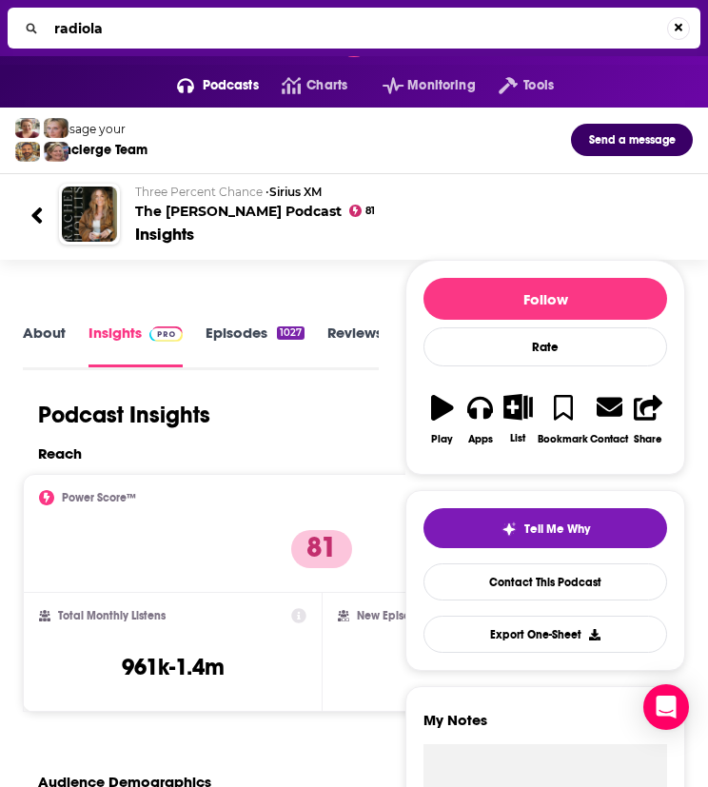
type input "radiolab"
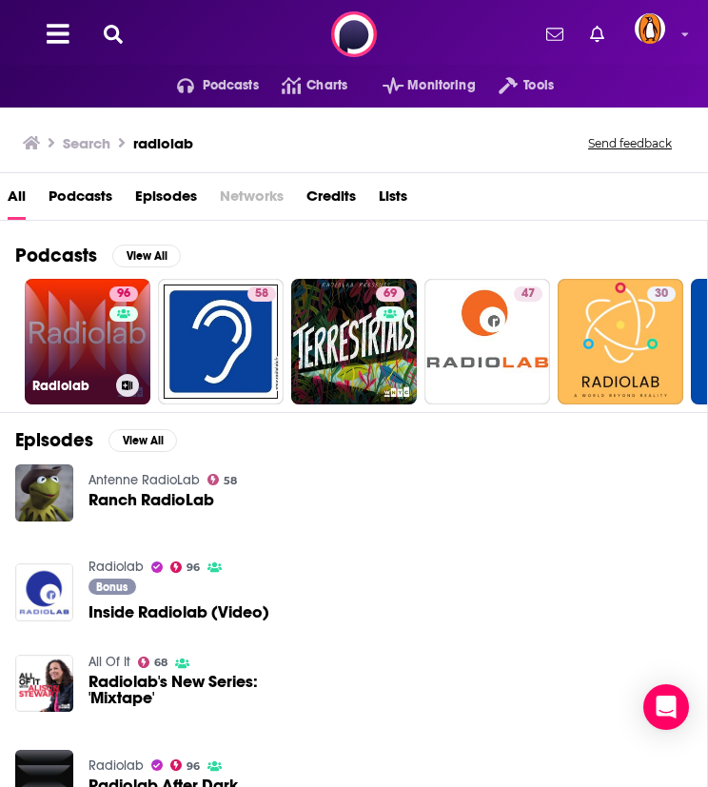
click at [88, 334] on link "96 Radiolab" at bounding box center [88, 342] width 126 height 126
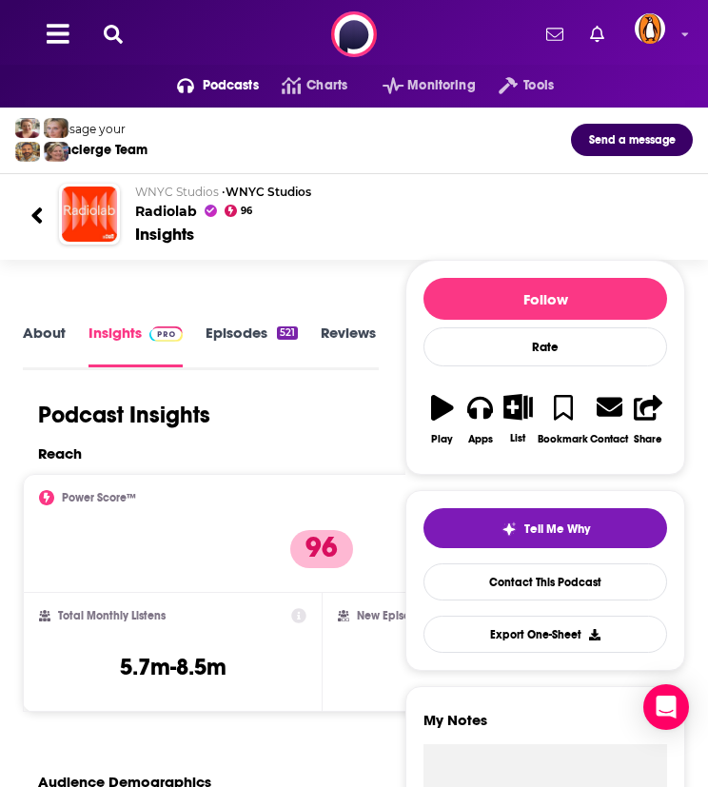
click at [116, 26] on icon at bounding box center [113, 34] width 19 height 19
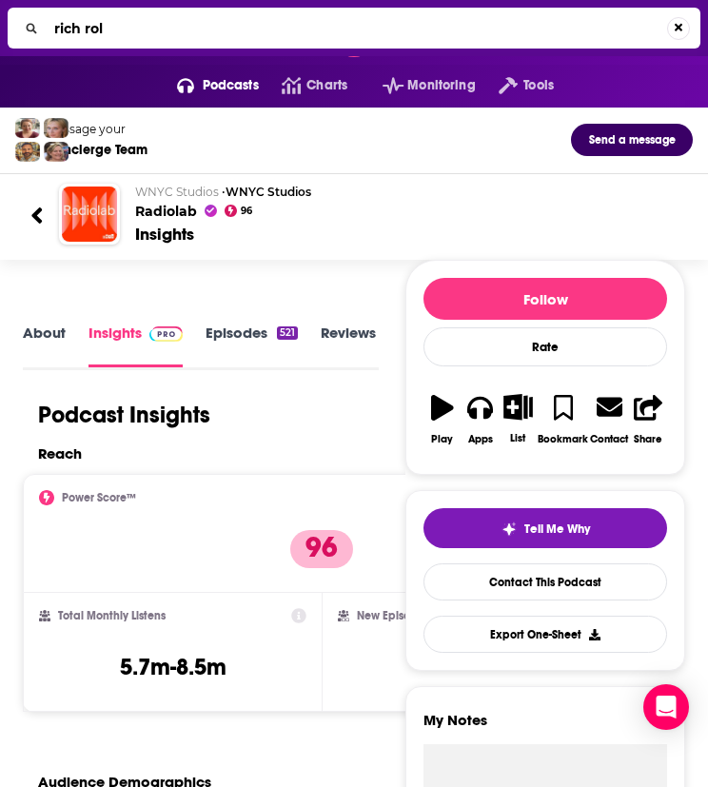
type input "[PERSON_NAME]"
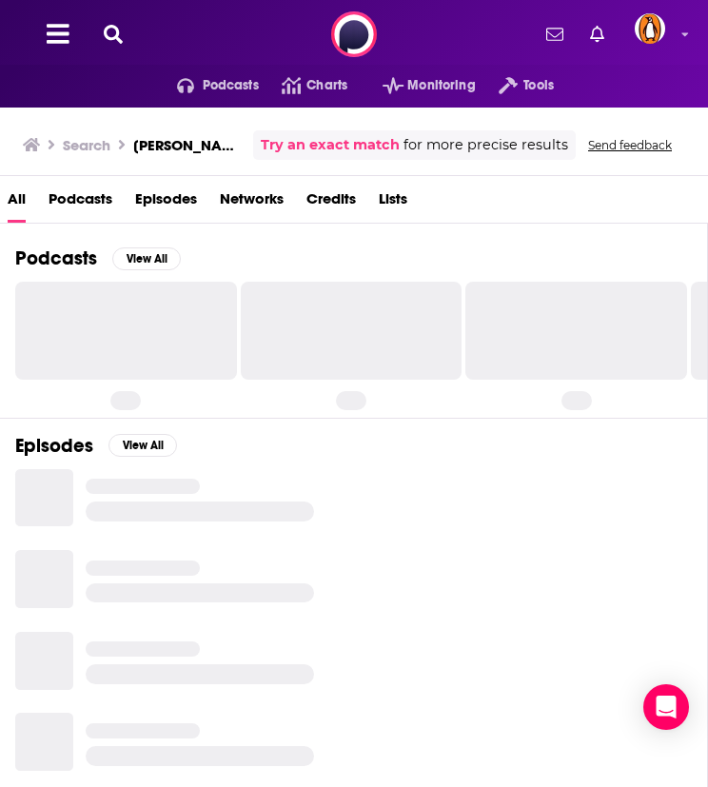
click at [17, 450] on h2 "Episodes" at bounding box center [54, 446] width 78 height 24
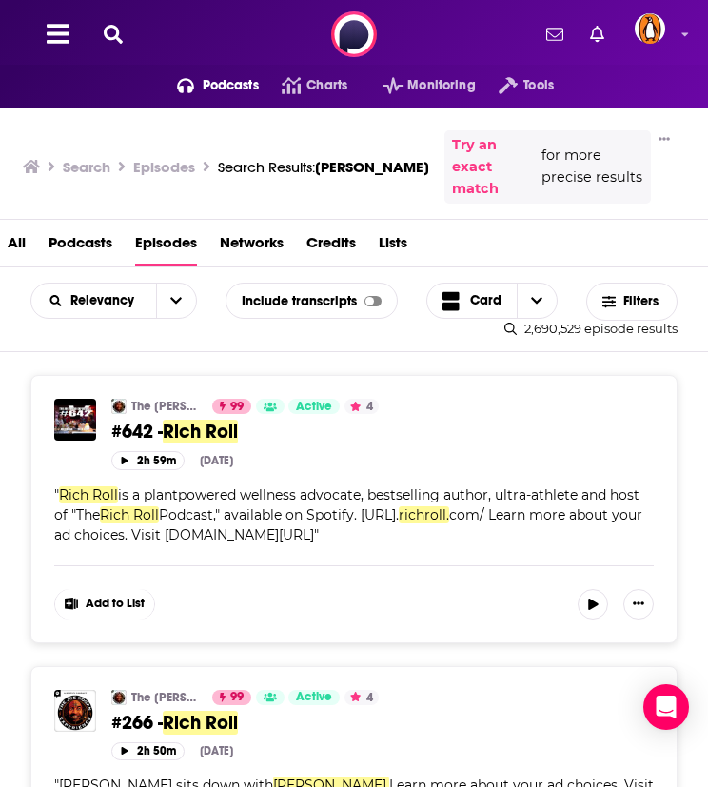
click at [103, 29] on button at bounding box center [113, 35] width 30 height 22
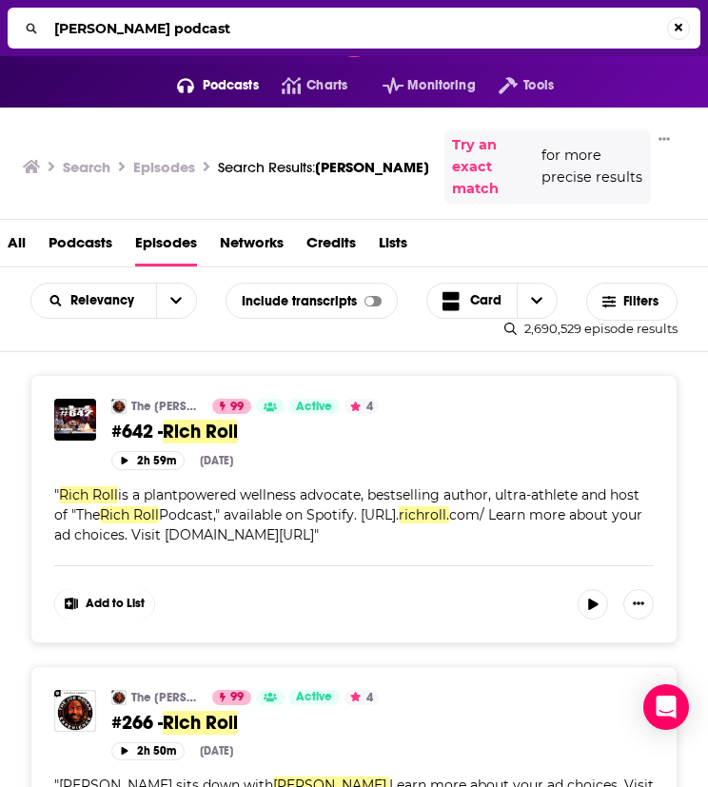
type input "[PERSON_NAME] podcast"
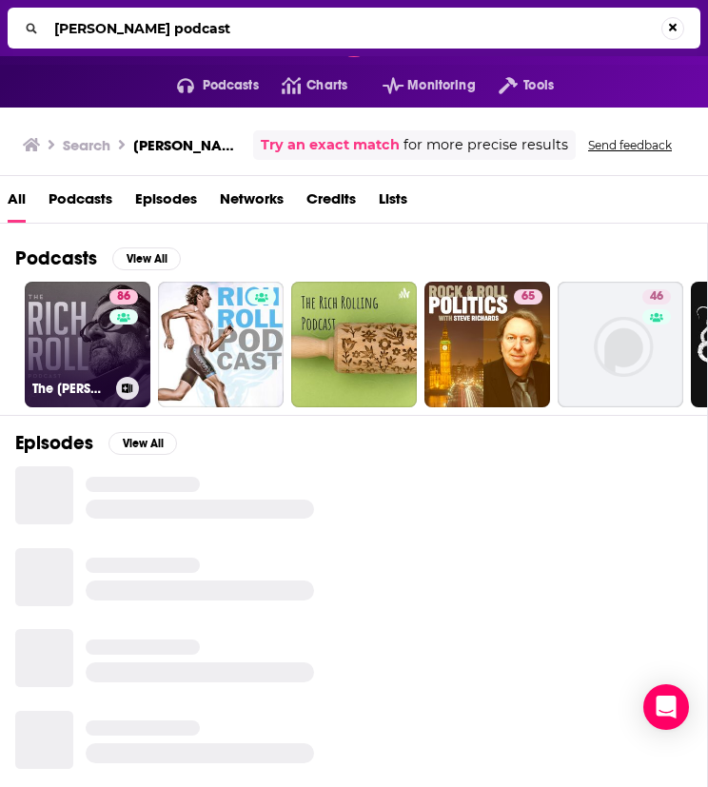
click at [63, 325] on link "86 The Rich Roll Podcast" at bounding box center [88, 345] width 126 height 126
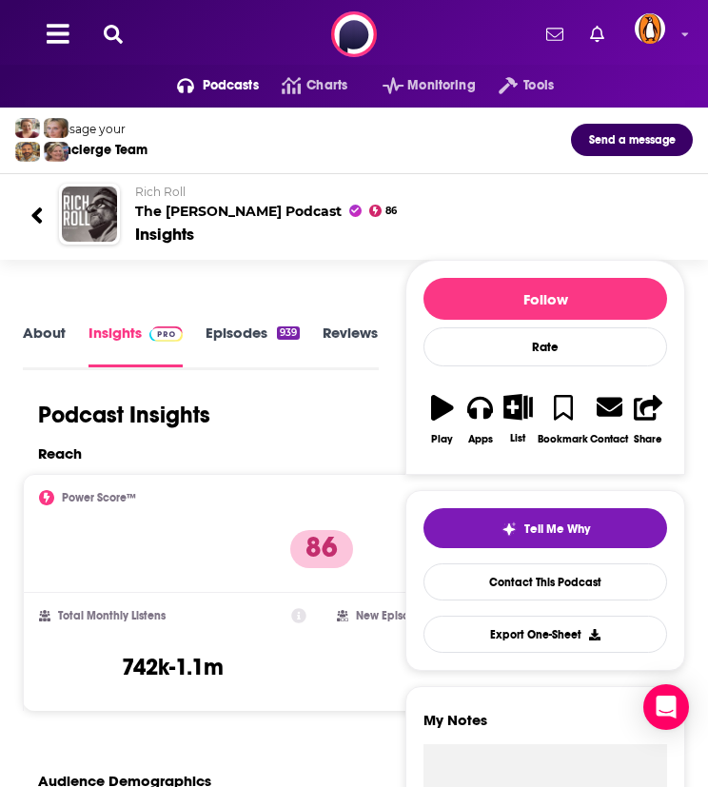
click at [104, 28] on icon at bounding box center [113, 34] width 19 height 19
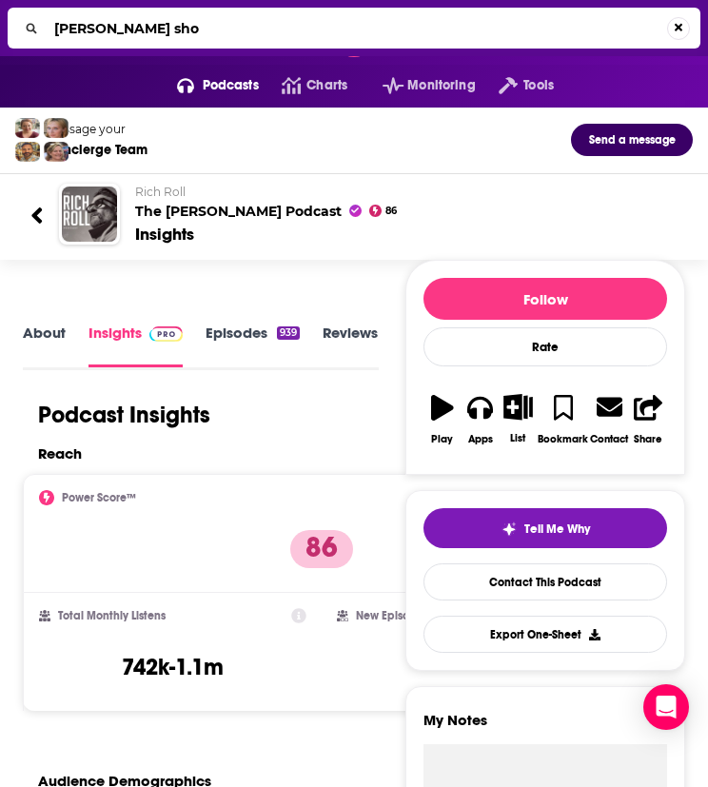
type input "[PERSON_NAME] show"
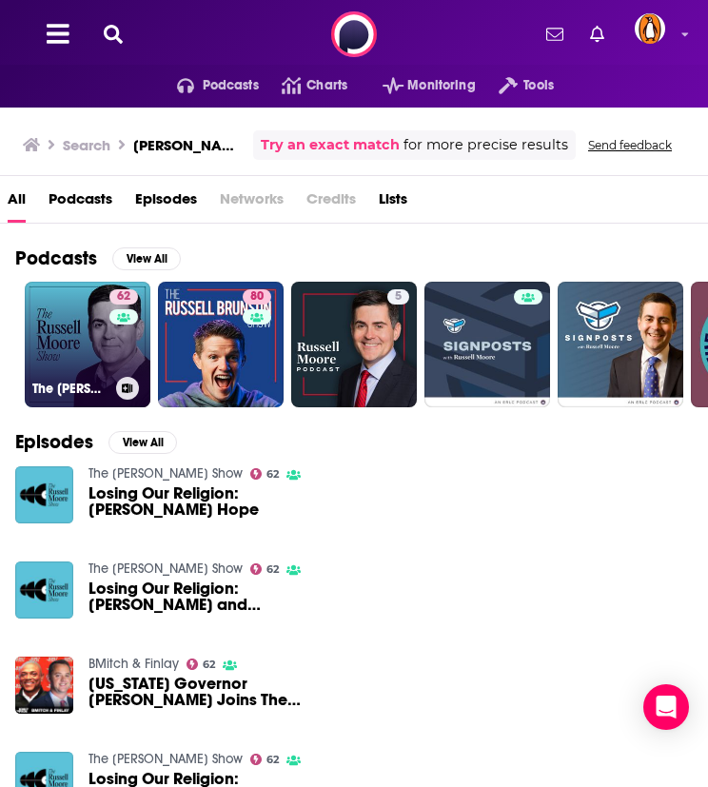
click at [72, 305] on link "62 The [PERSON_NAME] Show" at bounding box center [88, 345] width 126 height 126
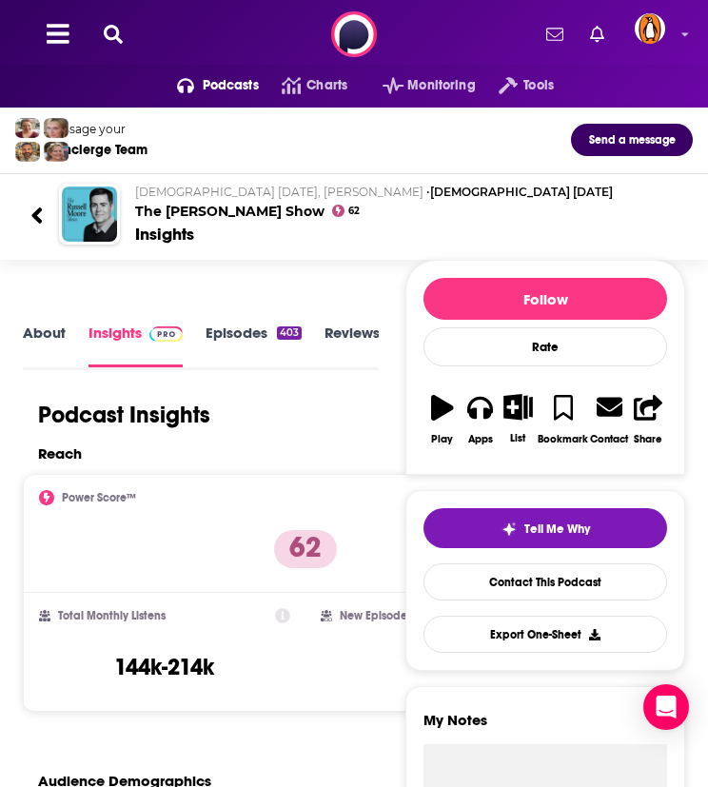
click at [109, 30] on icon at bounding box center [113, 34] width 19 height 19
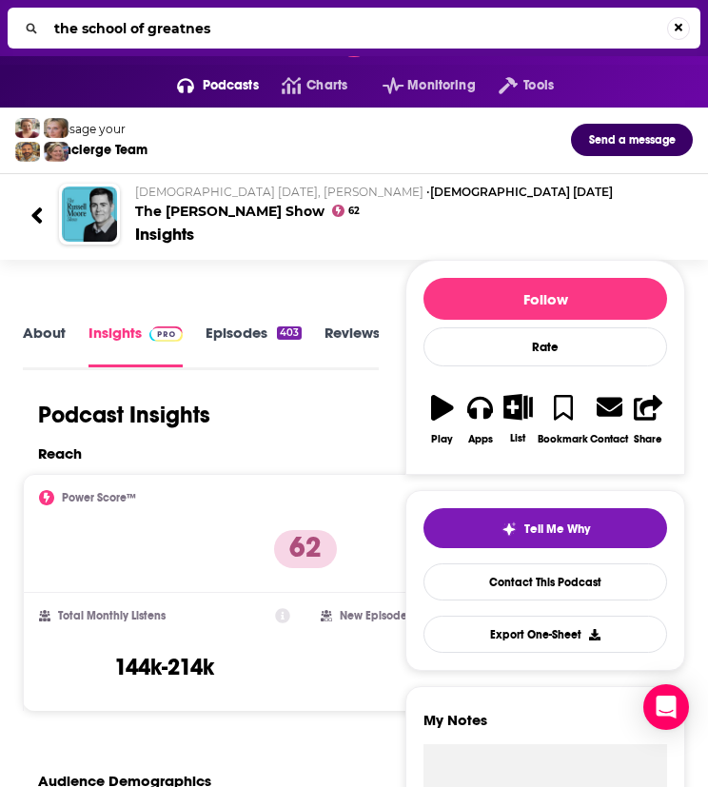
type input "the school of greatness"
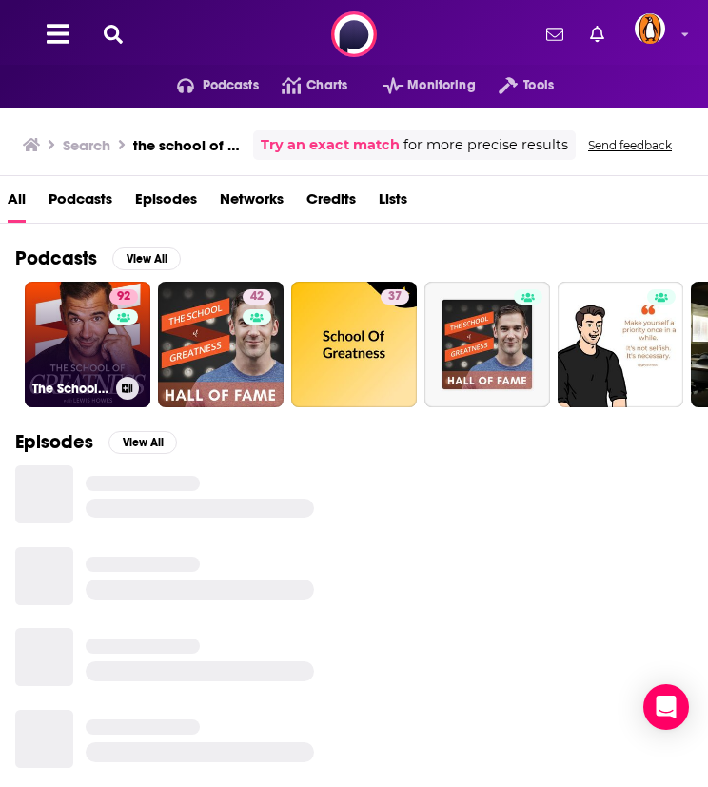
click at [77, 325] on link "92 The School of Greatness" at bounding box center [88, 345] width 126 height 126
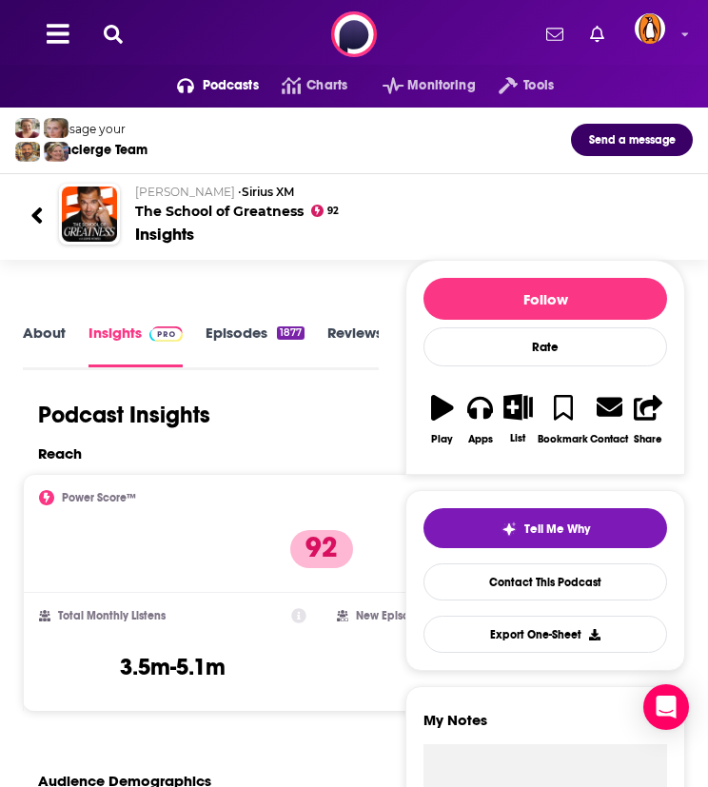
click at [122, 22] on div "Podcasts Charts Monitoring Tools For Business For Podcasters More" at bounding box center [354, 34] width 708 height 69
click at [114, 27] on icon at bounding box center [113, 34] width 19 height 19
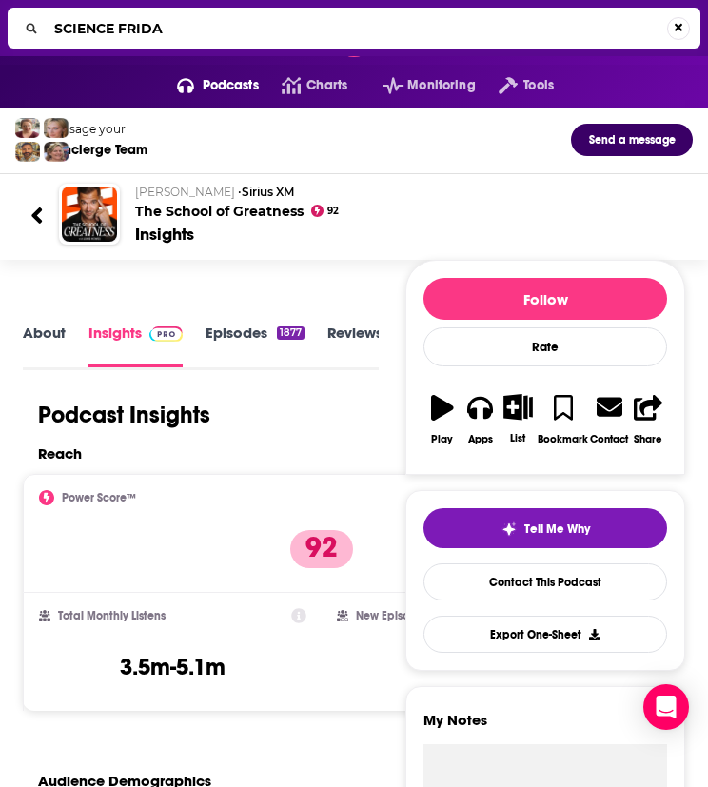
type input "SCIENCE [DATE]"
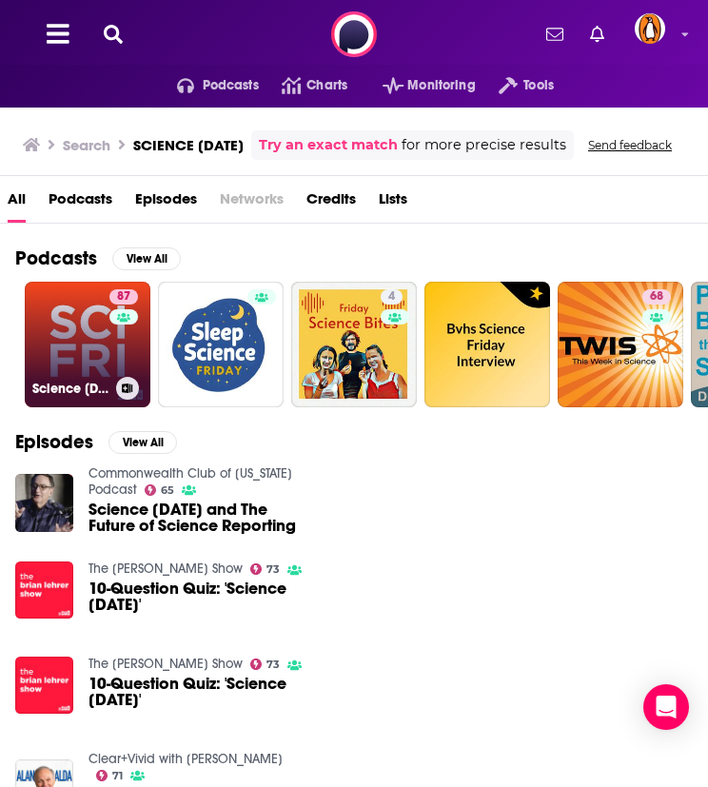
click at [75, 341] on link "87 Science [DATE]" at bounding box center [88, 345] width 126 height 126
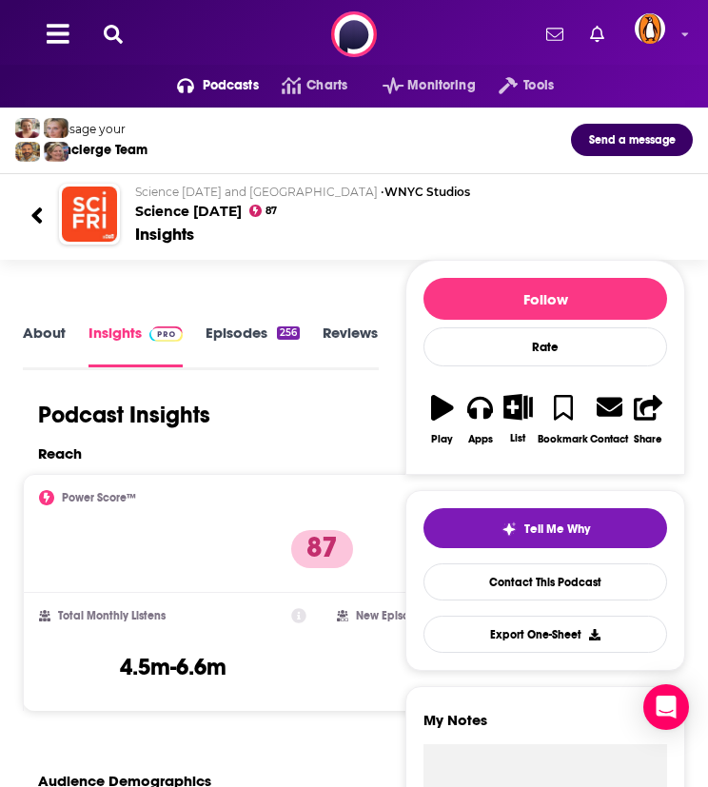
click at [124, 40] on button at bounding box center [113, 35] width 30 height 22
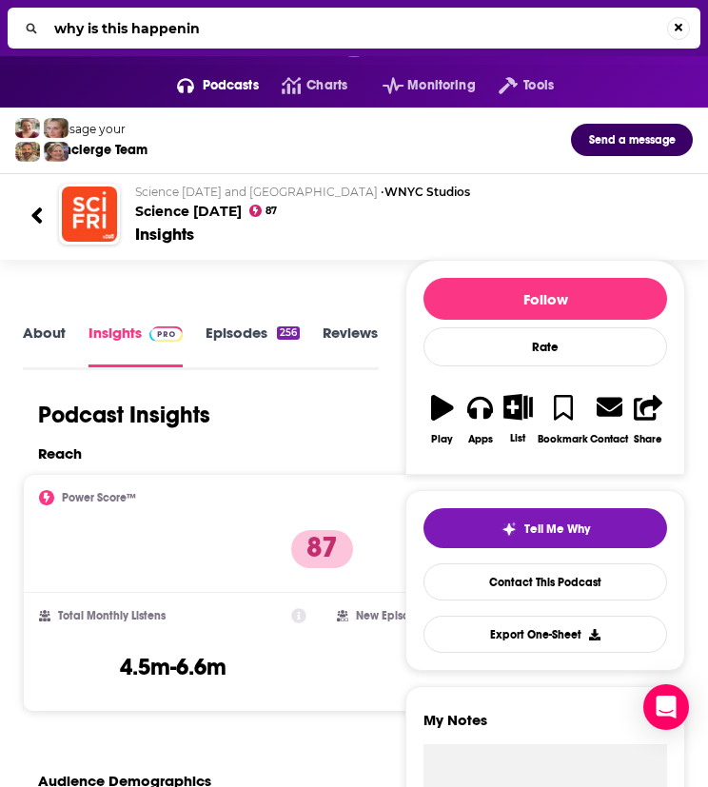
type input "why is this happening"
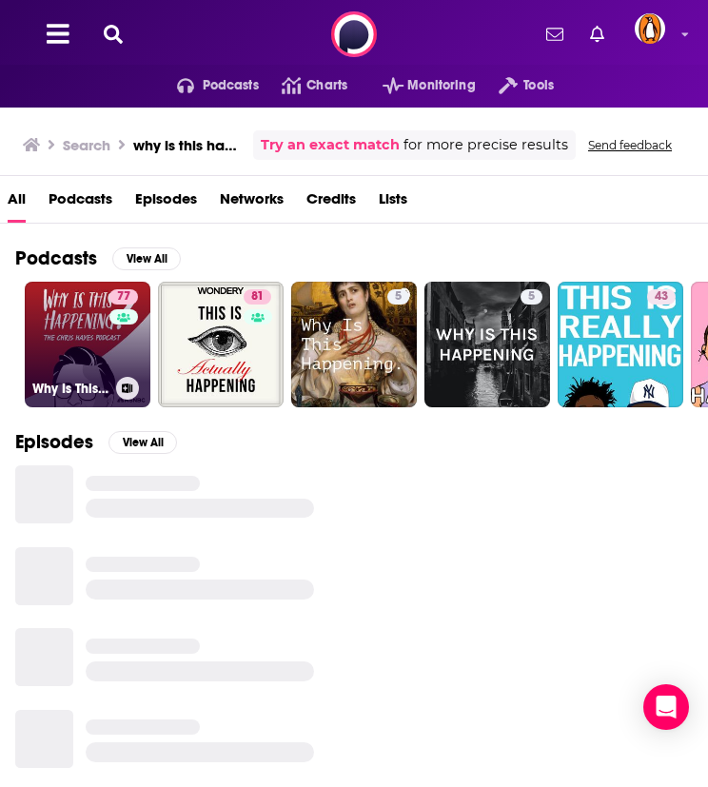
click at [105, 334] on link "77 Why Is This Happening? The [PERSON_NAME] Podcast" at bounding box center [88, 345] width 126 height 126
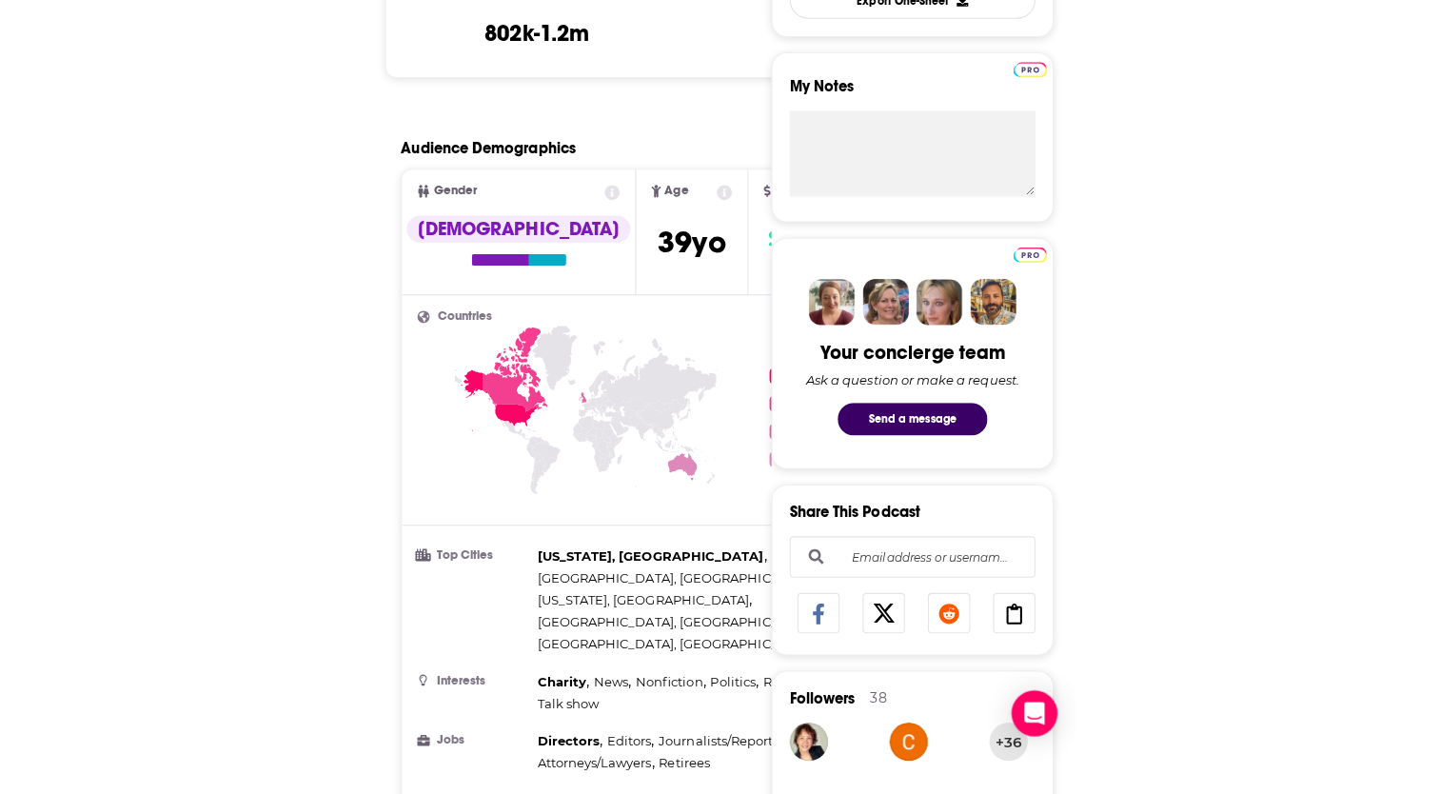
scroll to position [476, 0]
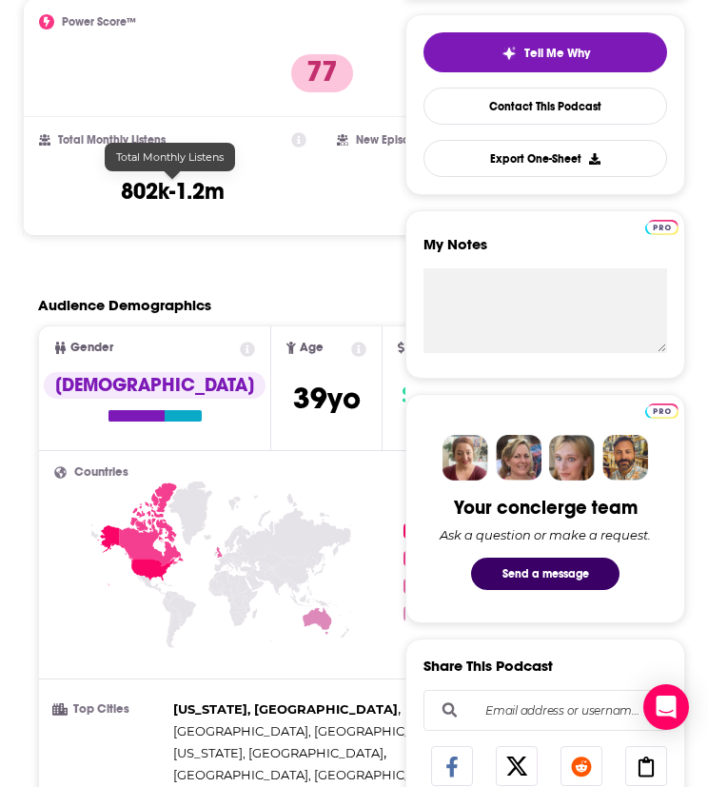
click at [168, 186] on h3 "802k-1.2m" at bounding box center [173, 191] width 104 height 29
copy div "802k-1.2m"
